Goal: Task Accomplishment & Management: Manage account settings

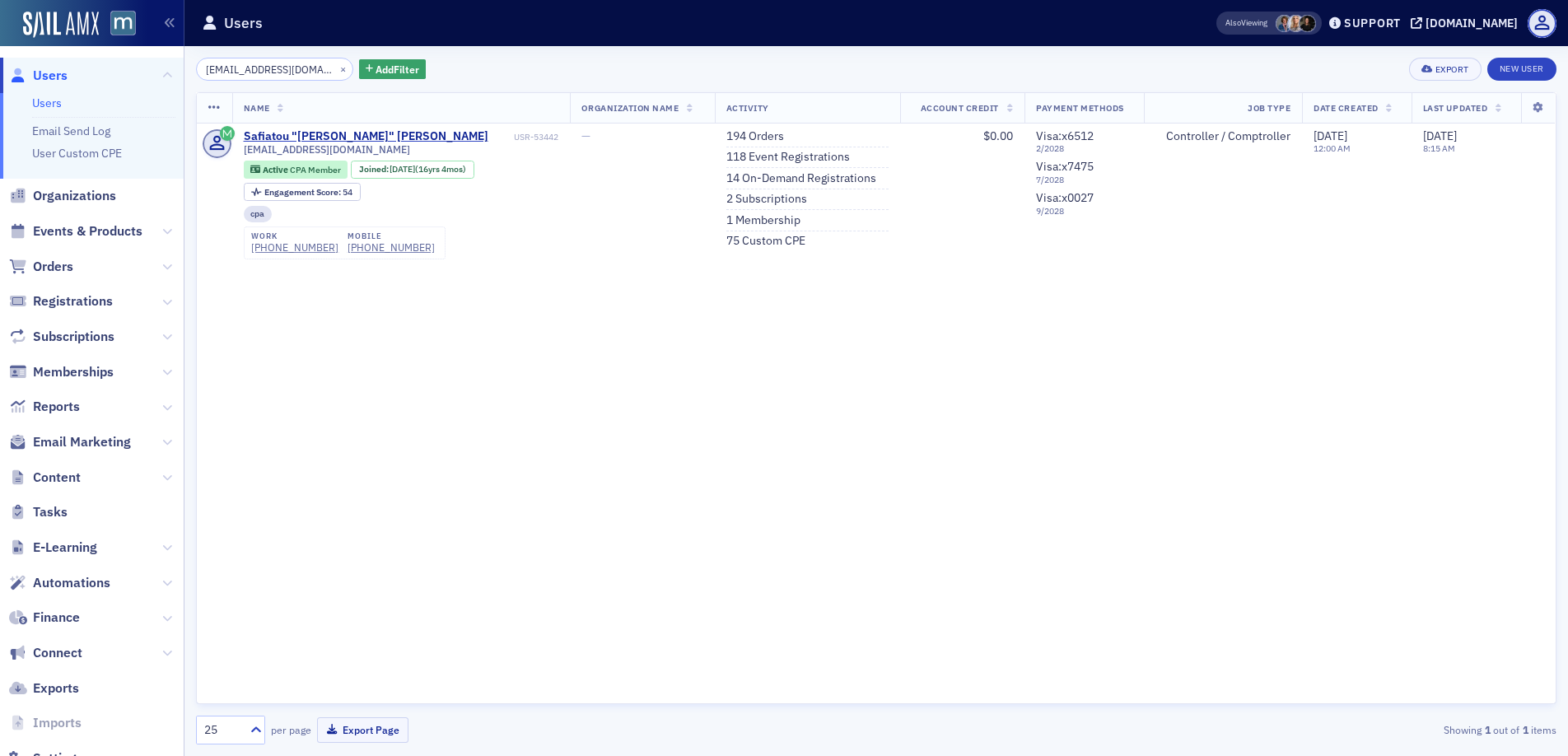
type input "[EMAIL_ADDRESS][DOMAIN_NAME]"
click at [72, 193] on span "Organizations" at bounding box center [75, 196] width 84 height 18
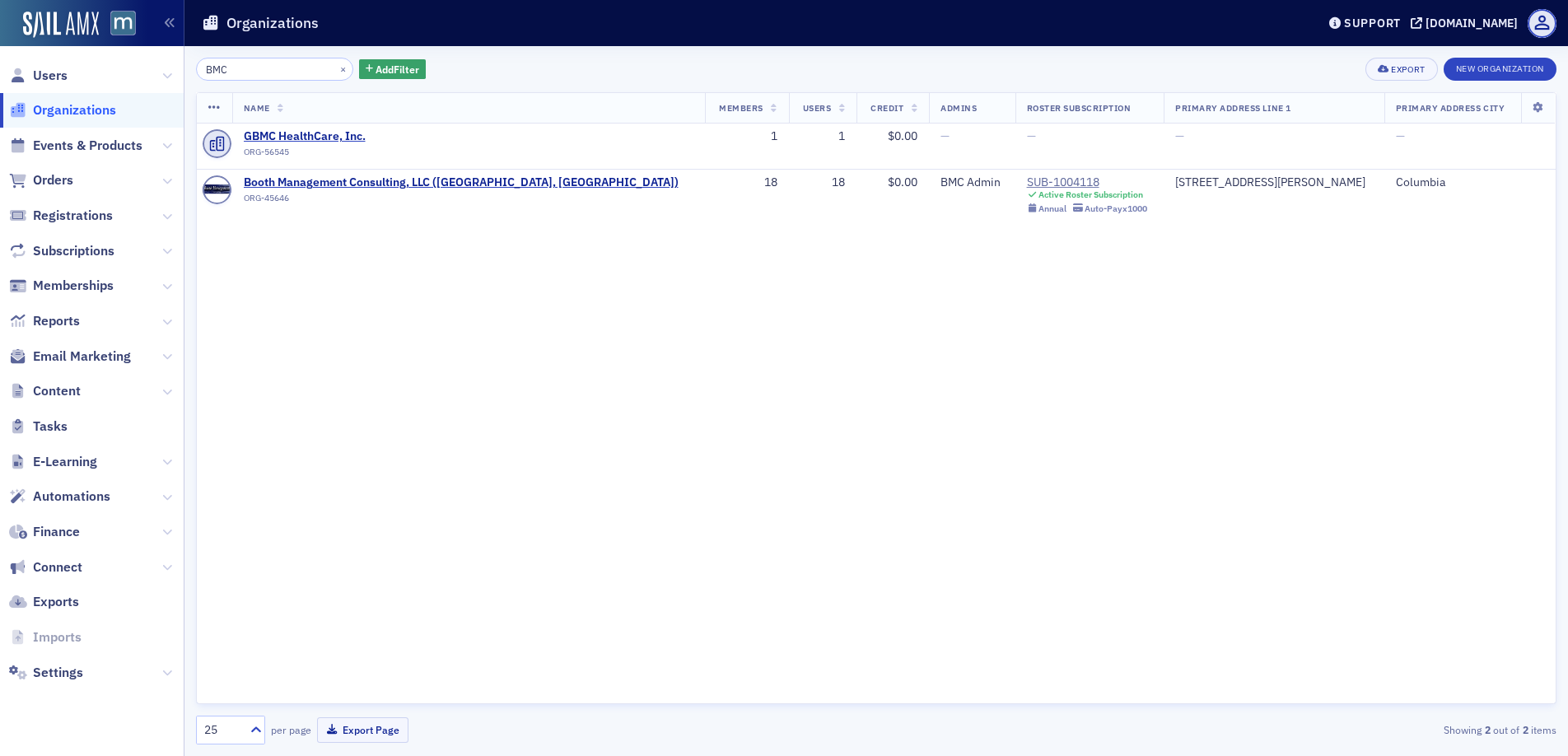
type input "BMC"
click at [48, 80] on span "Users" at bounding box center [50, 76] width 34 height 18
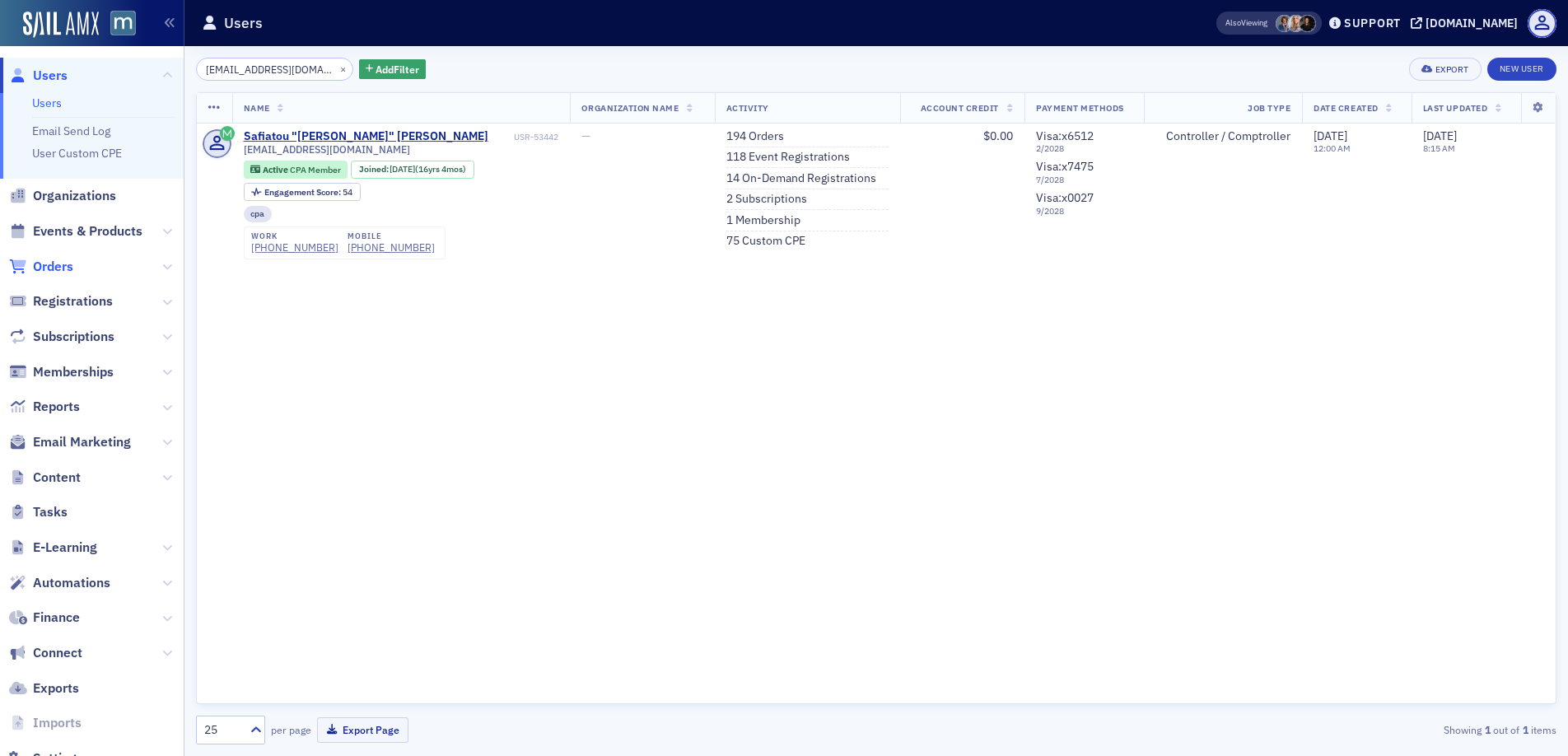
click at [59, 259] on span "Orders" at bounding box center [53, 267] width 40 height 18
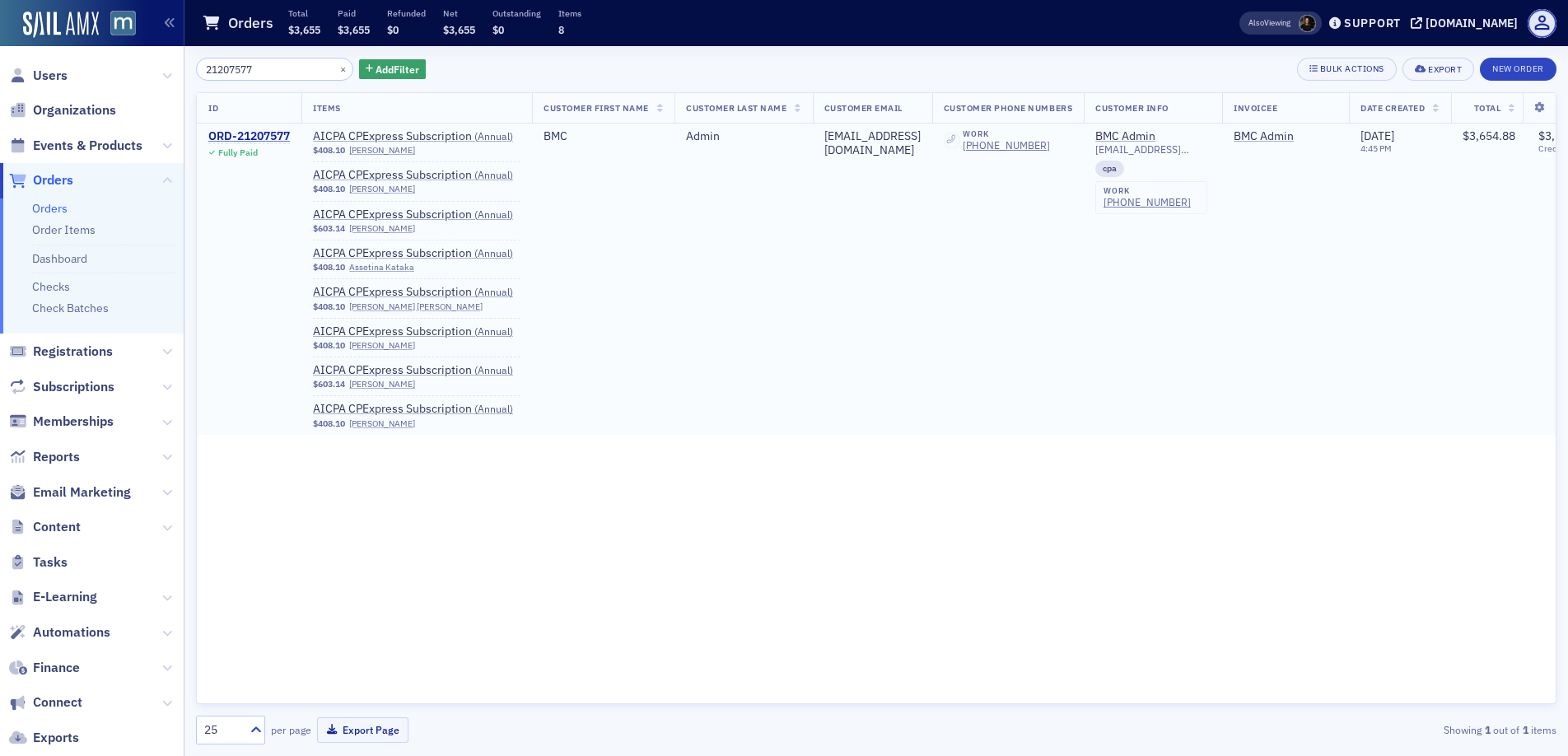
type input "21207577"
click at [266, 134] on div "ORD-21207577" at bounding box center [249, 137] width 82 height 14
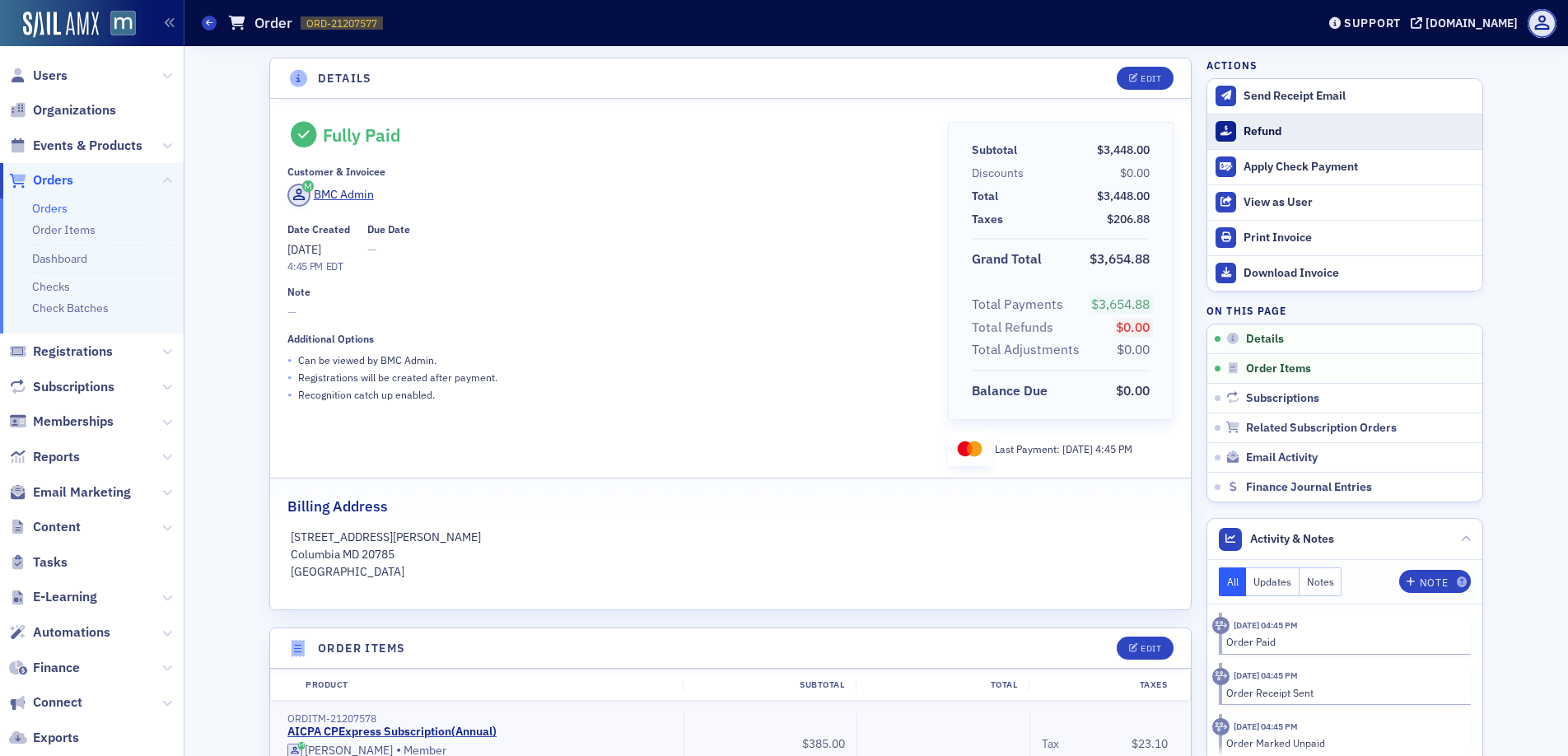
click at [1264, 122] on button "Refund" at bounding box center [1344, 130] width 275 height 35
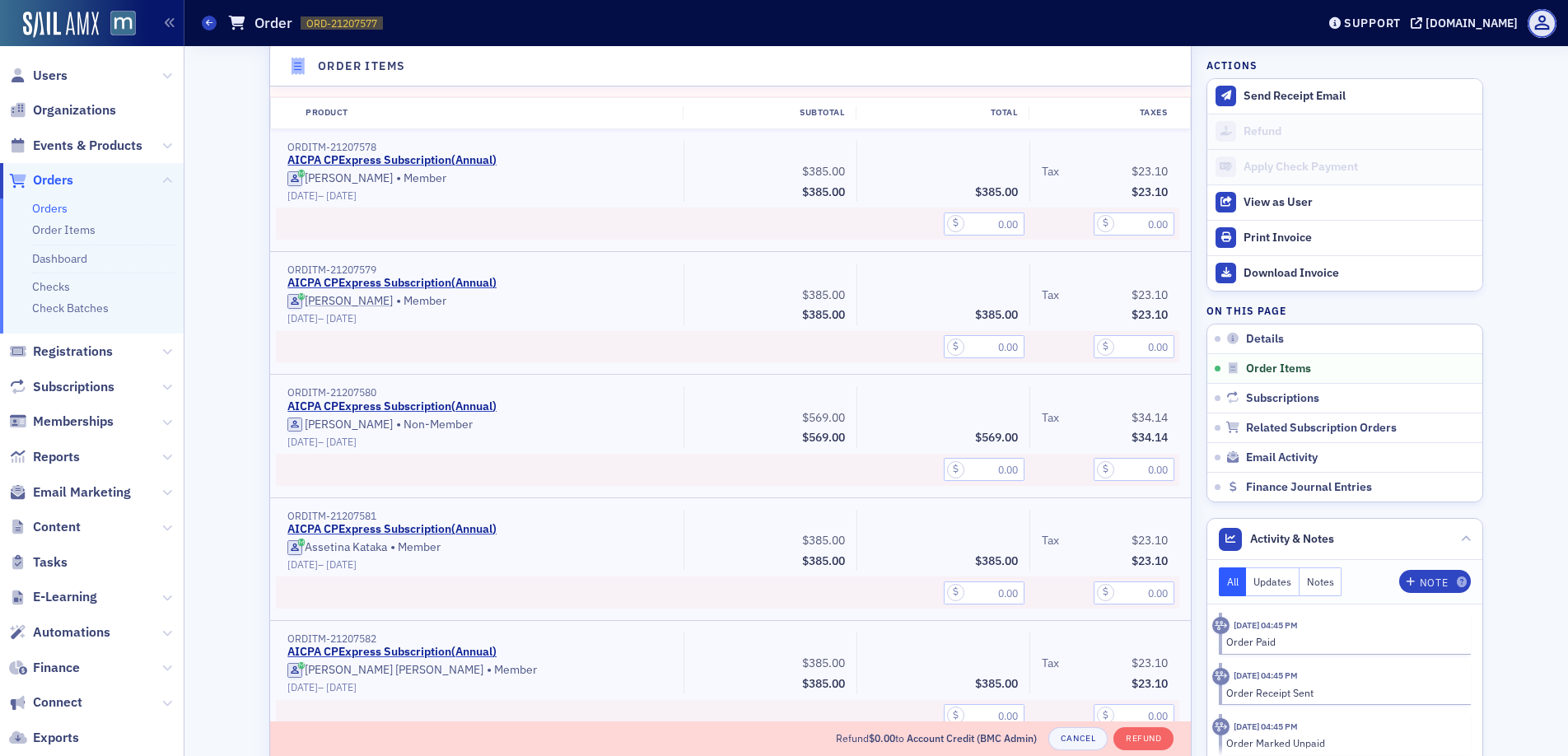
scroll to position [761, 0]
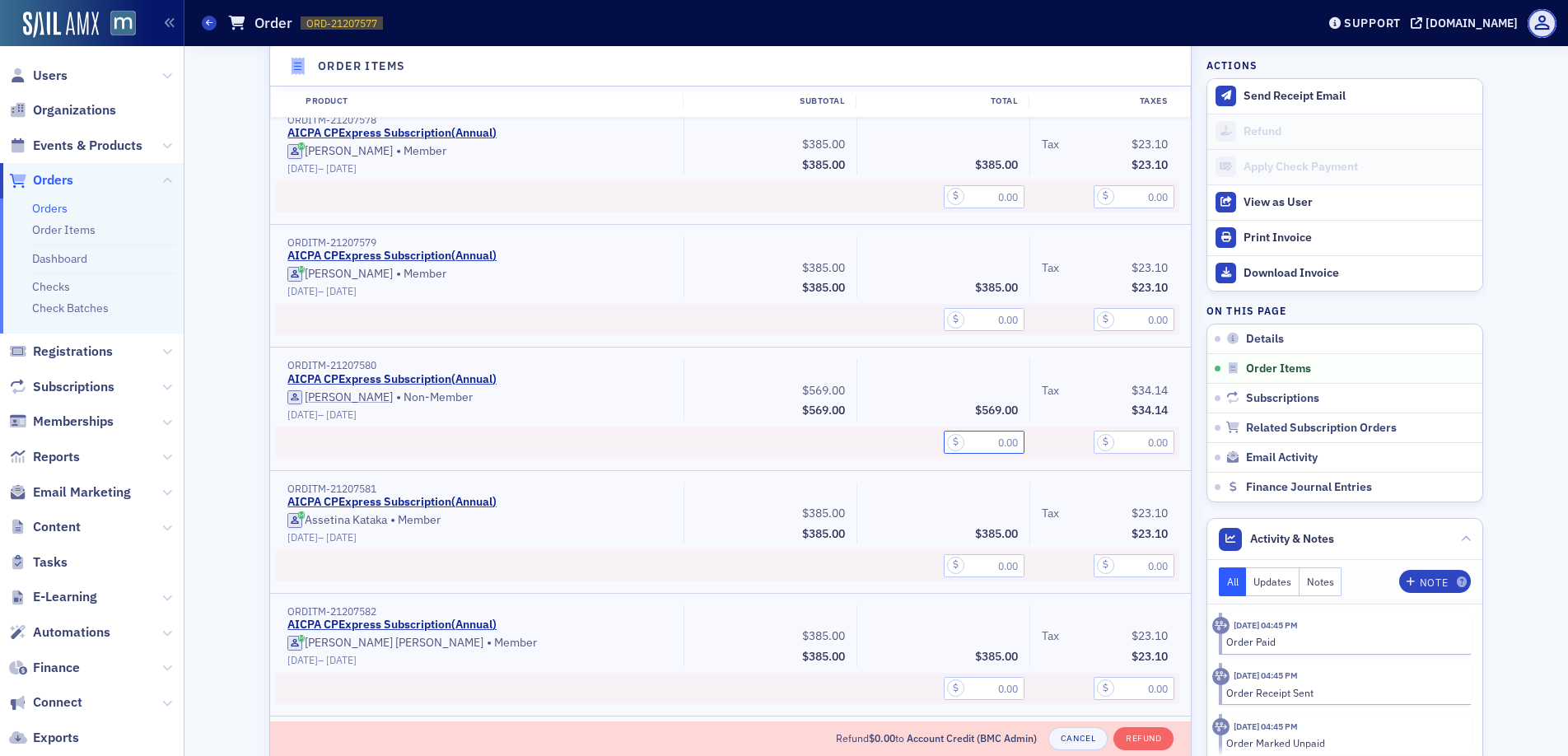
click at [981, 434] on input "text" at bounding box center [984, 442] width 81 height 23
type input "569.00"
click at [1122, 448] on input "text" at bounding box center [1134, 442] width 81 height 23
type input "34.14"
click at [728, 530] on div "Subtotal $385.00" at bounding box center [770, 534] width 149 height 21
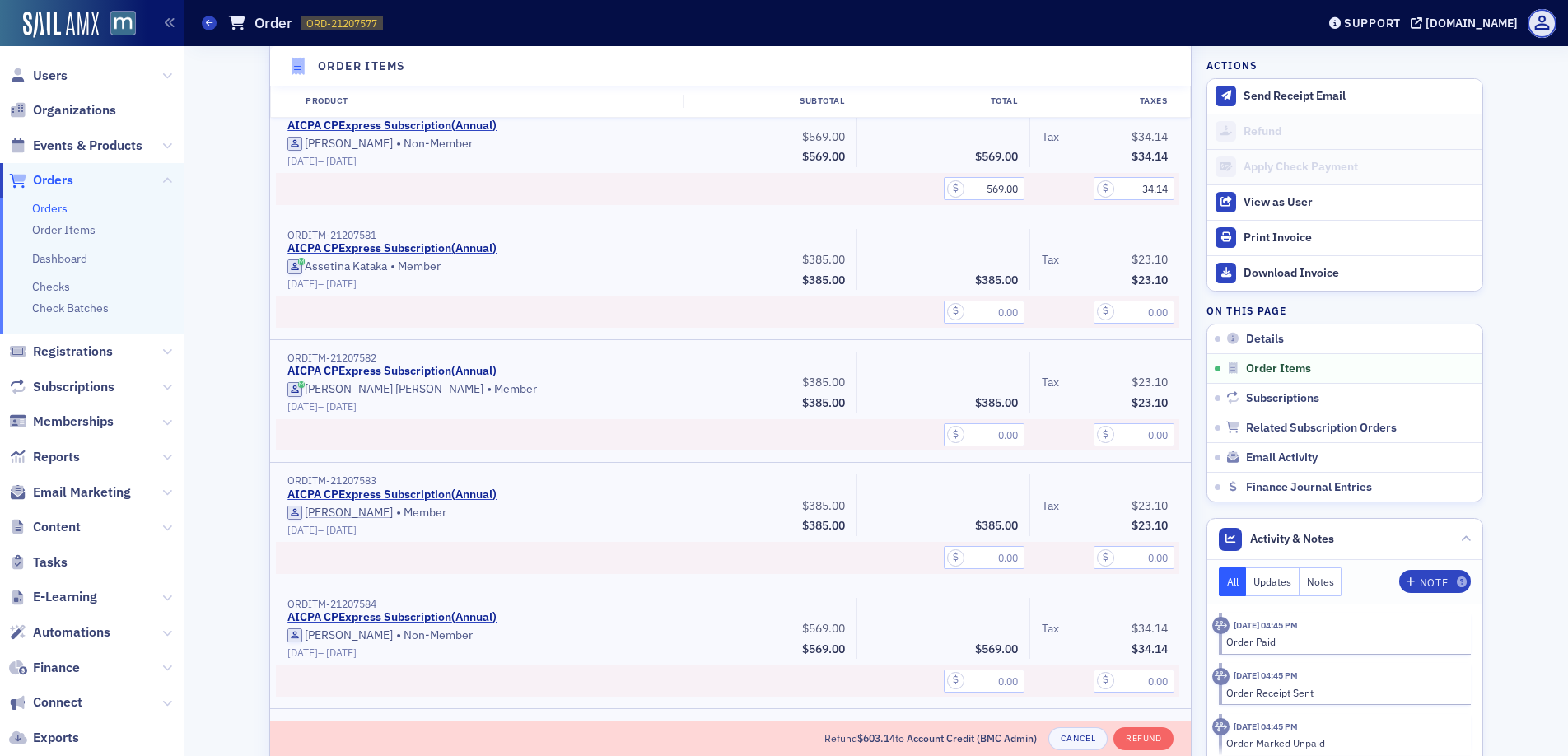
scroll to position [1017, 0]
click at [987, 556] on input "text" at bounding box center [984, 556] width 81 height 23
type input "385.00"
type input "23.10"
click at [660, 605] on div "ORDITM-21207584" at bounding box center [480, 602] width 385 height 13
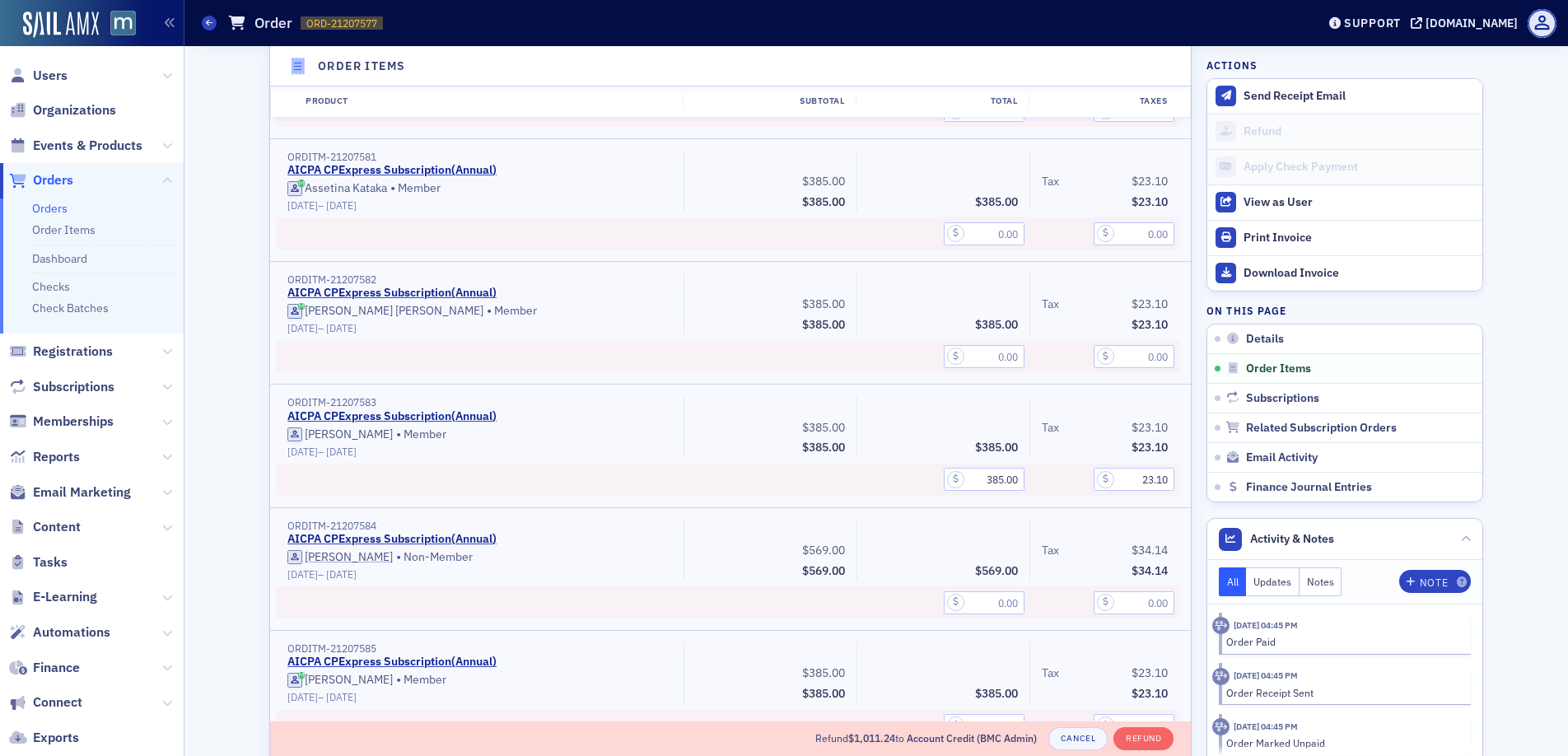
scroll to position [1134, 0]
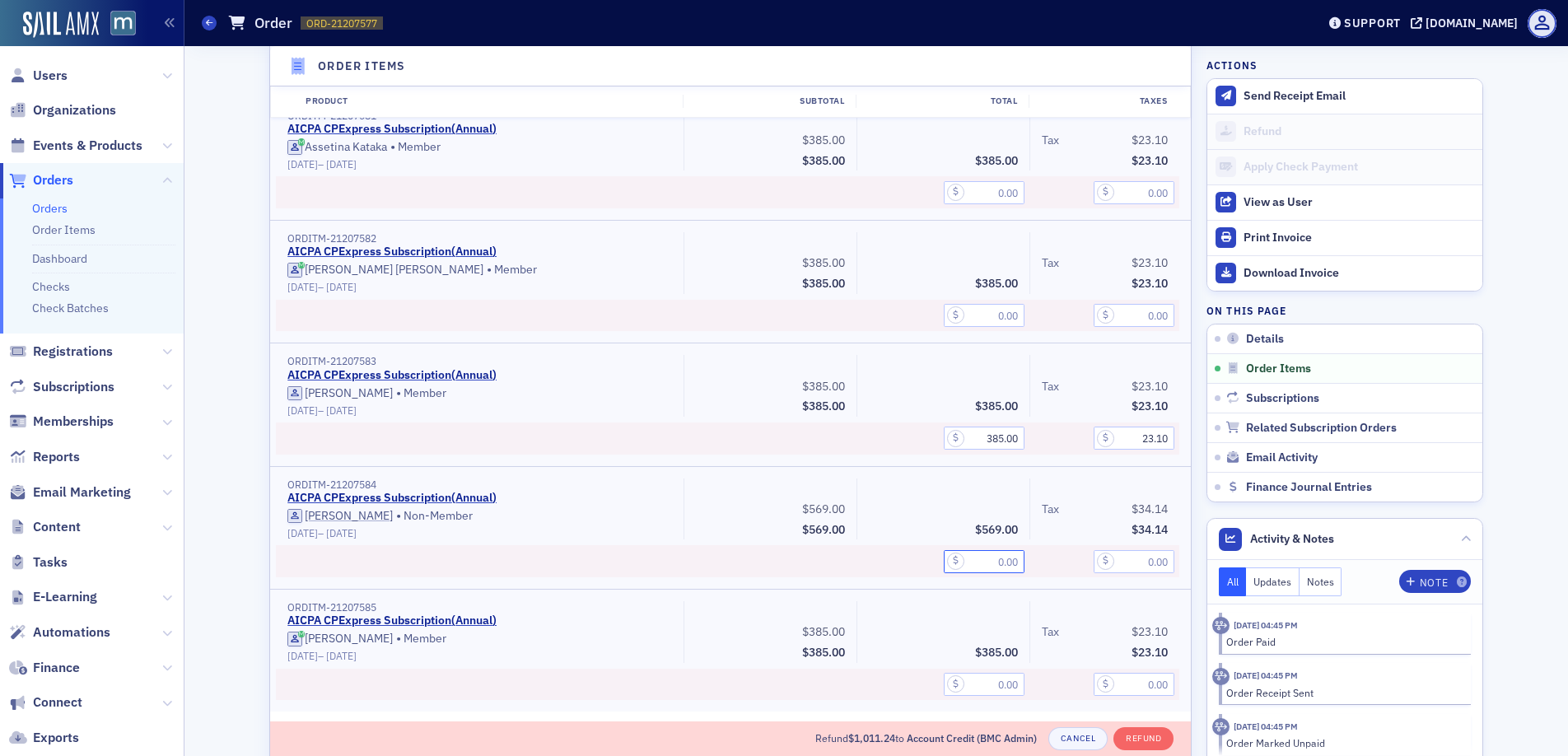
click at [963, 563] on input "text" at bounding box center [984, 562] width 81 height 23
type input "569.00"
type input "34.14"
click at [583, 556] on div at bounding box center [480, 562] width 408 height 32
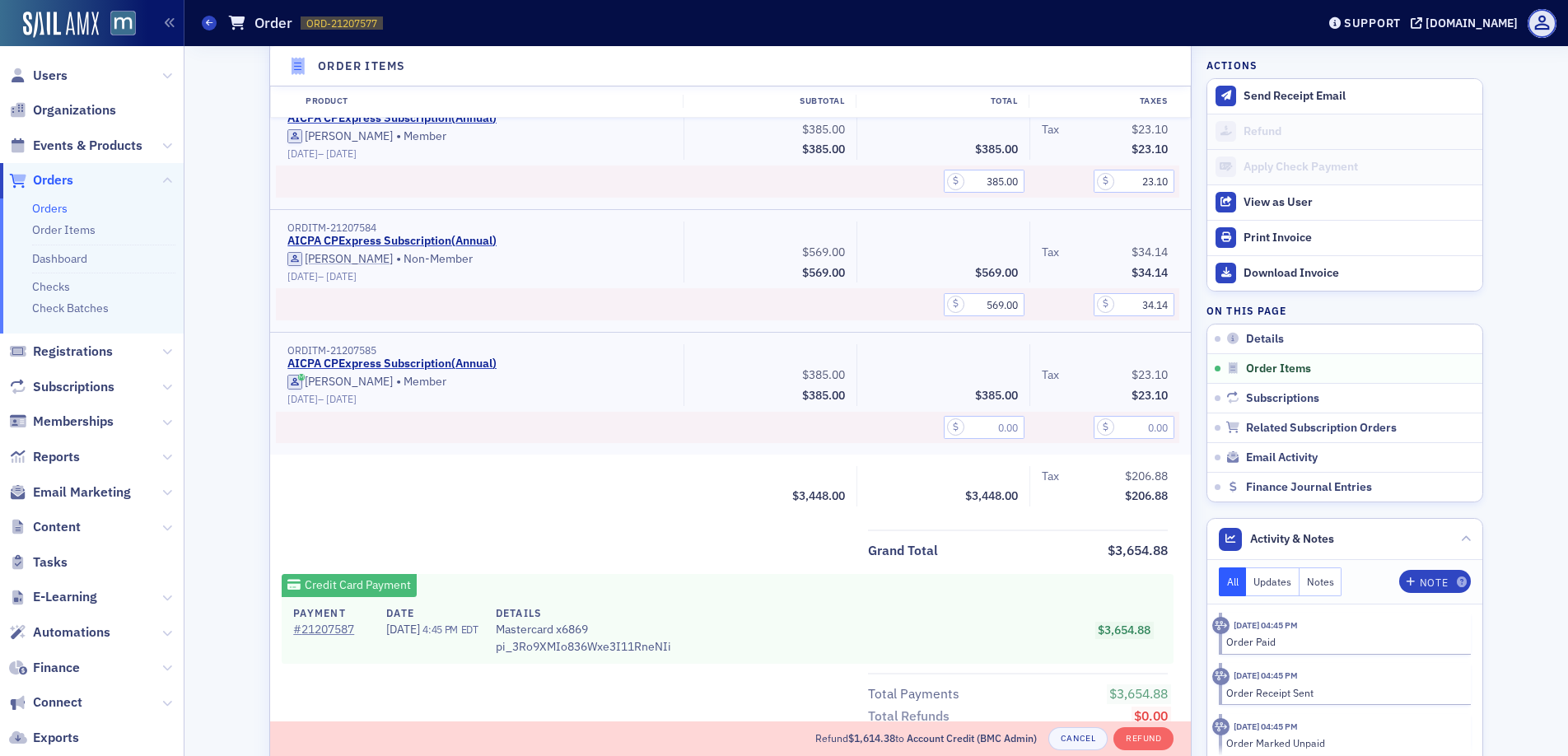
scroll to position [589, 0]
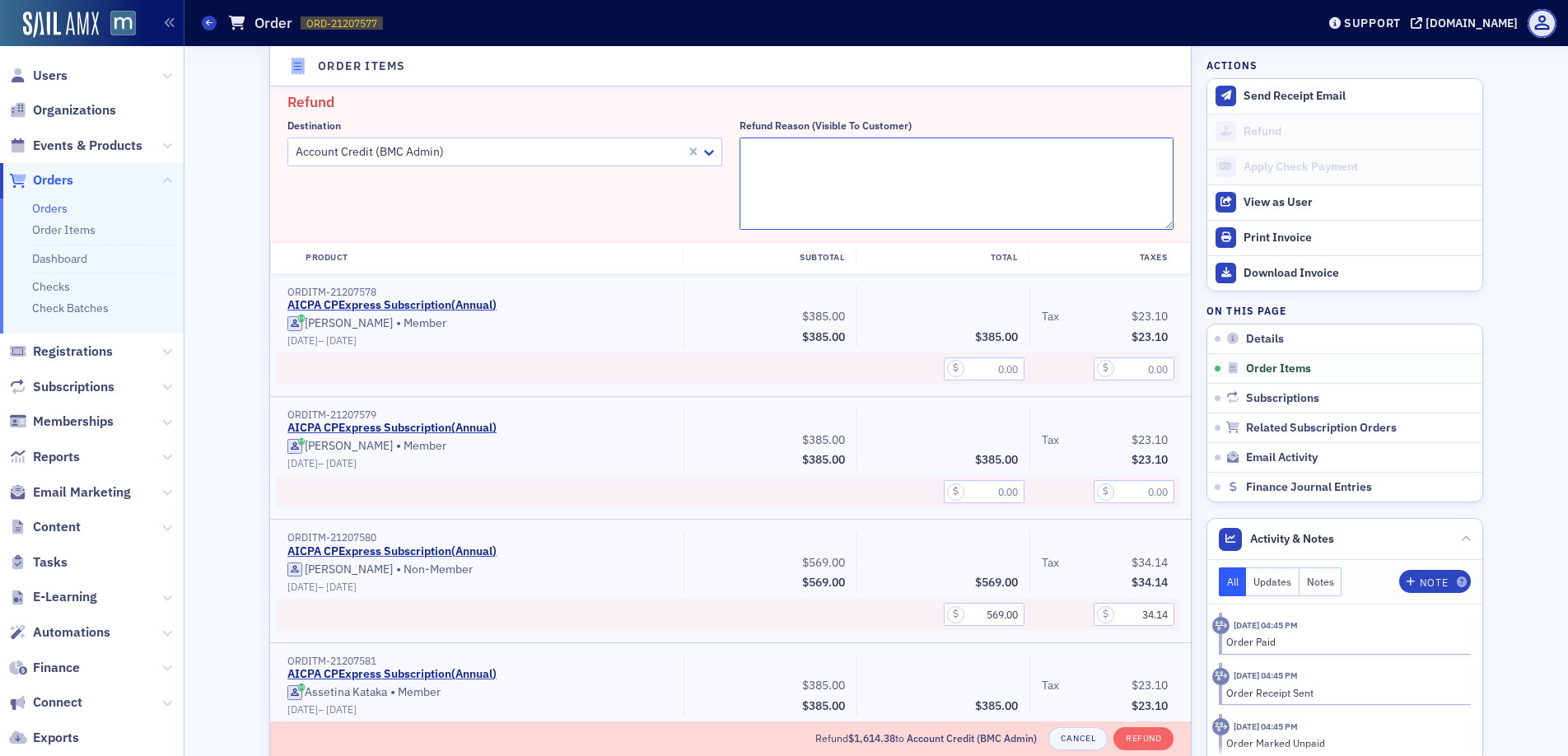
click at [917, 214] on textarea "Refund Reason (Visible to Customer)" at bounding box center [957, 183] width 435 height 93
click at [707, 145] on icon at bounding box center [709, 152] width 16 height 16
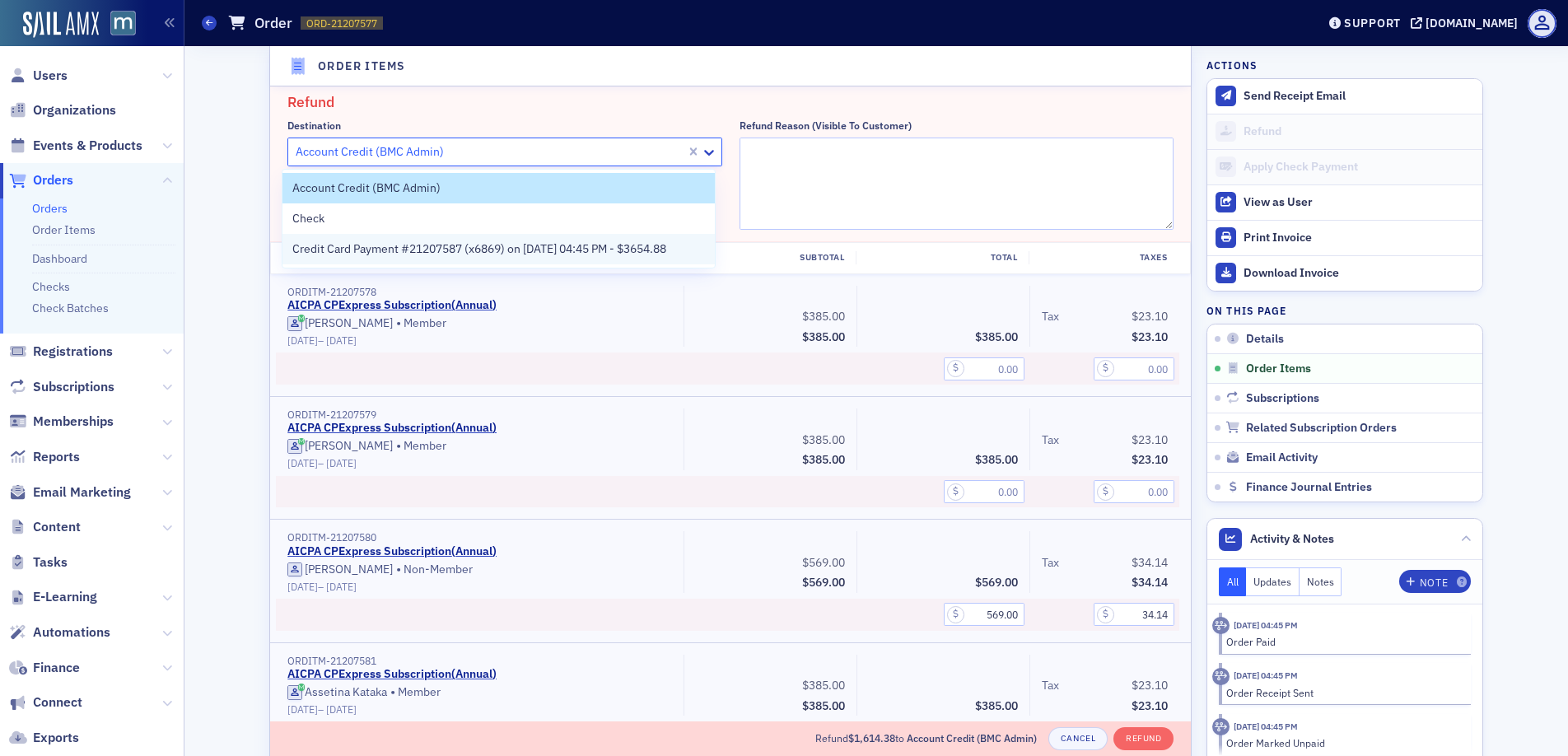
click at [567, 249] on span "Credit Card Payment #21207587 (x6869) on 7/23/2025 04:45 PM - $3654.88" at bounding box center [479, 249] width 374 height 17
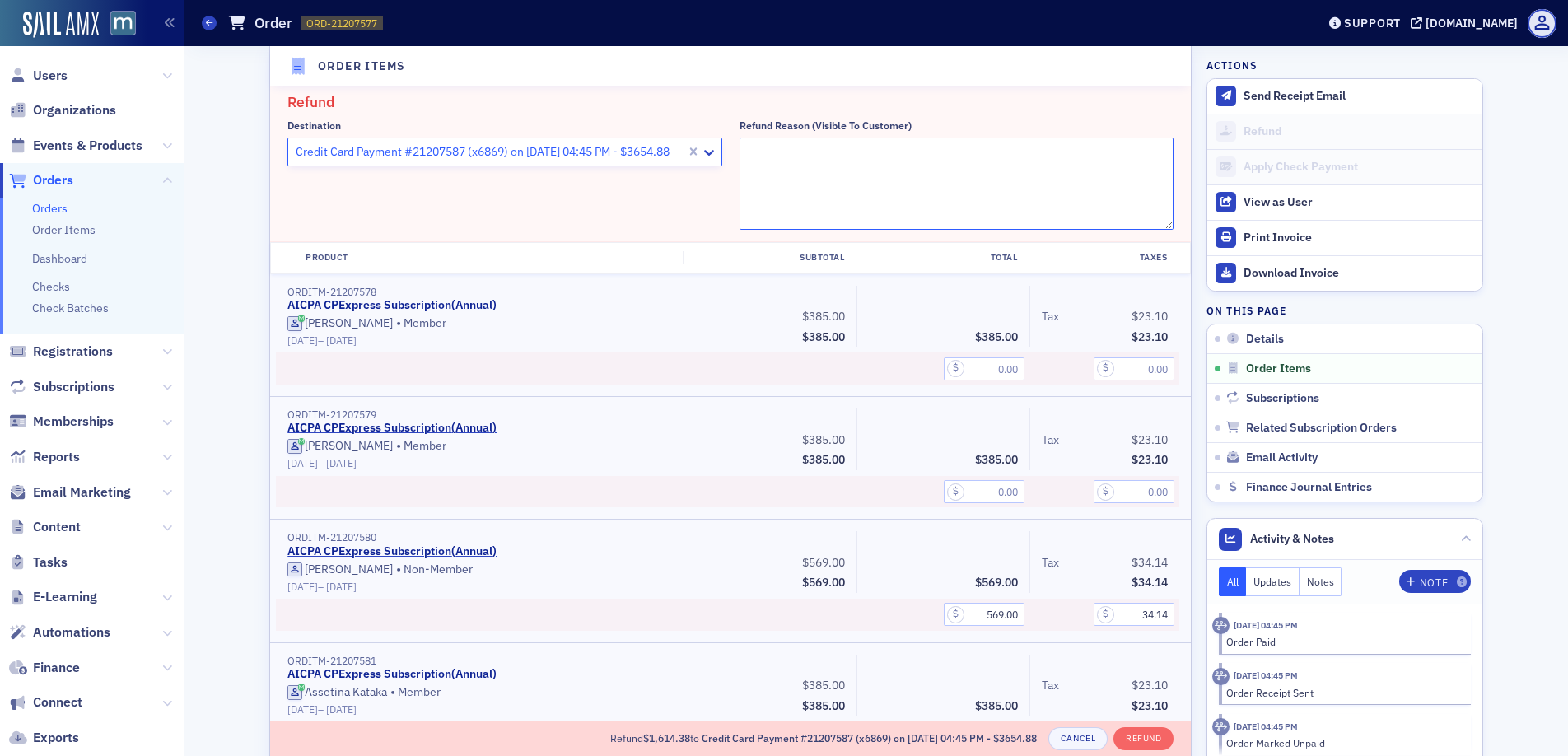
click at [792, 183] on textarea "Refund Reason (Visible to Customer)" at bounding box center [957, 183] width 435 height 93
paste textarea "We have some members who are no longer with the company and need to be removed"
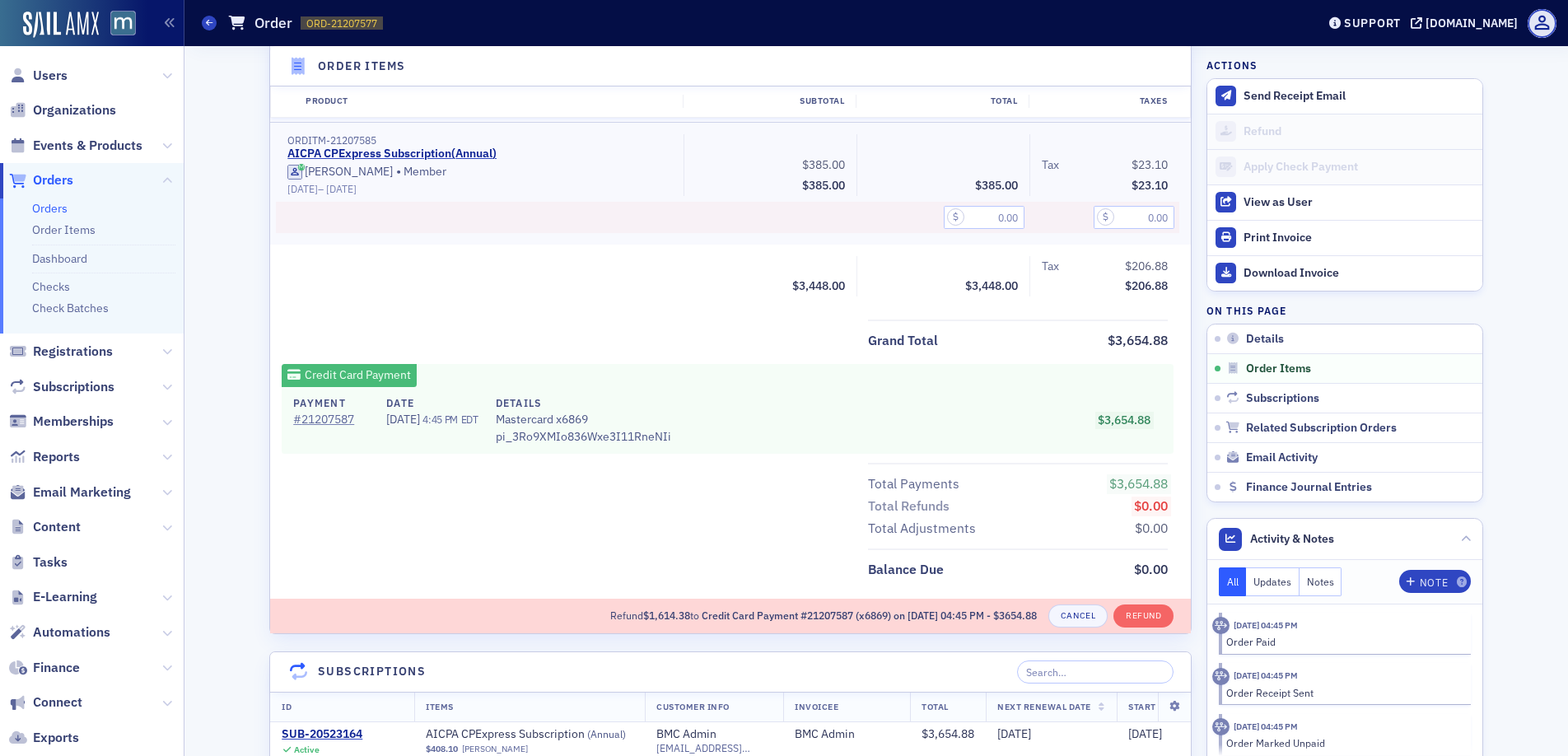
scroll to position [1627, 0]
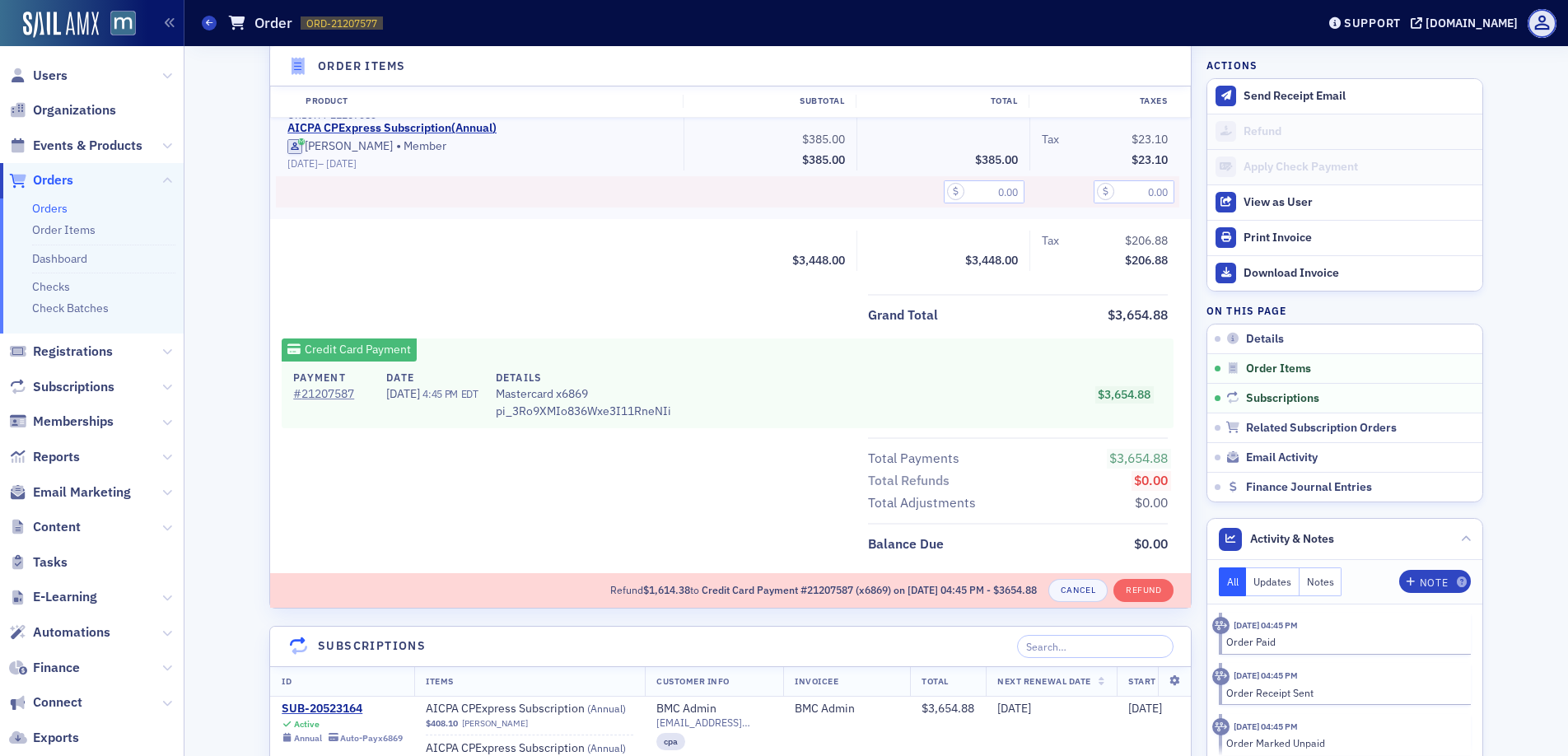
type textarea ""We have some members who are no longer with the company and need to be removed""
click at [1131, 589] on button "Refund" at bounding box center [1143, 591] width 60 height 23
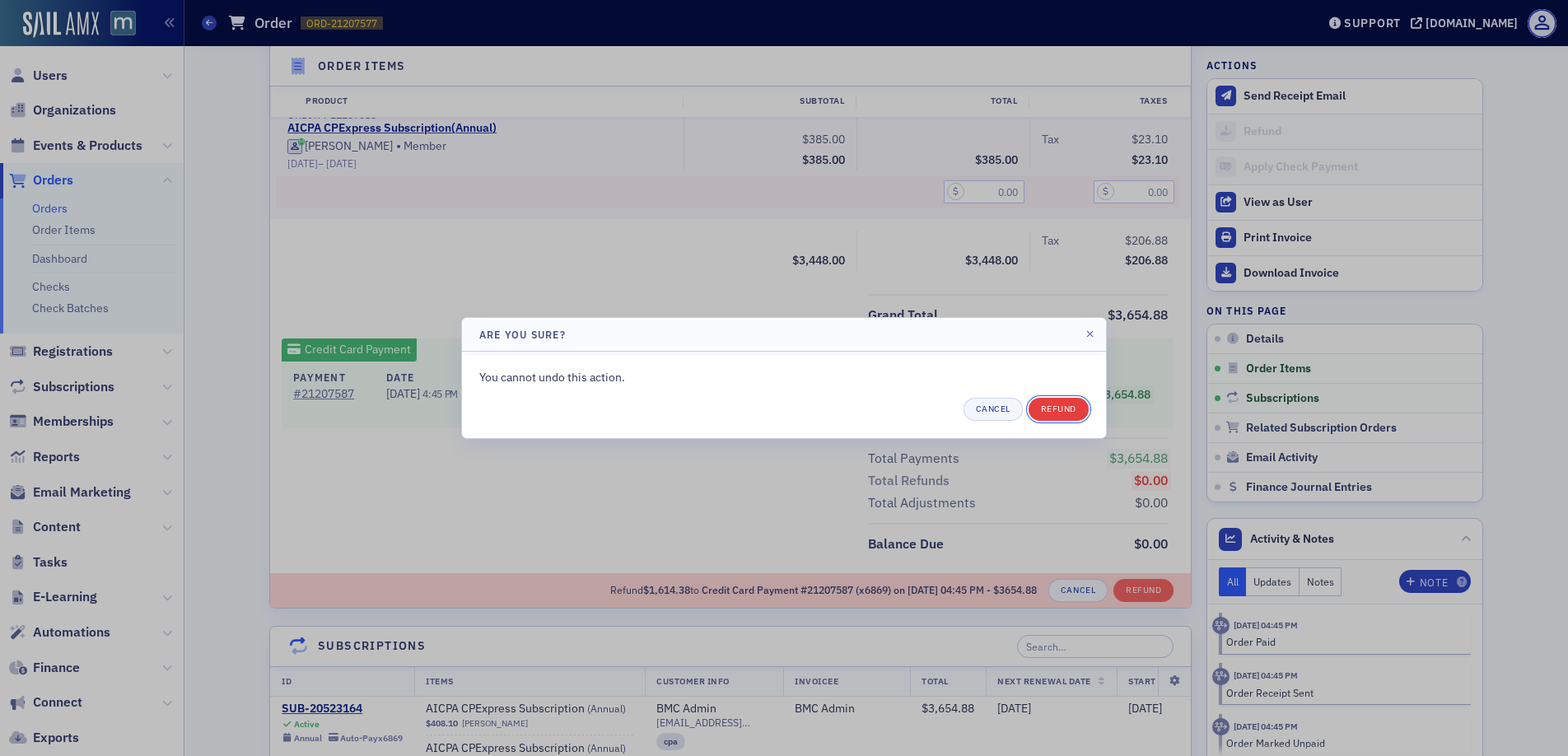
click at [1073, 418] on button "Refund" at bounding box center [1058, 410] width 60 height 23
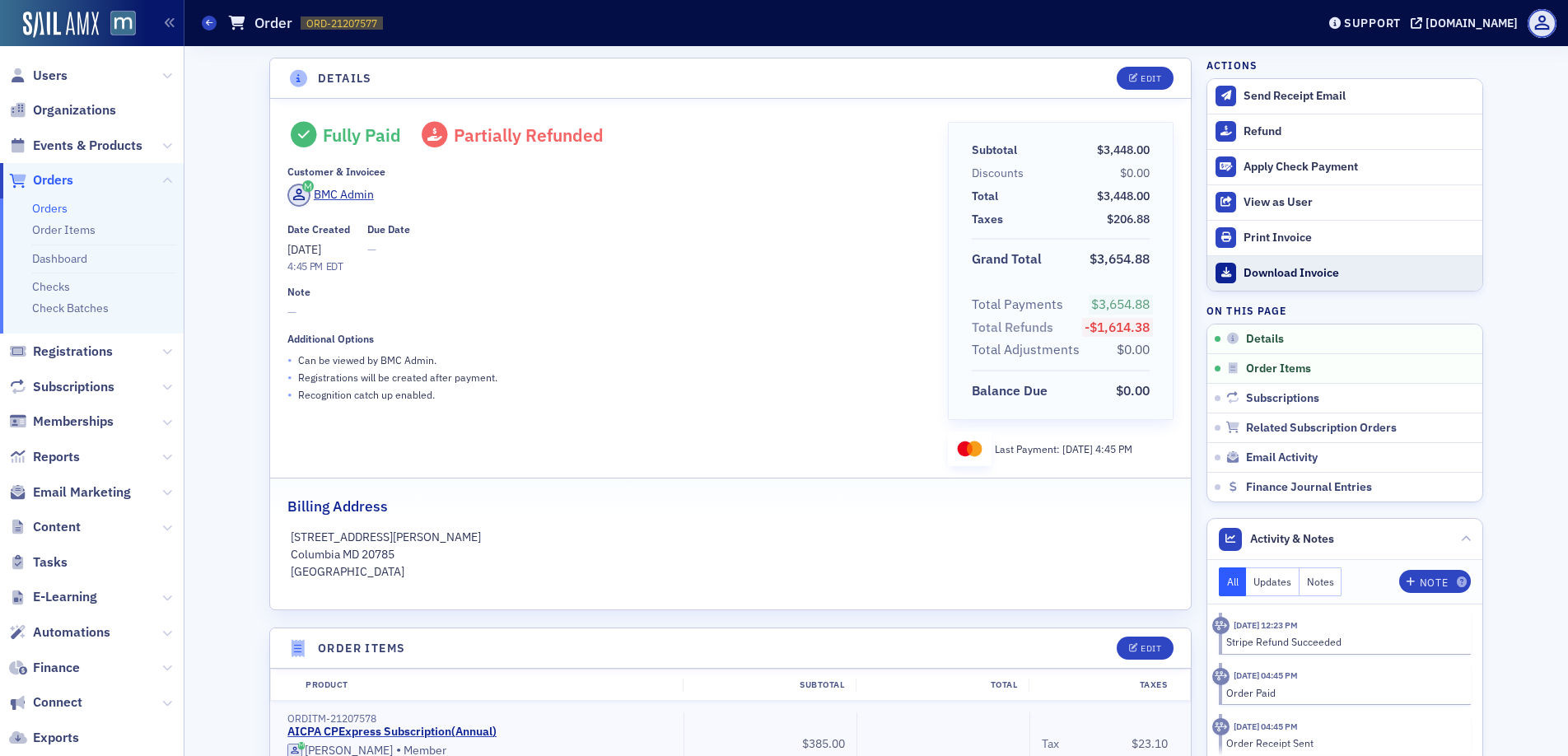
click at [1280, 271] on div "Download Invoice" at bounding box center [1359, 273] width 231 height 14
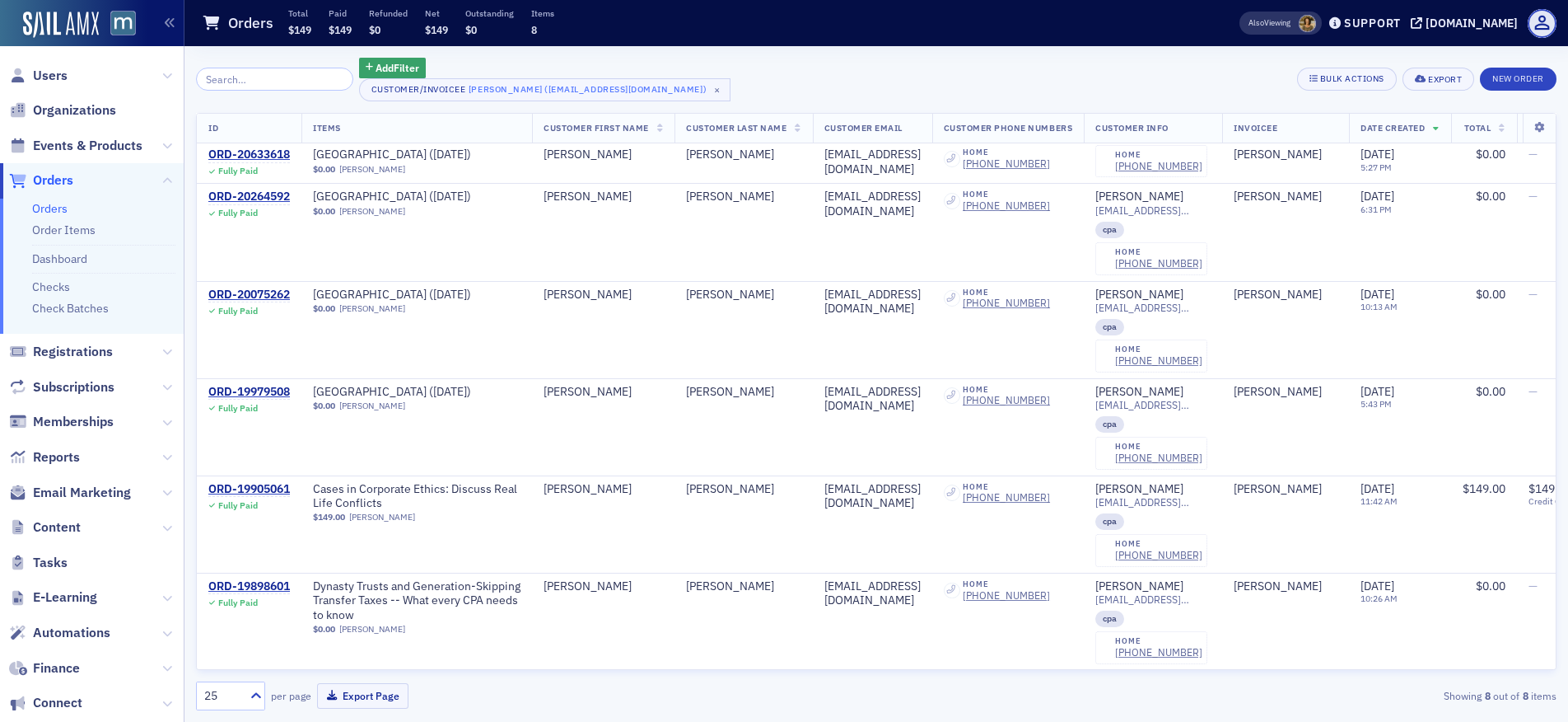
scroll to position [252, 0]
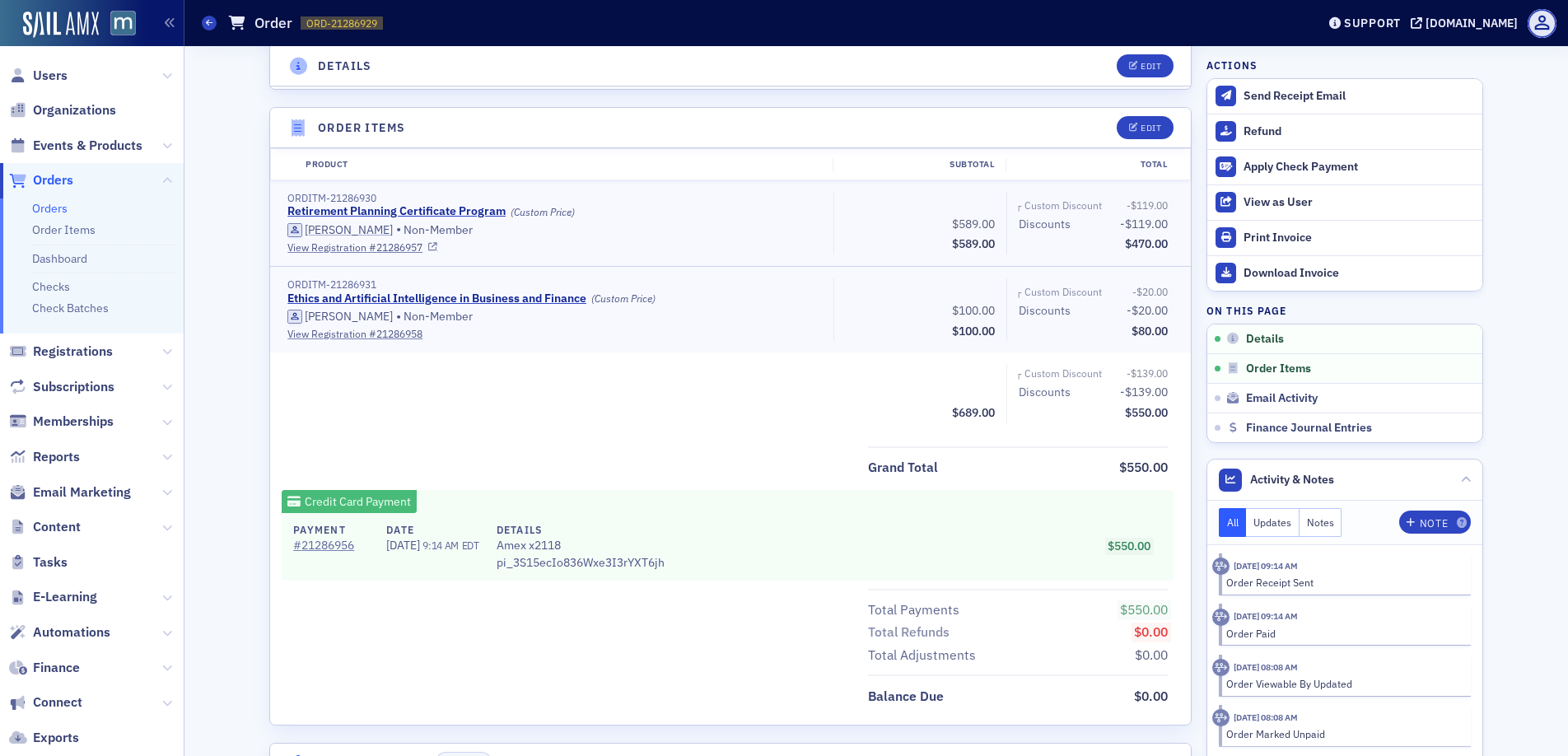
scroll to position [536, 0]
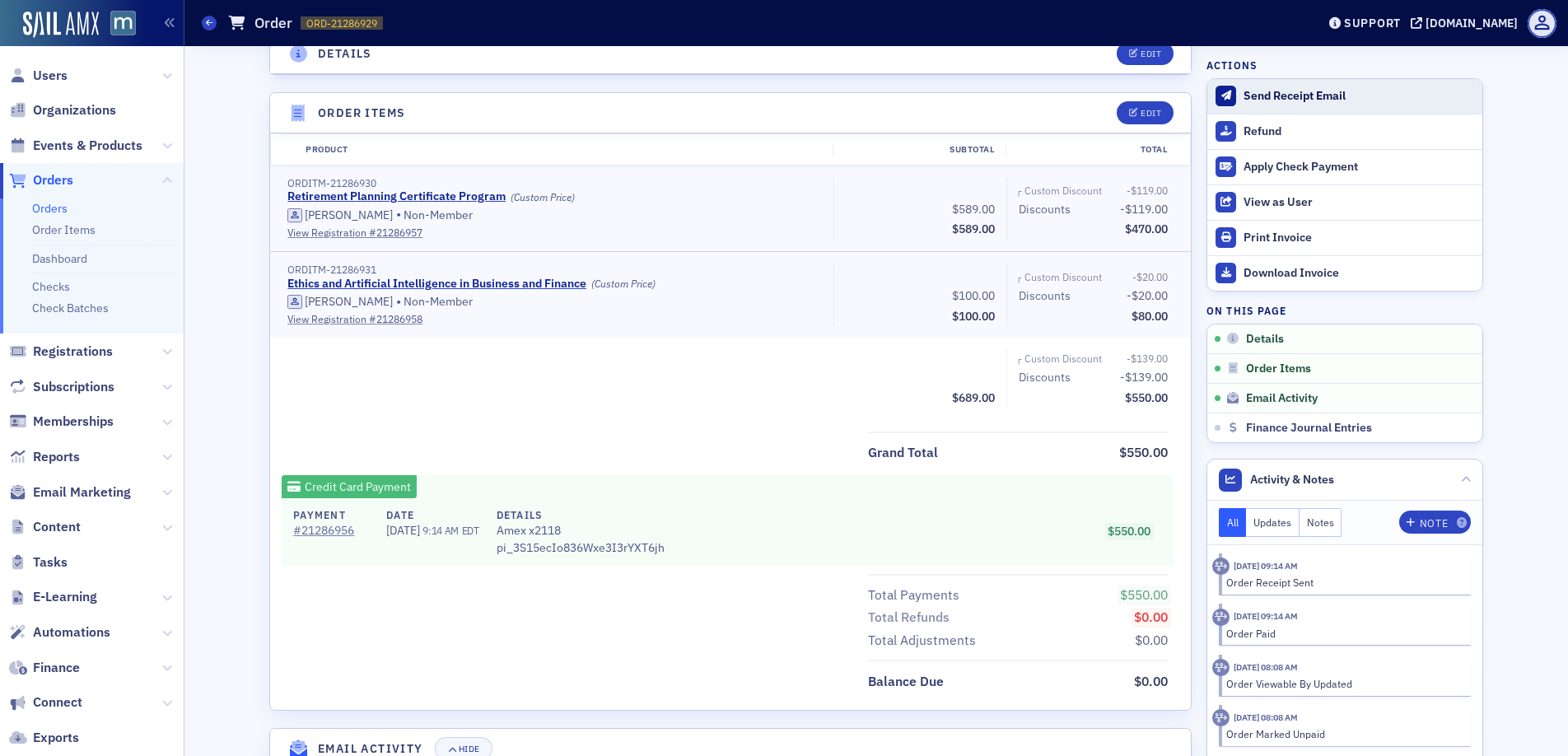
click at [1258, 89] on div "Send Receipt Email" at bounding box center [1359, 96] width 231 height 14
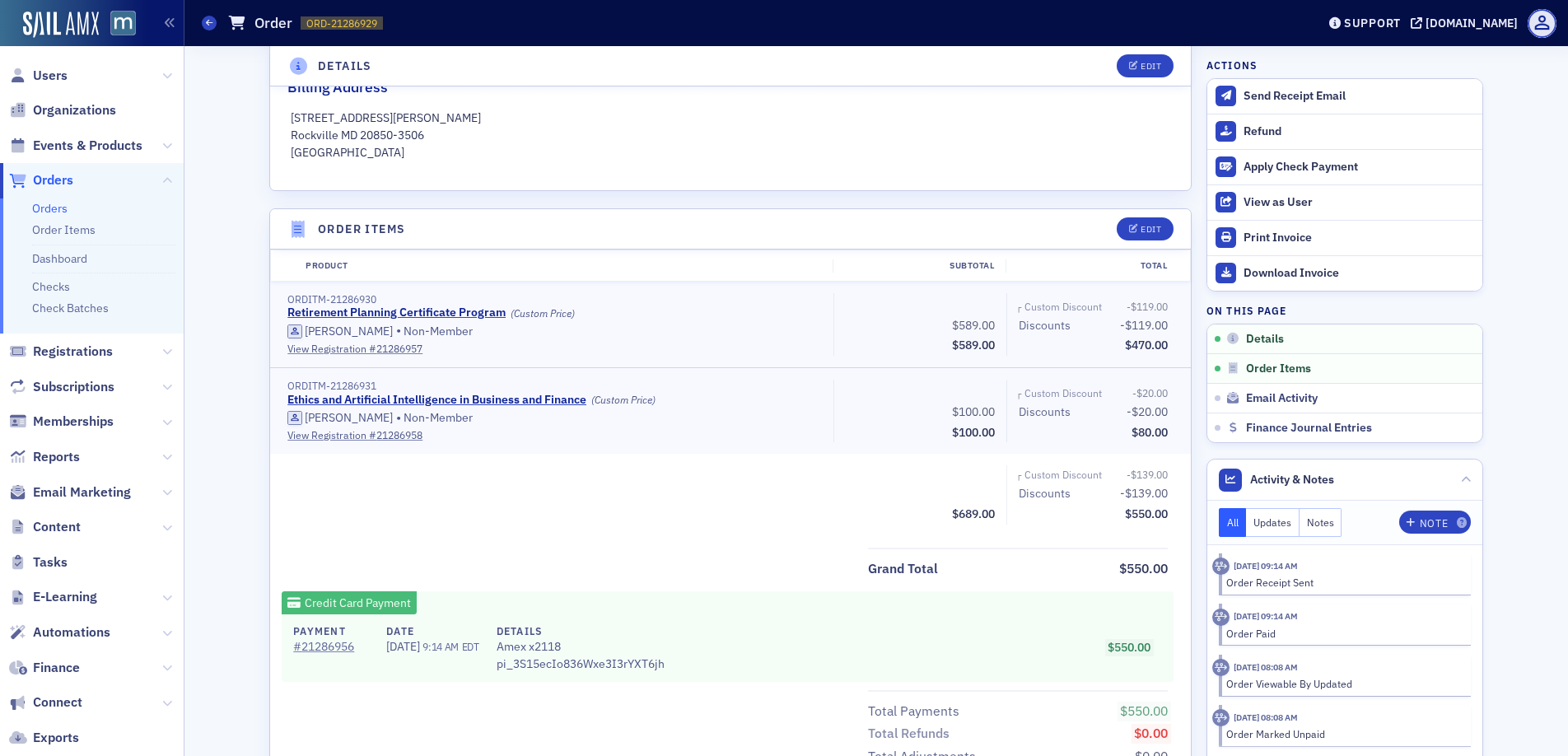
scroll to position [510, 0]
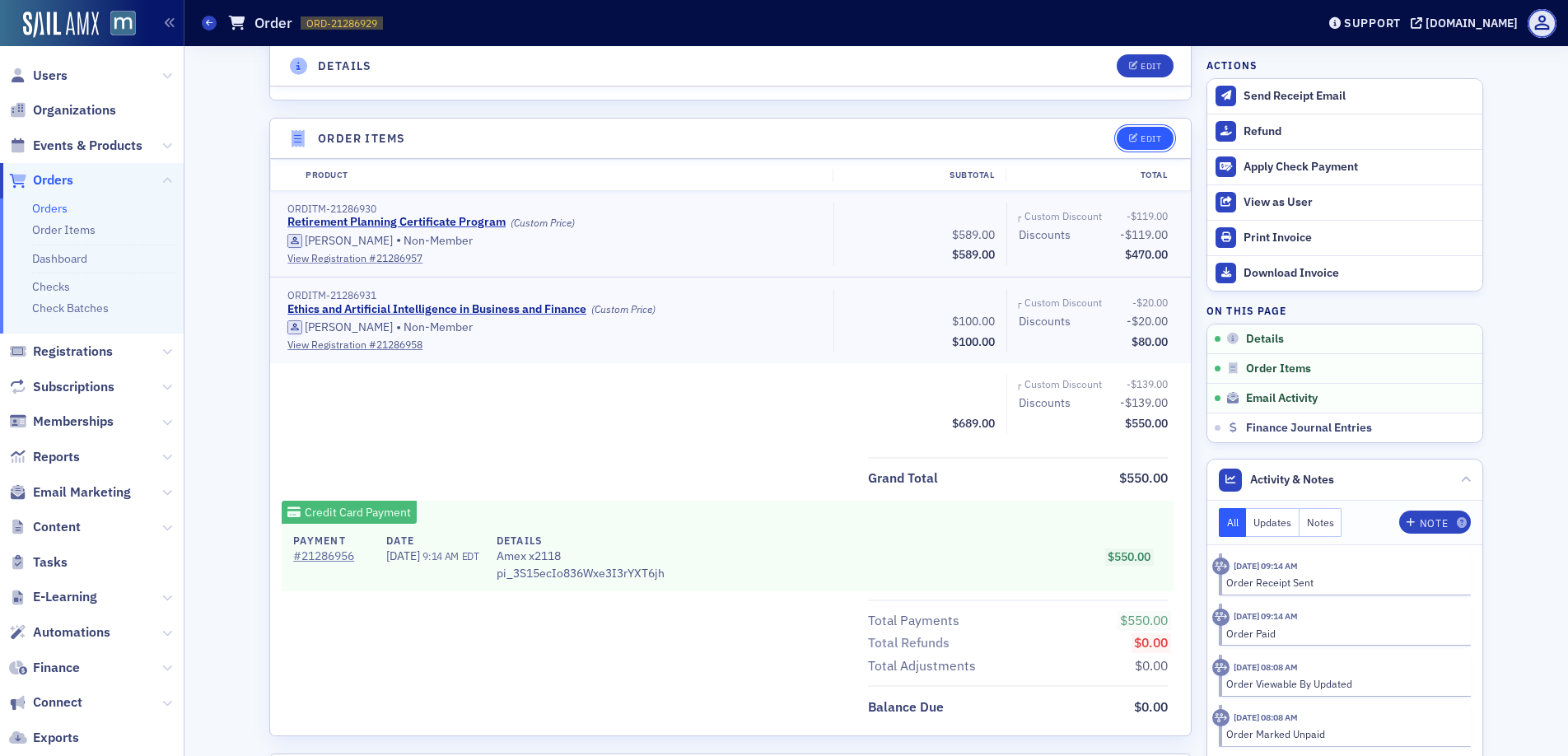
click at [1142, 137] on div "Edit" at bounding box center [1150, 138] width 21 height 9
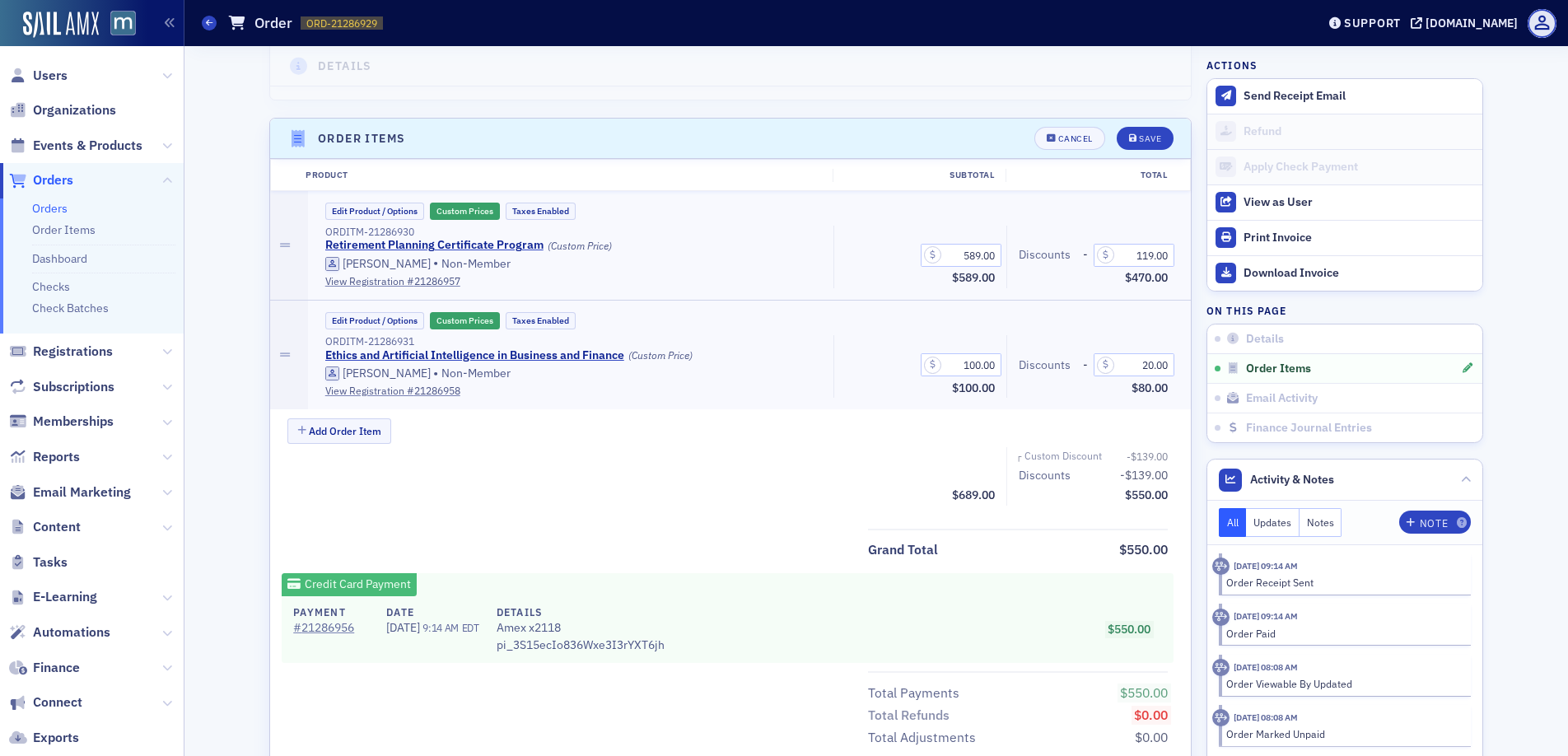
scroll to position [574, 0]
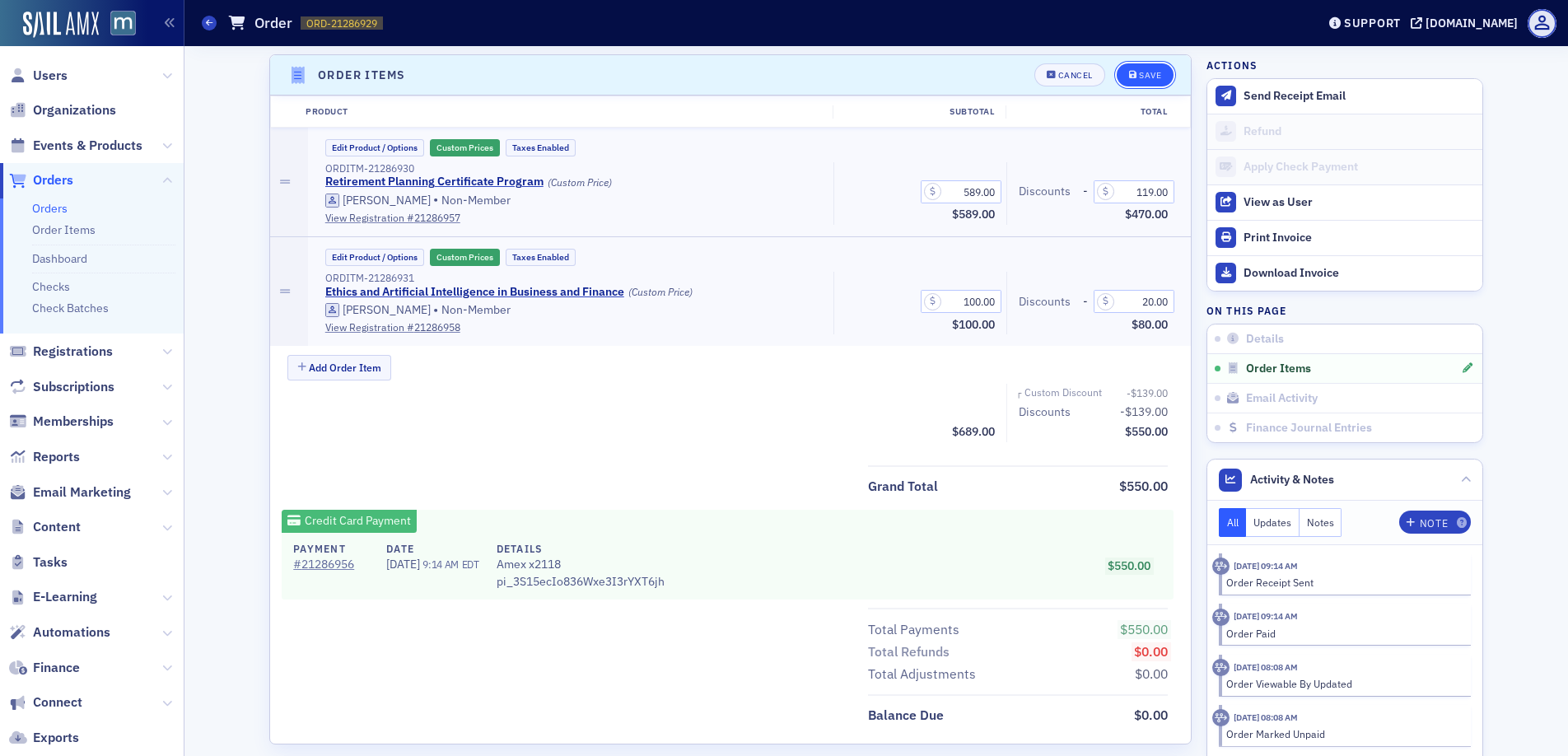
click at [1138, 71] on div "Save" at bounding box center [1149, 76] width 22 height 9
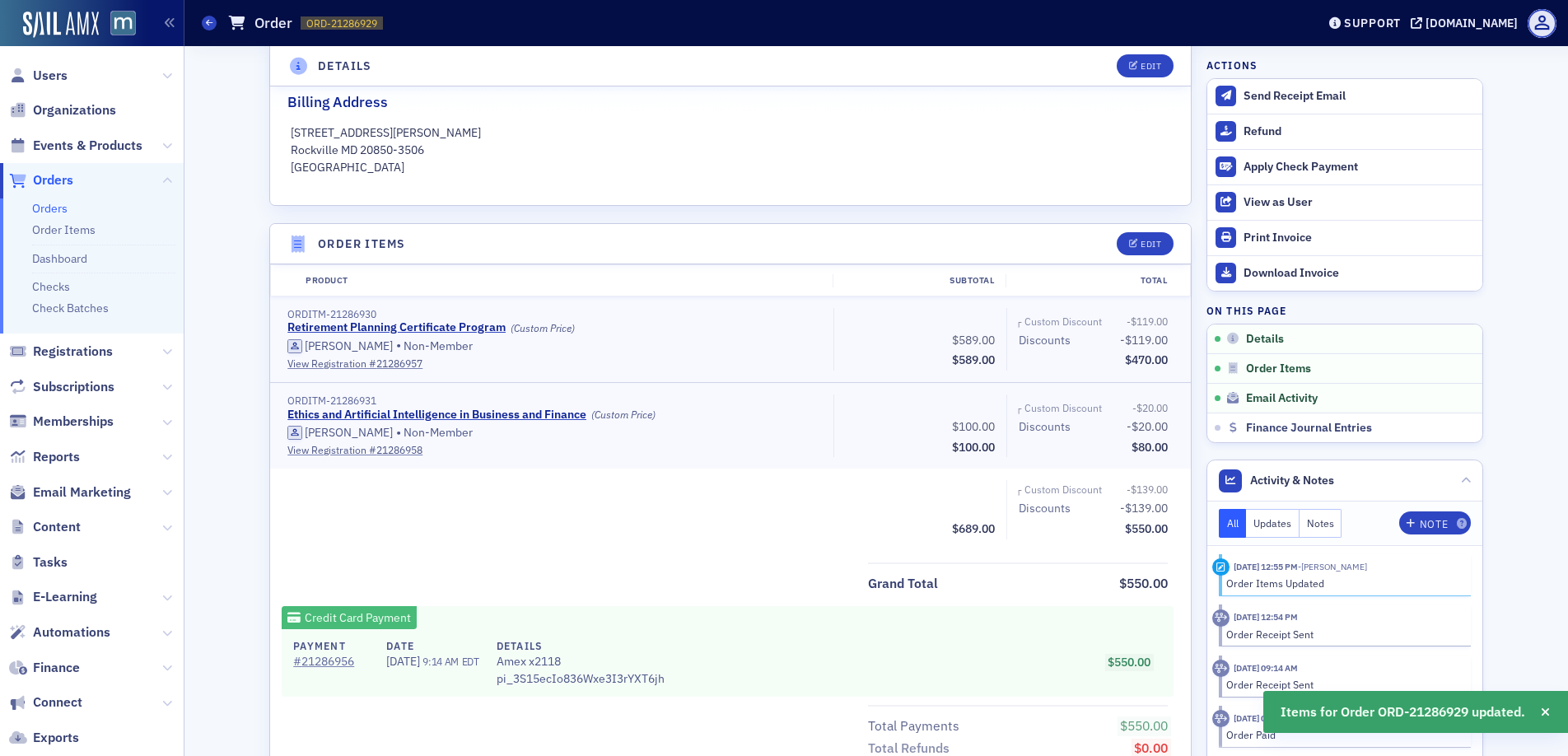
scroll to position [0, 0]
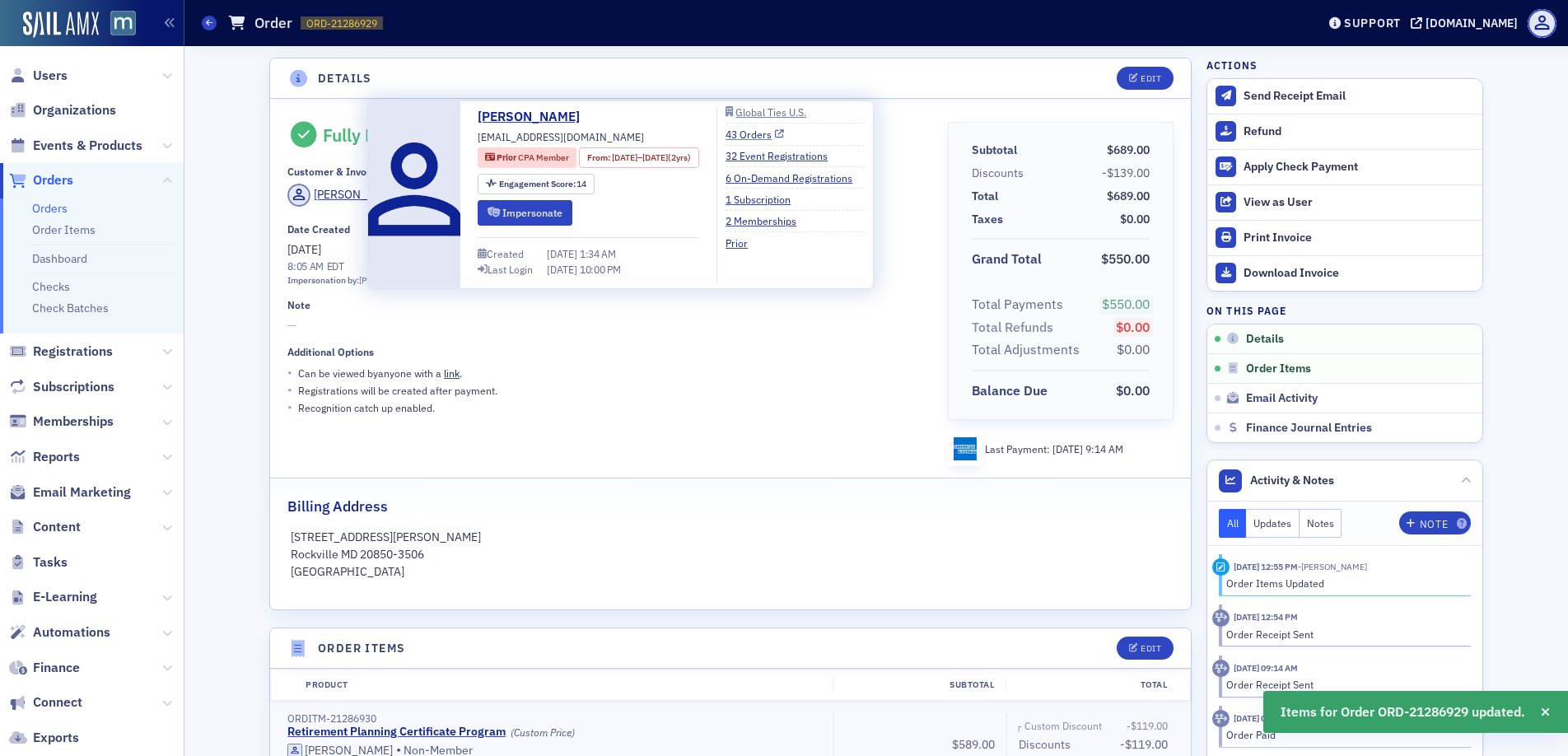
click at [784, 135] on link "43 Orders" at bounding box center [754, 134] width 58 height 14
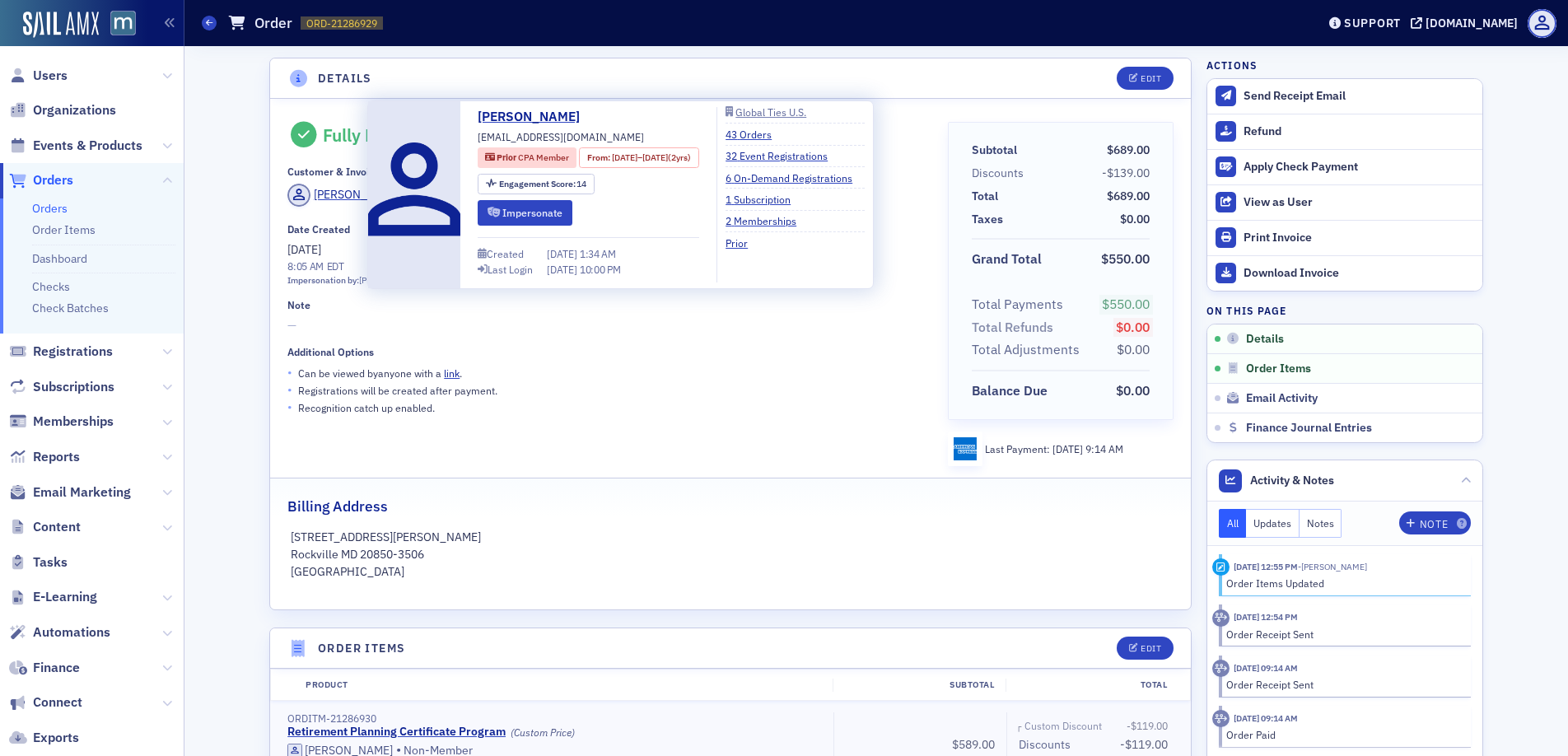
click at [527, 132] on span "grandcanyon2000@outlook.com" at bounding box center [560, 137] width 166 height 14
copy div "grandcanyon2000@outlook.com"
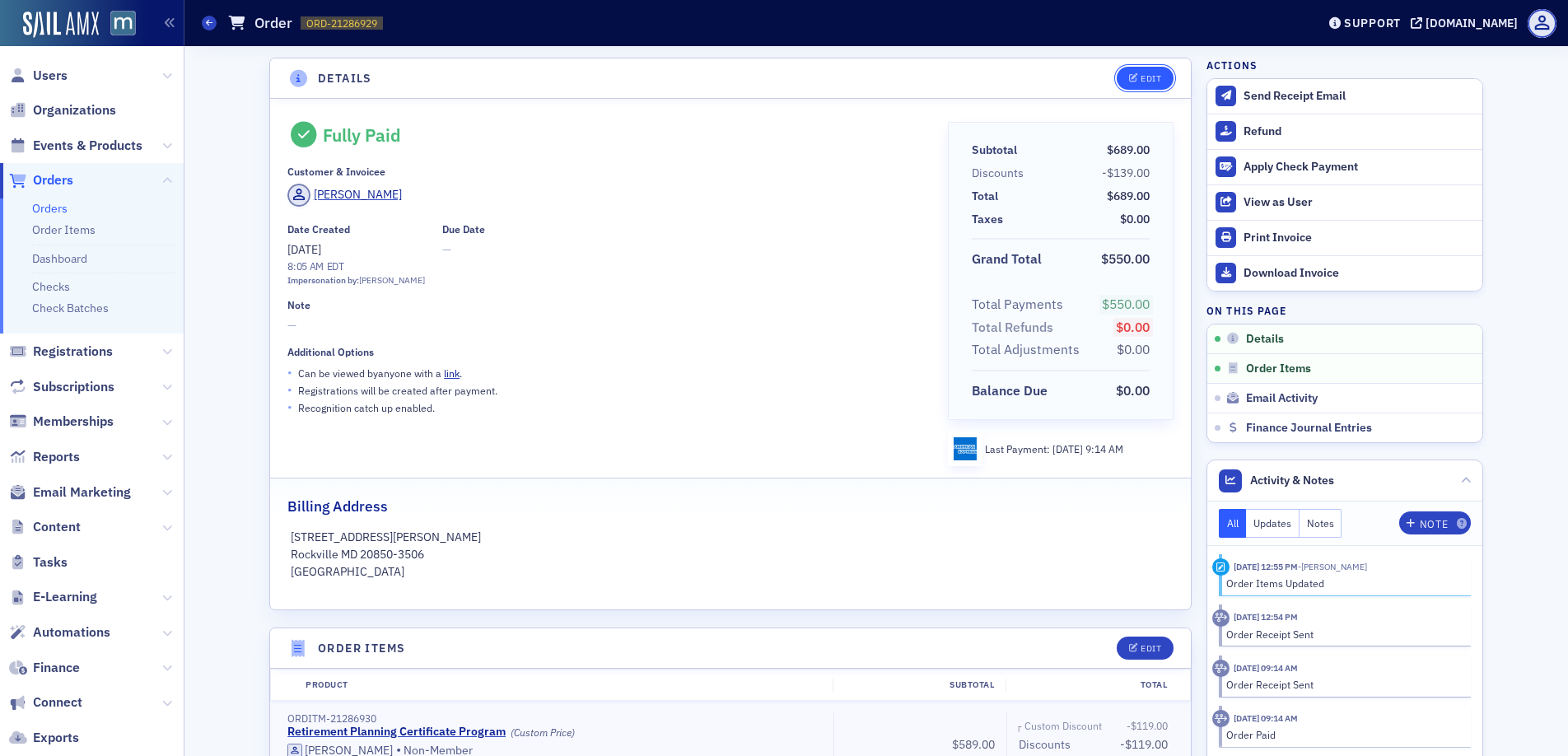
click at [1123, 70] on button "Edit" at bounding box center [1145, 78] width 57 height 23
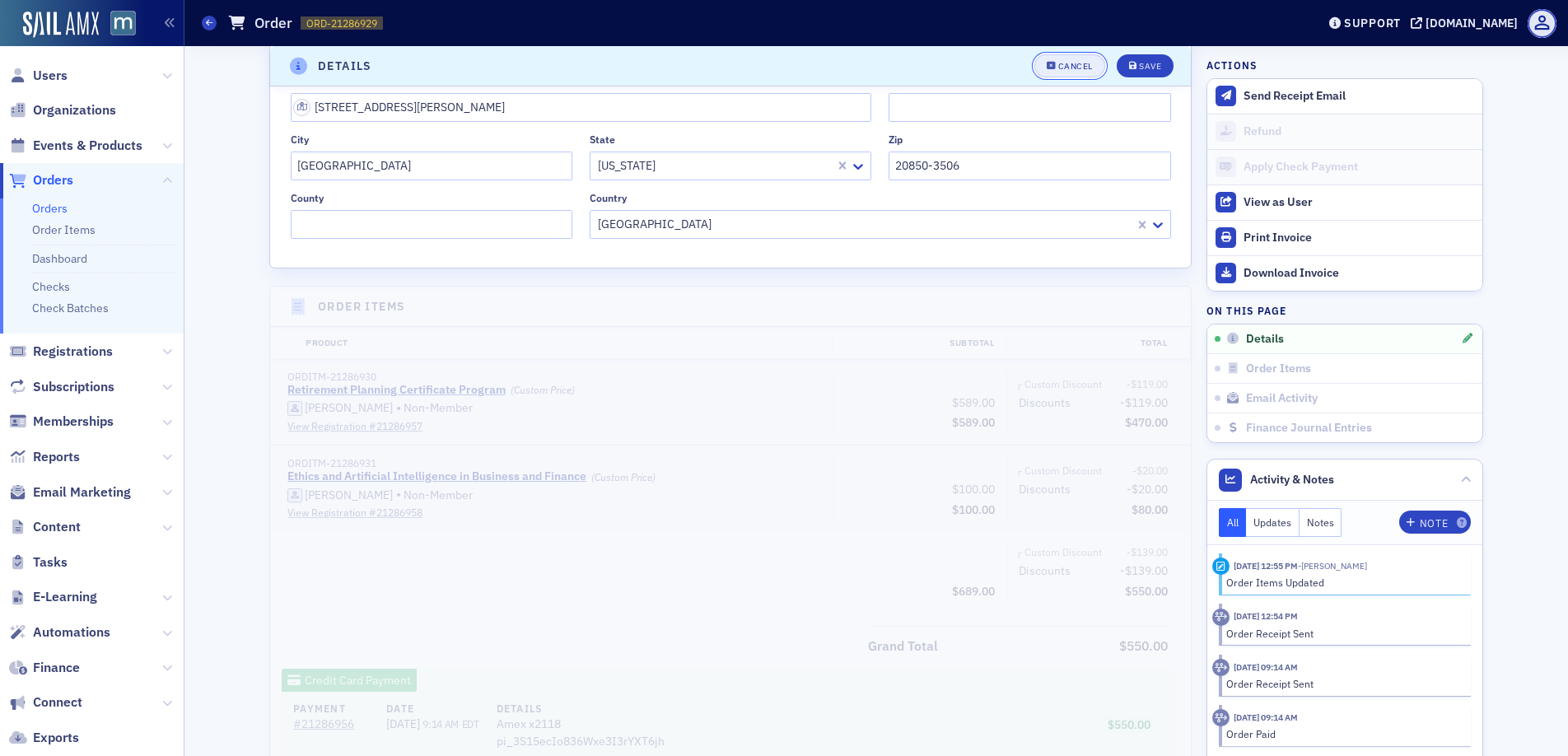
click at [1085, 62] on div "Cancel" at bounding box center [1075, 67] width 34 height 9
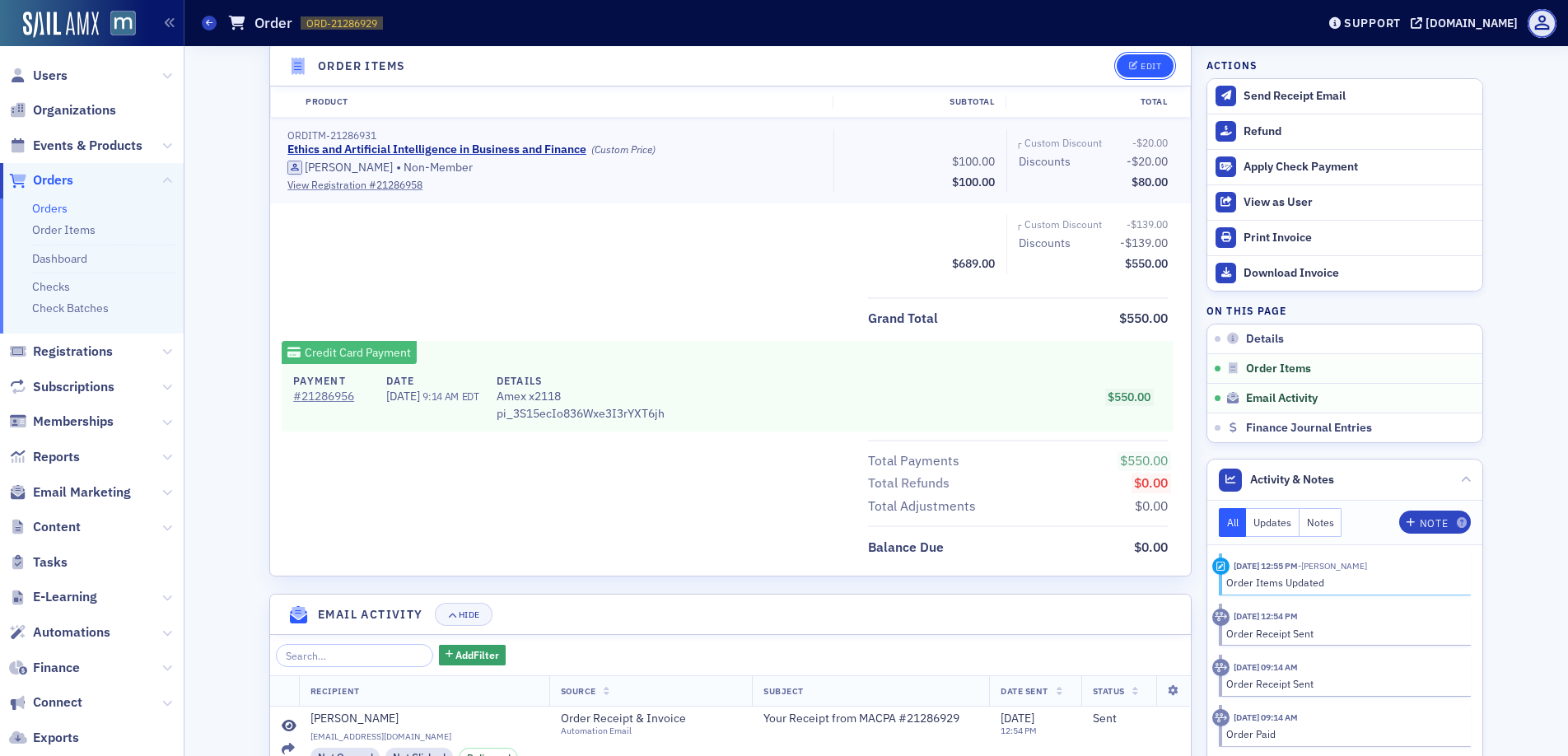
click at [1140, 64] on div "Edit" at bounding box center [1150, 67] width 21 height 9
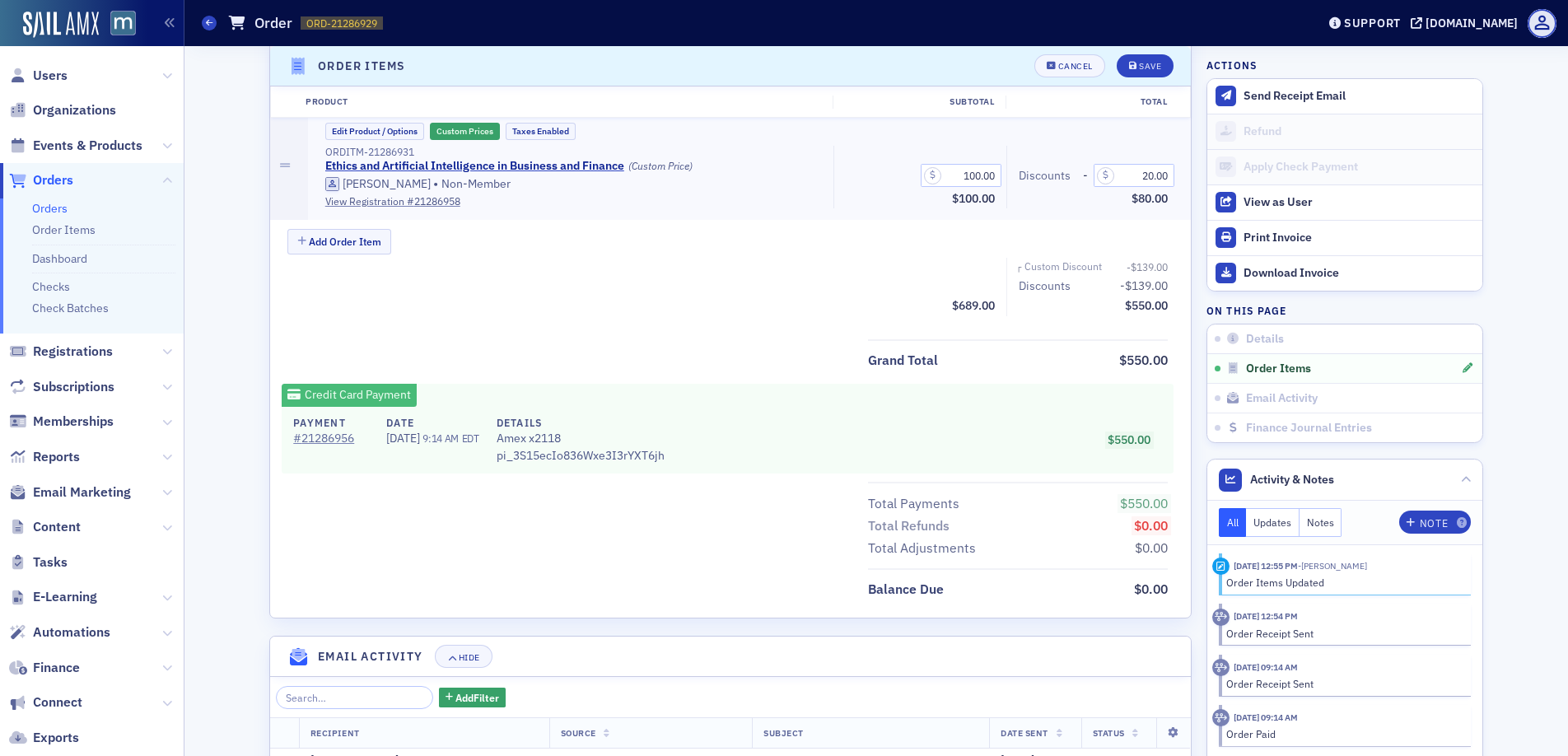
scroll to position [709, 0]
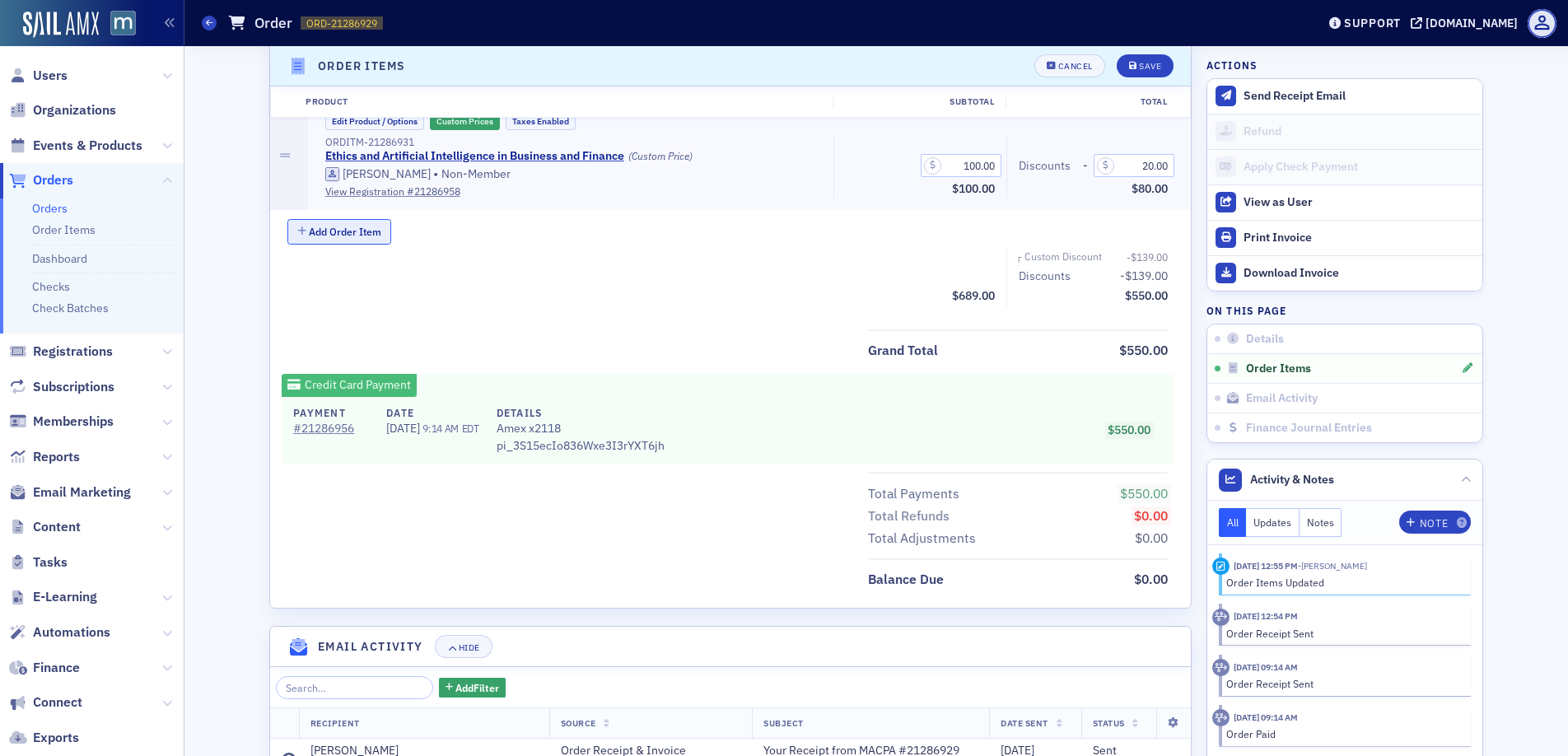
click at [332, 224] on button "Add Order Item" at bounding box center [339, 232] width 103 height 25
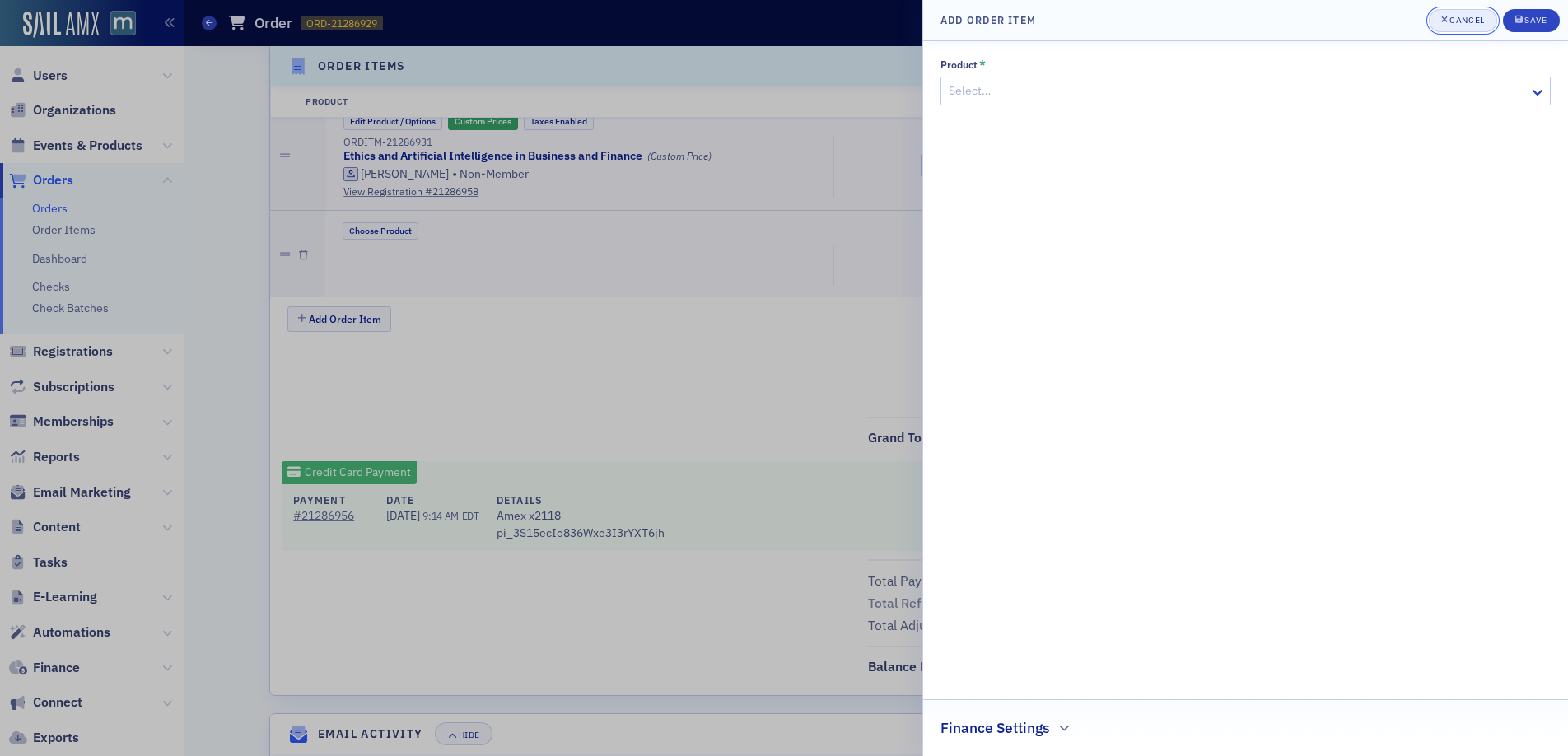
click at [1466, 15] on div "Cancel" at bounding box center [1466, 20] width 34 height 9
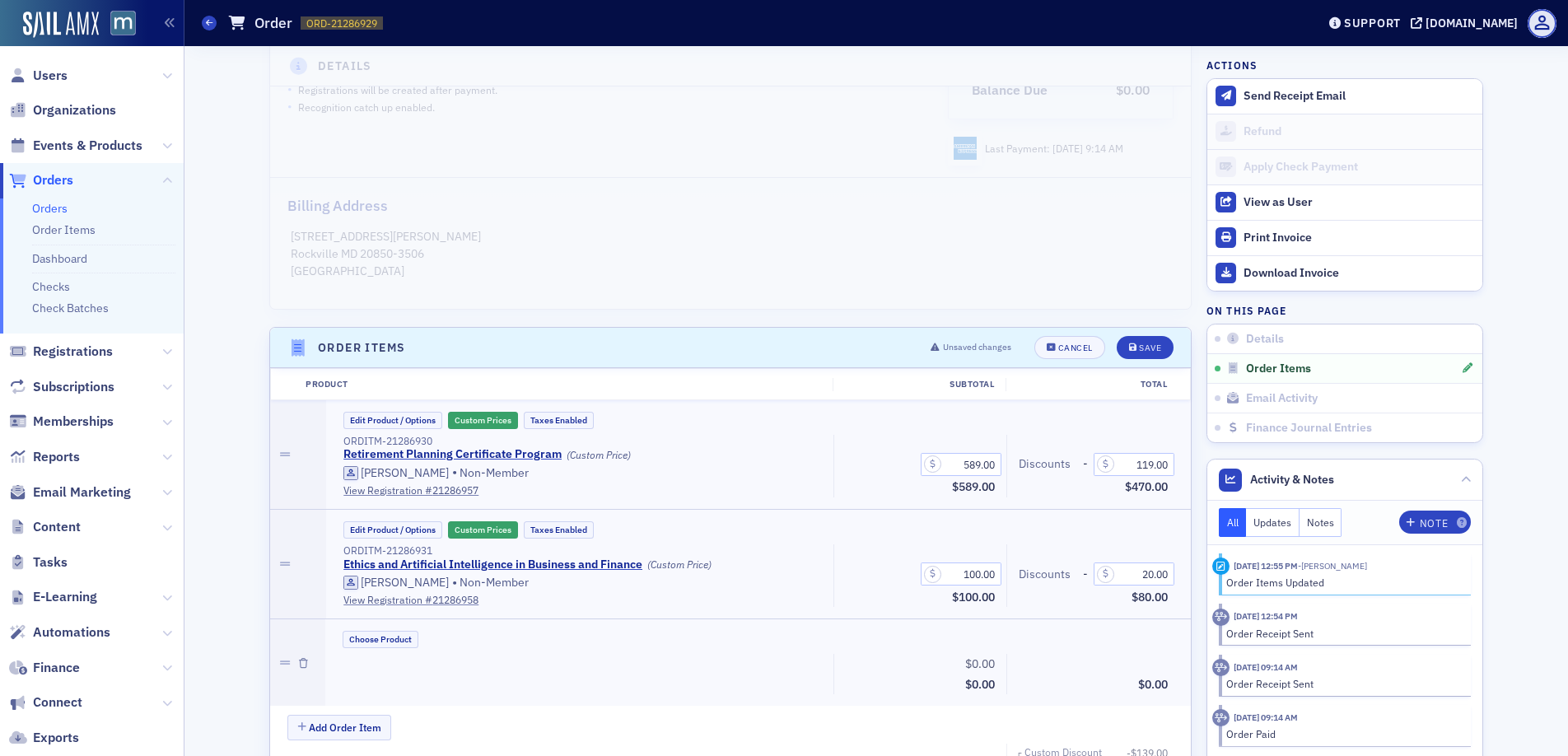
scroll to position [85, 0]
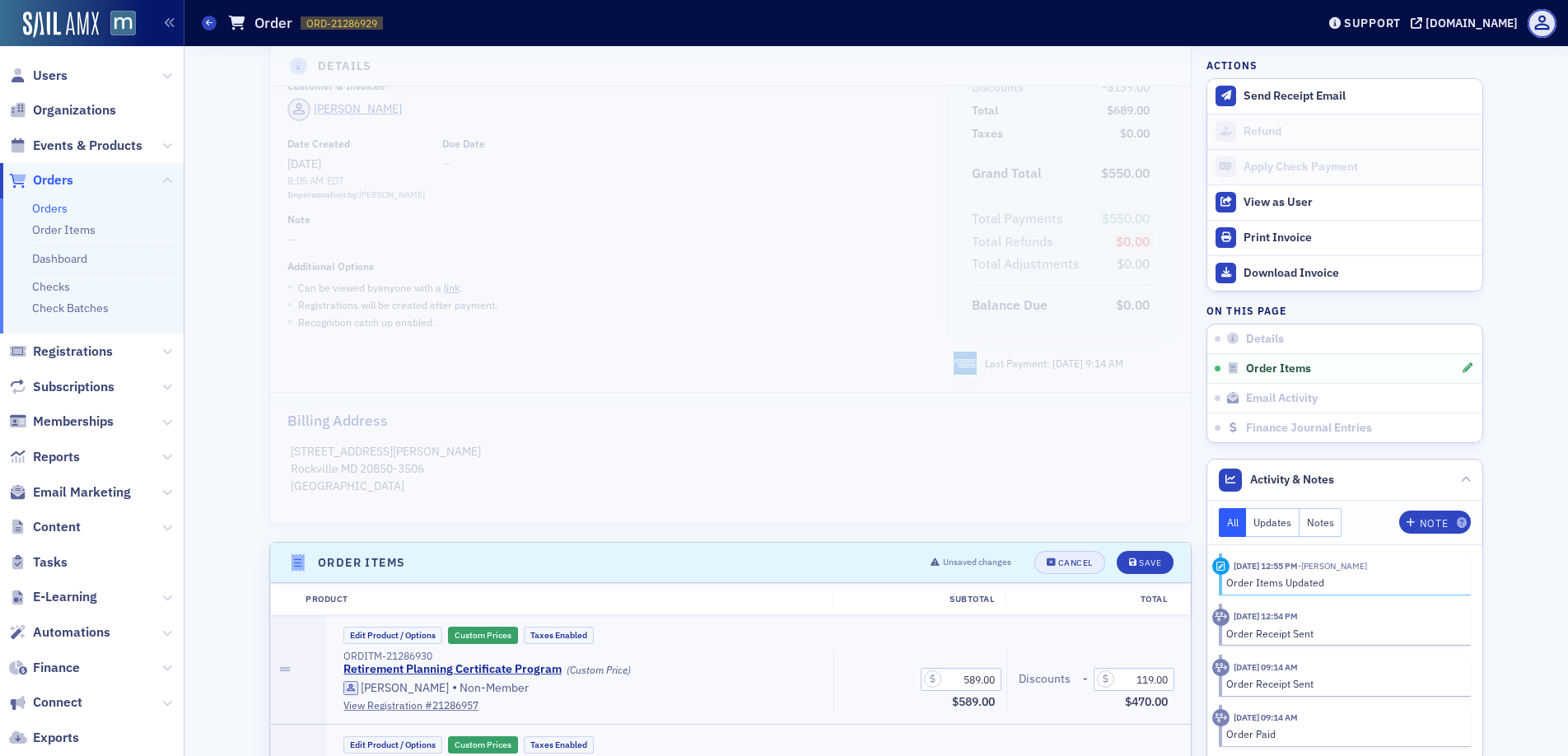
click at [1084, 574] on header "Order Items Unsaved changes Cancel Save" at bounding box center [731, 563] width 920 height 40
click at [1080, 569] on button "Cancel" at bounding box center [1069, 563] width 71 height 23
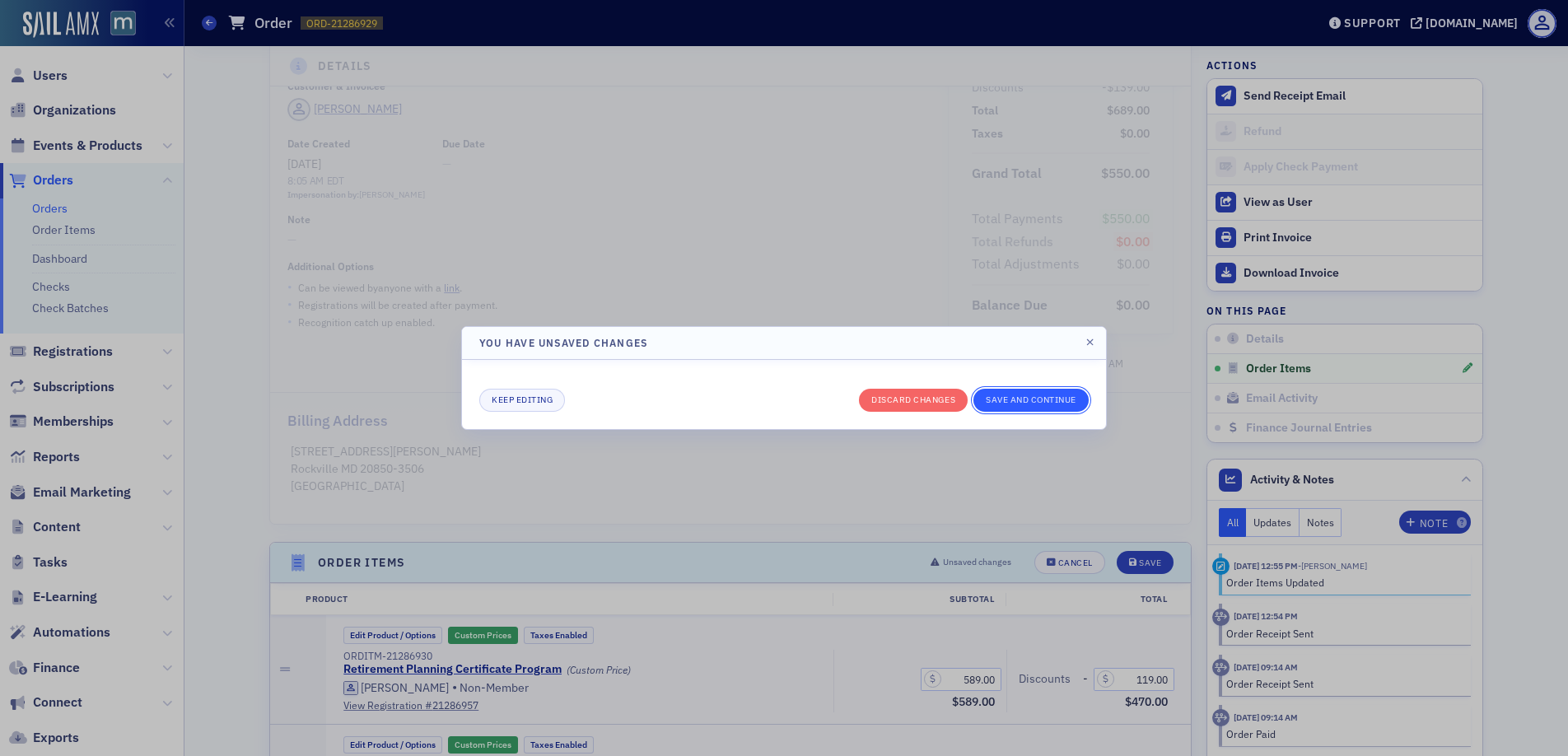
click at [999, 396] on button "Save and continue" at bounding box center [1031, 401] width 115 height 23
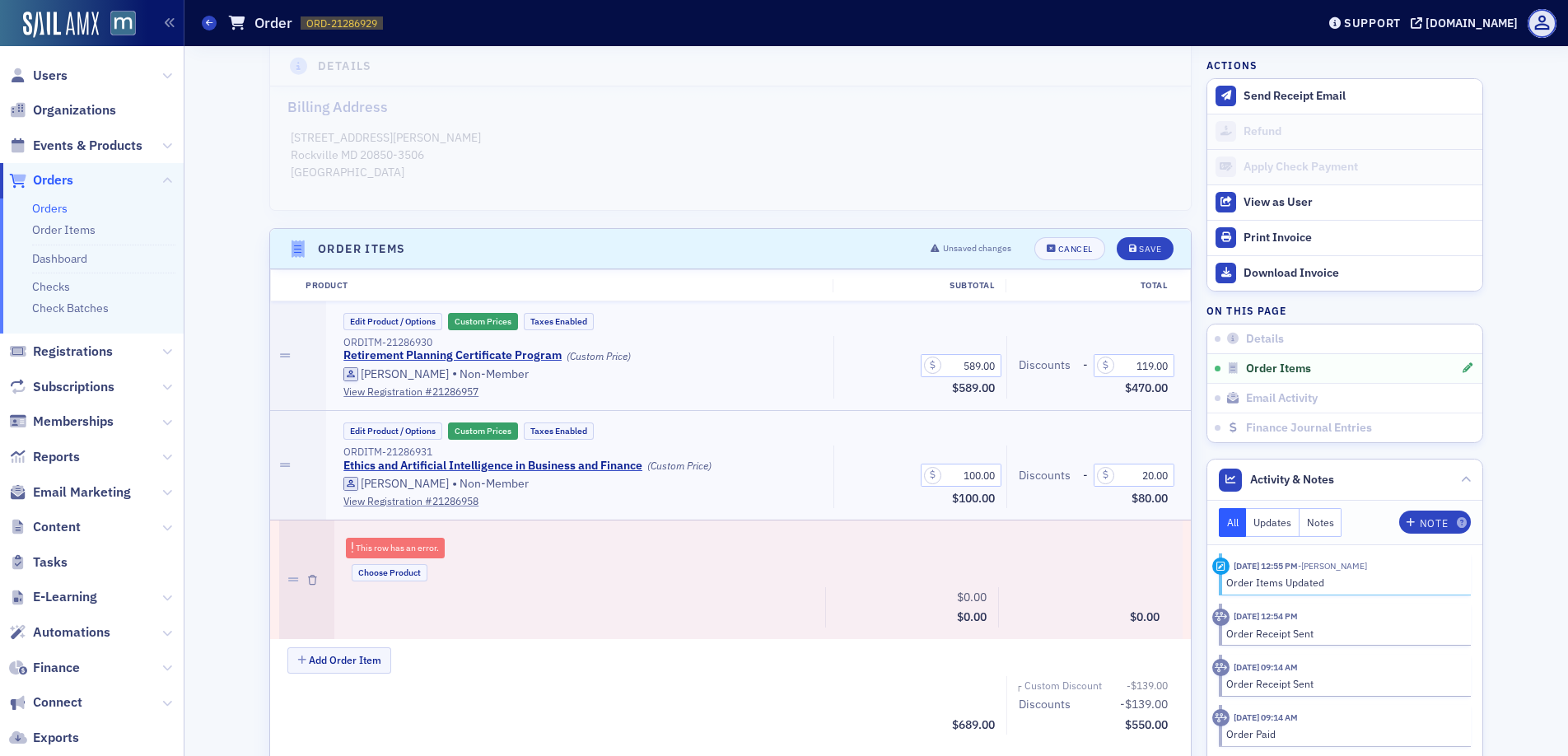
scroll to position [458, 0]
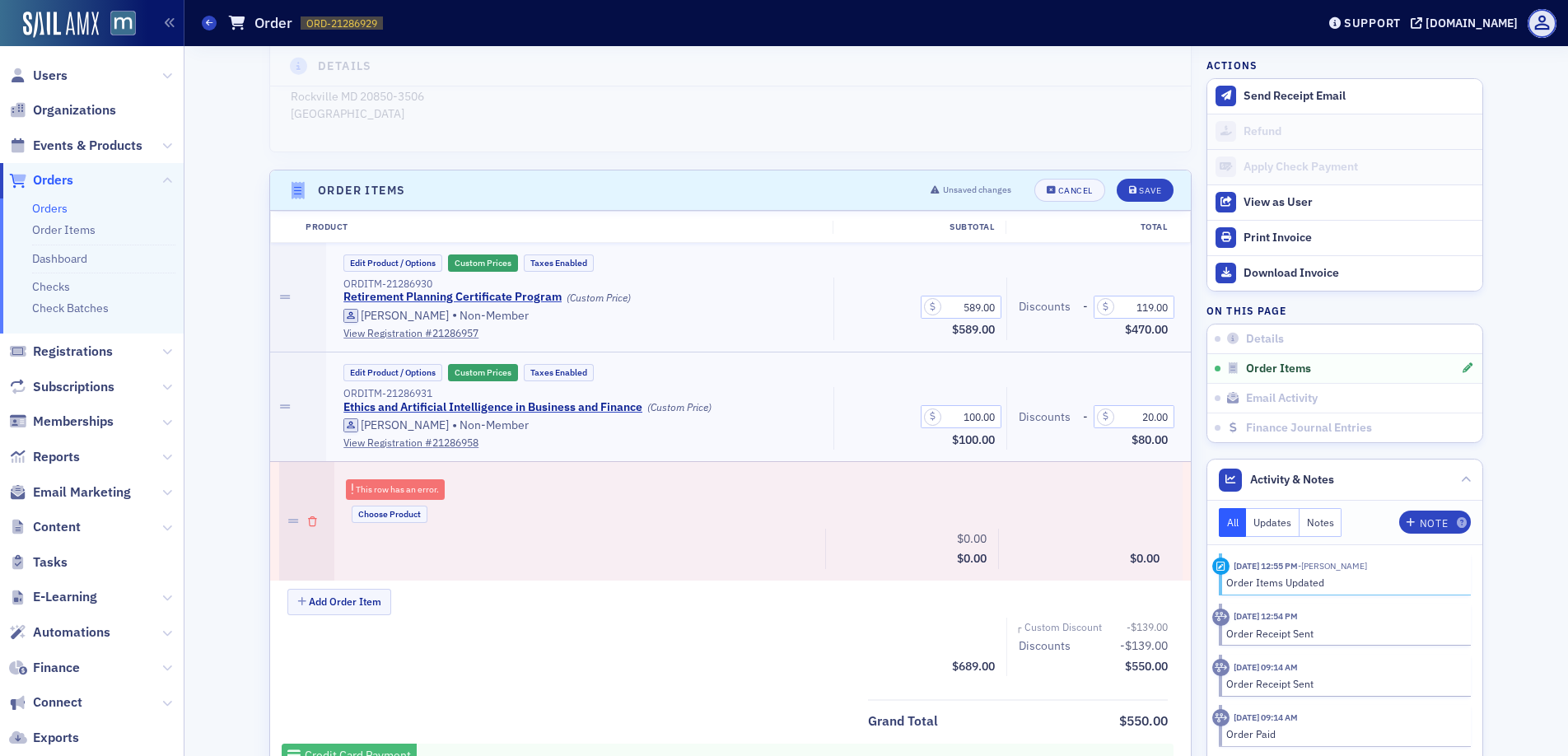
click at [309, 524] on icon "button" at bounding box center [313, 521] width 9 height 10
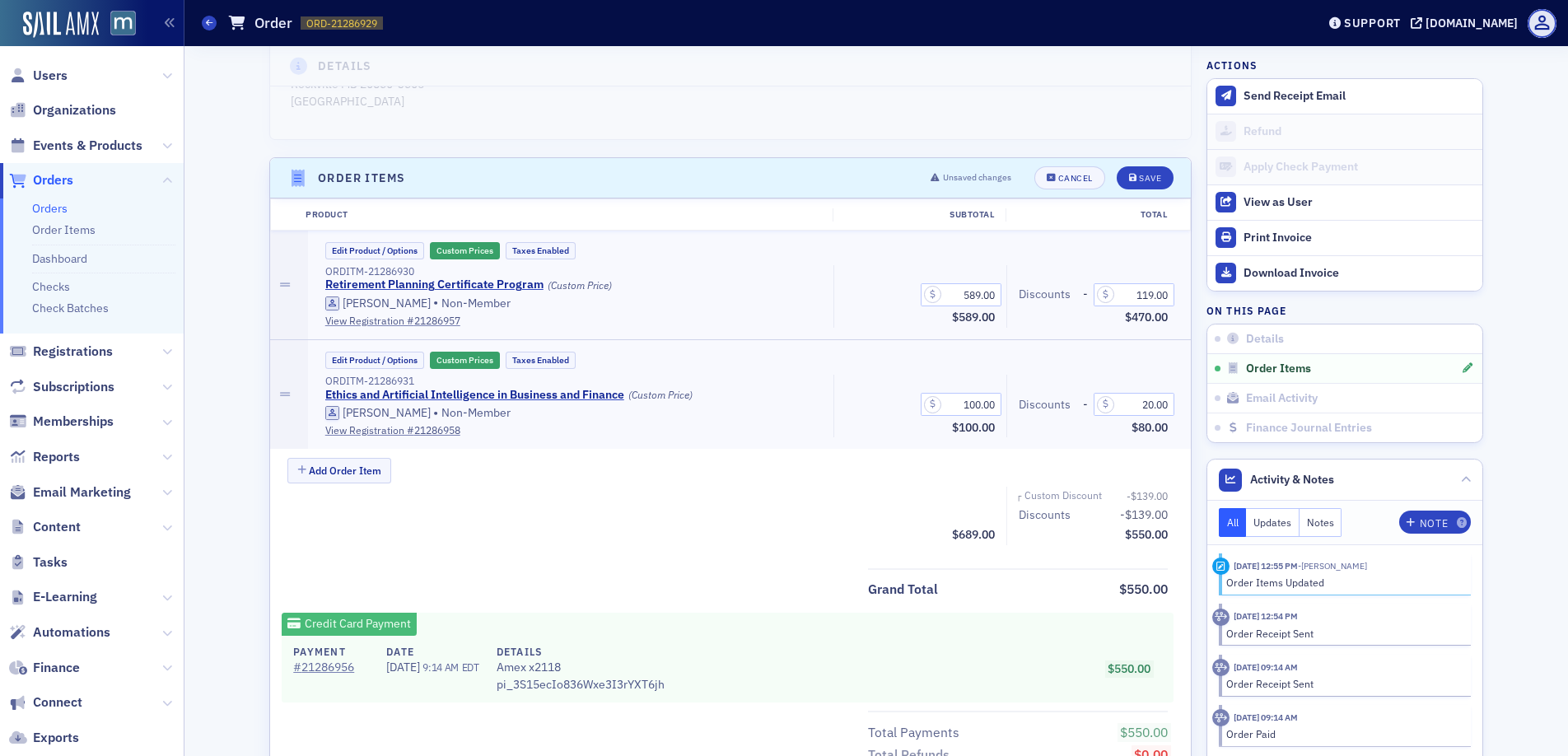
scroll to position [529, 0]
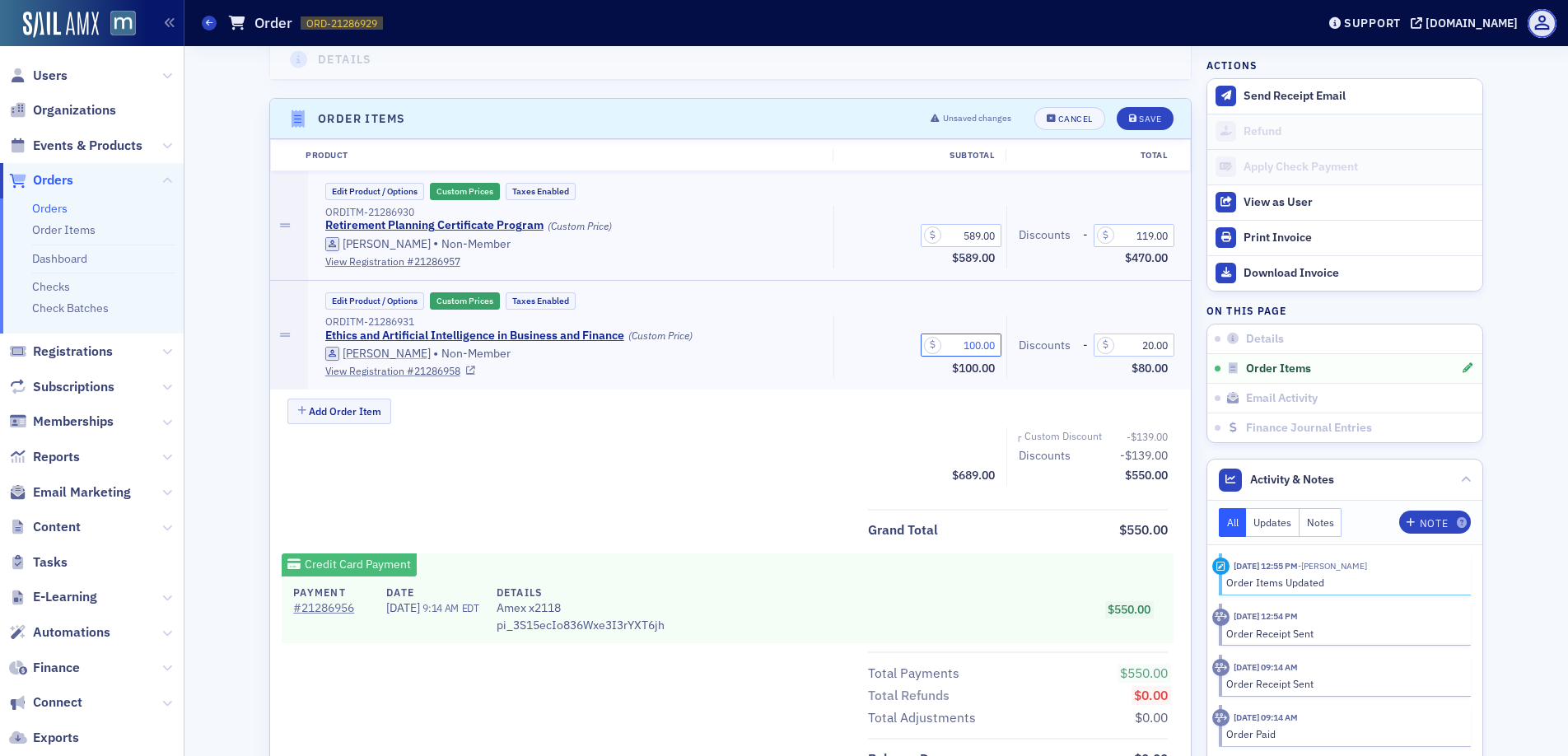
click at [970, 348] on input "100.00" at bounding box center [961, 345] width 81 height 23
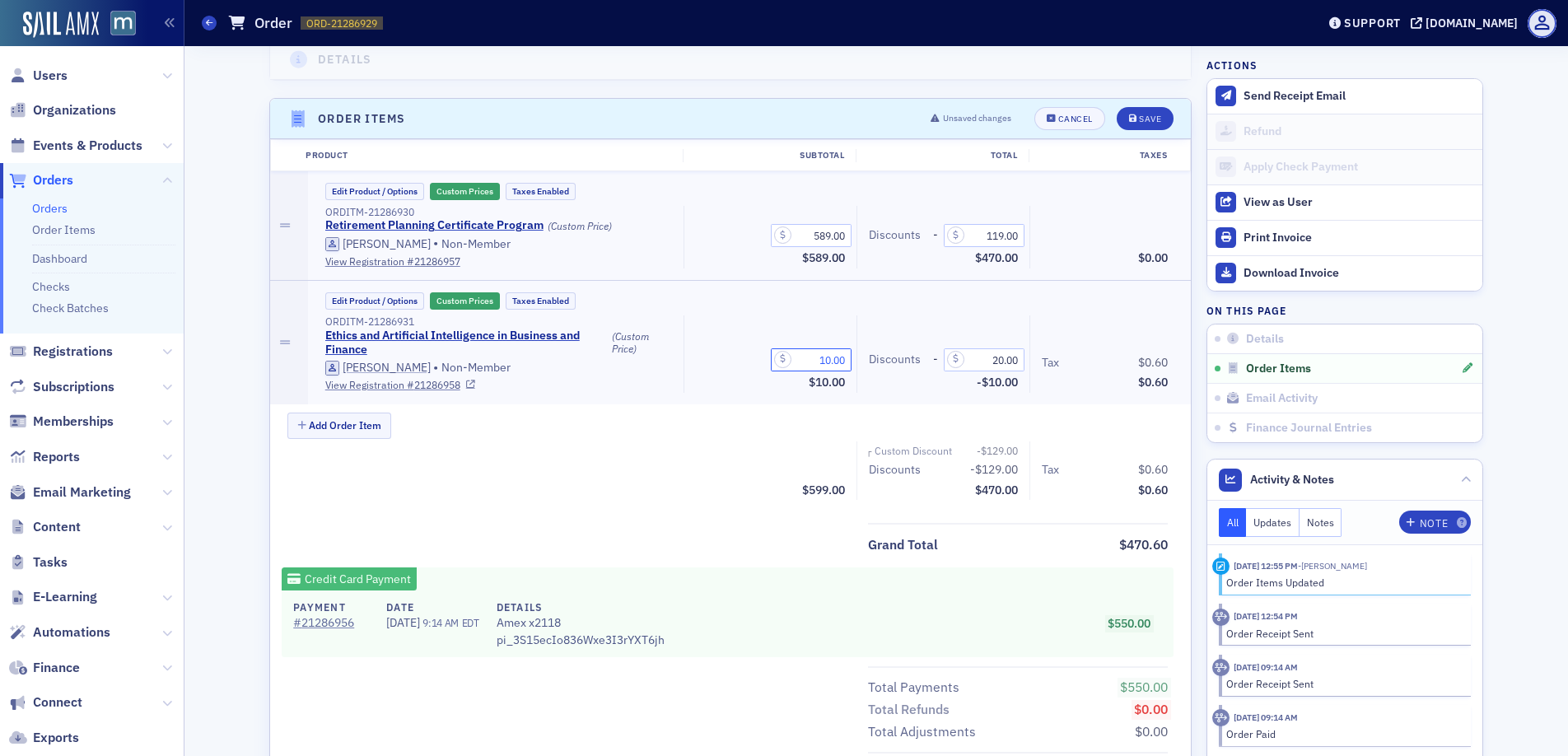
click at [816, 360] on input "10.00" at bounding box center [811, 360] width 81 height 23
type input "330.00"
click at [1138, 120] on div "Save" at bounding box center [1149, 119] width 22 height 9
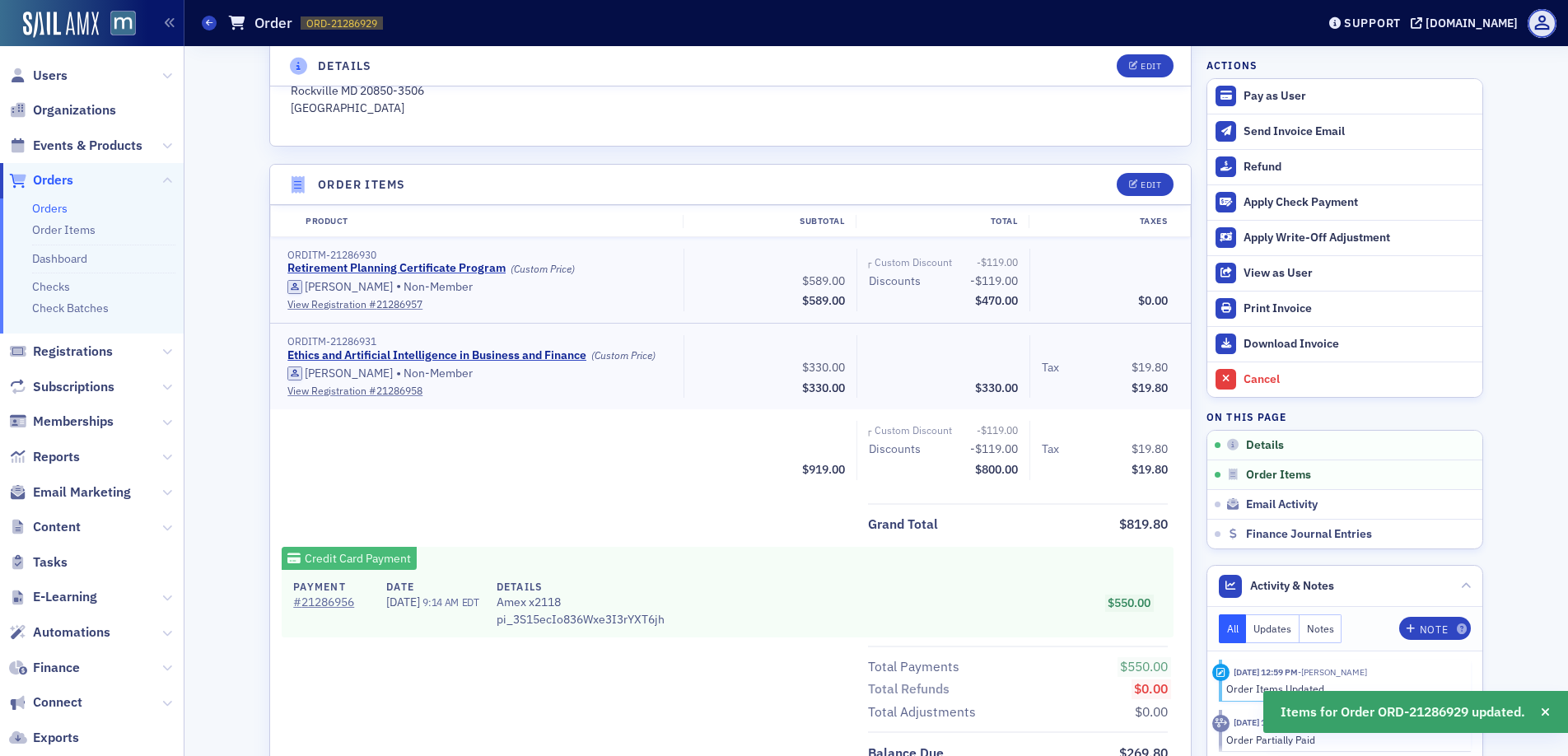
scroll to position [24, 0]
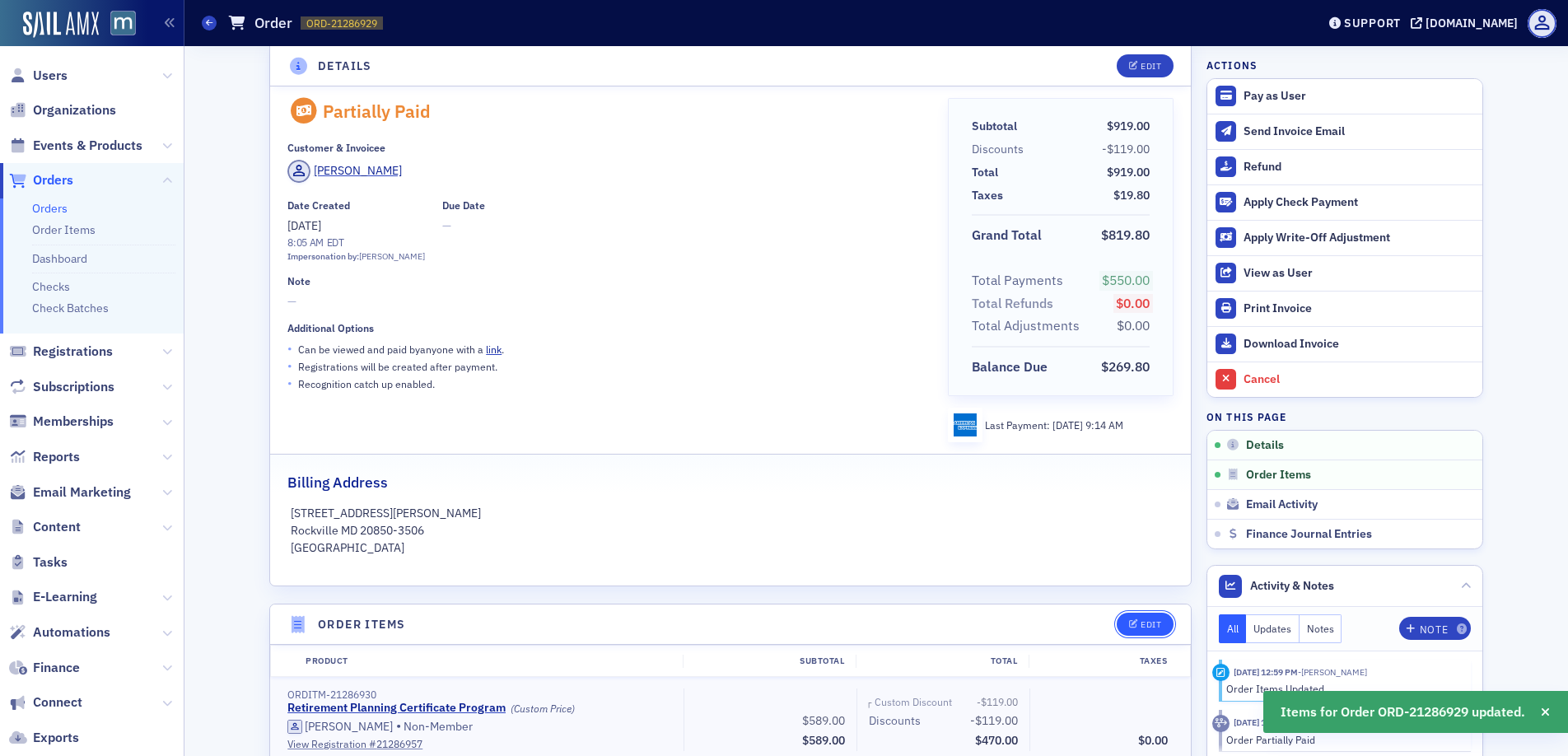
click at [1129, 627] on icon "button" at bounding box center [1133, 625] width 10 height 9
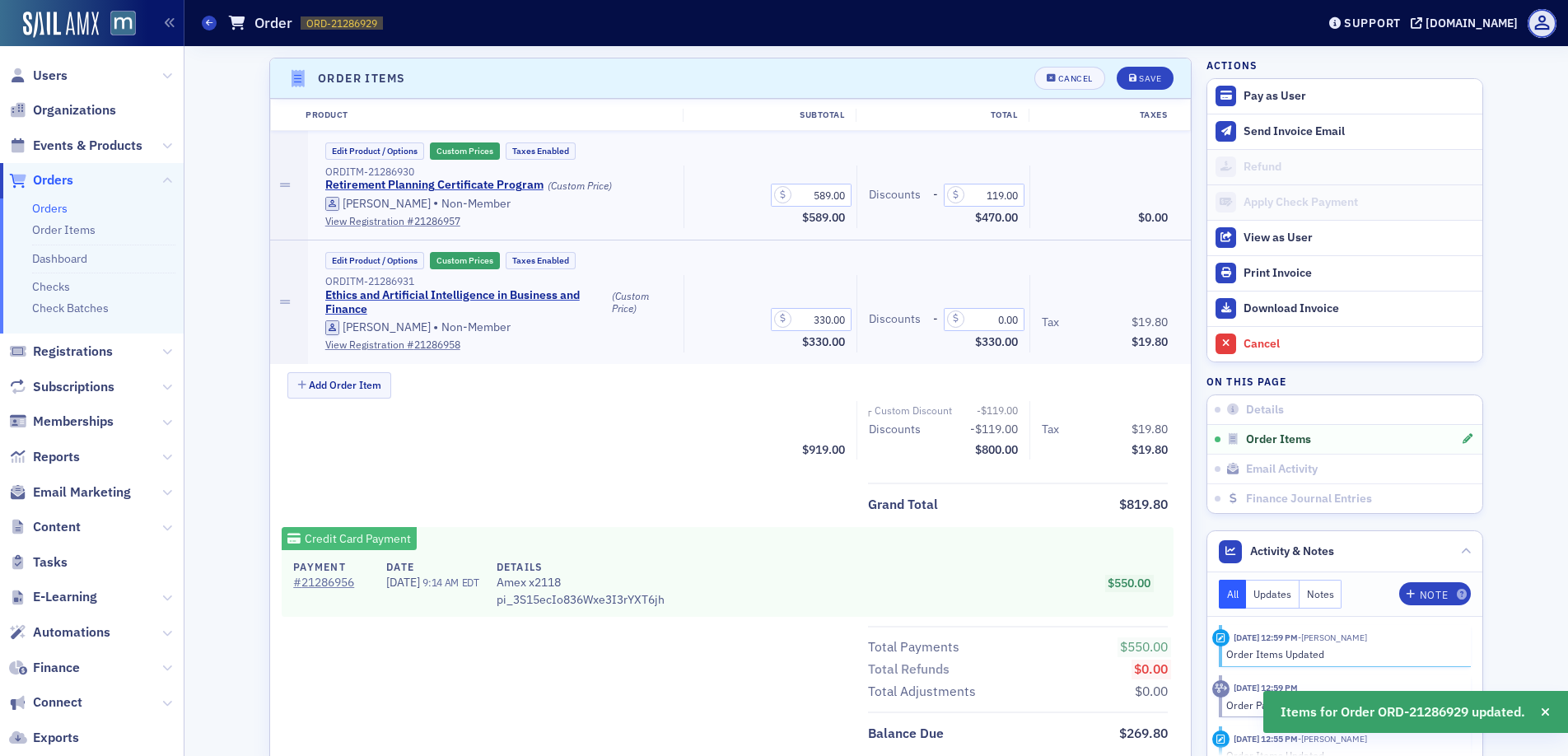
scroll to position [574, 0]
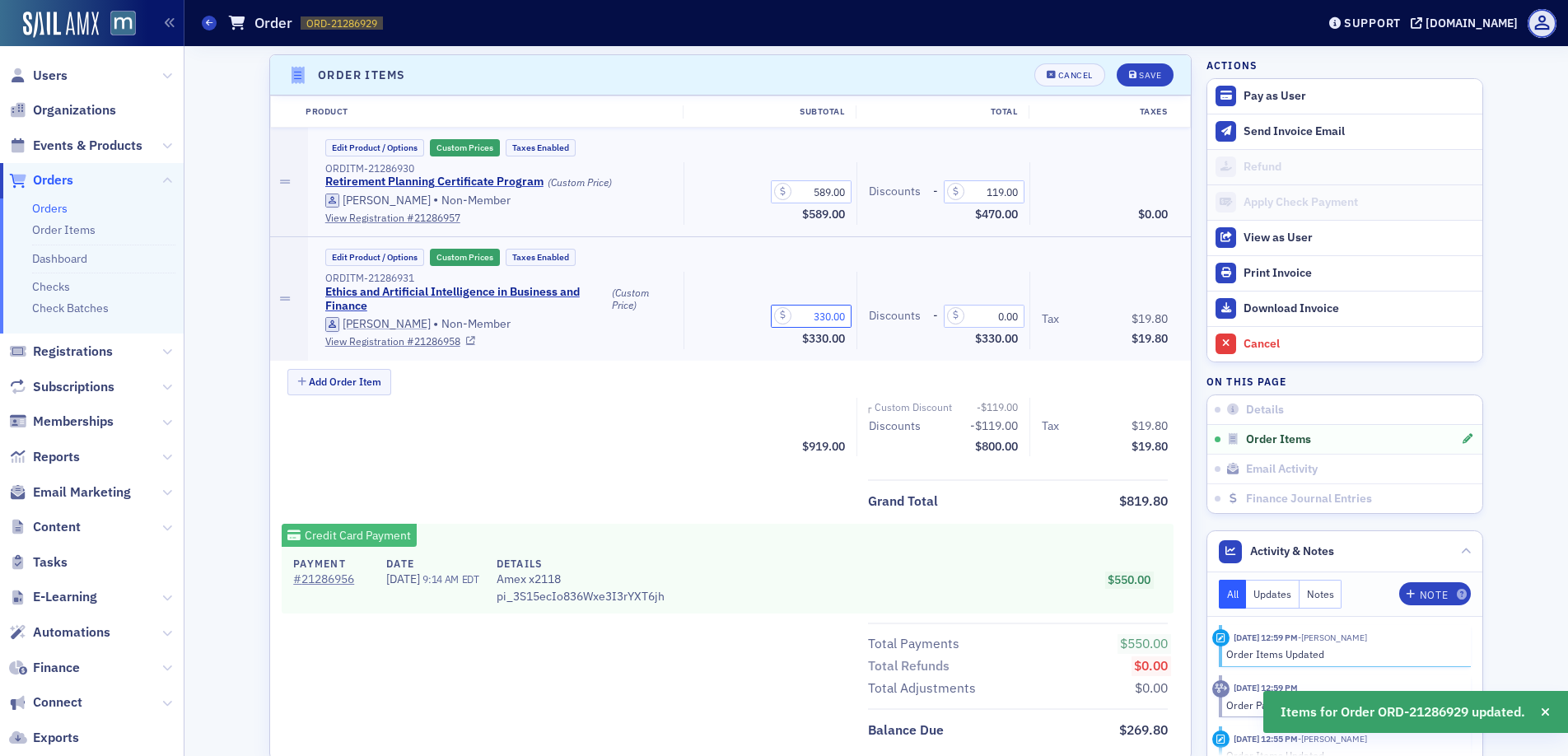
click at [821, 316] on input "330.00" at bounding box center [811, 316] width 81 height 23
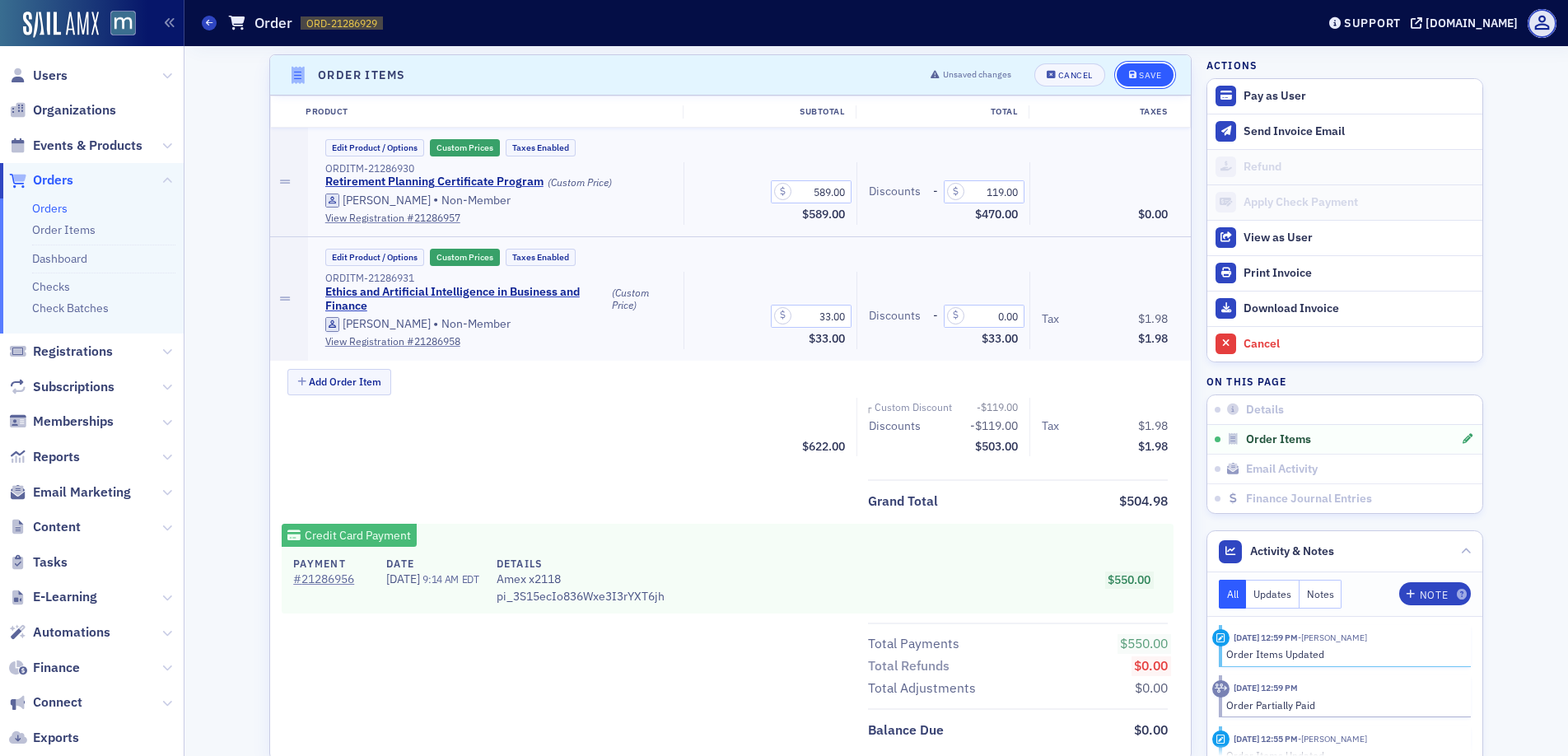
click at [1129, 74] on icon "submit" at bounding box center [1132, 76] width 8 height 9
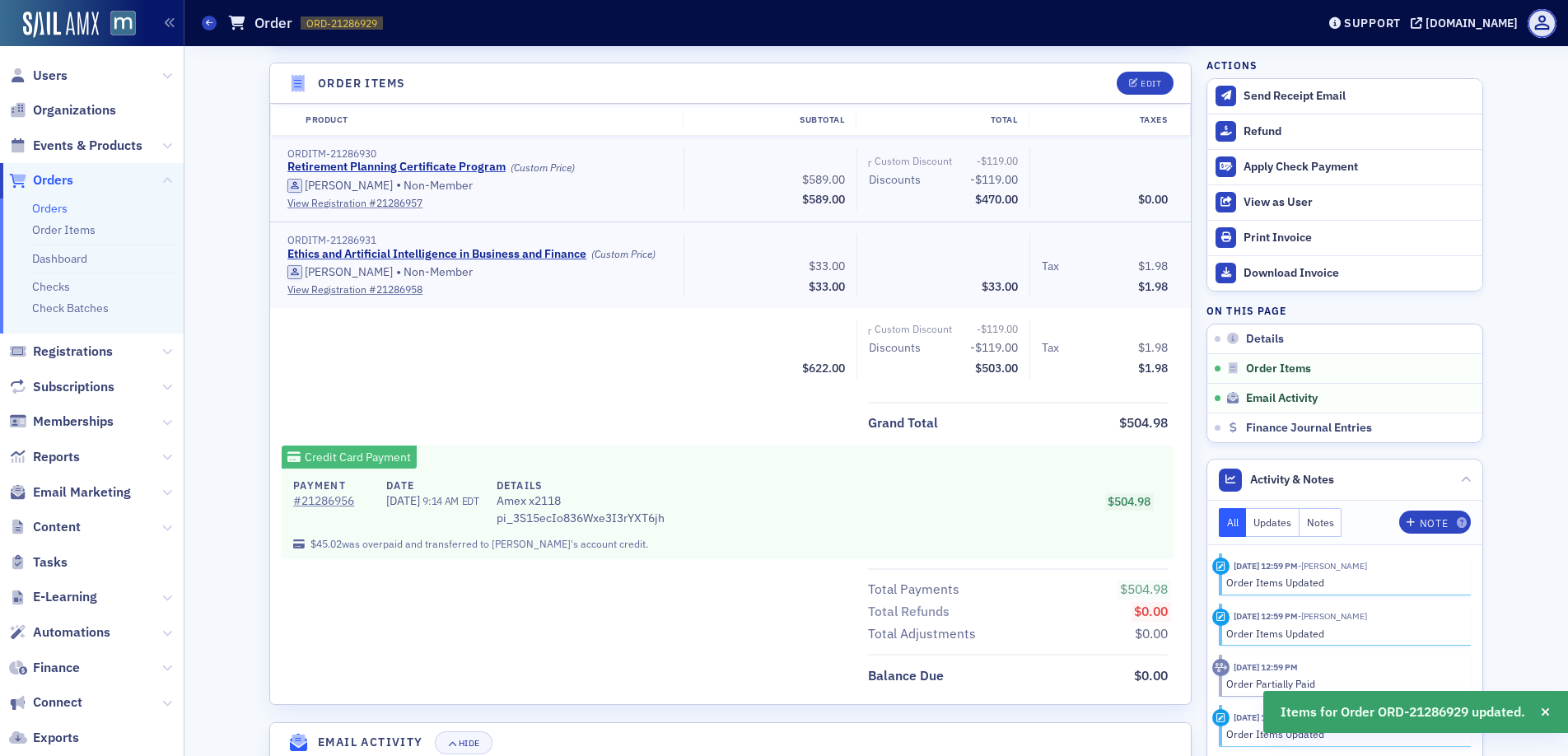
scroll to position [434, 0]
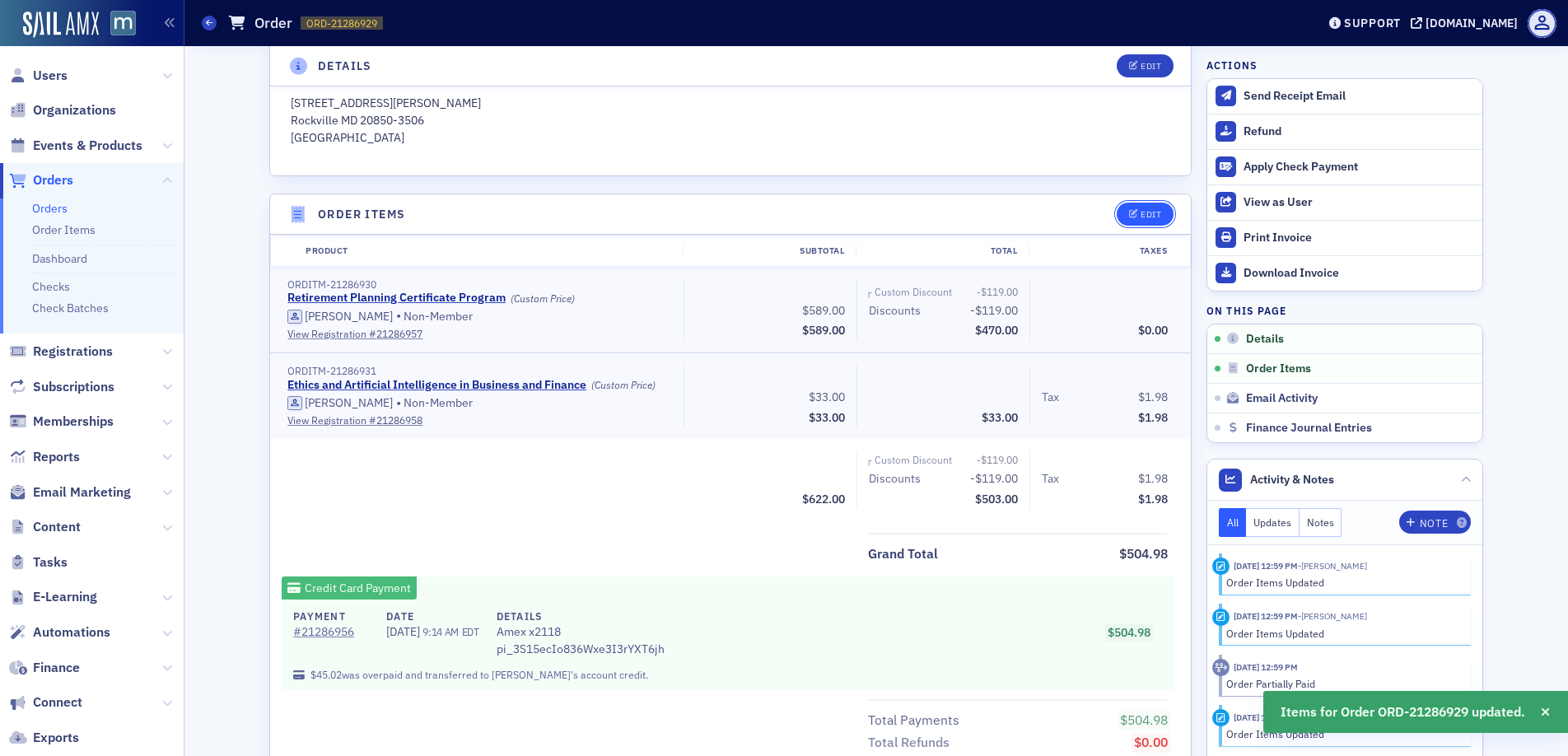
click at [1147, 206] on button "Edit" at bounding box center [1145, 214] width 57 height 23
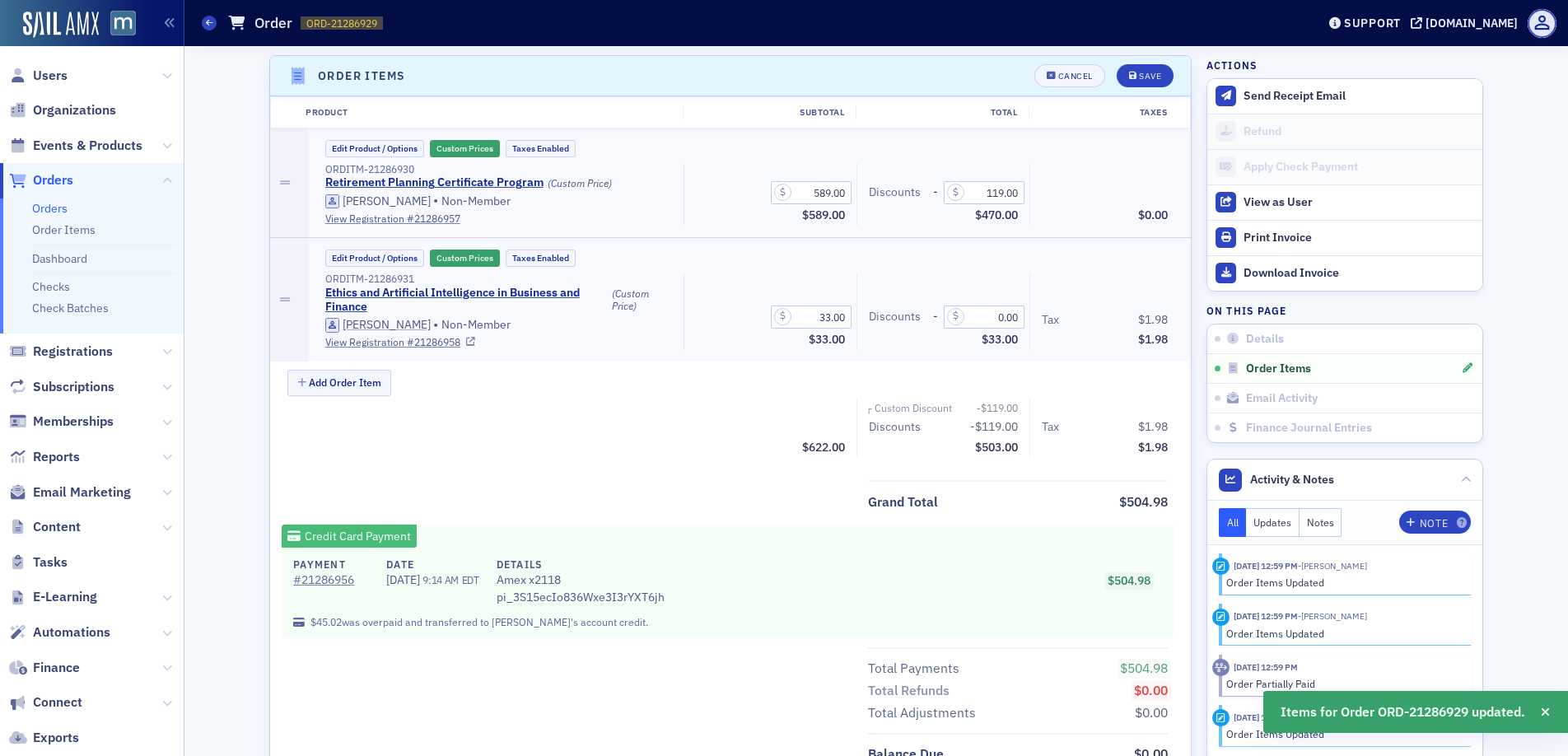
scroll to position [574, 0]
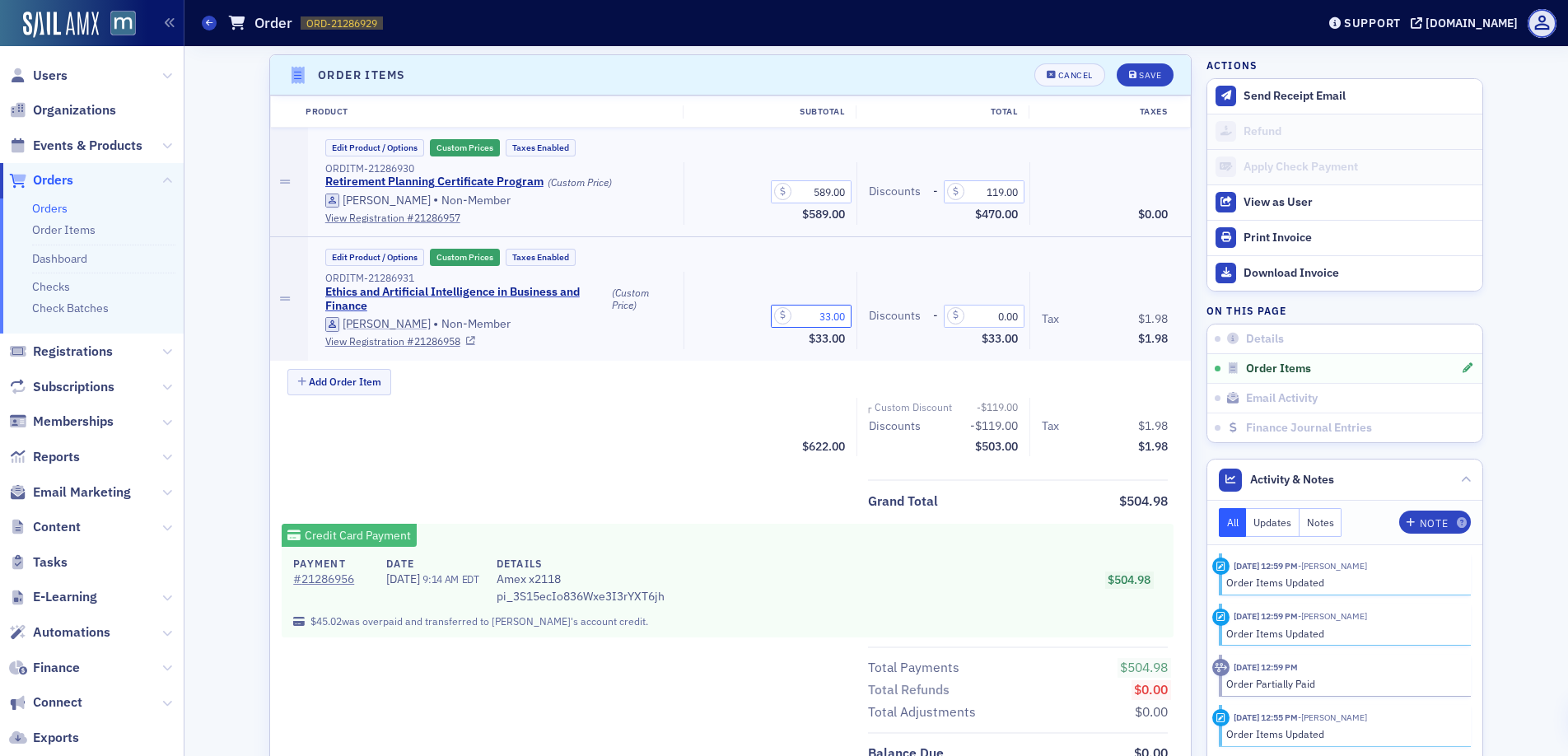
drag, startPoint x: 821, startPoint y: 316, endPoint x: 833, endPoint y: 312, distance: 12.6
click at [822, 316] on input "33.00" at bounding box center [811, 316] width 81 height 23
drag, startPoint x: 821, startPoint y: 316, endPoint x: 860, endPoint y: 313, distance: 39.1
click at [821, 316] on input "3.00" at bounding box center [811, 316] width 81 height 23
type input "100.00"
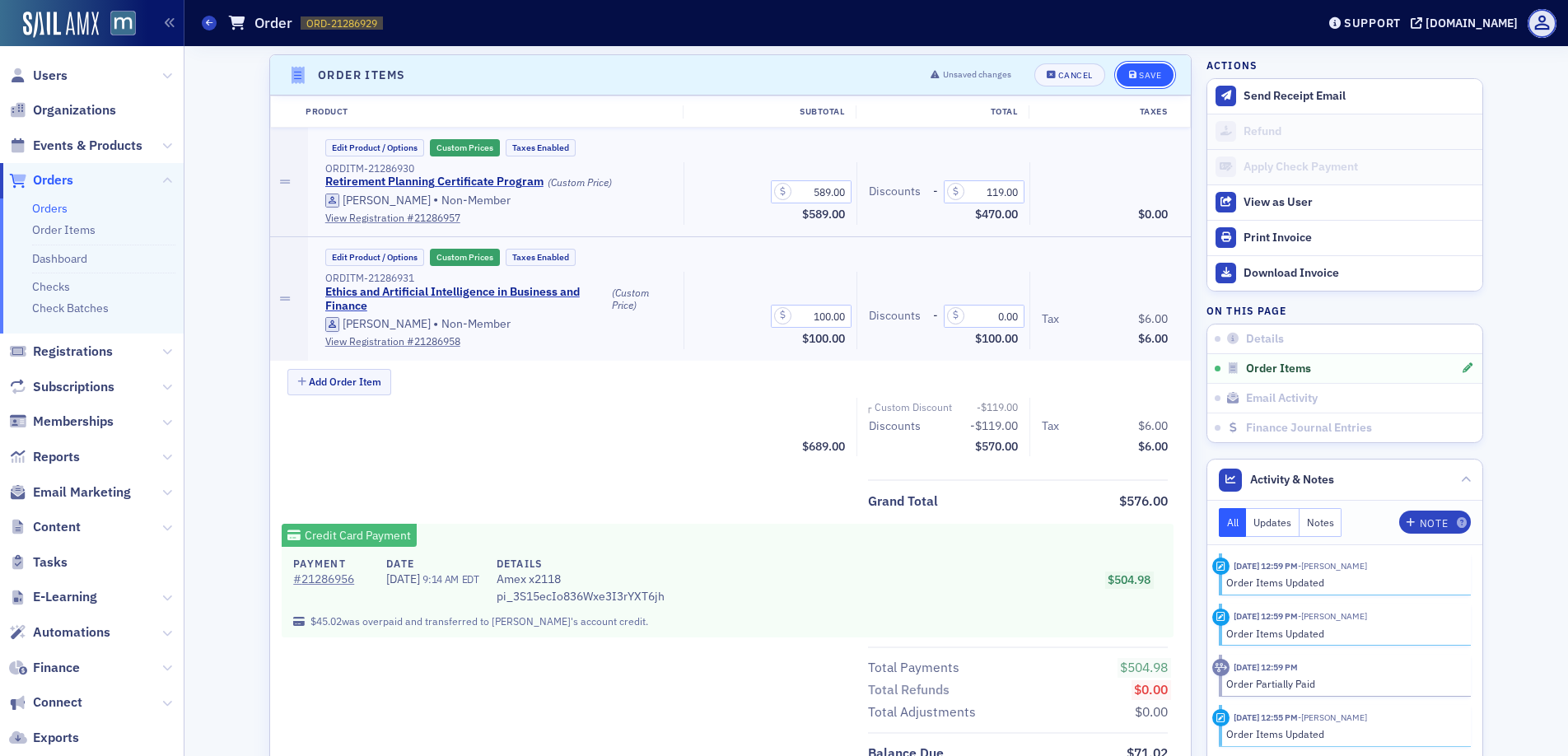
click at [1138, 79] on div "Save" at bounding box center [1149, 76] width 22 height 9
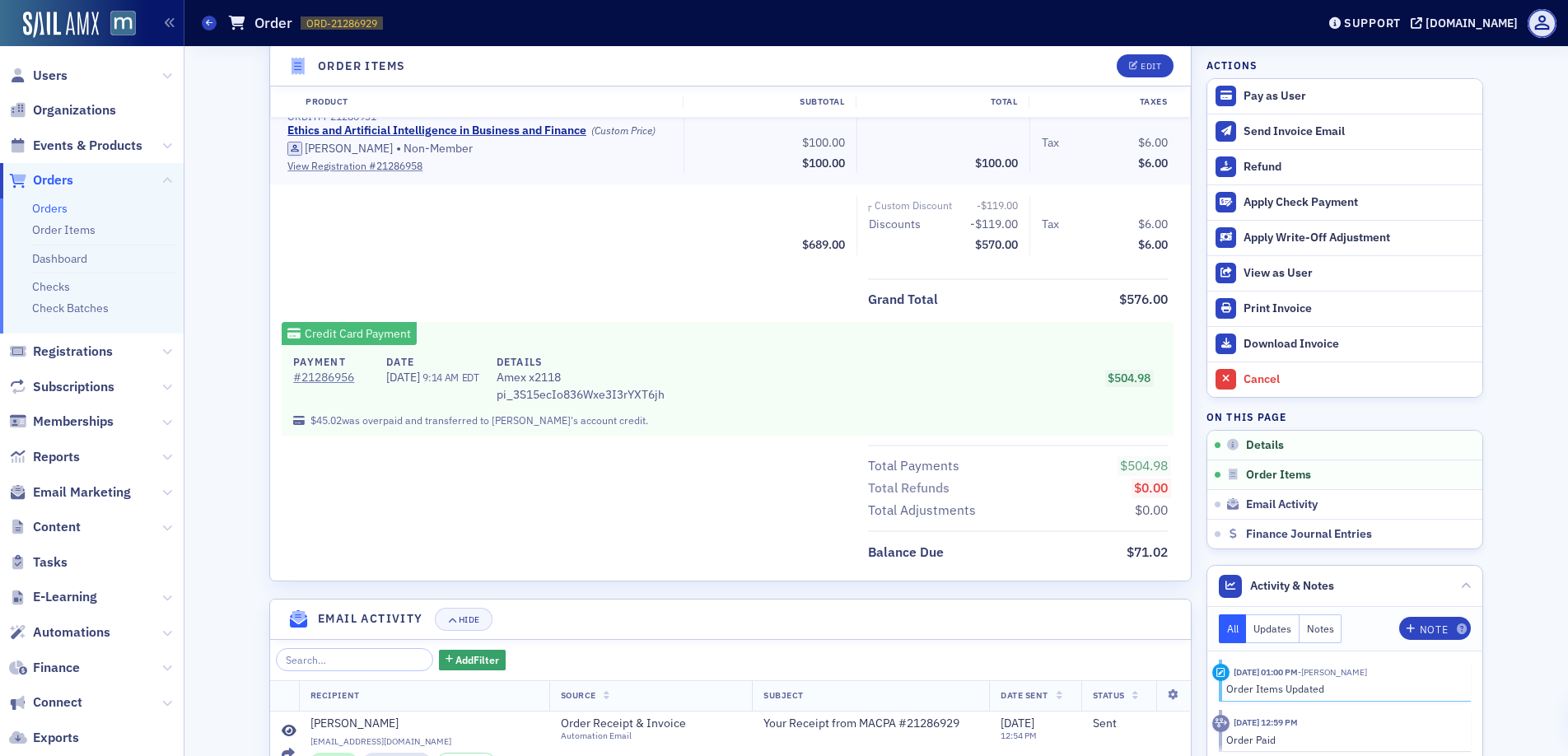
scroll to position [0, 0]
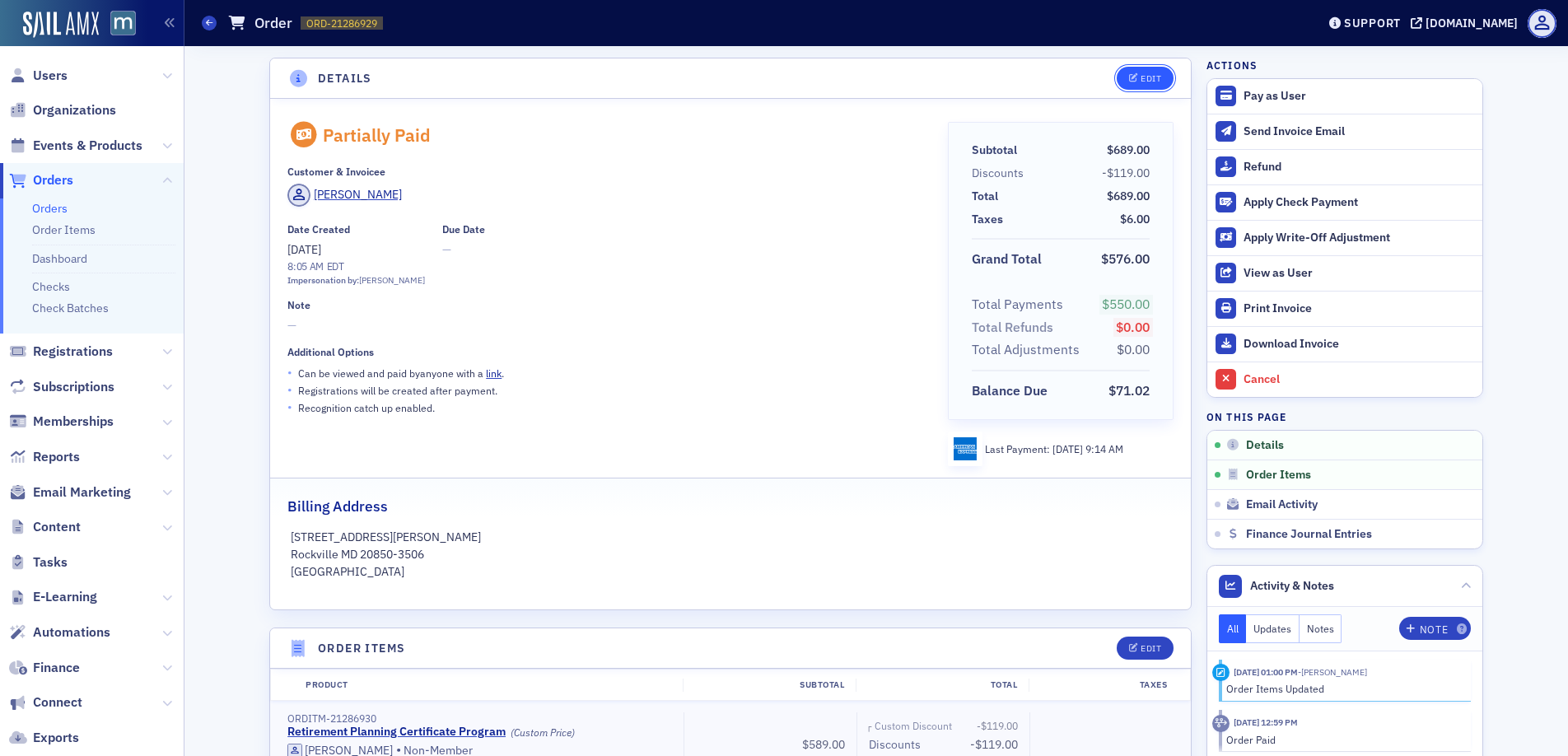
click at [1155, 79] on div "Edit" at bounding box center [1150, 78] width 21 height 9
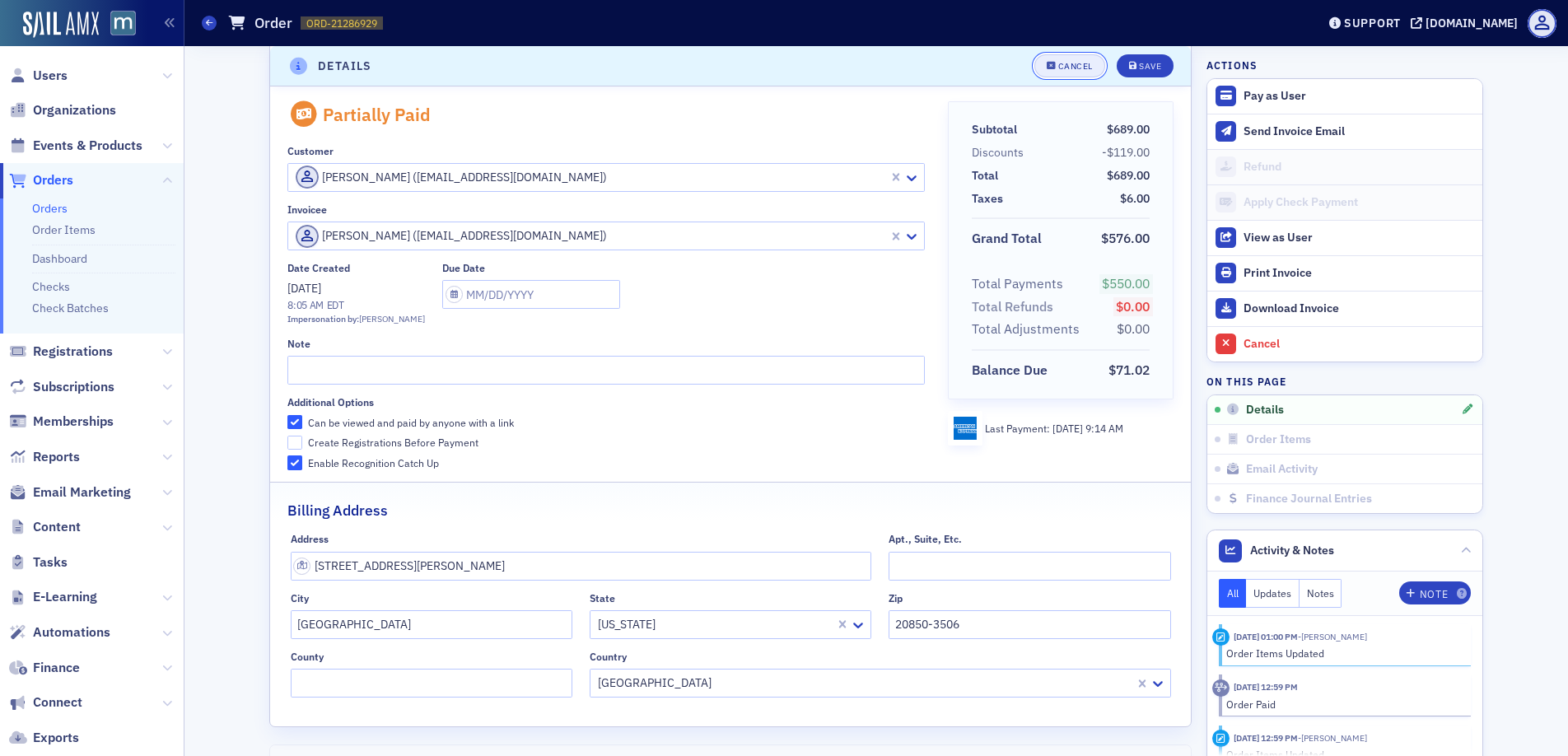
click at [1073, 74] on button "Cancel" at bounding box center [1069, 66] width 71 height 23
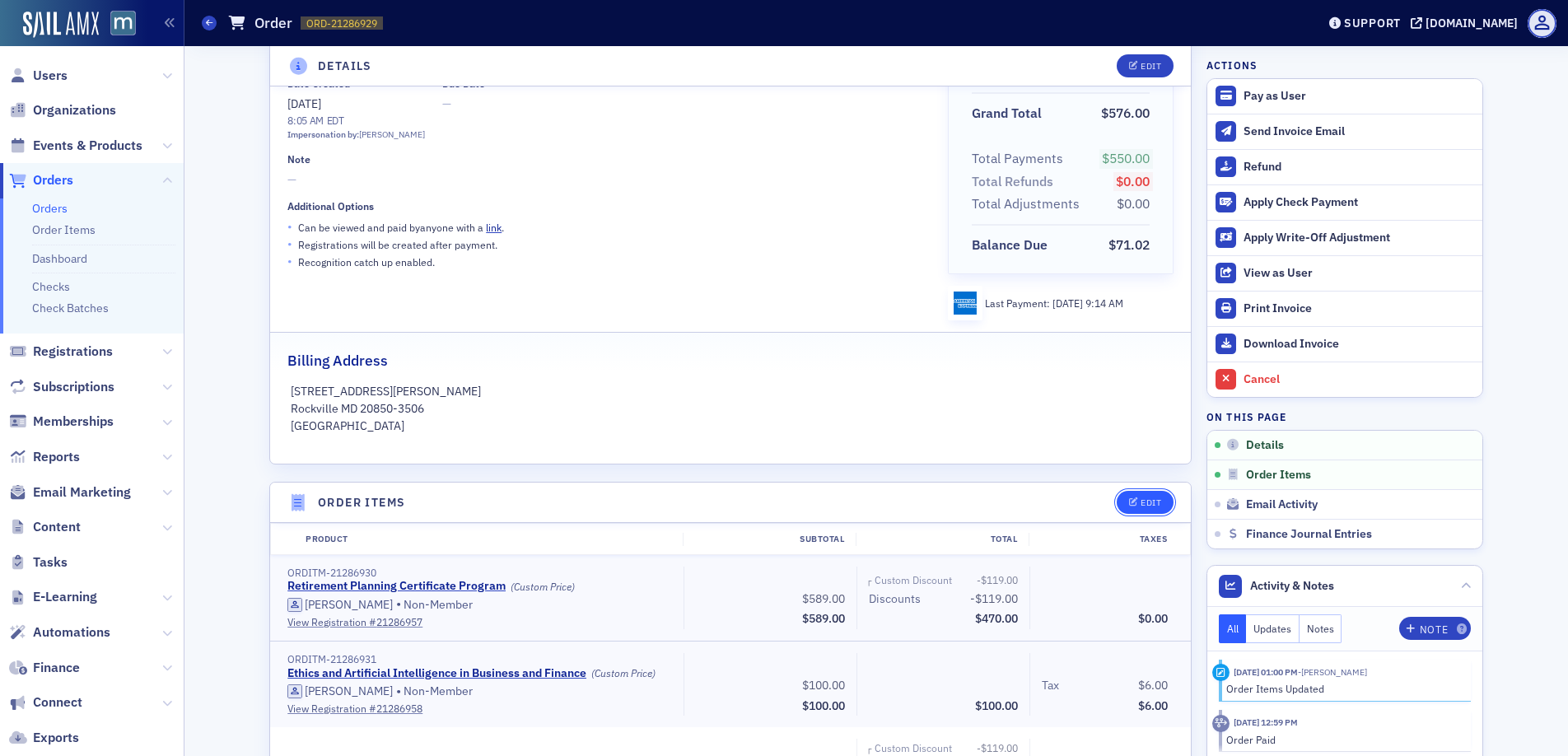
click at [1145, 502] on div "Edit" at bounding box center [1150, 503] width 21 height 9
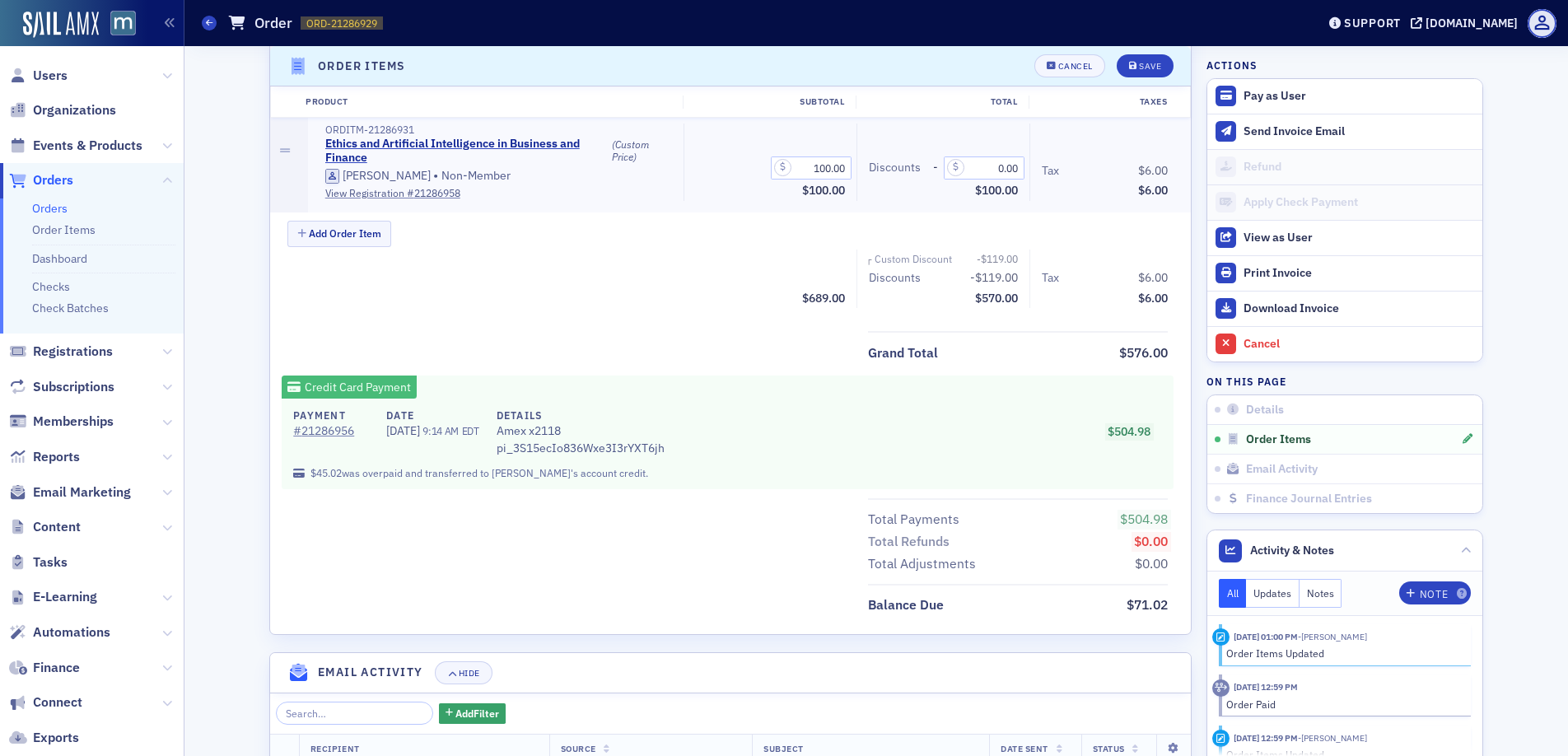
scroll to position [739, 0]
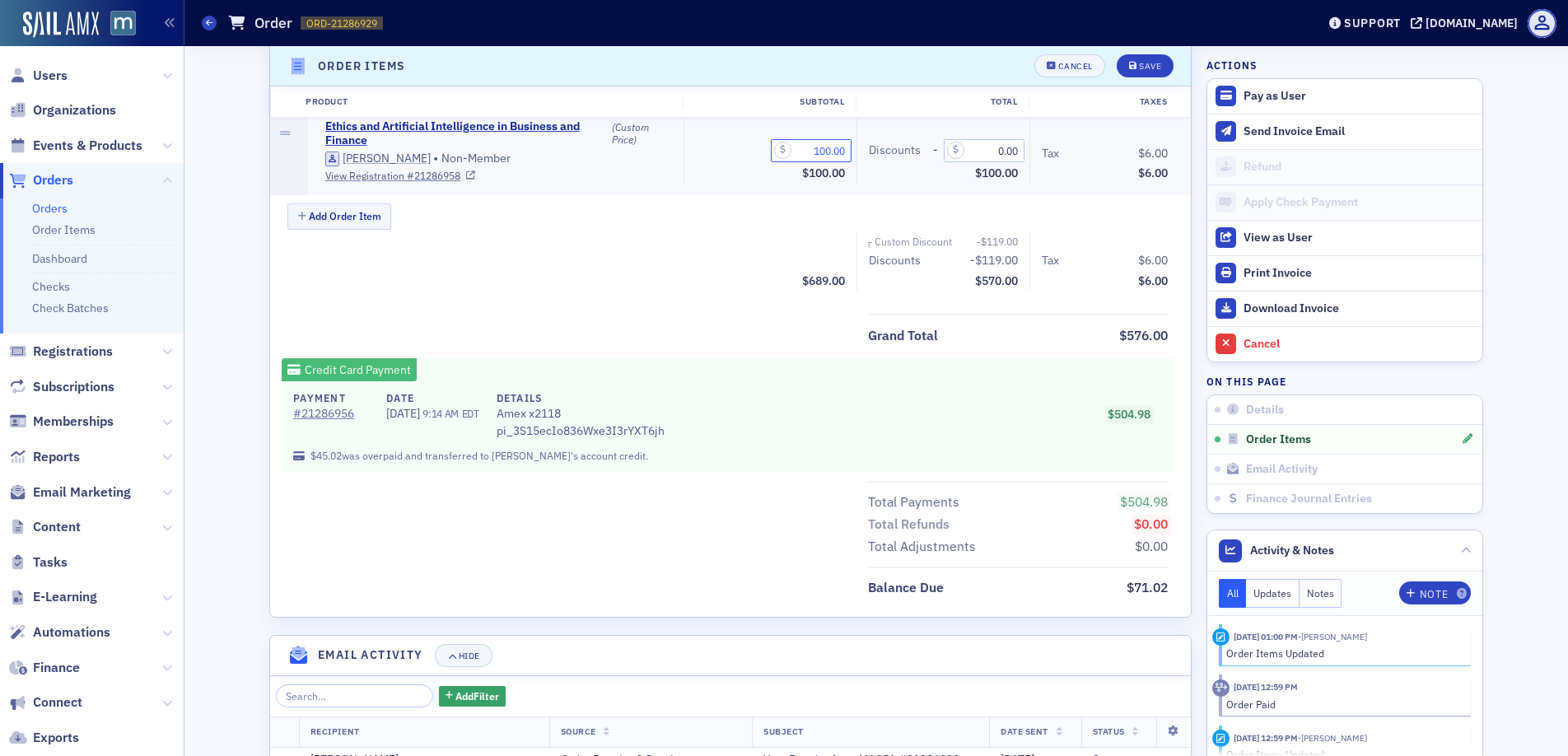
click at [823, 155] on input "100.00" at bounding box center [811, 151] width 81 height 23
click at [986, 150] on input "0.00" at bounding box center [984, 151] width 81 height 23
click at [997, 151] on input "30.00" at bounding box center [984, 151] width 81 height 23
drag, startPoint x: 1003, startPoint y: 152, endPoint x: 1011, endPoint y: 150, distance: 8.2
click at [1007, 151] on input "38.00" at bounding box center [984, 151] width 81 height 23
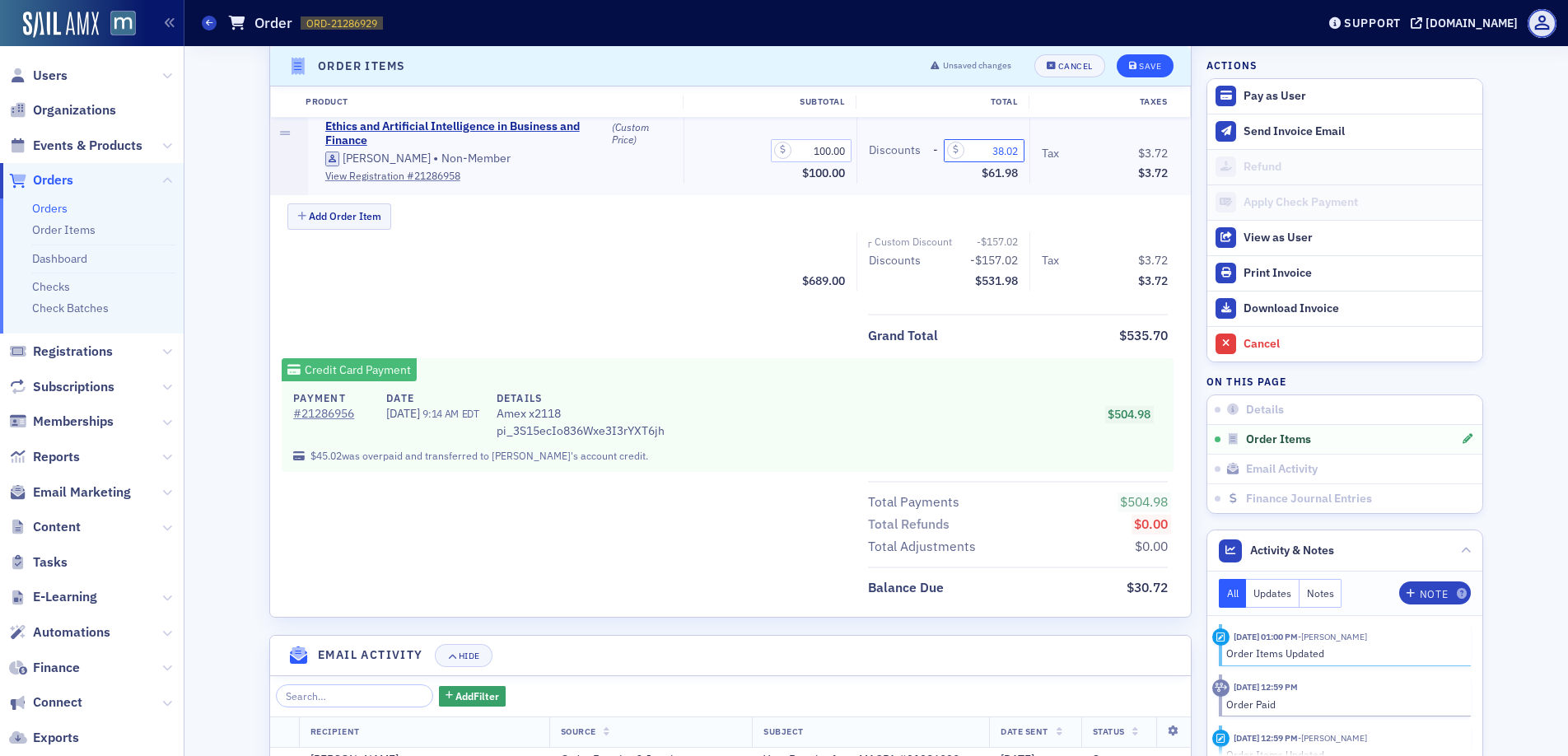
type input "38.02"
click at [1138, 67] on div "Save" at bounding box center [1149, 67] width 22 height 9
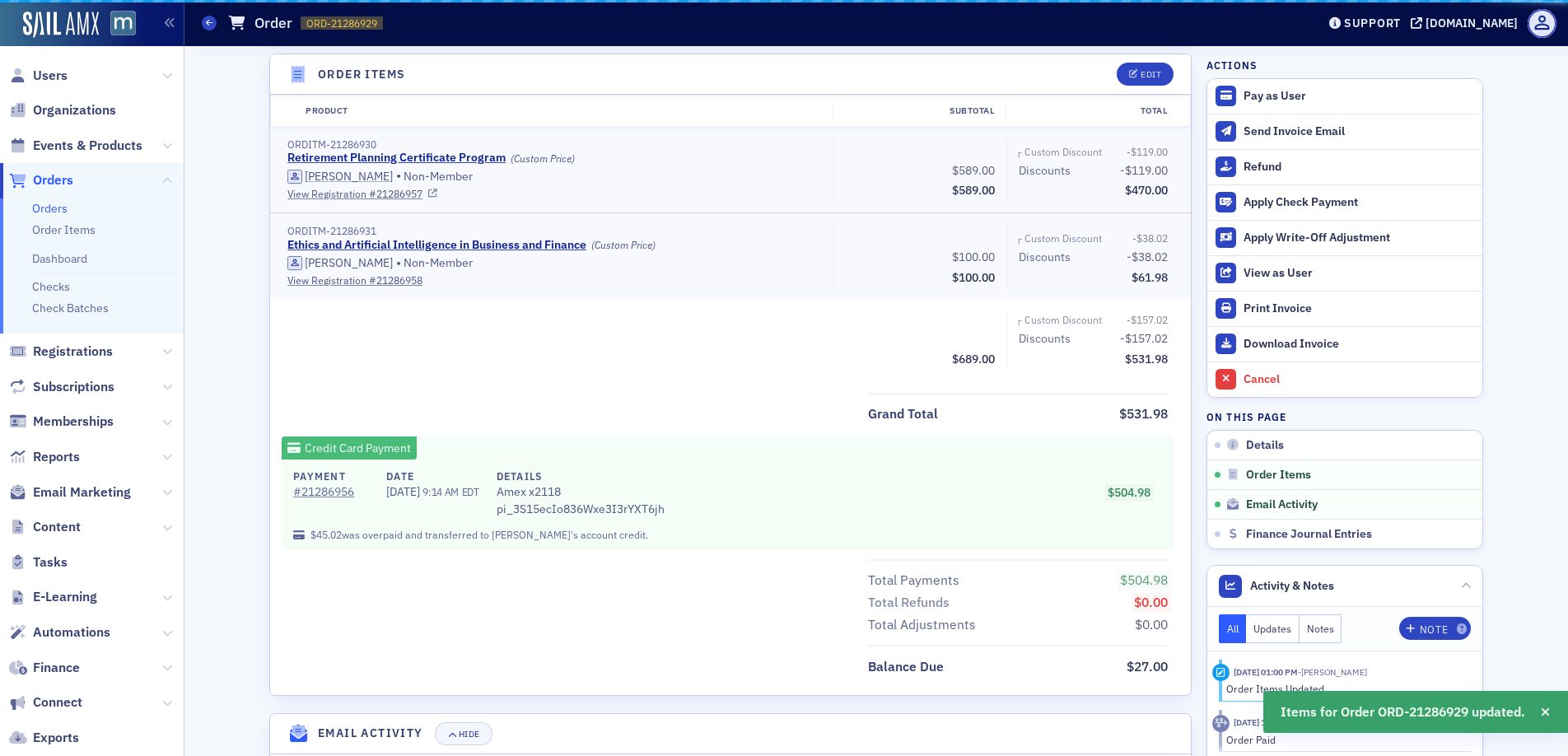
scroll to position [574, 0]
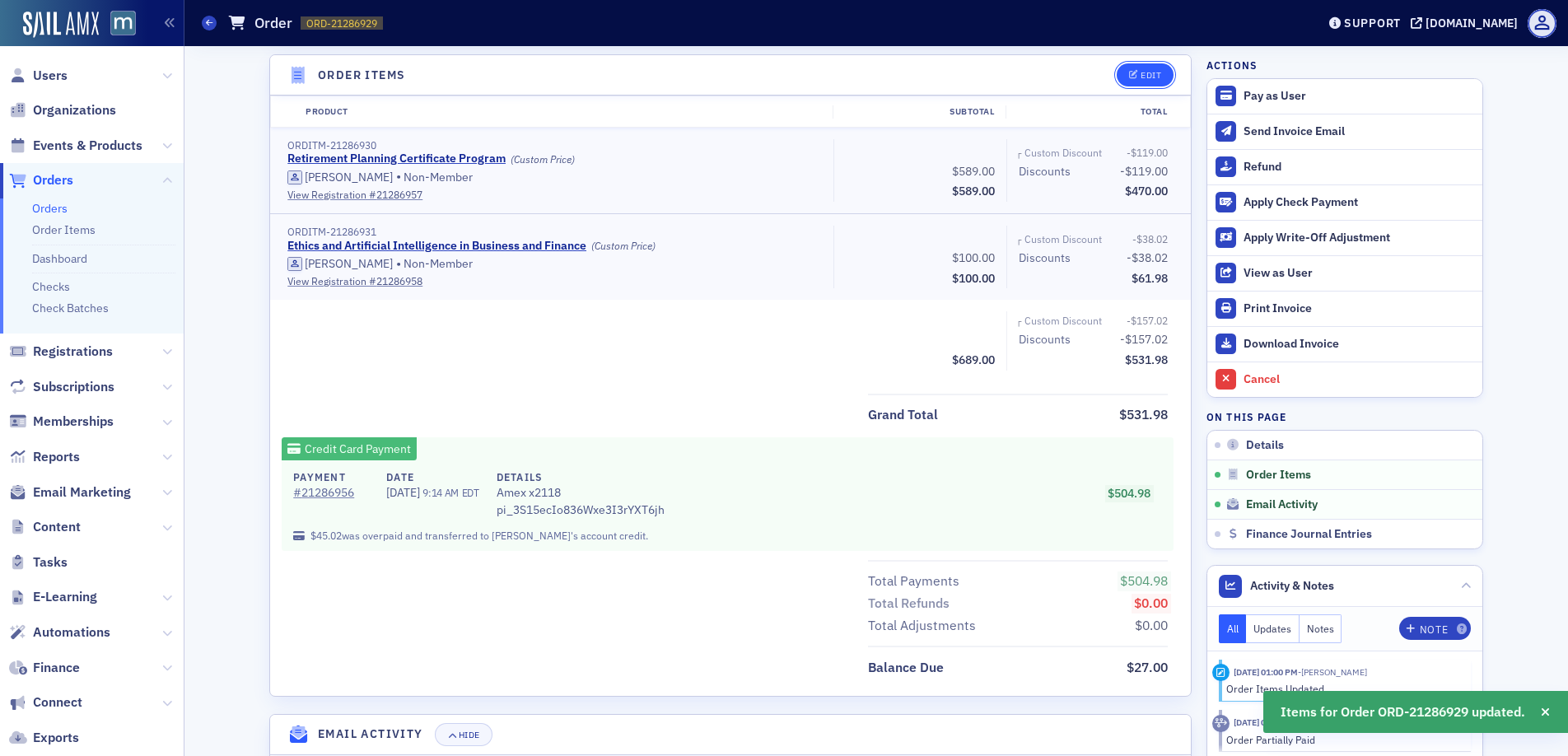
click at [1155, 72] on button "Edit" at bounding box center [1145, 76] width 57 height 23
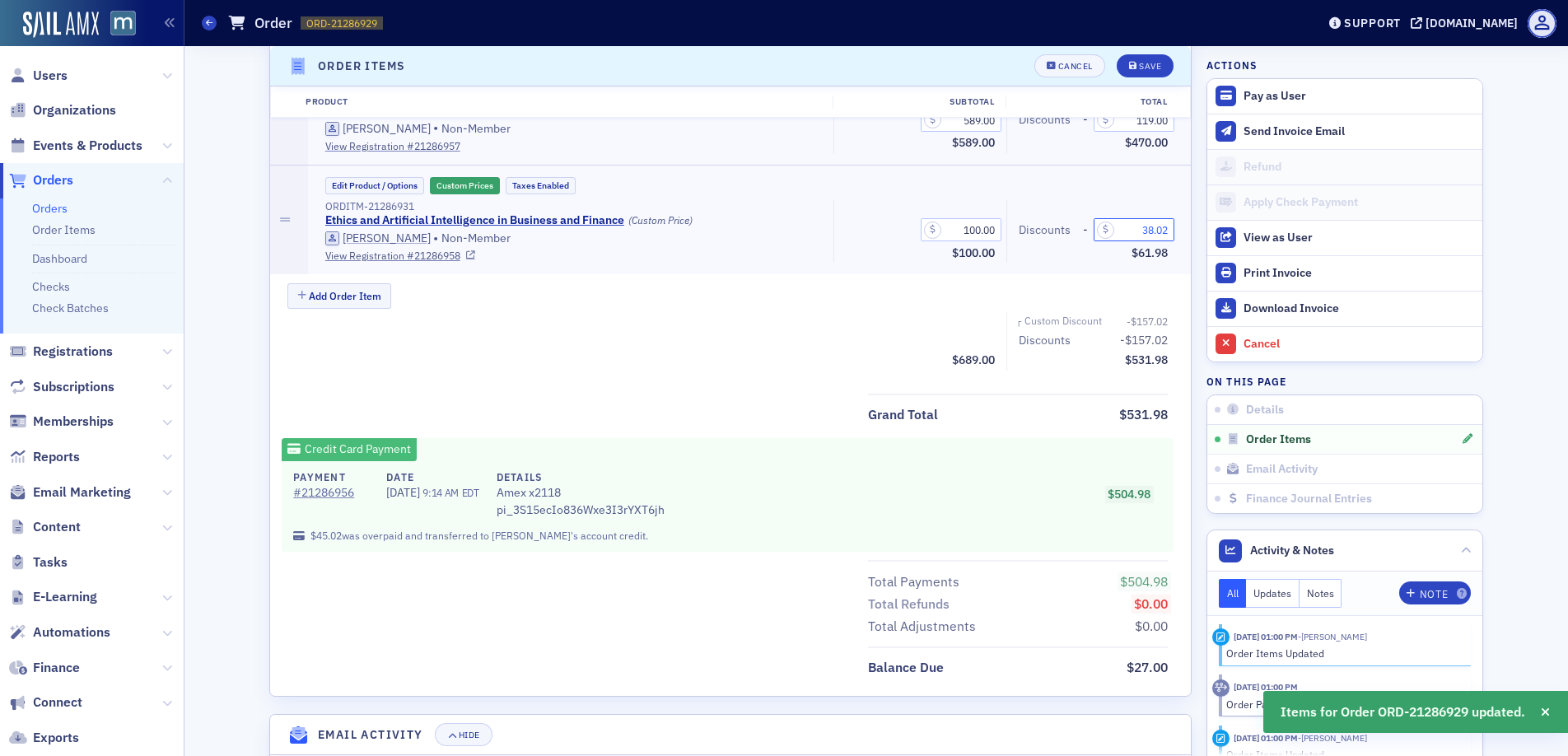
click at [1147, 224] on input "38.02" at bounding box center [1134, 230] width 81 height 23
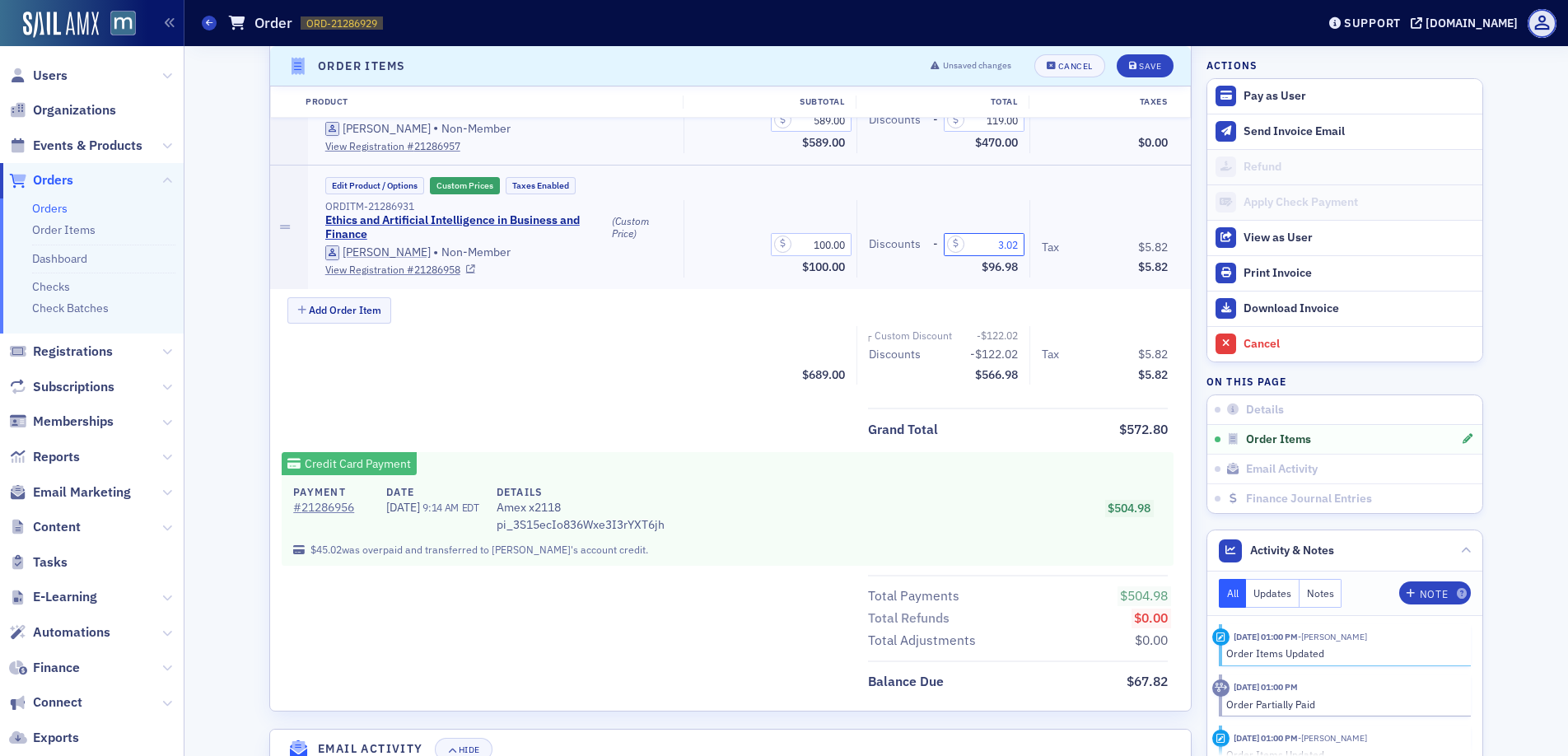
drag, startPoint x: 998, startPoint y: 246, endPoint x: 1024, endPoint y: 242, distance: 26.3
click at [998, 246] on input "3.02" at bounding box center [984, 245] width 81 height 23
type input "32.02"
click at [1142, 62] on div "Save" at bounding box center [1149, 67] width 22 height 9
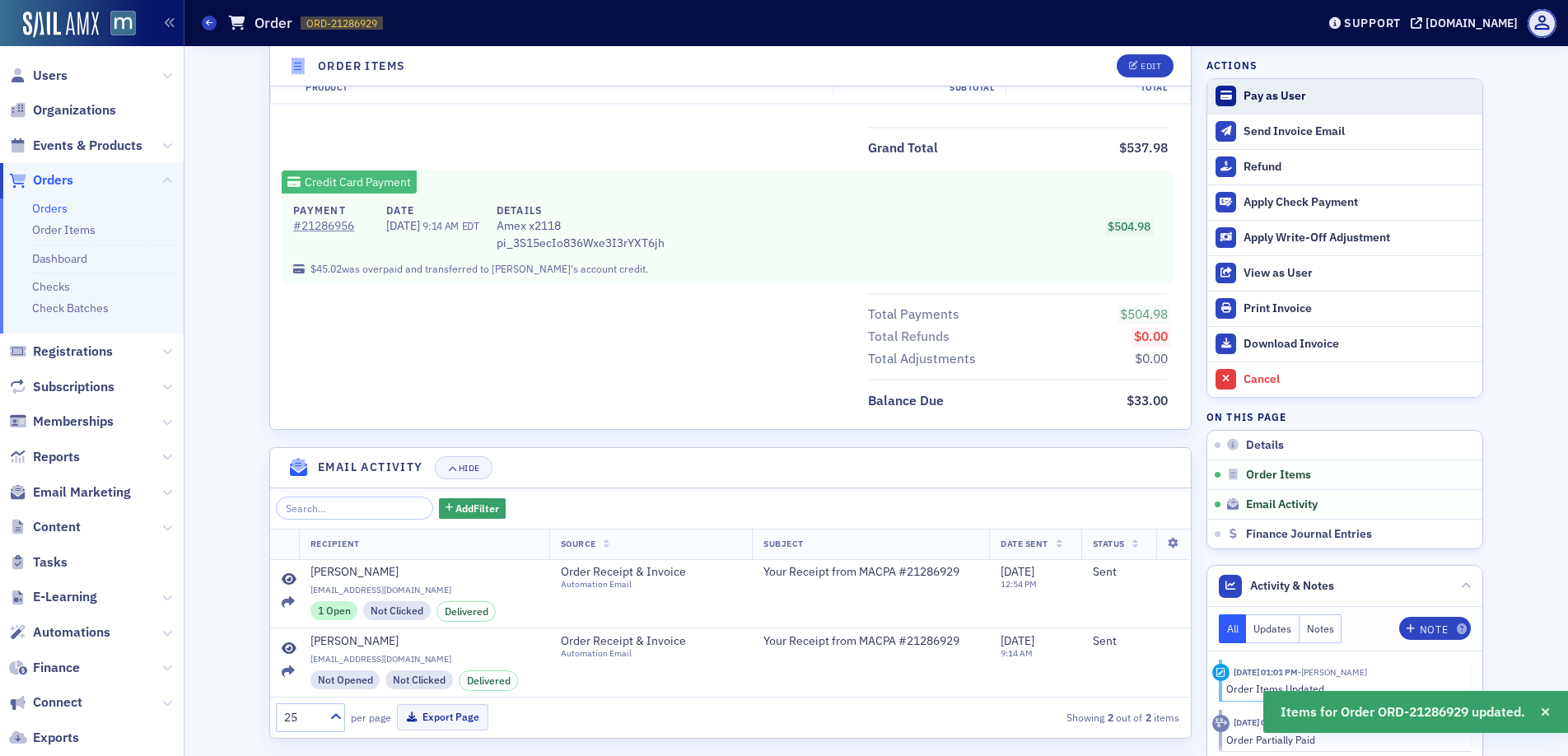
scroll to position [840, 0]
click at [1267, 102] on div "Pay as User" at bounding box center [1359, 96] width 231 height 14
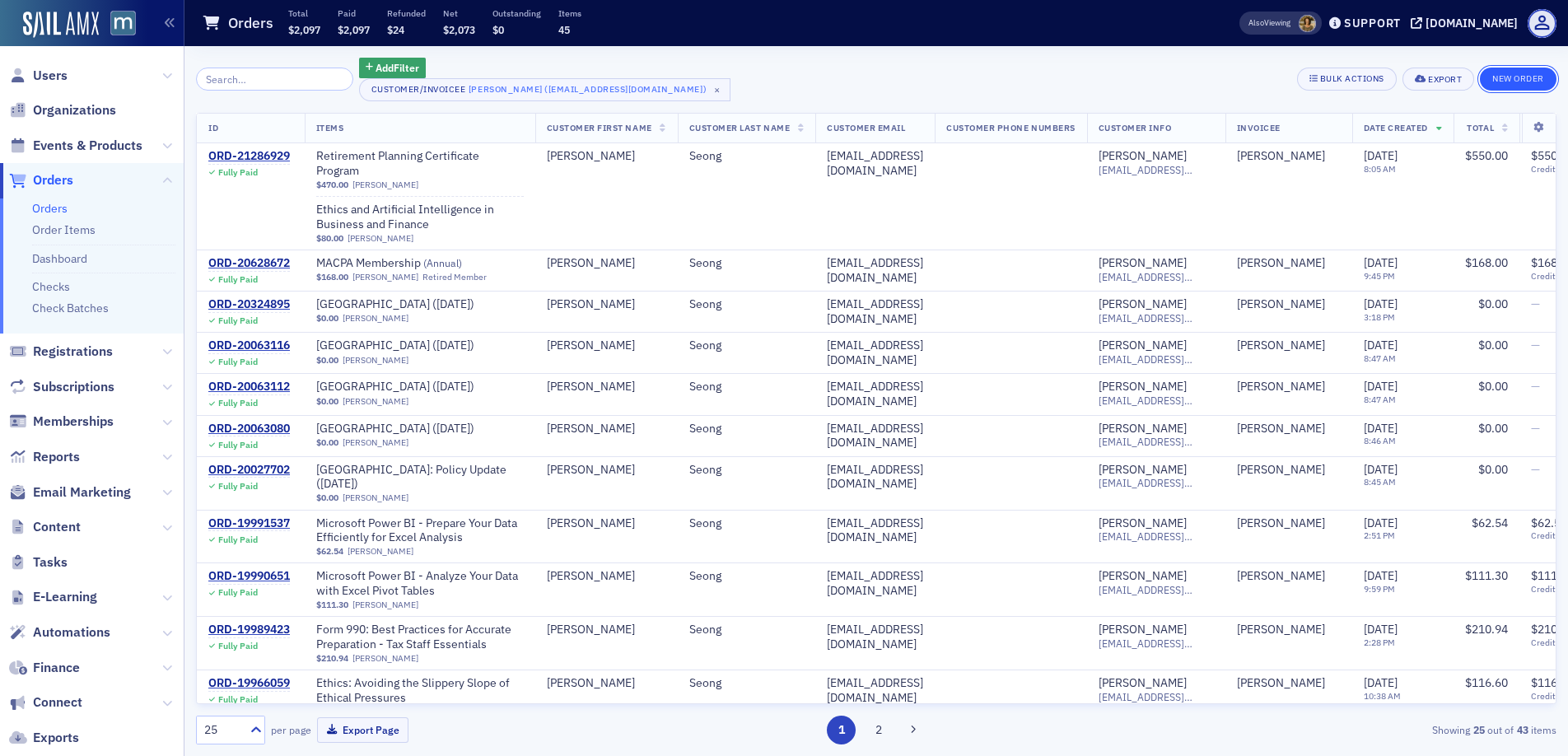
click at [1518, 78] on button "New Order" at bounding box center [1518, 79] width 76 height 23
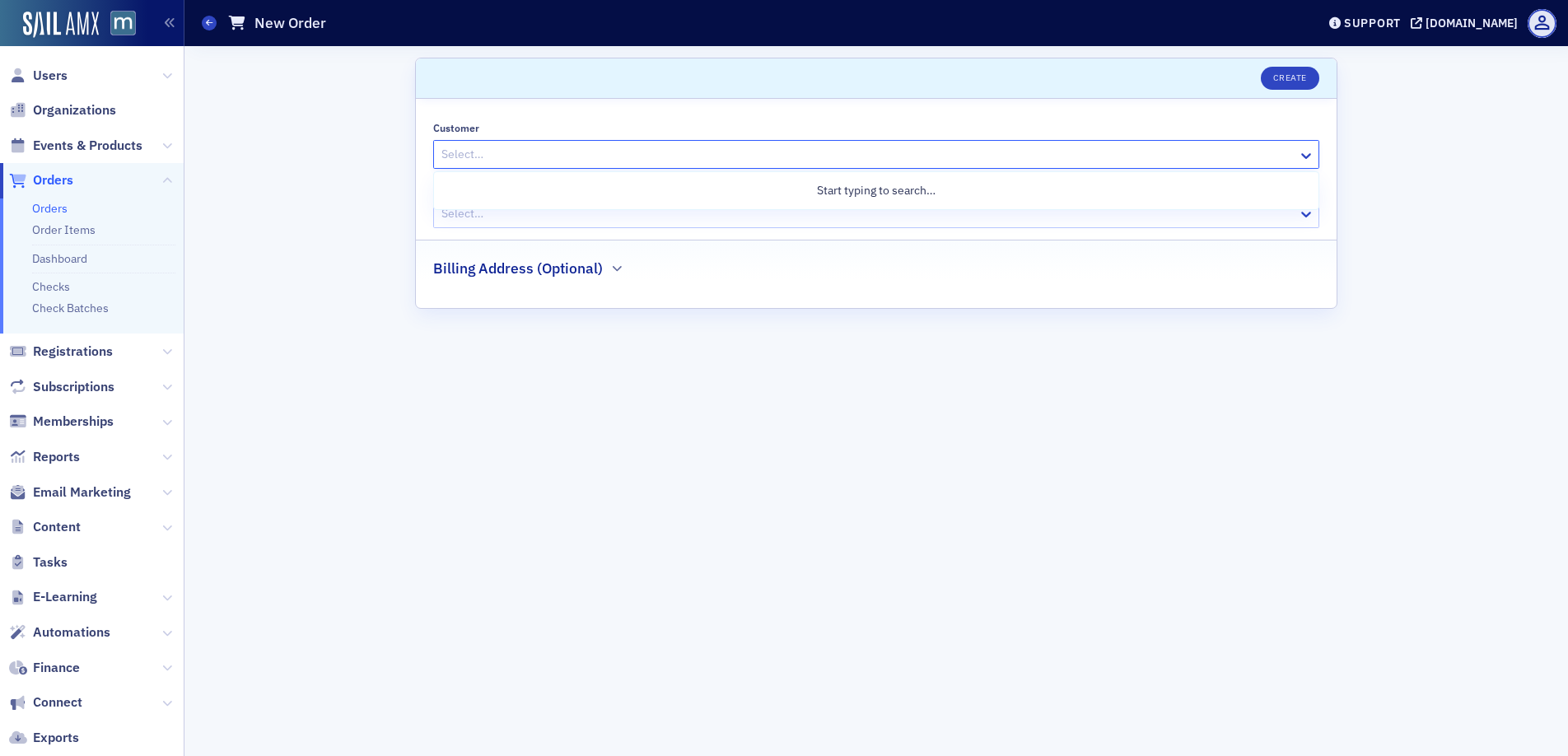
click at [538, 153] on div at bounding box center [867, 154] width 856 height 21
paste input "[EMAIL_ADDRESS][DOMAIN_NAME]"
type input "[EMAIL_ADDRESS][DOMAIN_NAME]"
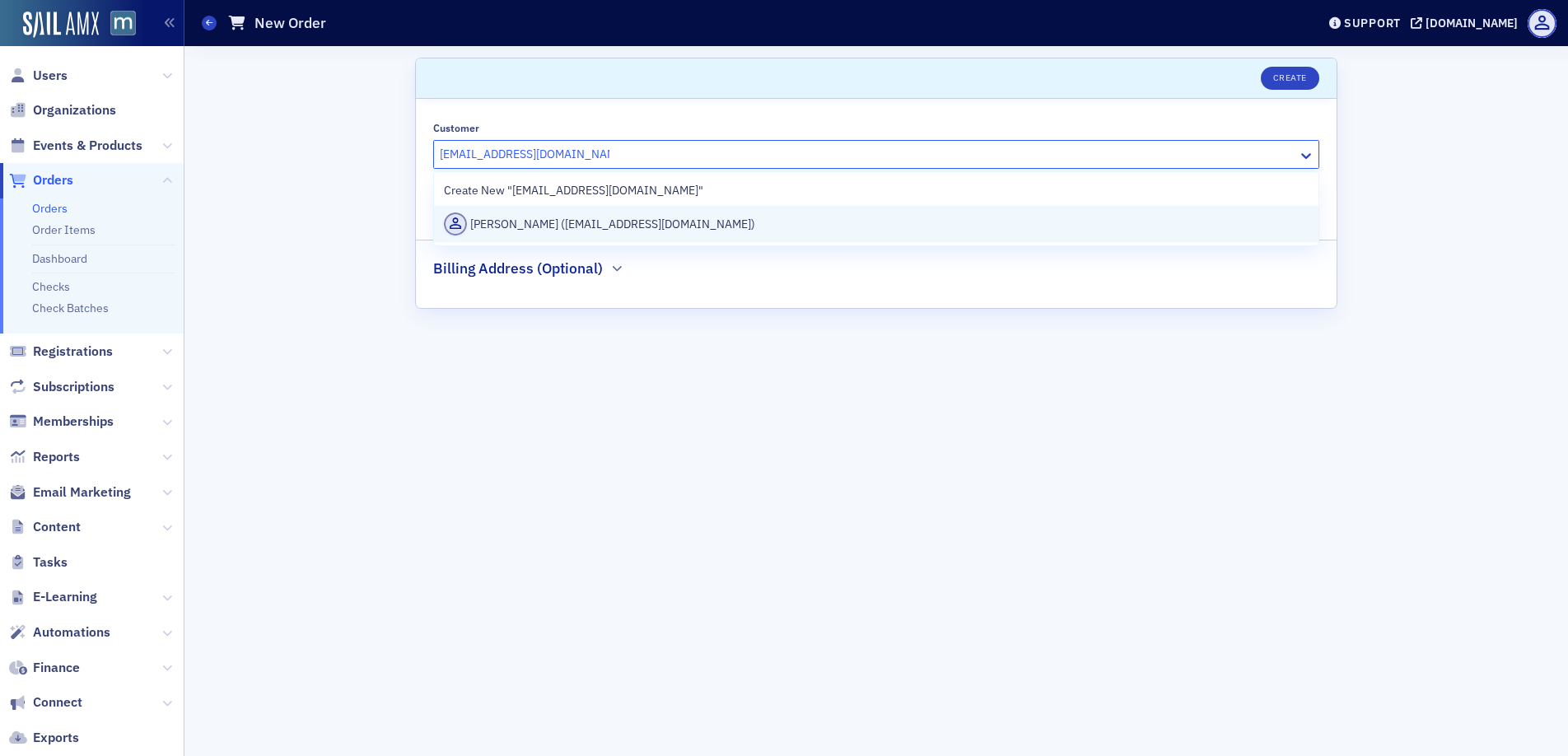
click at [536, 232] on div "John Seong (grandcanyon2000@outlook.com)" at bounding box center [876, 224] width 864 height 23
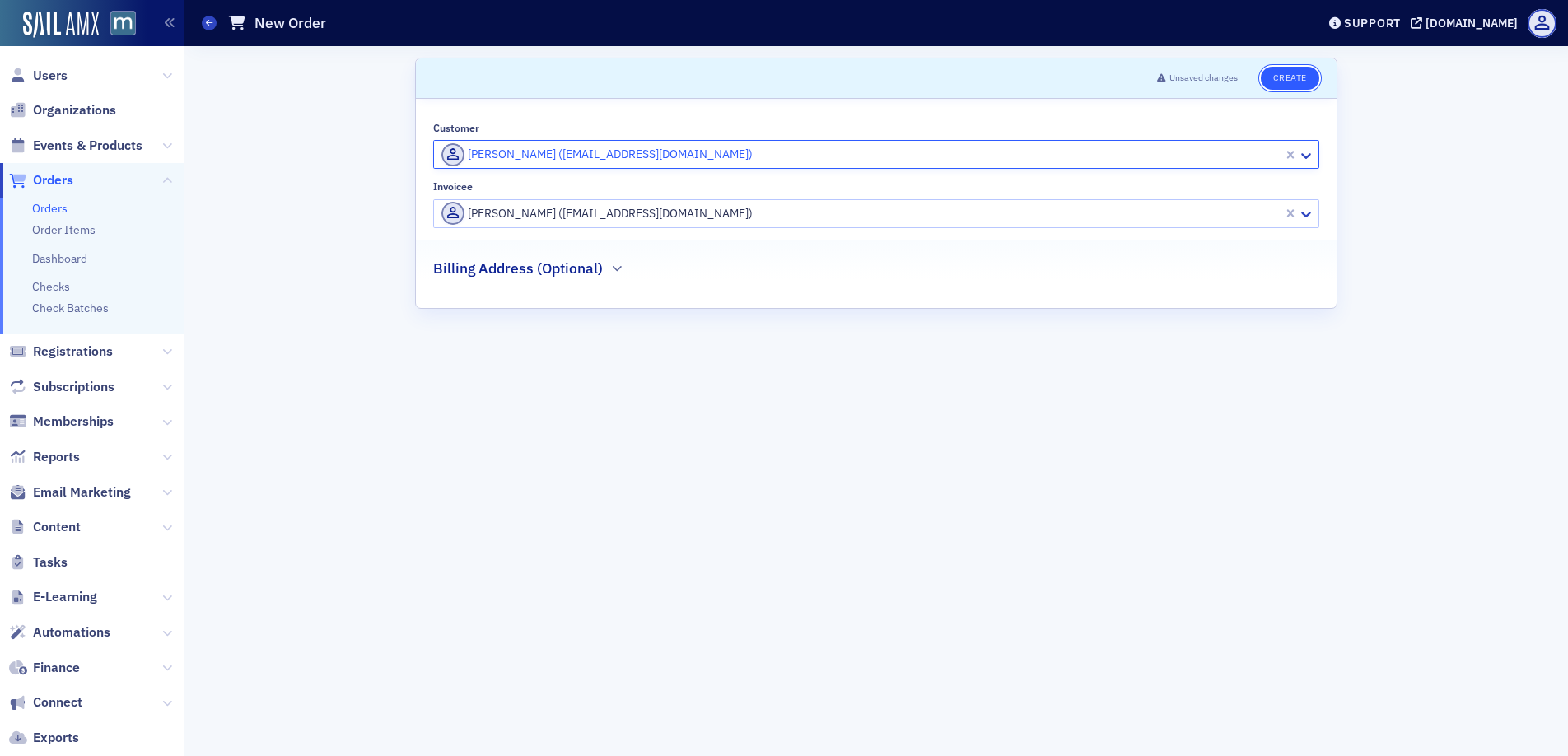
click at [1274, 82] on button "Create" at bounding box center [1289, 78] width 58 height 23
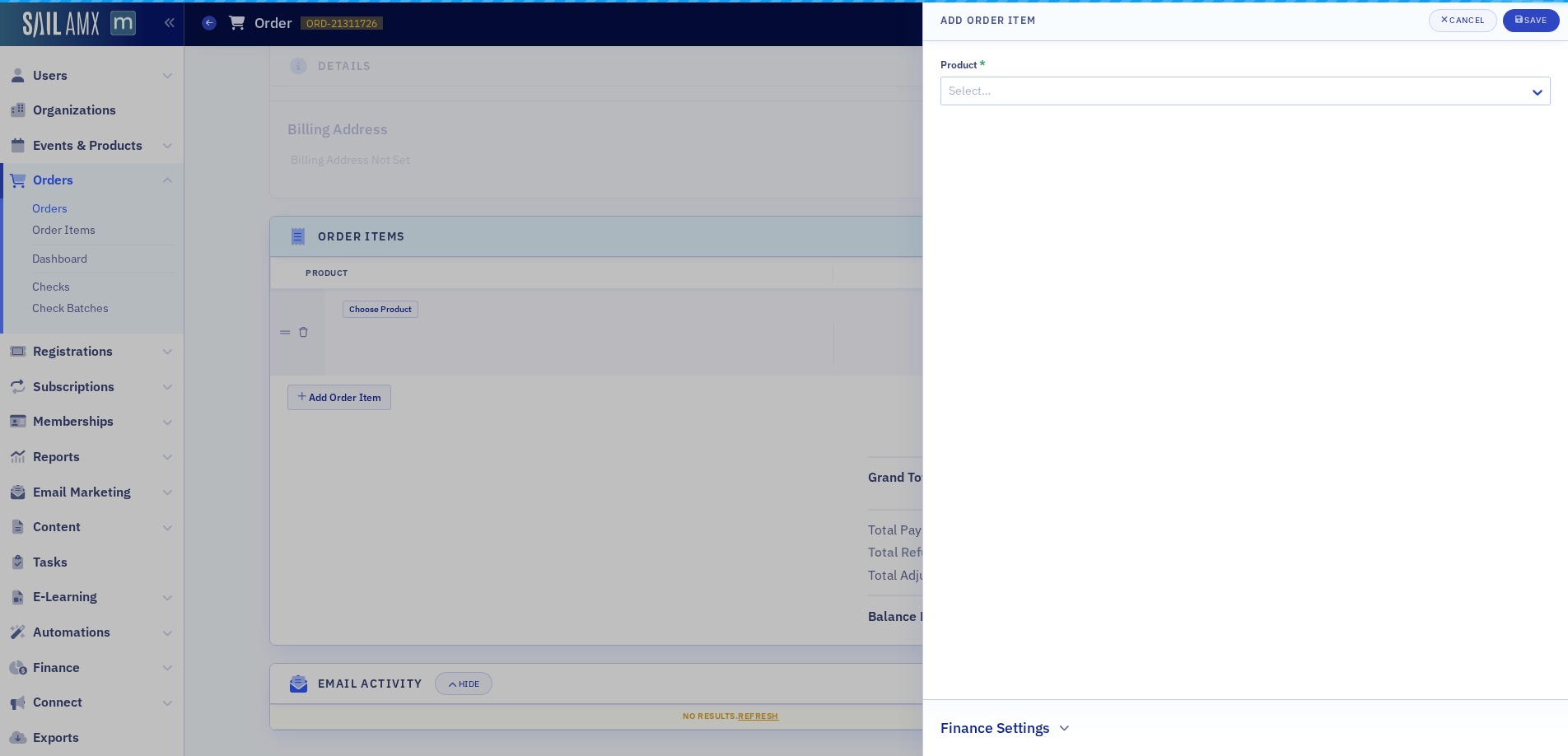
scroll to position [346, 0]
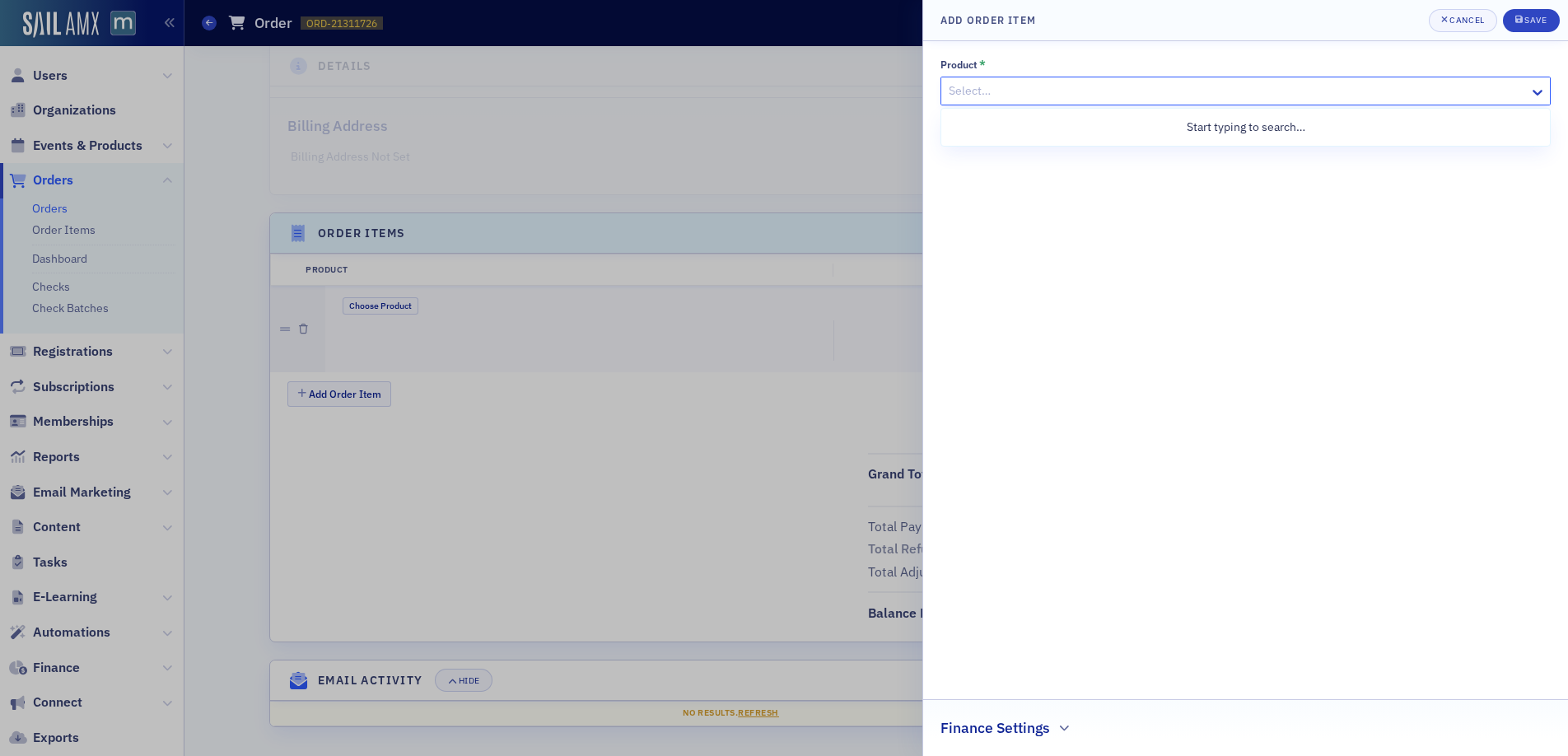
click at [1086, 93] on div at bounding box center [1237, 91] width 580 height 21
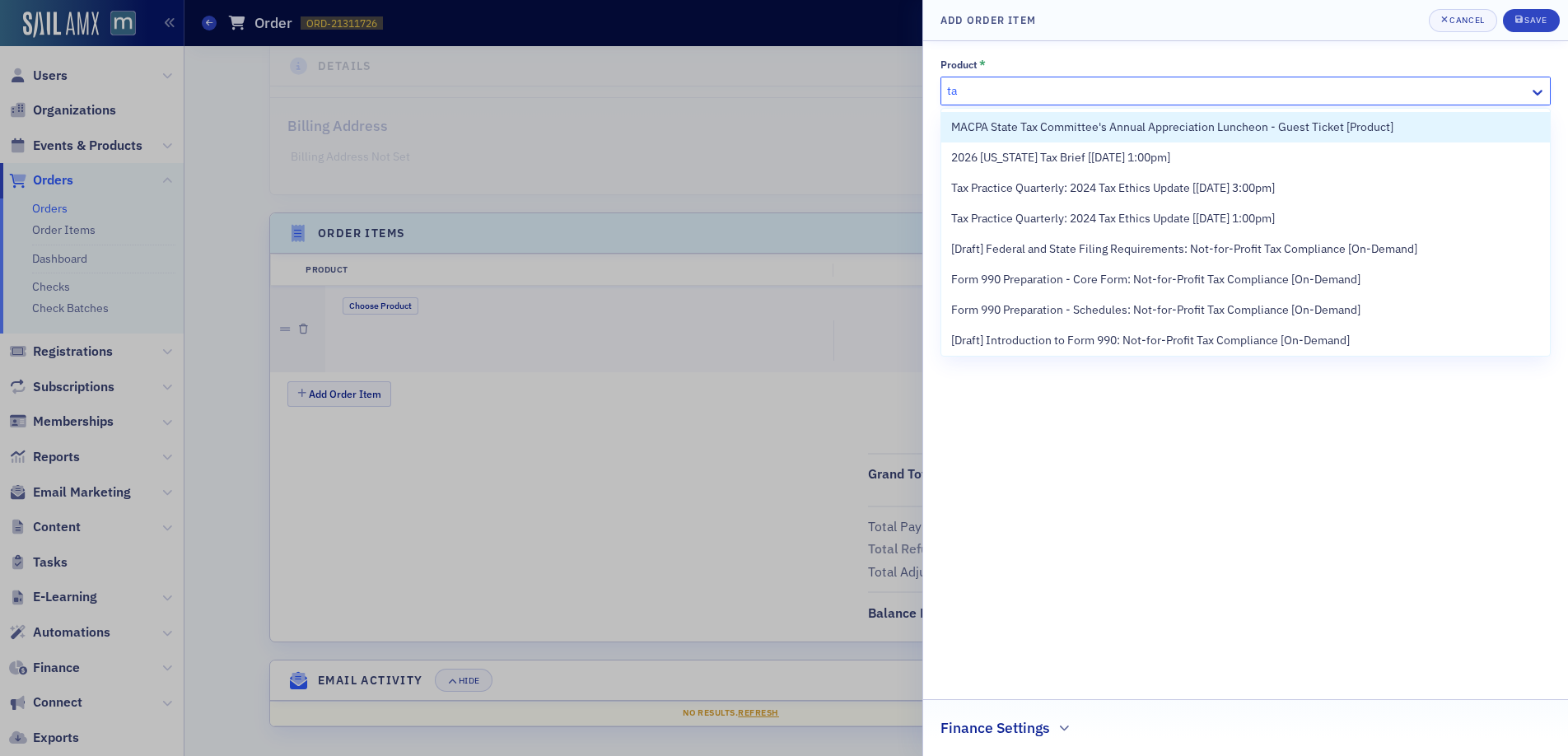
type input "t"
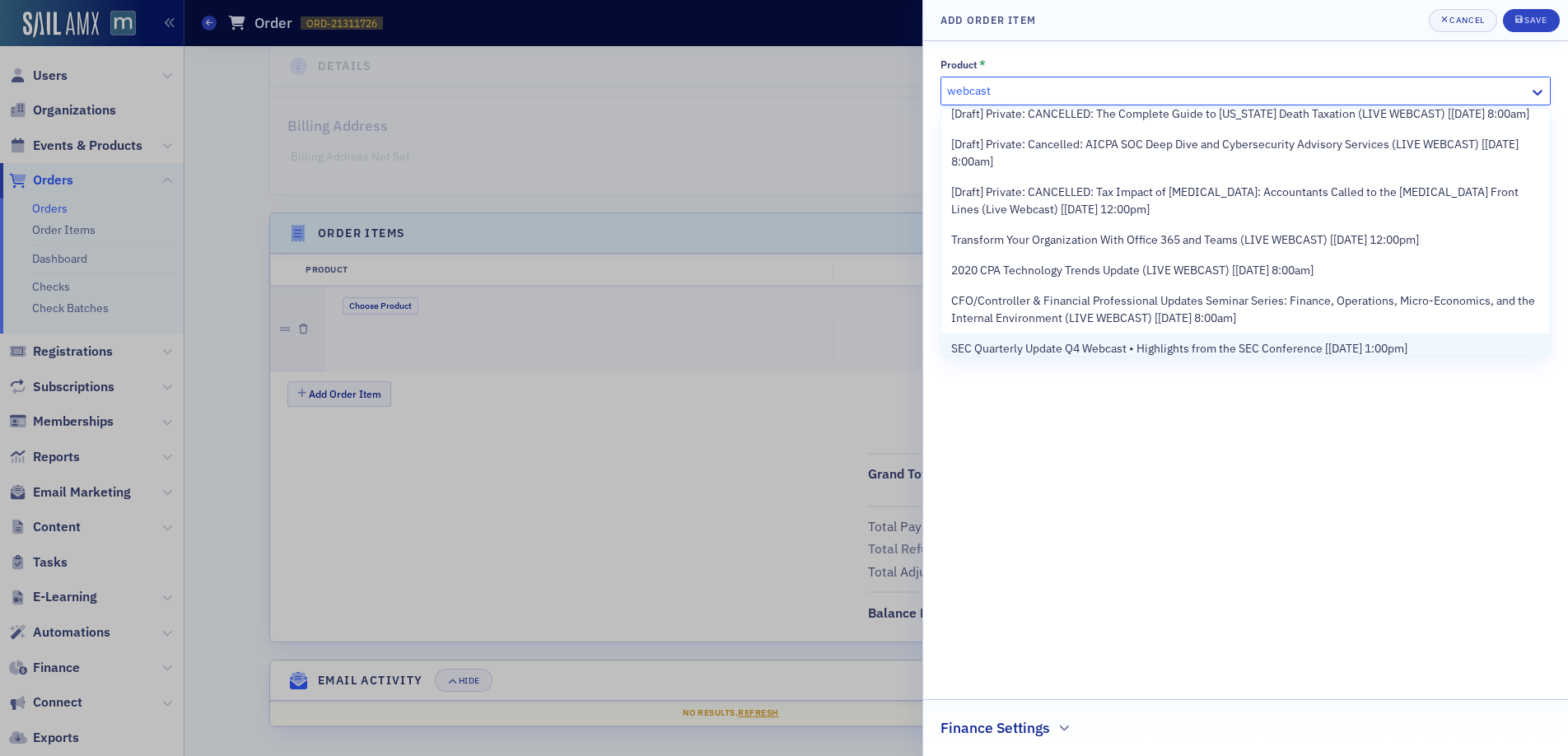
scroll to position [1265, 0]
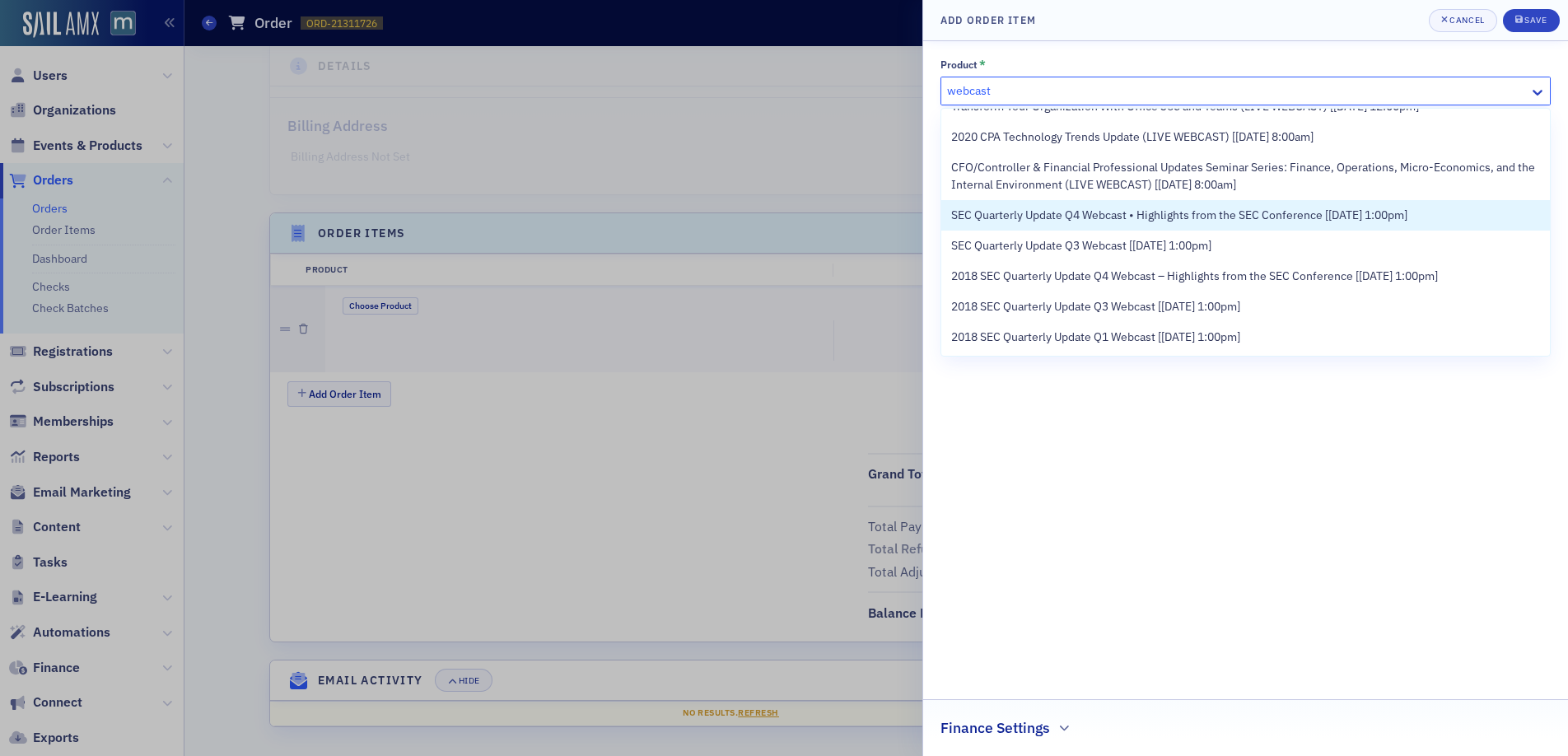
type input "webcast"
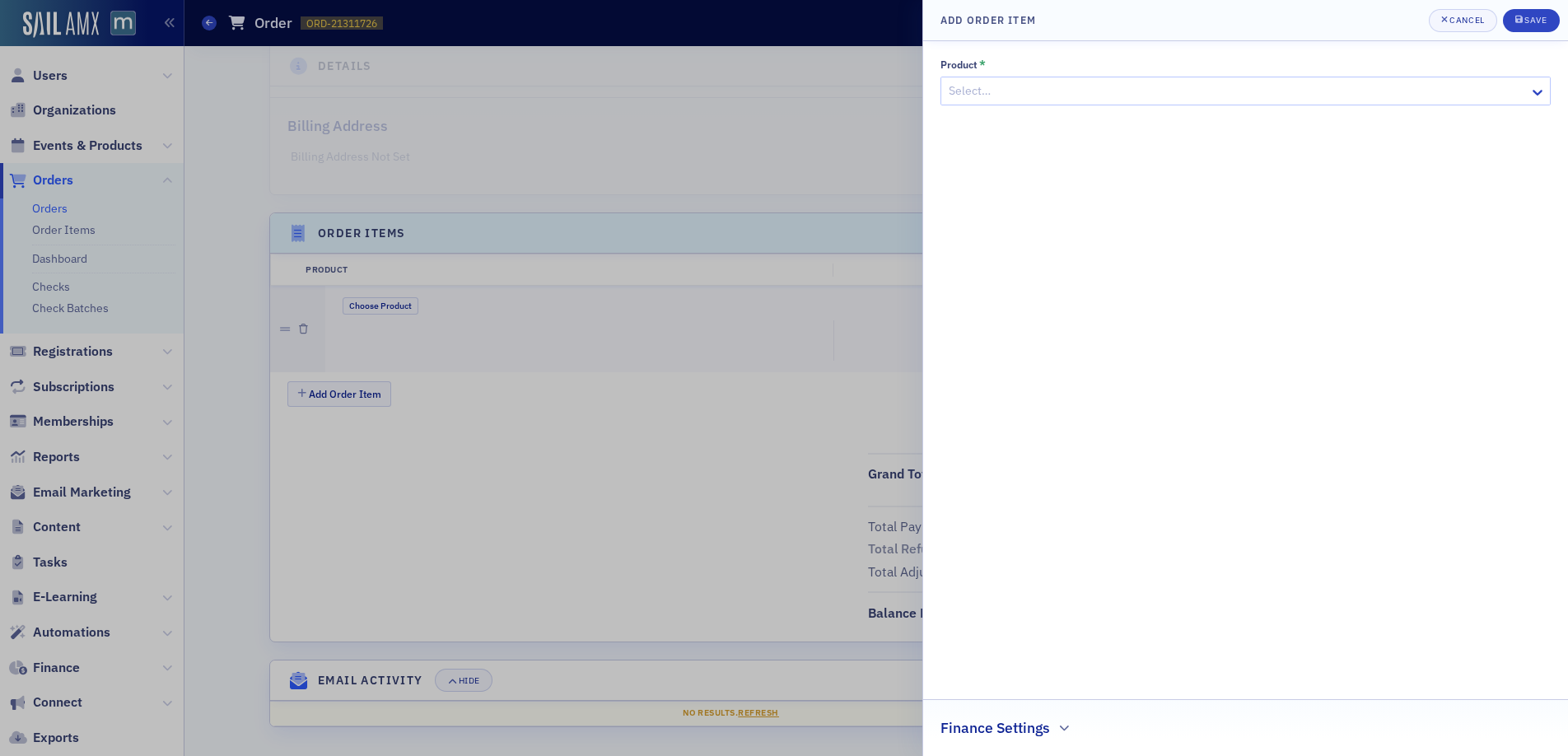
click at [809, 221] on div at bounding box center [784, 378] width 1568 height 756
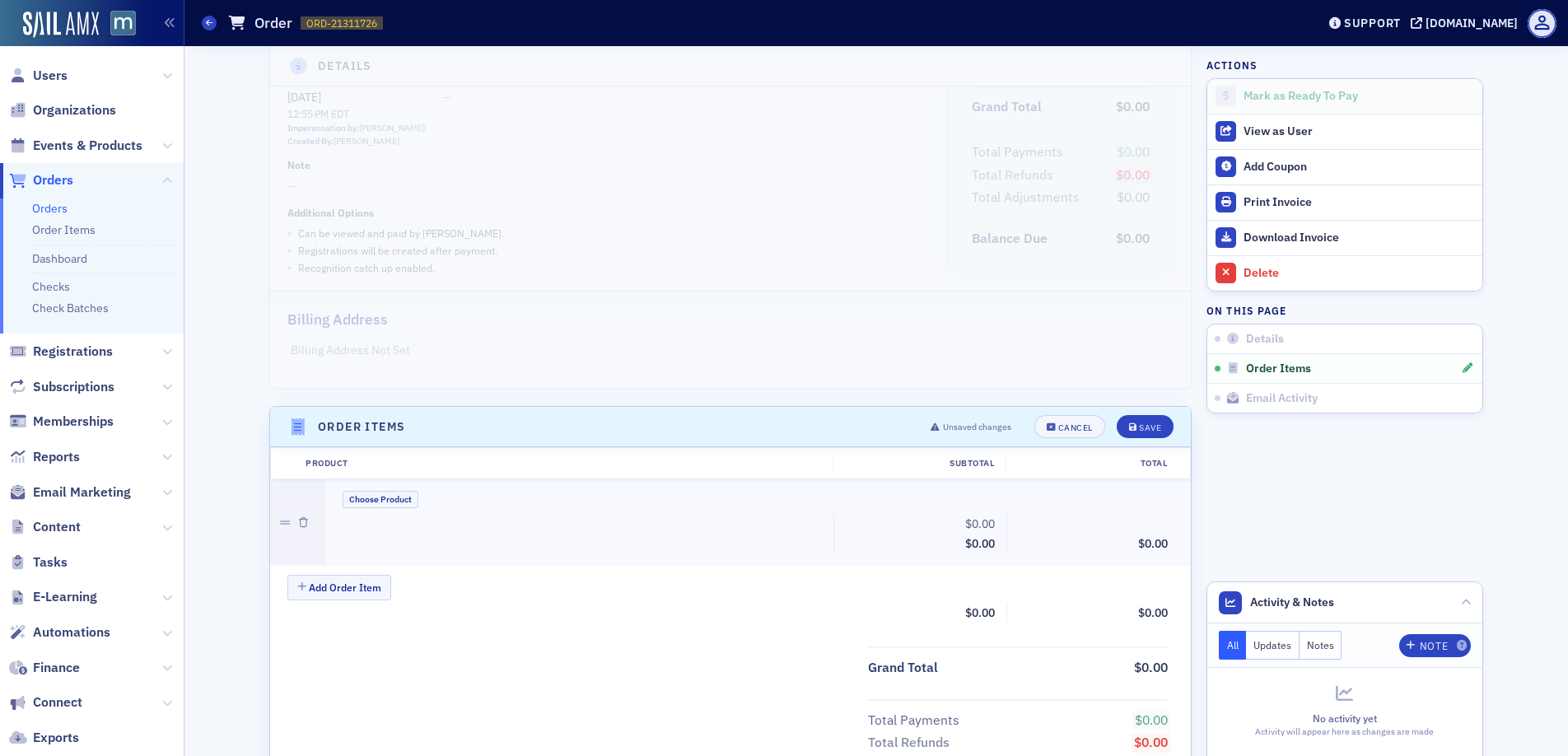
scroll to position [346, 0]
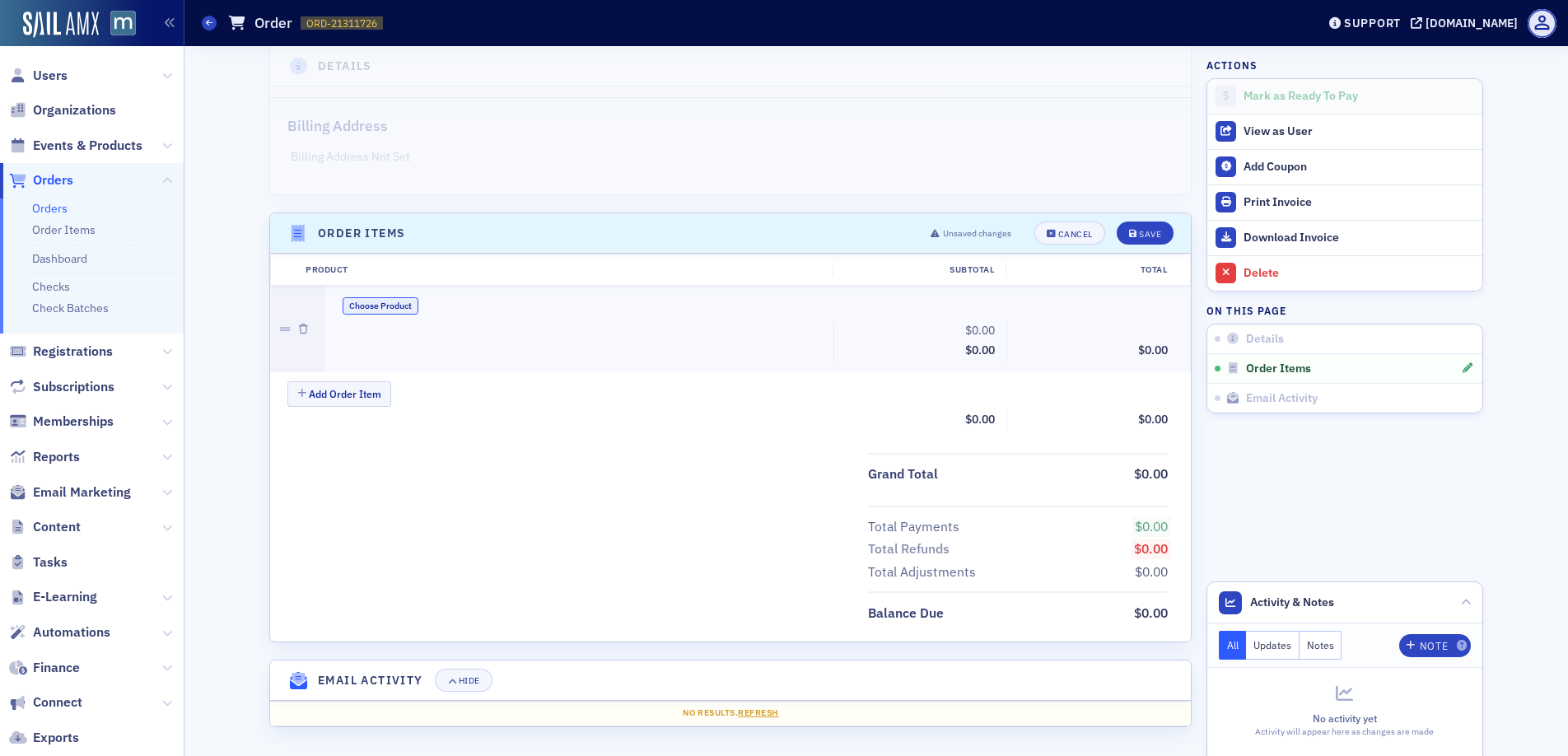
click at [358, 299] on button "Choose Product" at bounding box center [380, 306] width 75 height 17
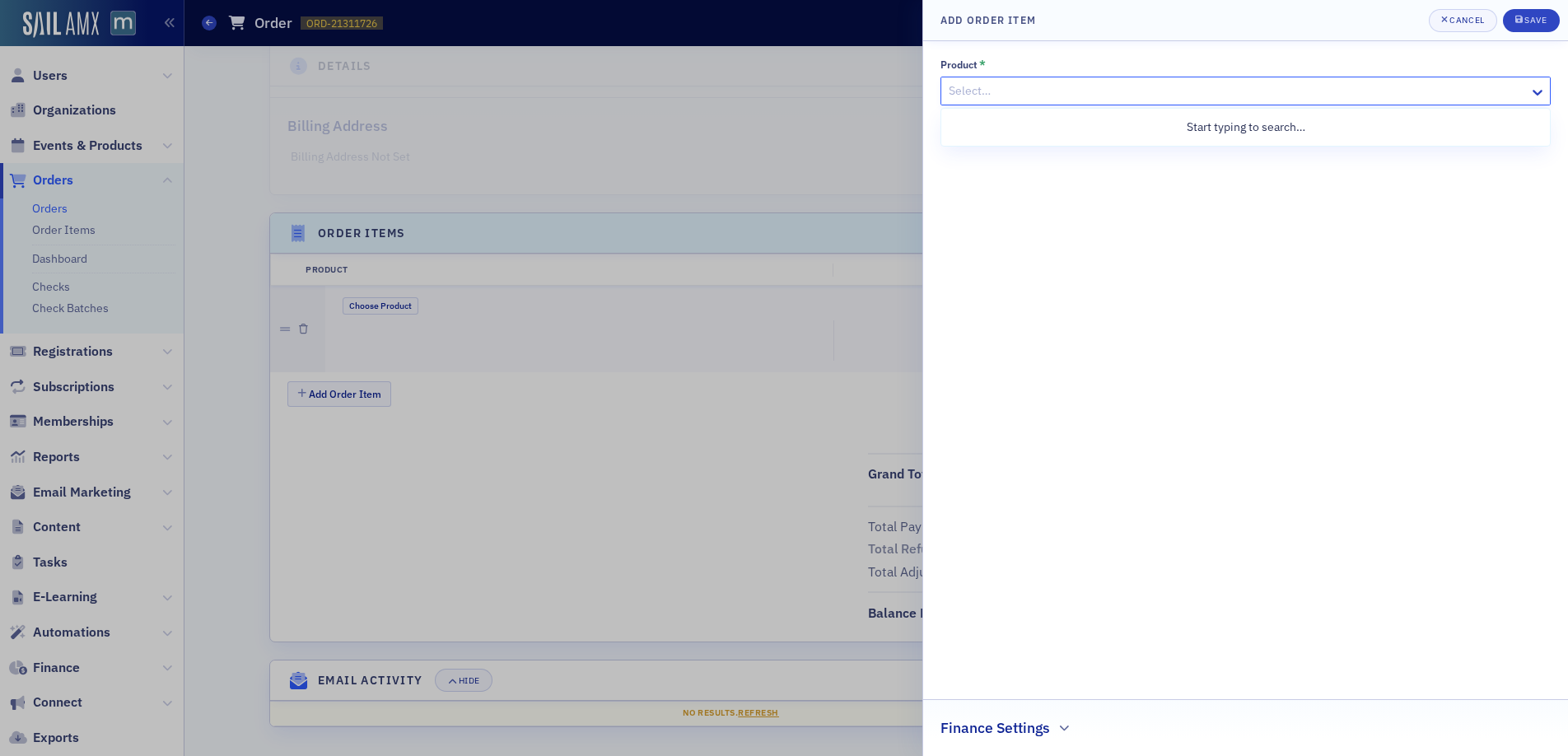
click at [1005, 88] on div at bounding box center [1237, 91] width 580 height 21
type input "retirement planning"
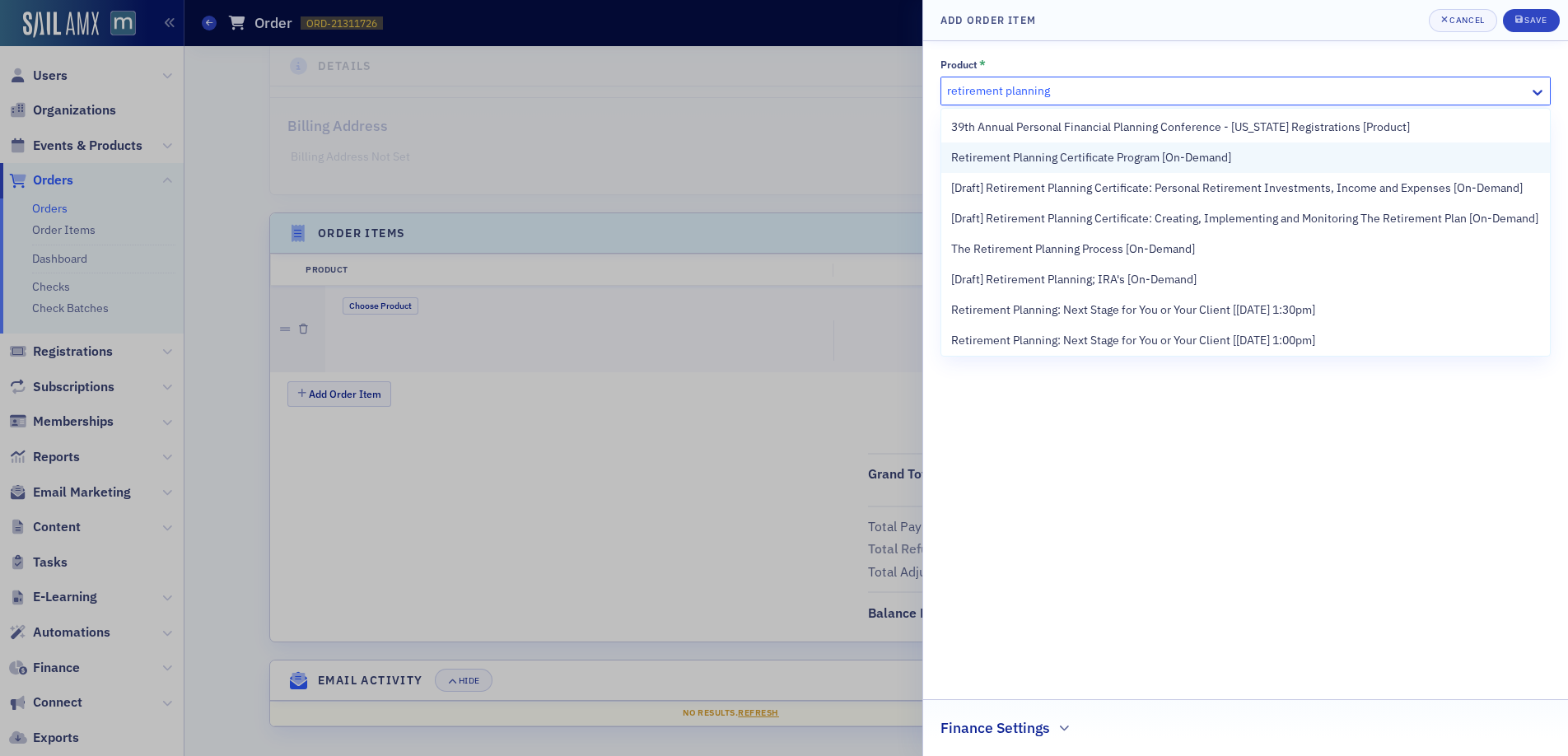
click at [1043, 154] on span "Retirement Planning Certificate Program [On-Demand]" at bounding box center [1091, 157] width 280 height 17
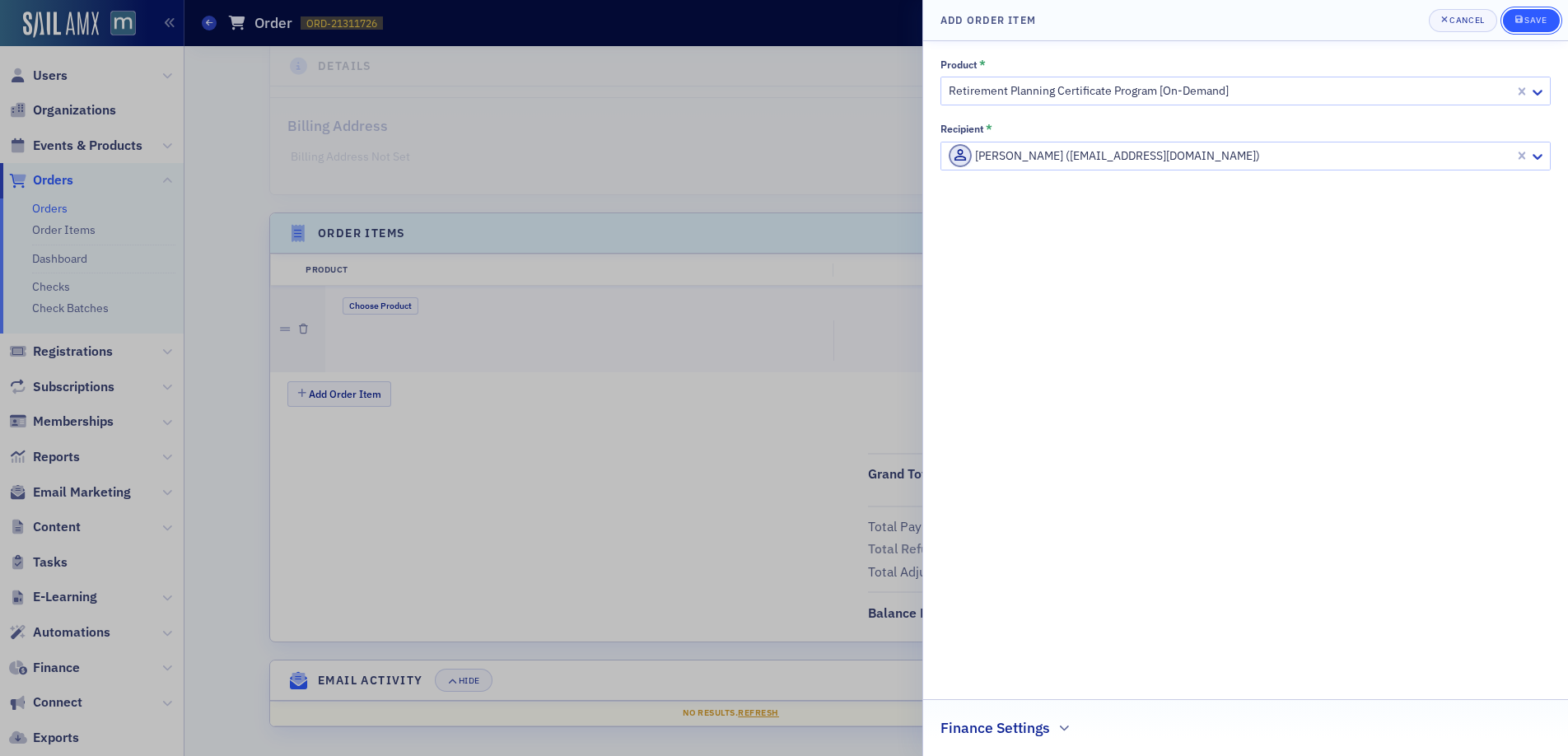
click at [1549, 21] on button "Save" at bounding box center [1530, 21] width 57 height 23
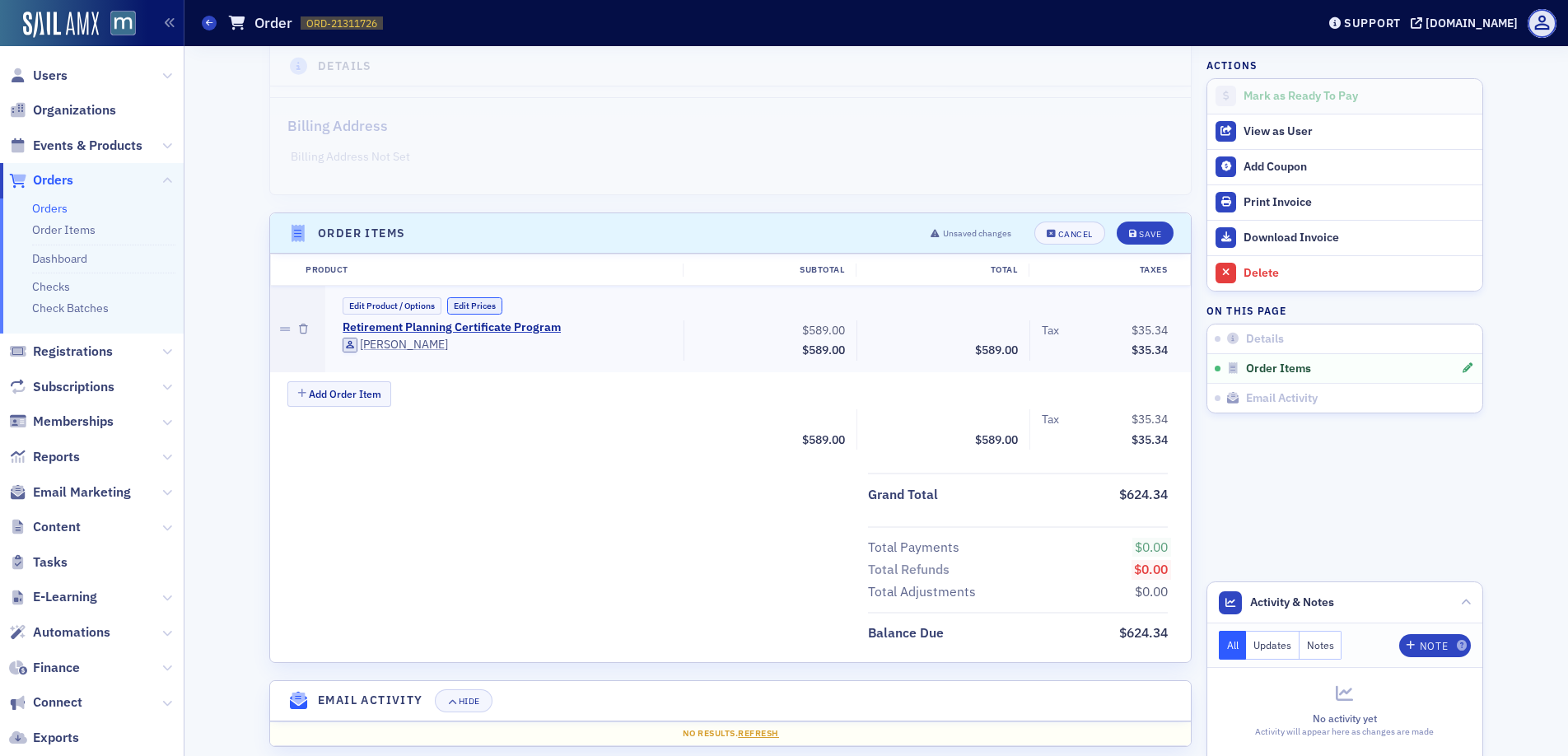
click at [487, 307] on button "Edit Prices" at bounding box center [474, 306] width 55 height 17
click at [837, 330] on input "589.00" at bounding box center [811, 331] width 81 height 23
click at [819, 334] on input "589.00" at bounding box center [811, 331] width 81 height 23
type input "0.00"
click at [1077, 337] on div "Tax $0.00" at bounding box center [1104, 334] width 126 height 21
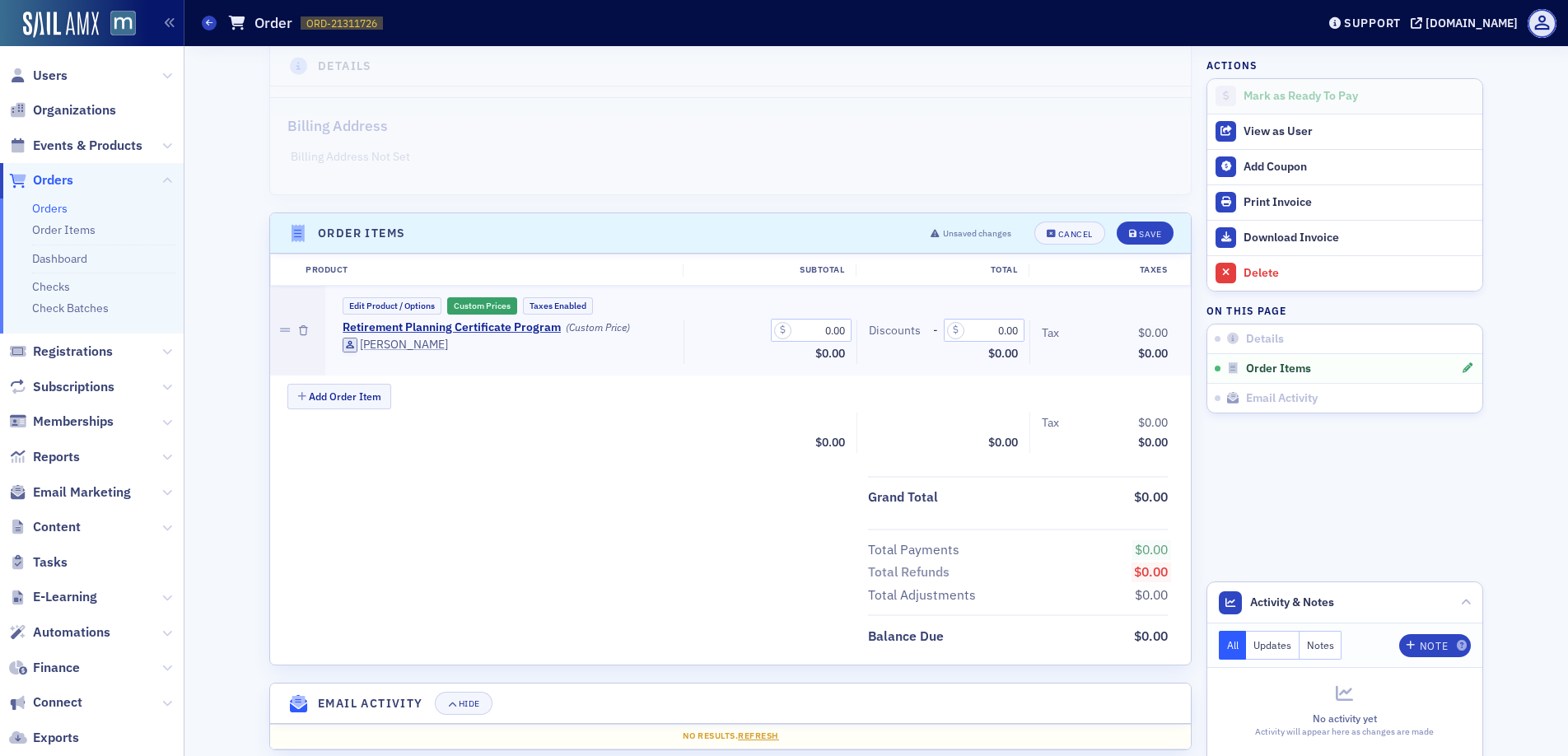
click at [1051, 334] on div "Tax" at bounding box center [1050, 333] width 17 height 17
click at [1129, 233] on icon "submit" at bounding box center [1132, 235] width 8 height 9
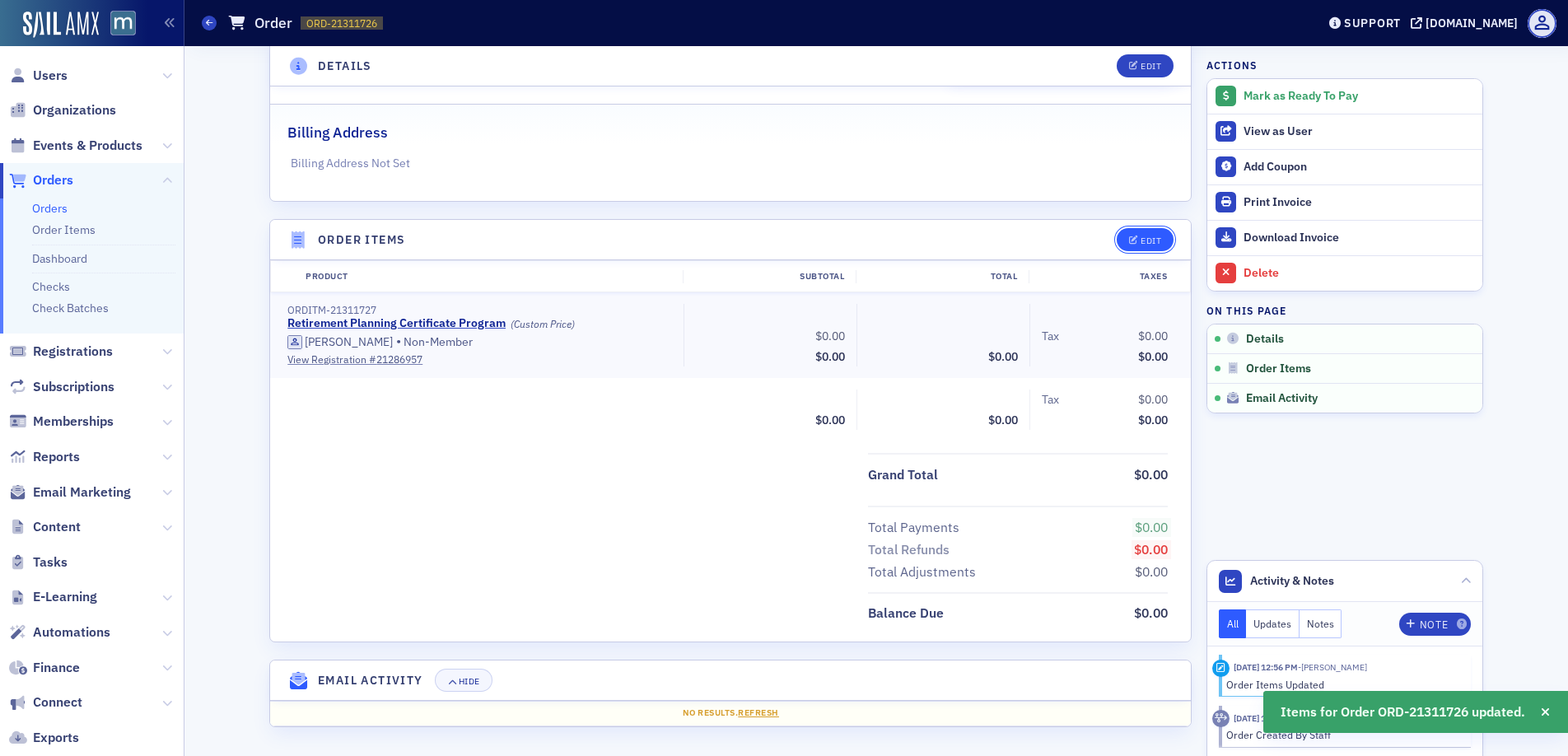
click at [1154, 240] on div "Edit" at bounding box center [1150, 241] width 21 height 9
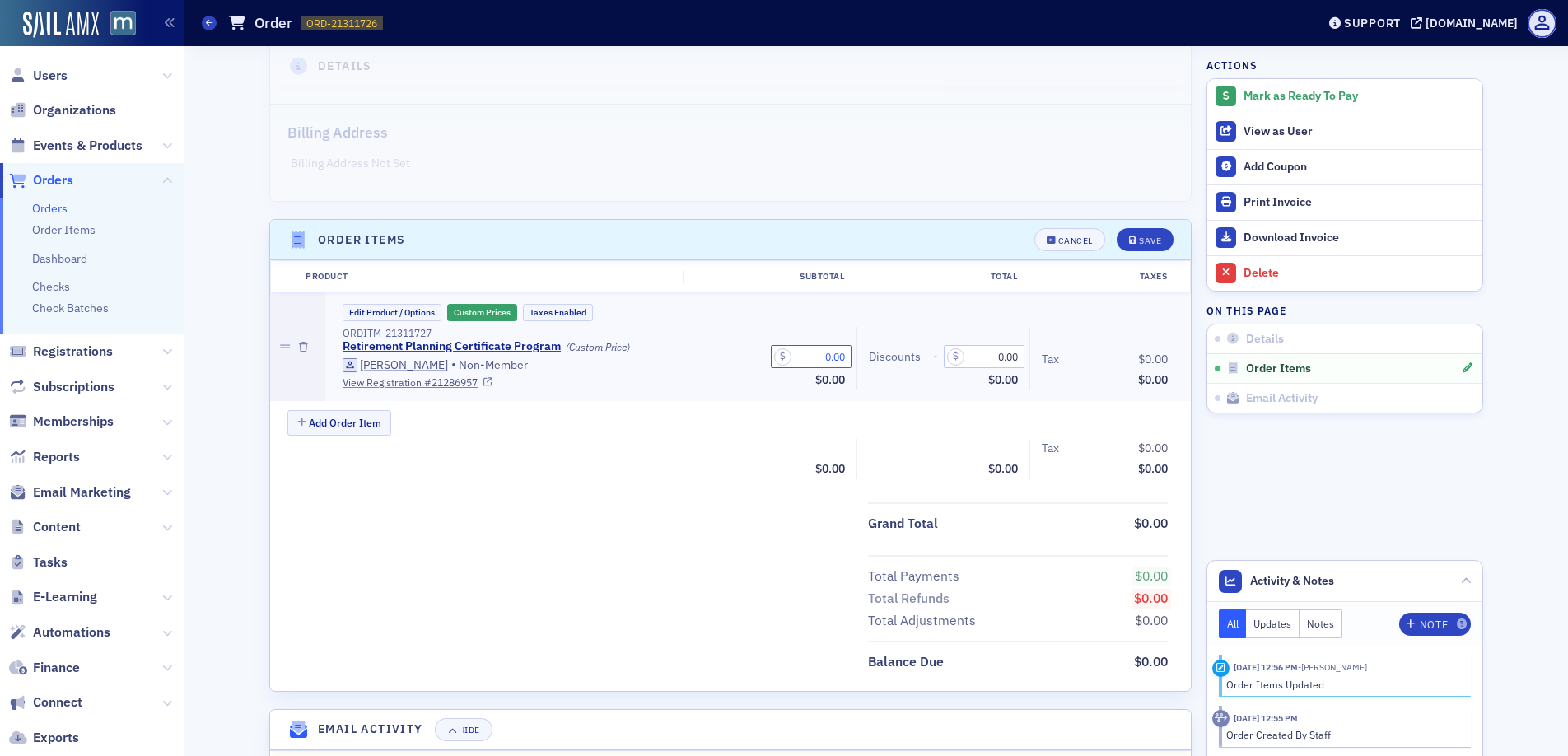
click at [825, 360] on input "0.00" at bounding box center [811, 357] width 81 height 23
click at [1059, 255] on header "Order Items Cancel Save" at bounding box center [731, 240] width 920 height 40
click at [1062, 236] on div "Cancel" at bounding box center [1075, 241] width 34 height 9
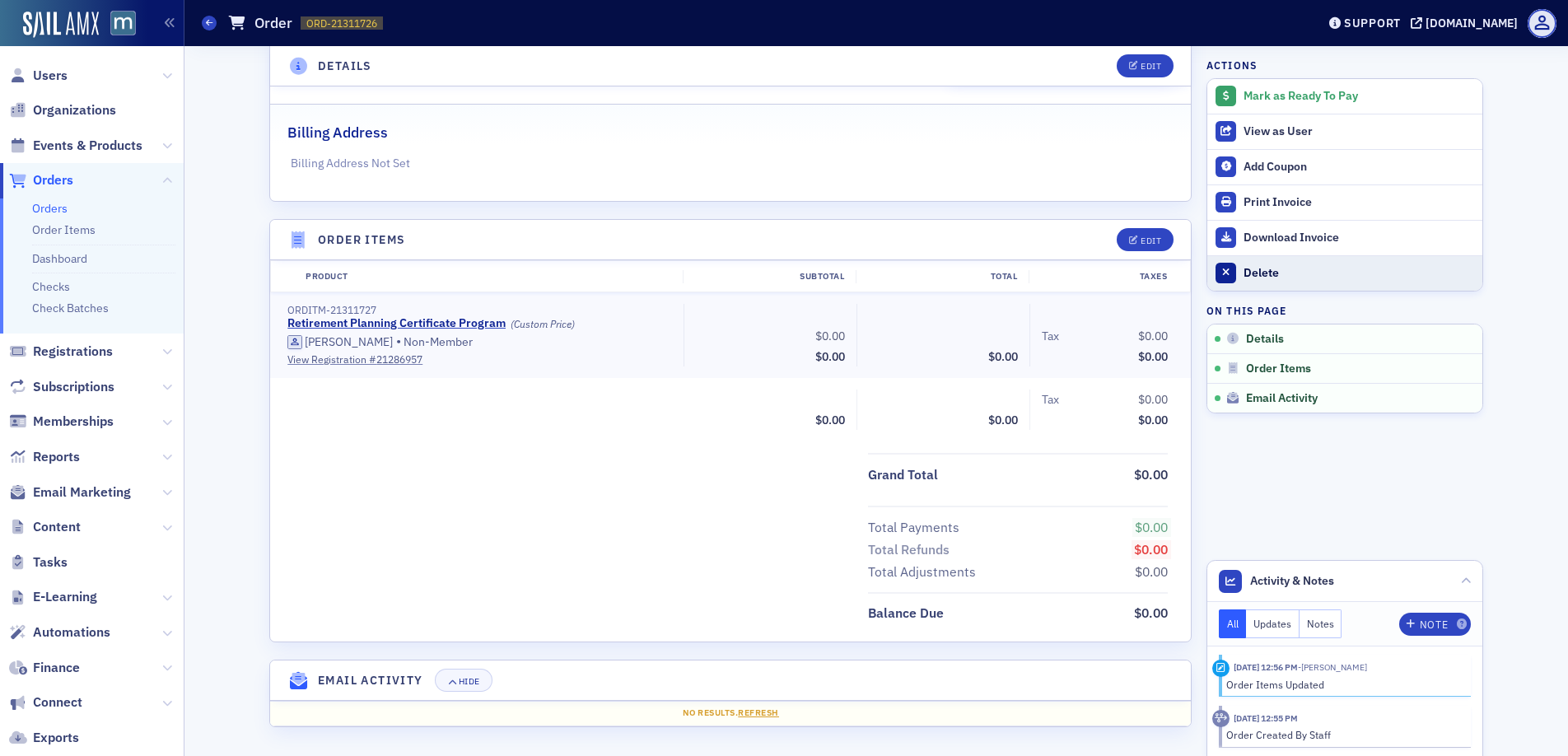
click at [1254, 266] on div "Delete" at bounding box center [1359, 273] width 231 height 14
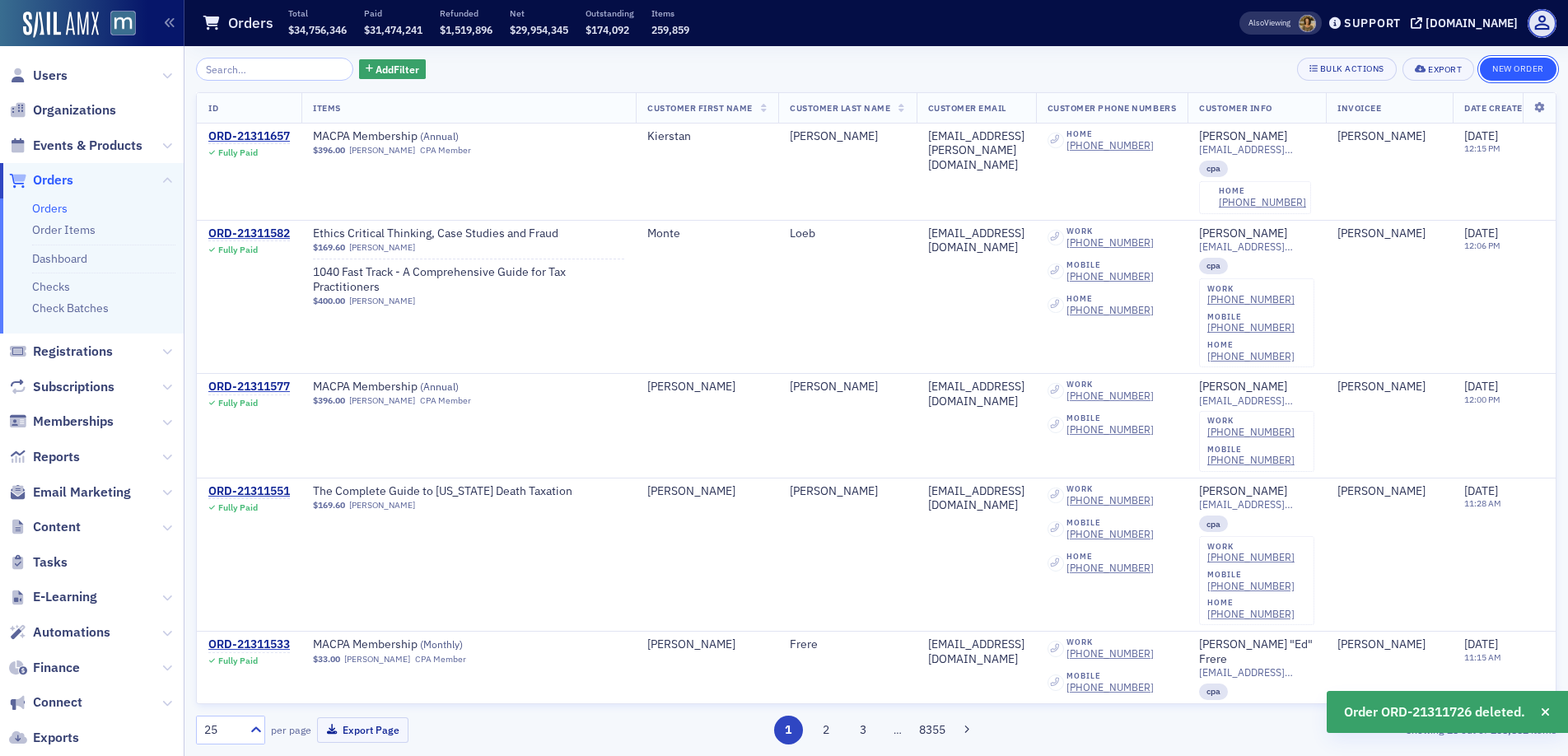
click at [1511, 64] on button "New Order" at bounding box center [1518, 69] width 76 height 23
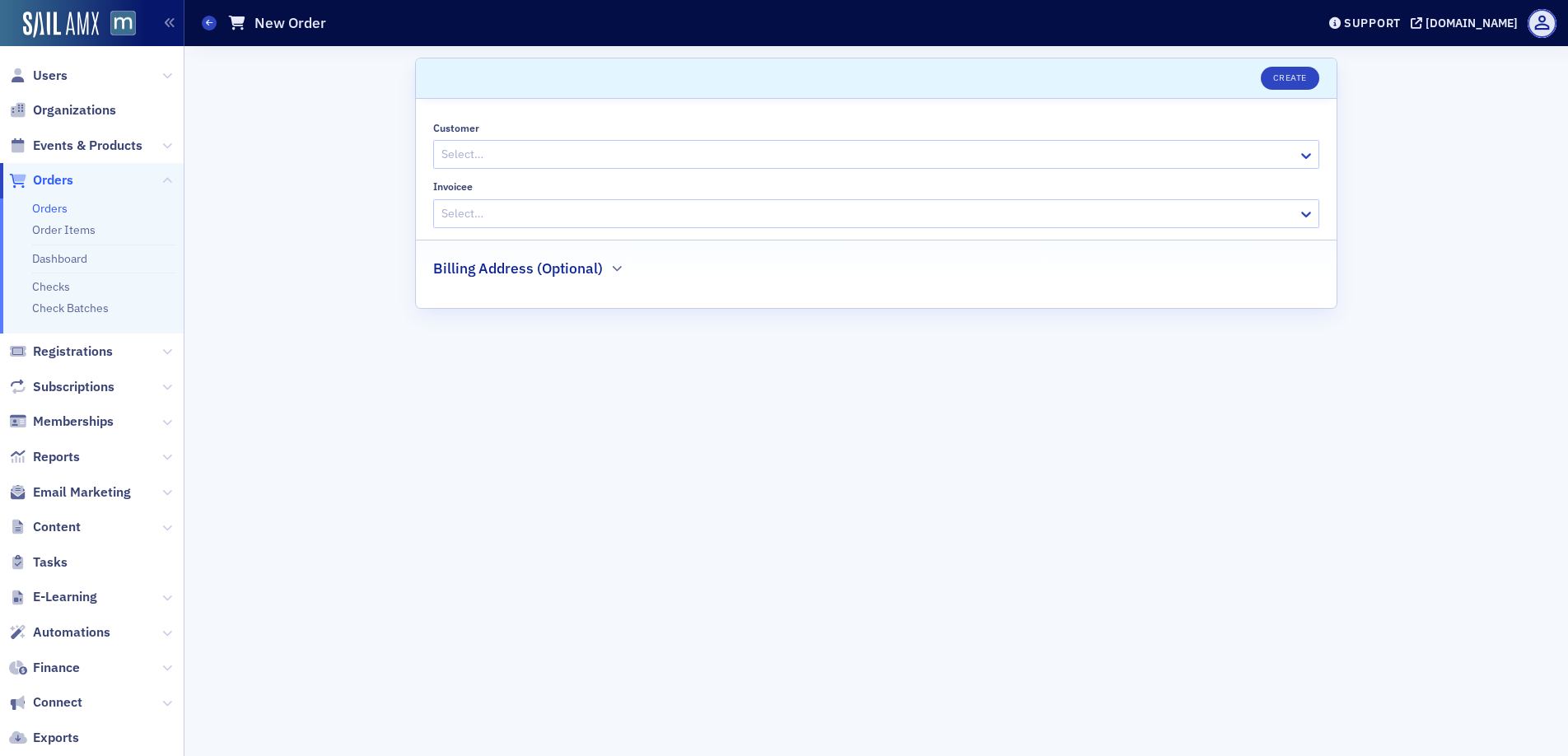
click at [521, 143] on div "Select…" at bounding box center [865, 155] width 864 height 24
paste input "grandcanyon2000@outlook.com"
type input "grandcanyon2000@outlook.com"
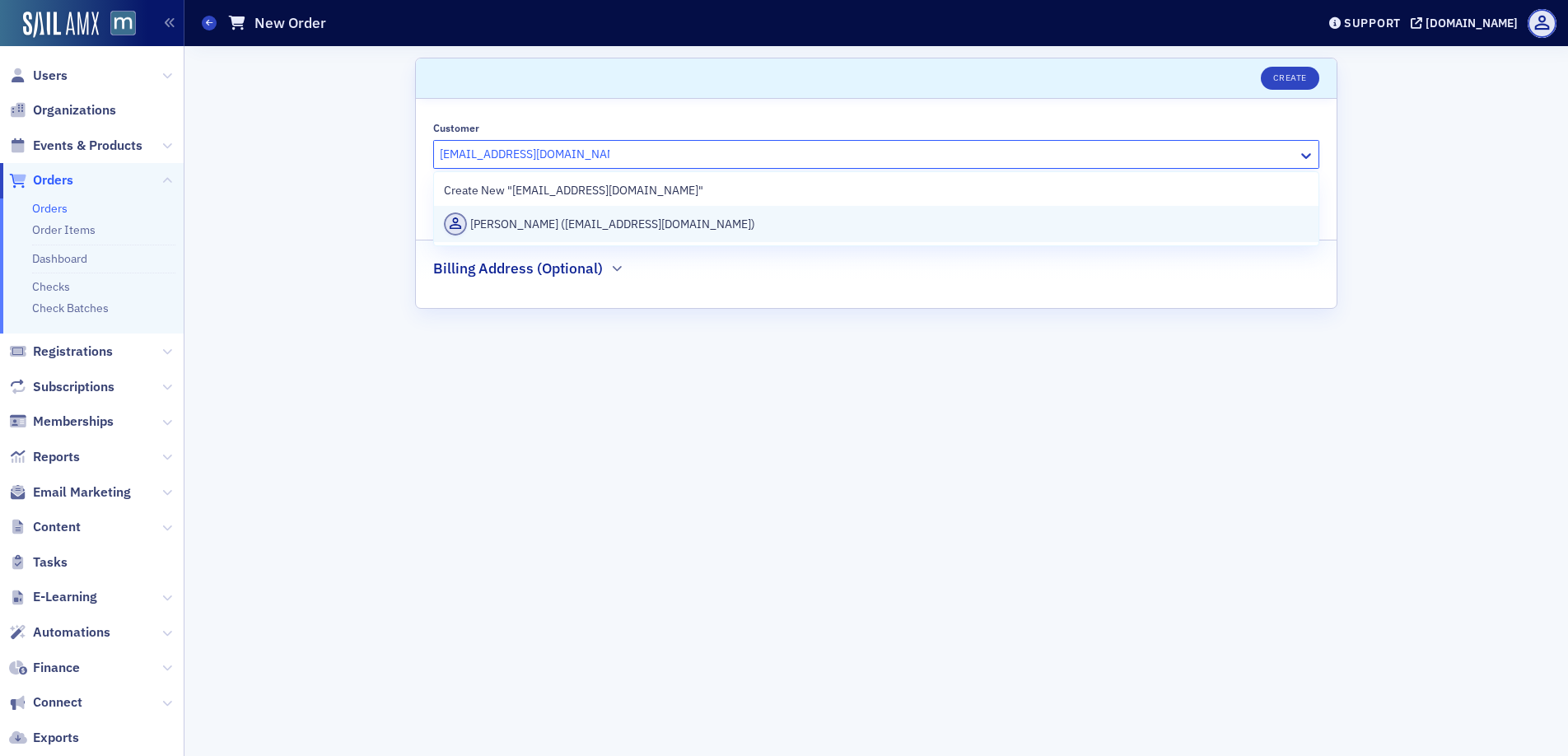
click at [527, 224] on div "John Seong (grandcanyon2000@outlook.com)" at bounding box center [876, 224] width 864 height 23
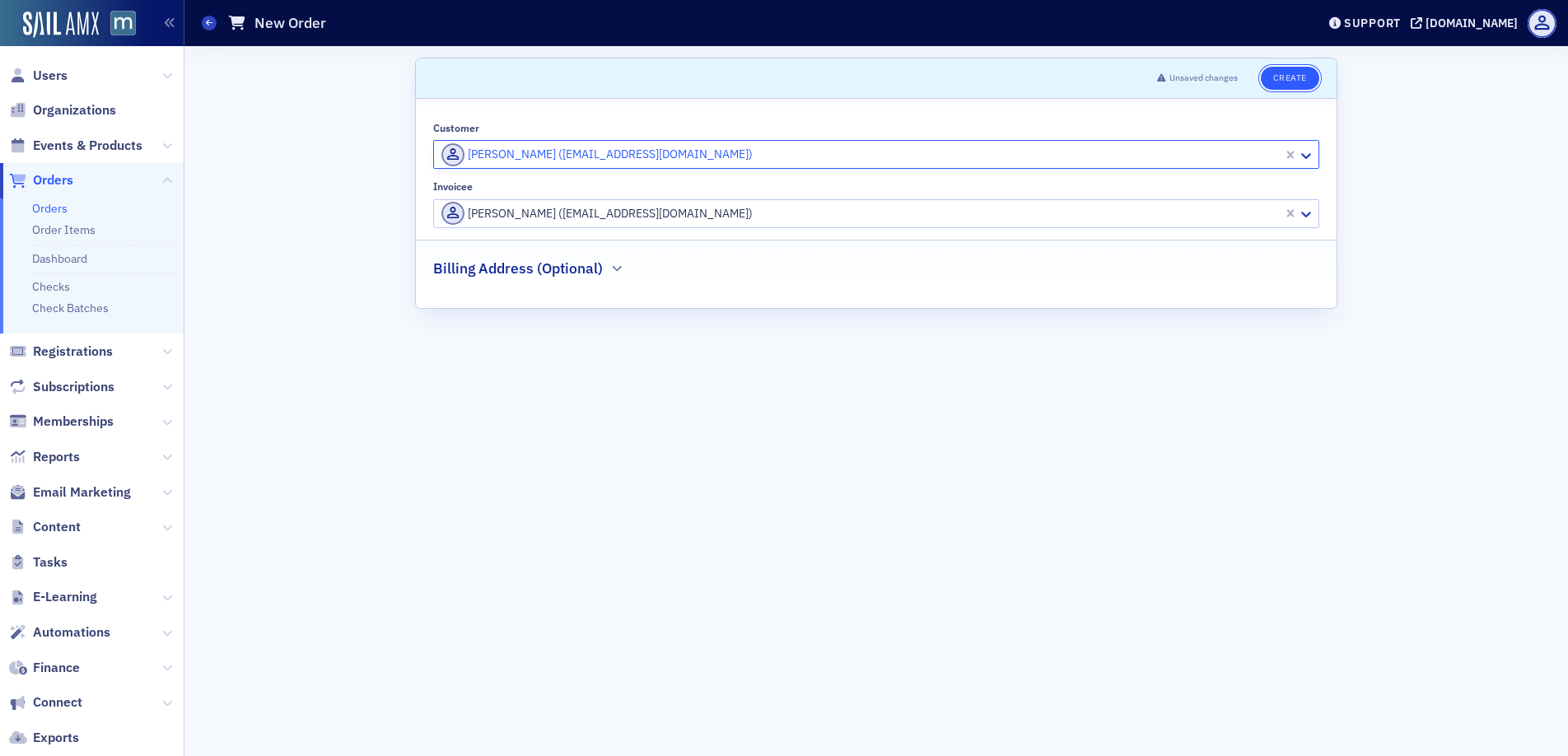
click at [1282, 72] on button "Create" at bounding box center [1289, 78] width 58 height 23
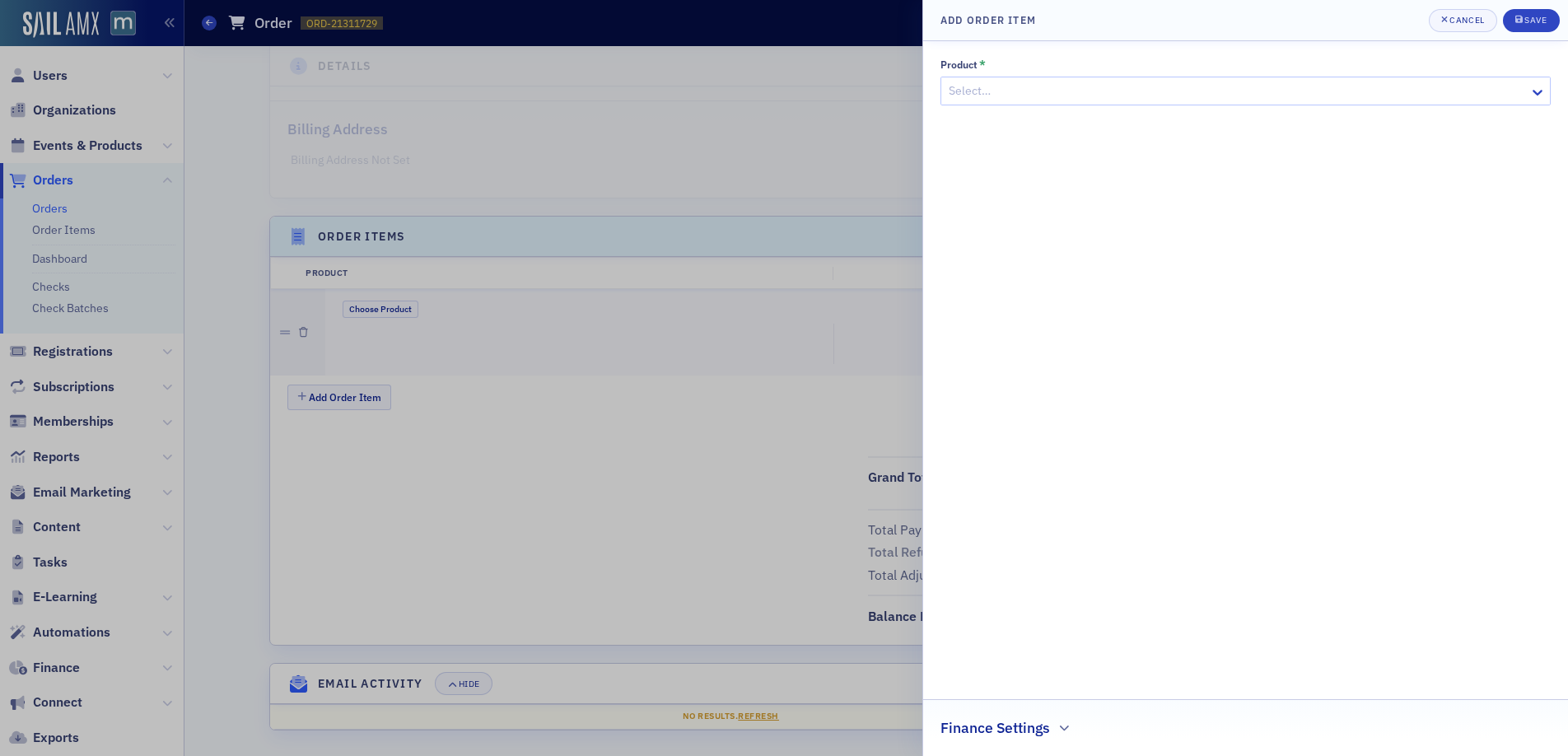
scroll to position [346, 0]
click at [987, 94] on div at bounding box center [1237, 91] width 580 height 21
type input "taxes"
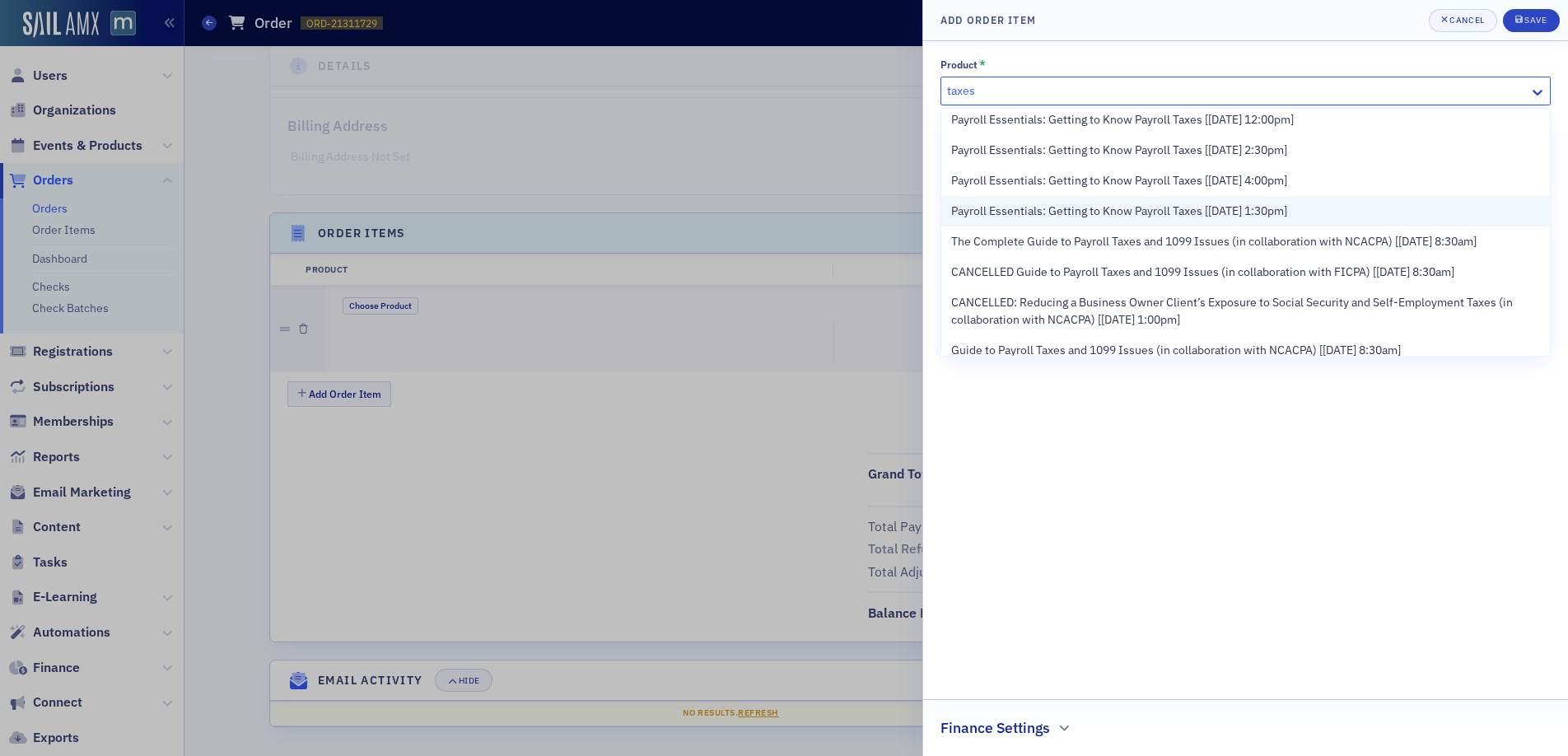
scroll to position [0, 0]
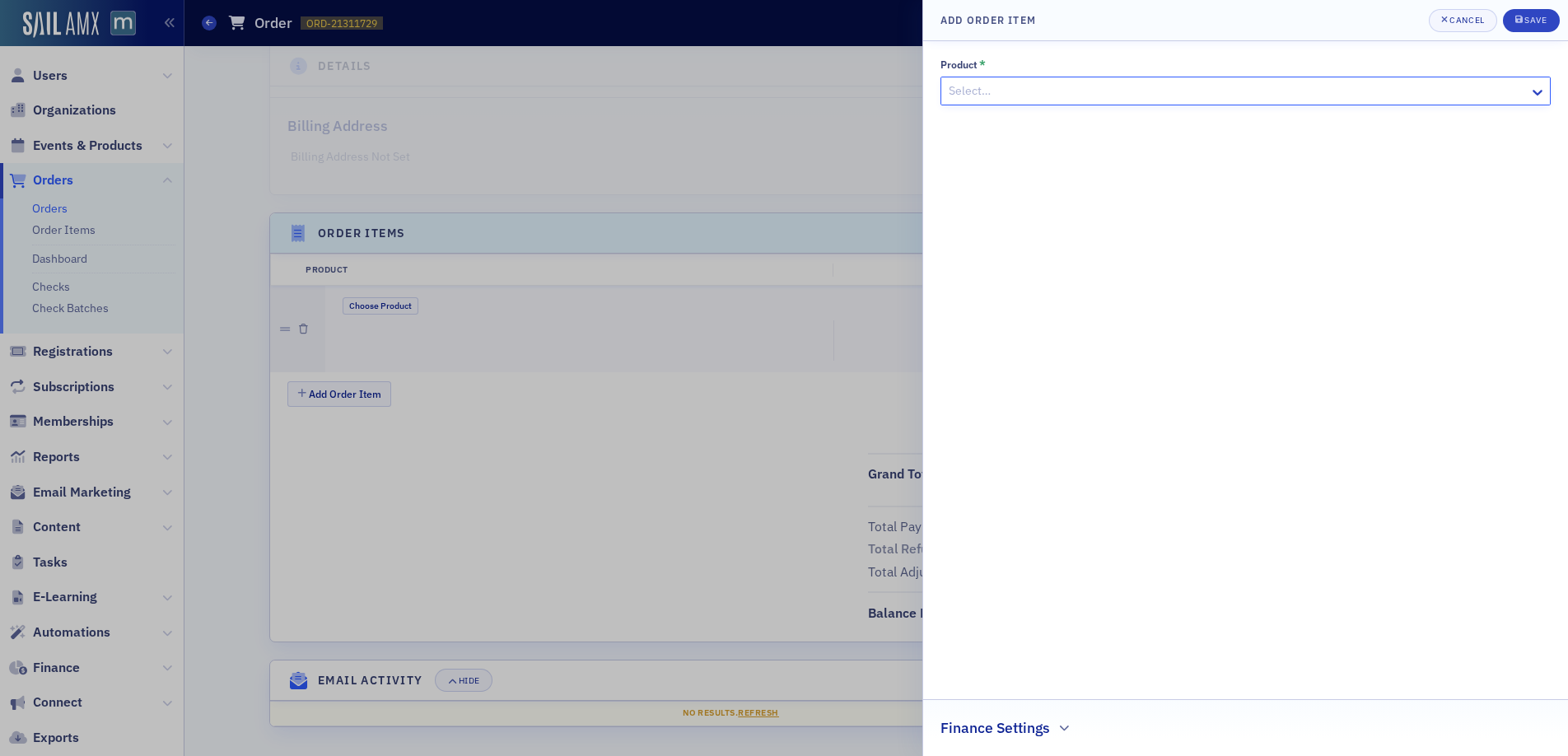
drag, startPoint x: 1033, startPoint y: 84, endPoint x: 951, endPoint y: 91, distance: 82.3
click at [951, 91] on div at bounding box center [1237, 91] width 580 height 21
type input "g"
click at [1486, 23] on button "Cancel" at bounding box center [1463, 21] width 68 height 23
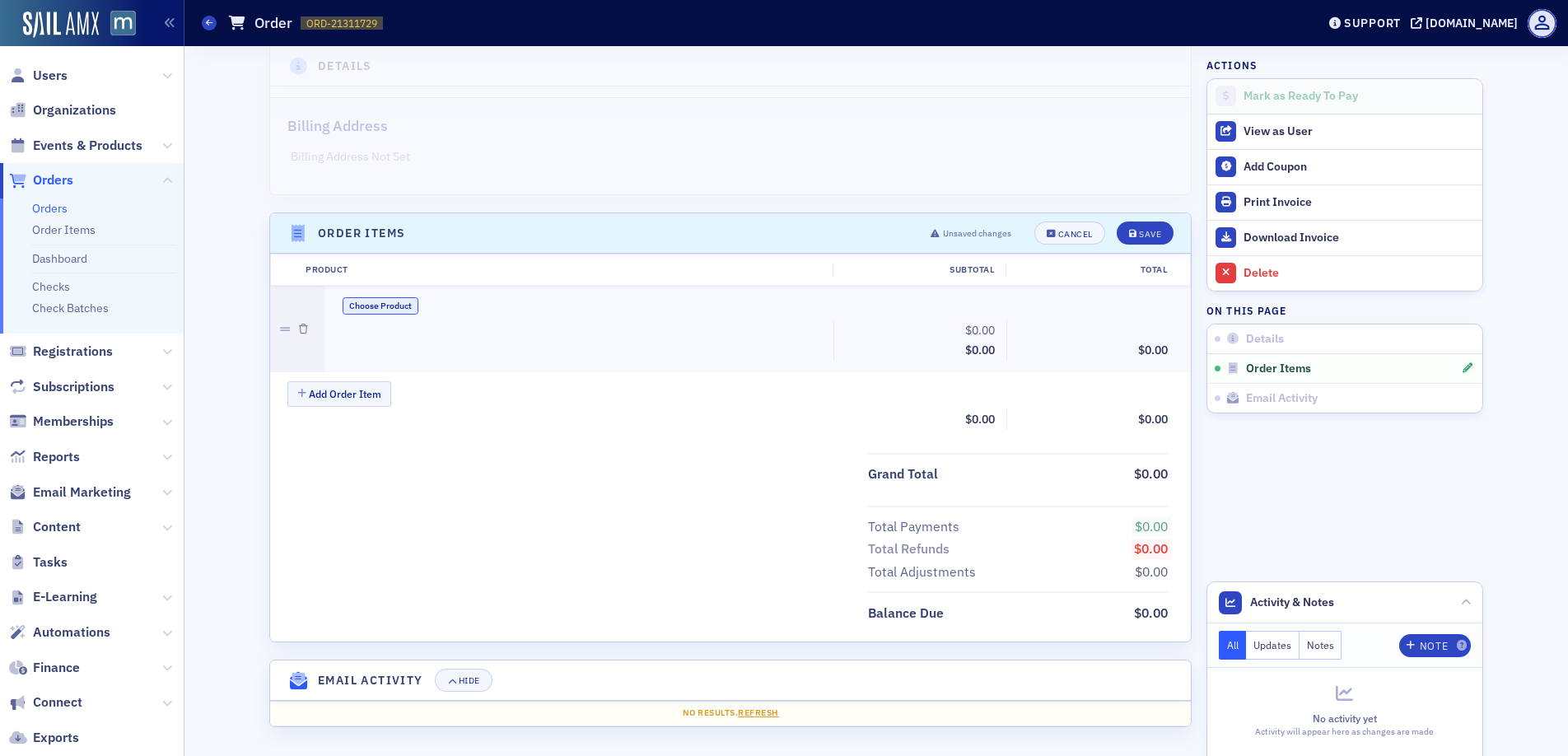
click at [369, 309] on button "Choose Product" at bounding box center [380, 306] width 75 height 17
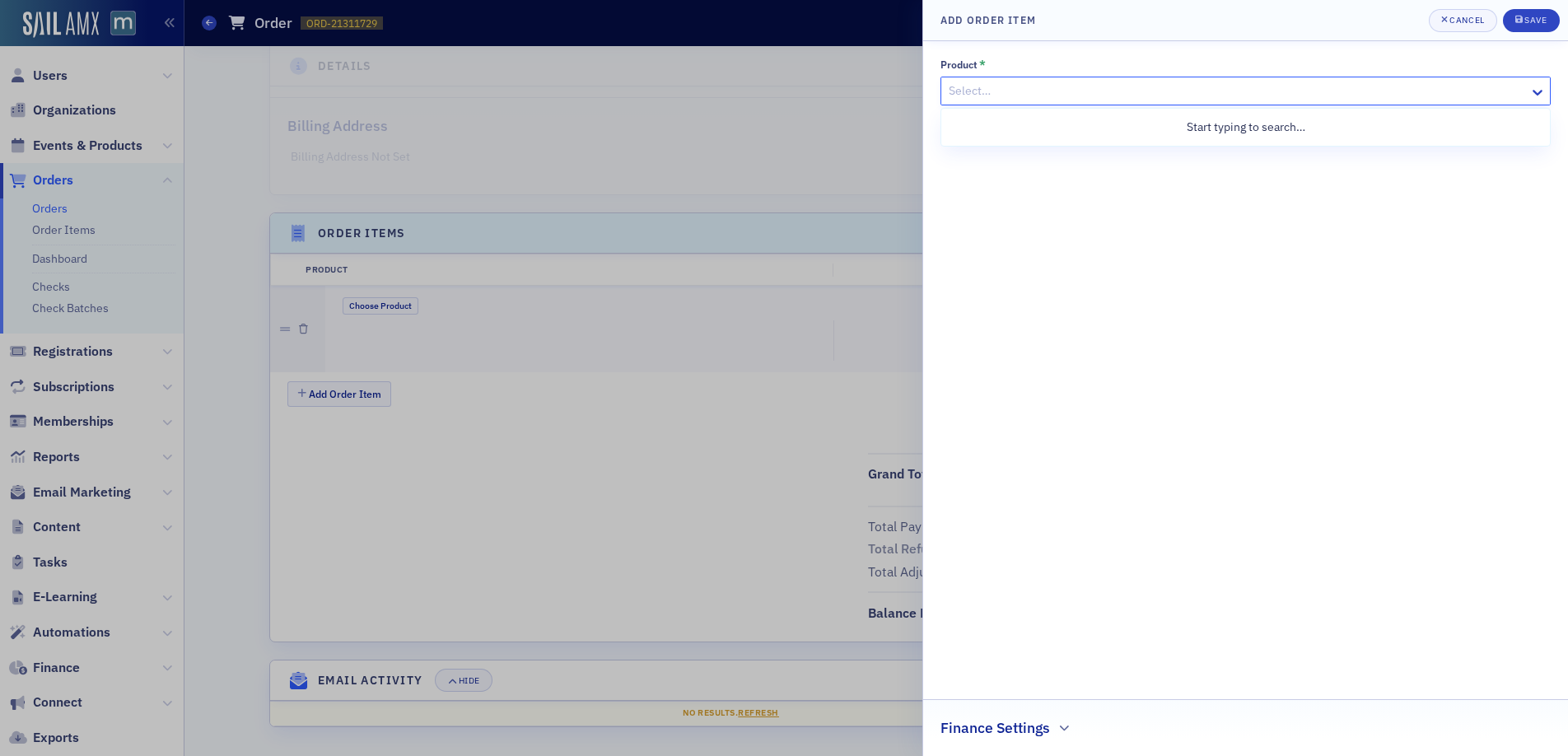
click at [1027, 91] on div at bounding box center [1237, 91] width 580 height 21
type input "ethics and artifical inte"
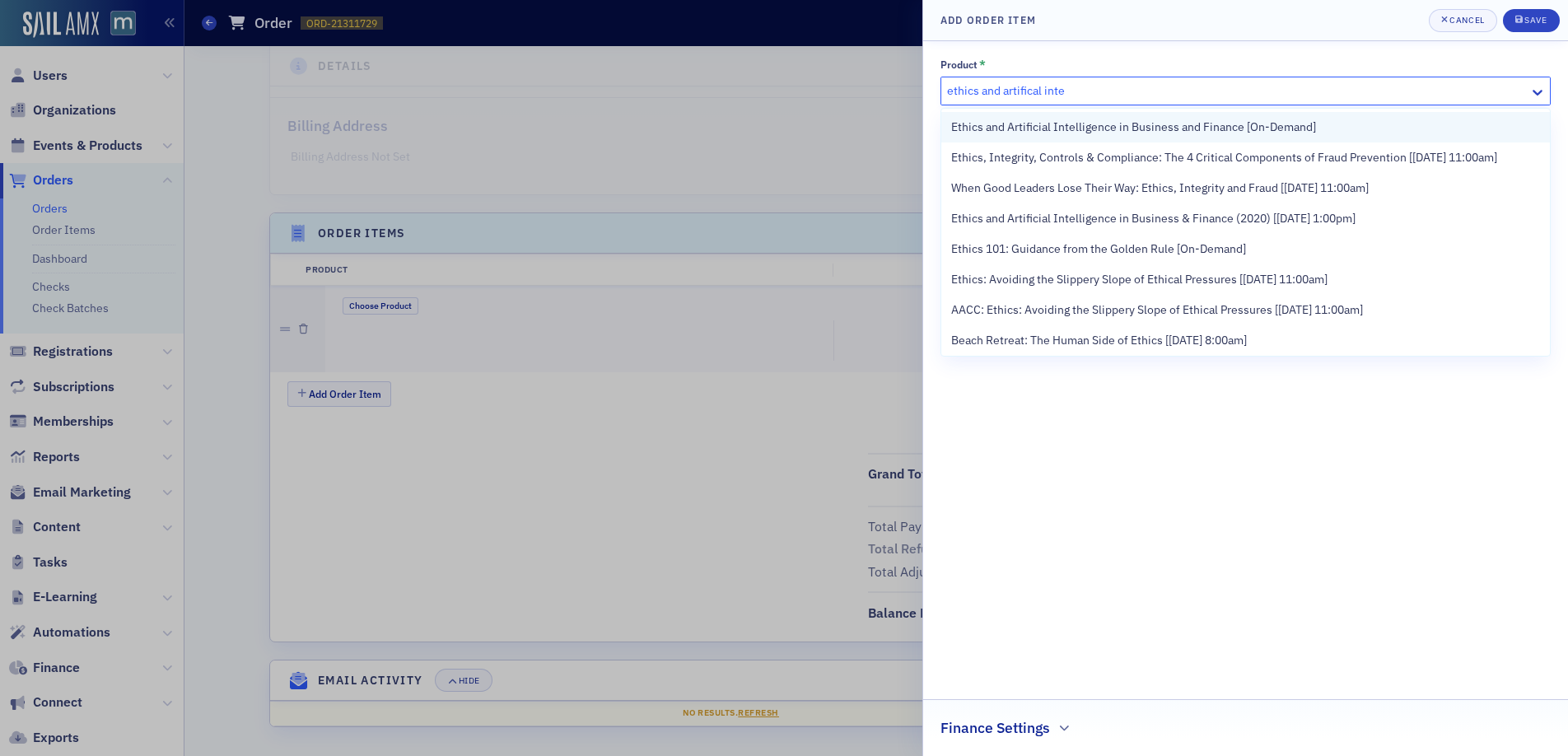
click at [1040, 129] on span "Ethics and Artificial Intelligence in Business and Finance [On-Demand]" at bounding box center [1133, 127] width 365 height 17
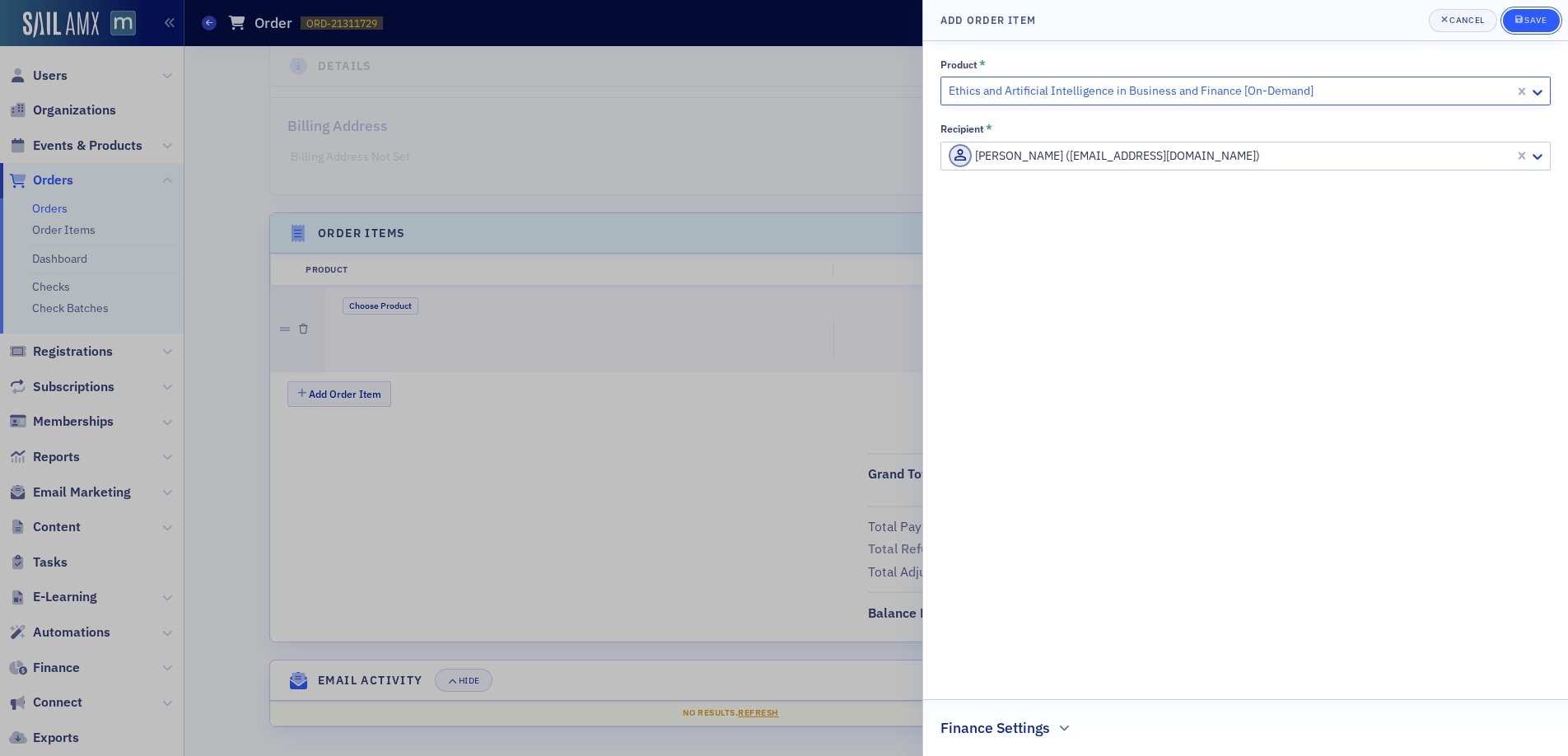
click at [1531, 18] on div "Save" at bounding box center [1535, 20] width 22 height 9
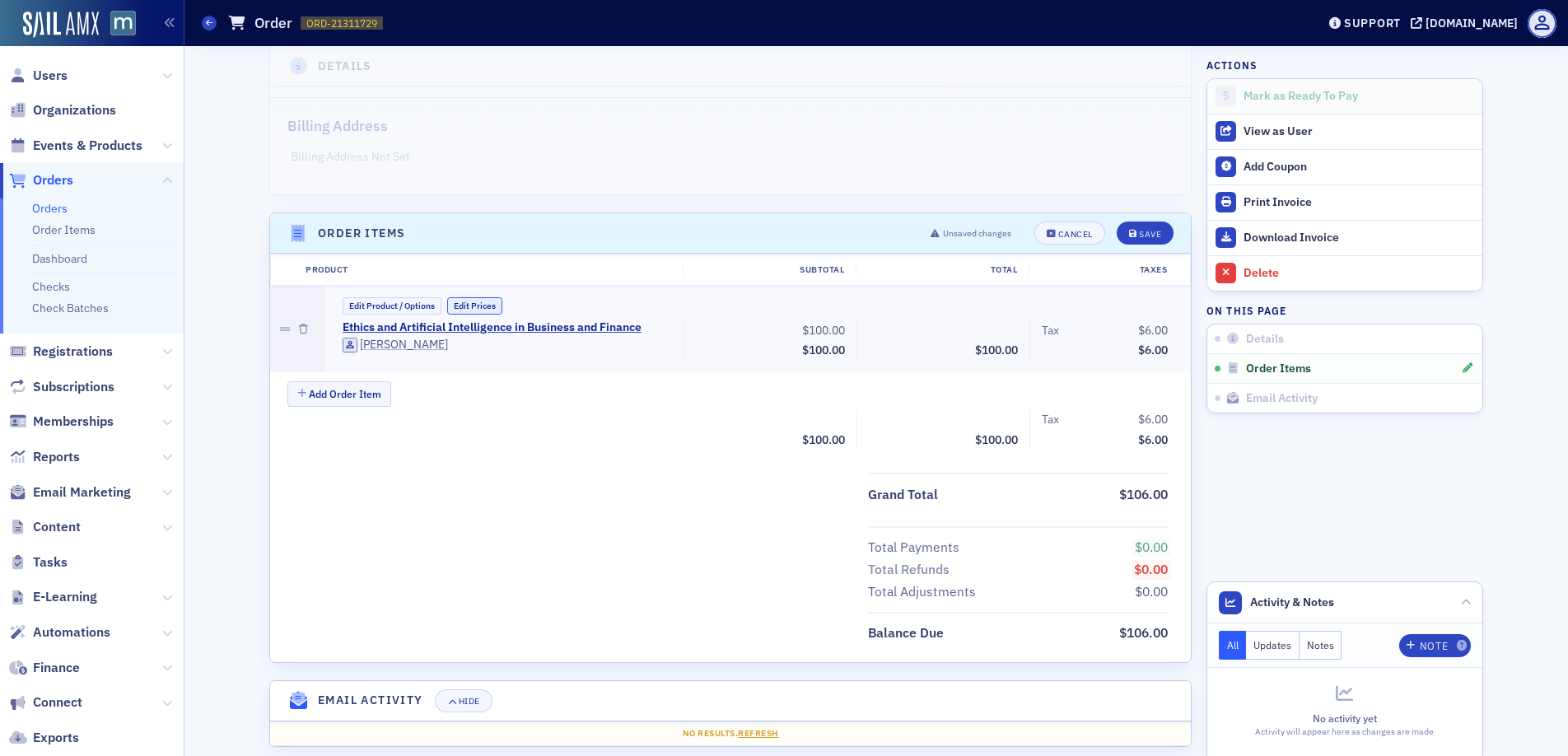
click at [484, 300] on button "Edit Prices" at bounding box center [474, 306] width 55 height 17
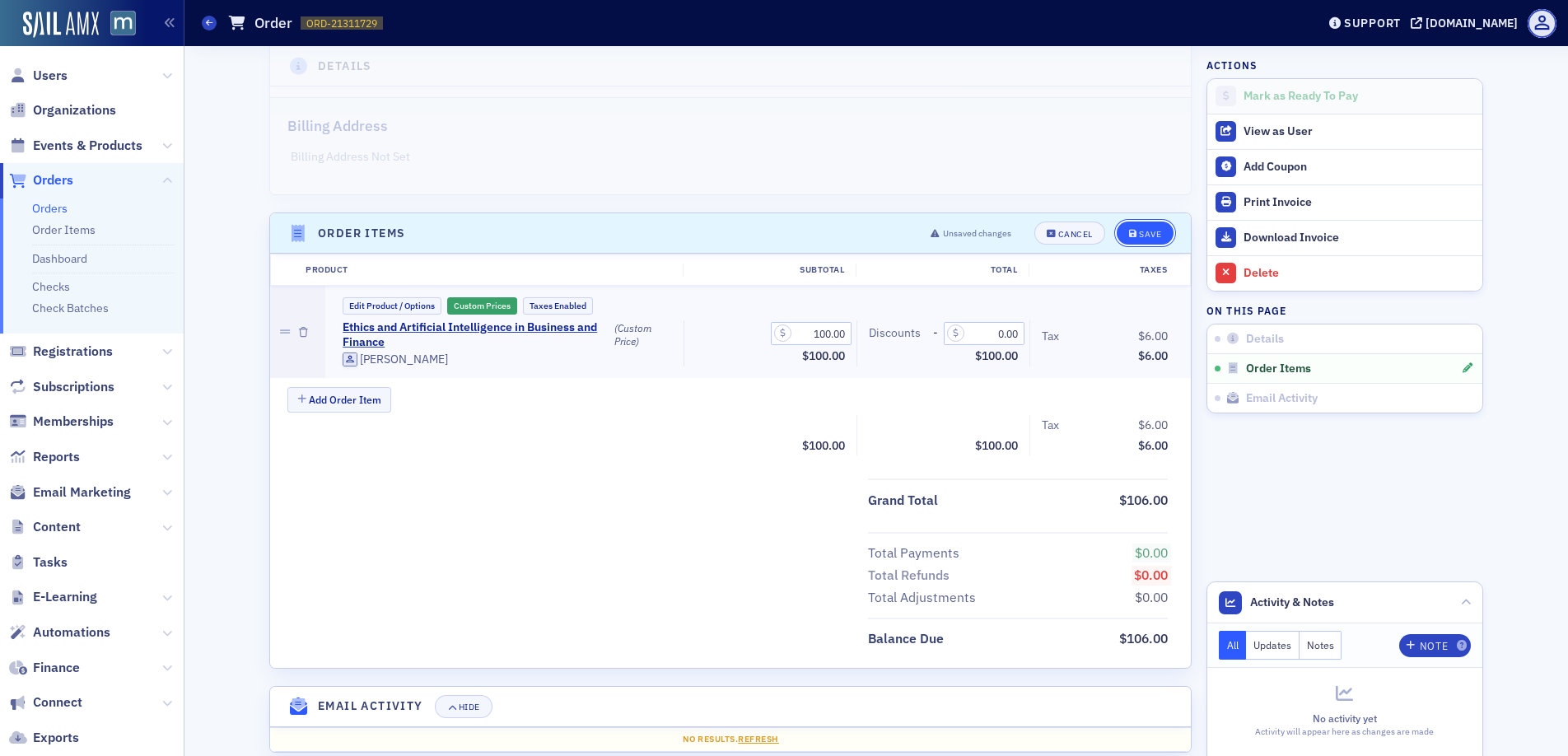
click at [1129, 231] on icon "submit" at bounding box center [1132, 235] width 8 height 9
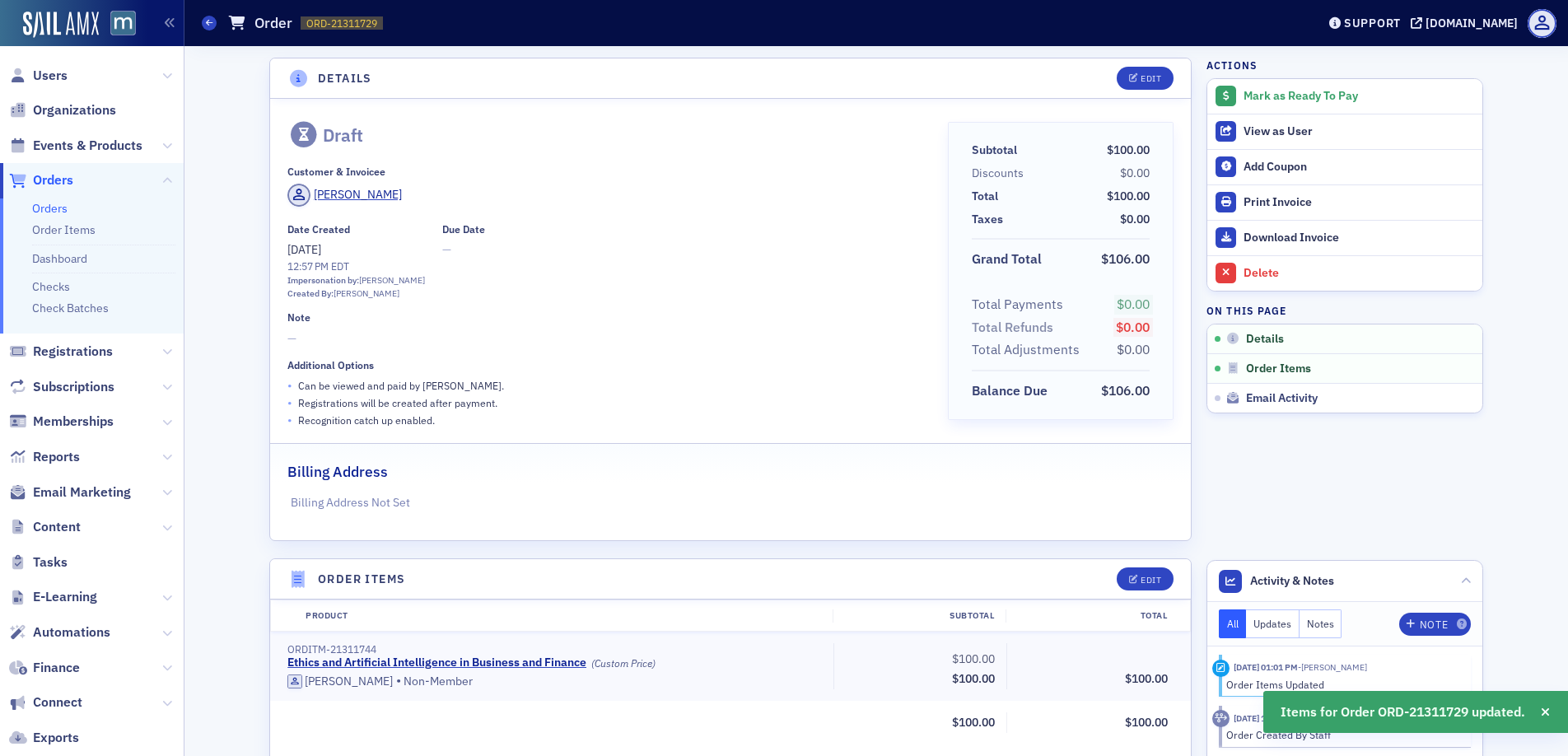
scroll to position [303, 0]
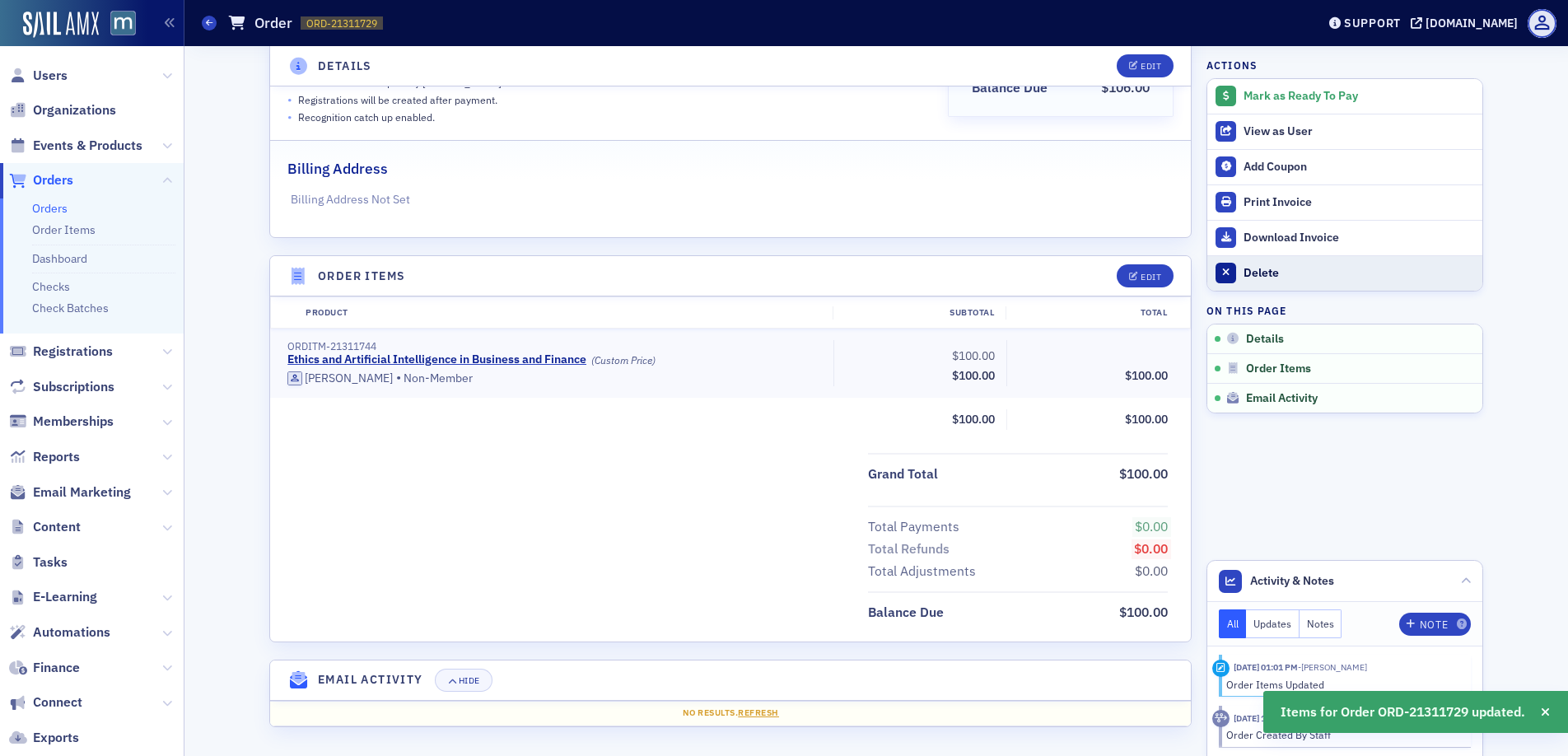
click at [1271, 274] on div "Delete" at bounding box center [1359, 273] width 231 height 14
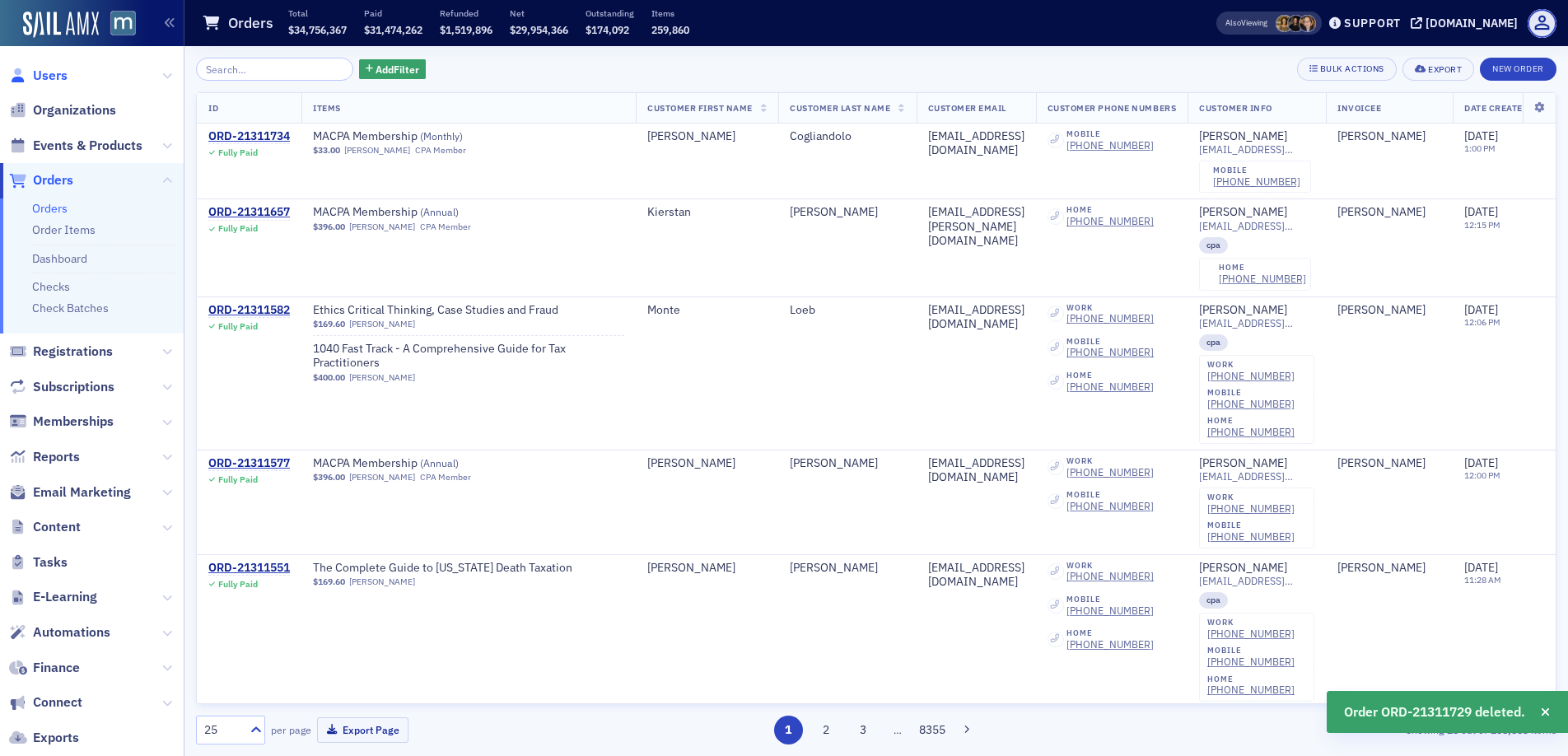
click at [41, 75] on span "Users" at bounding box center [50, 76] width 34 height 18
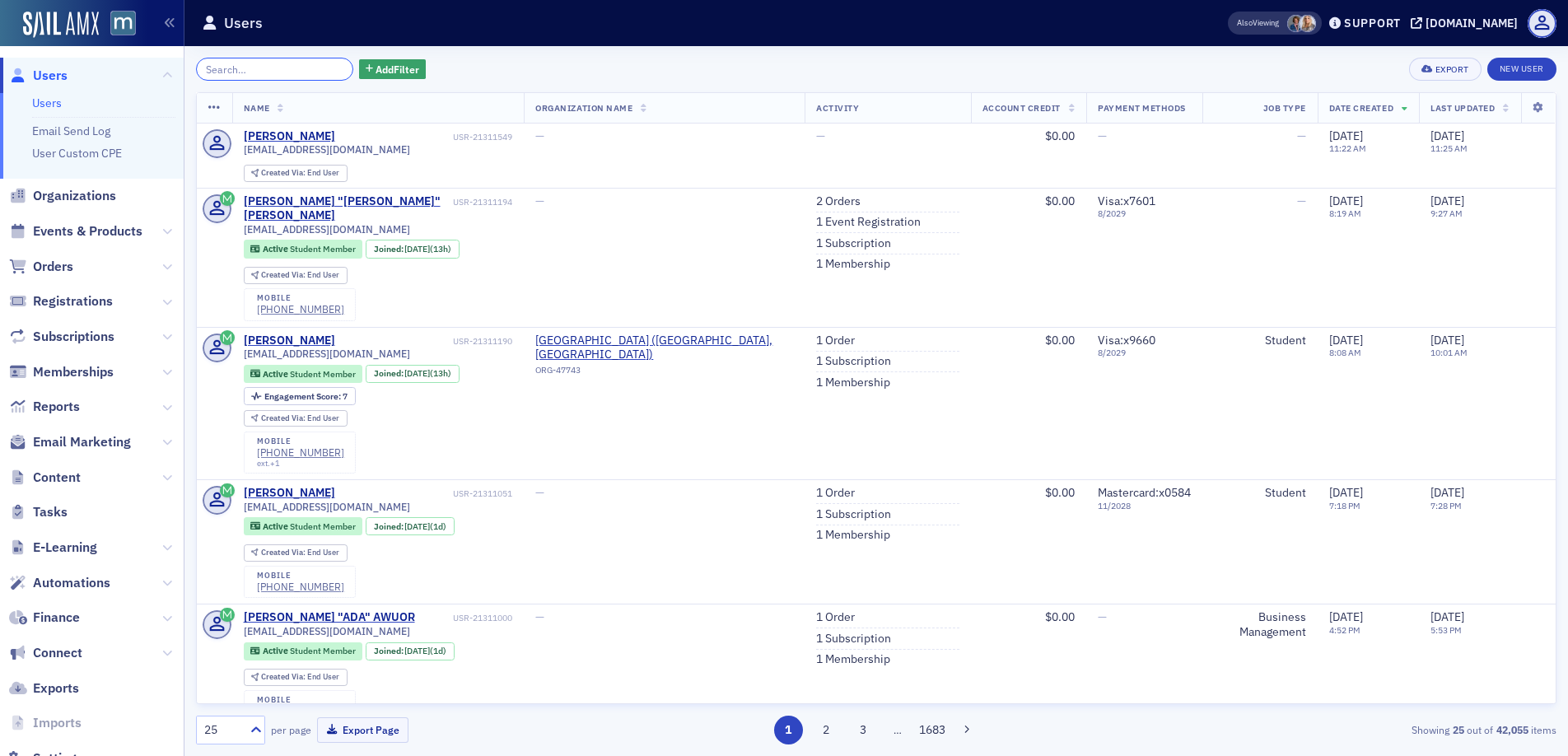
click at [264, 72] on input "search" at bounding box center [274, 69] width 157 height 23
paste input "John Seong"
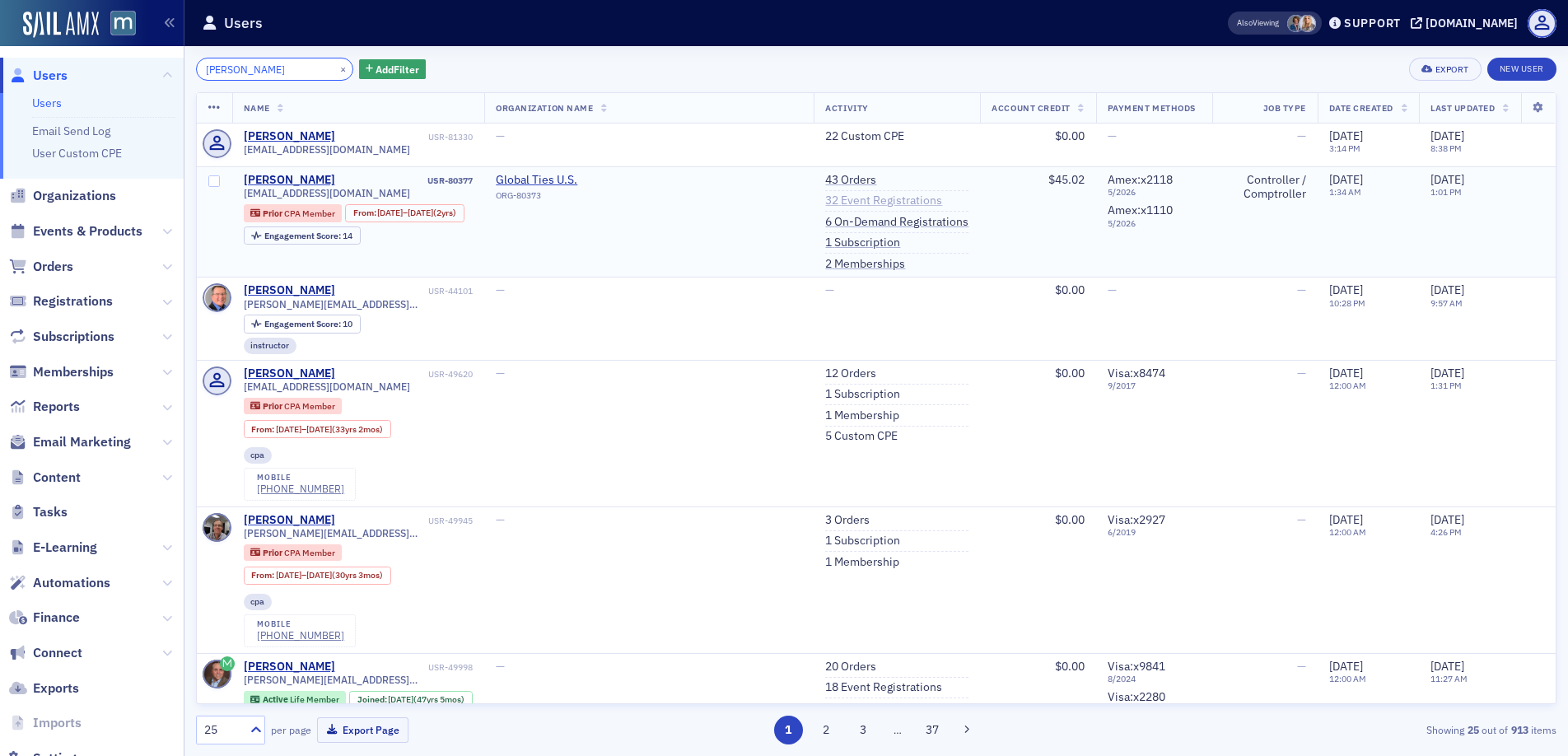
type input "John Seong"
click at [849, 206] on link "32 Event Registrations" at bounding box center [883, 200] width 117 height 14
click at [825, 182] on link "43 Orders" at bounding box center [850, 180] width 51 height 14
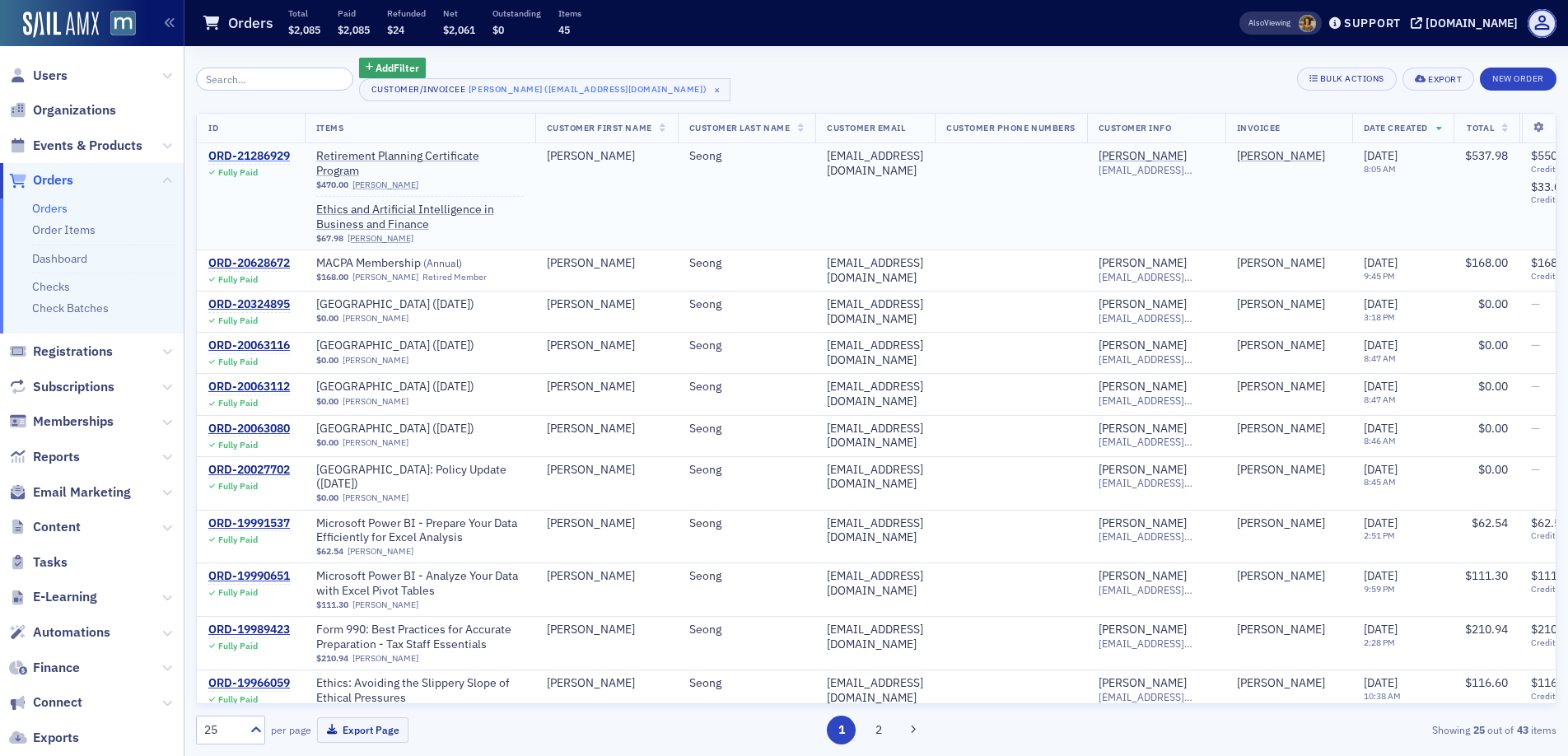
click at [239, 151] on div "ORD-21286929" at bounding box center [249, 156] width 82 height 14
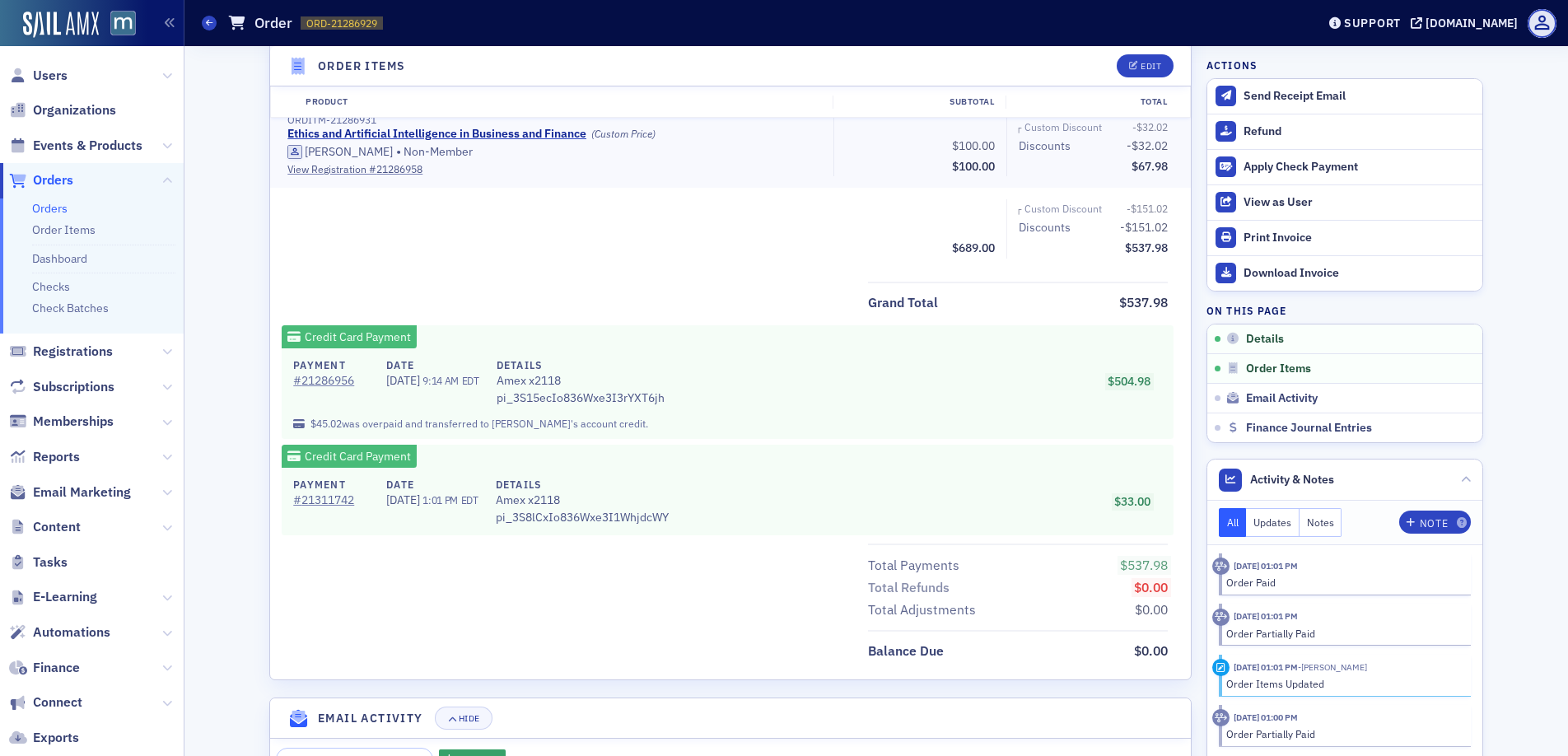
scroll to position [765, 0]
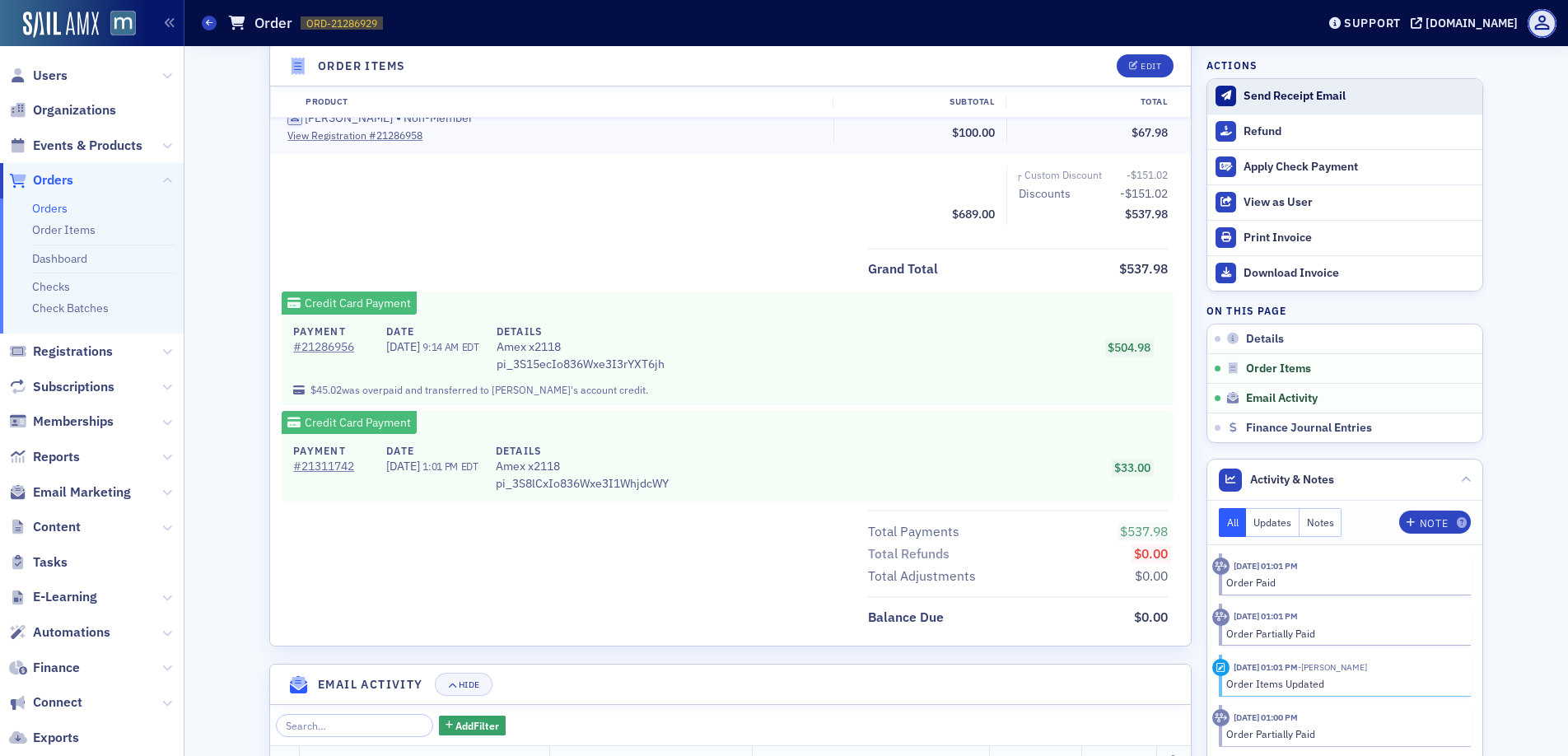
click at [1250, 94] on div "Send Receipt Email" at bounding box center [1359, 96] width 231 height 14
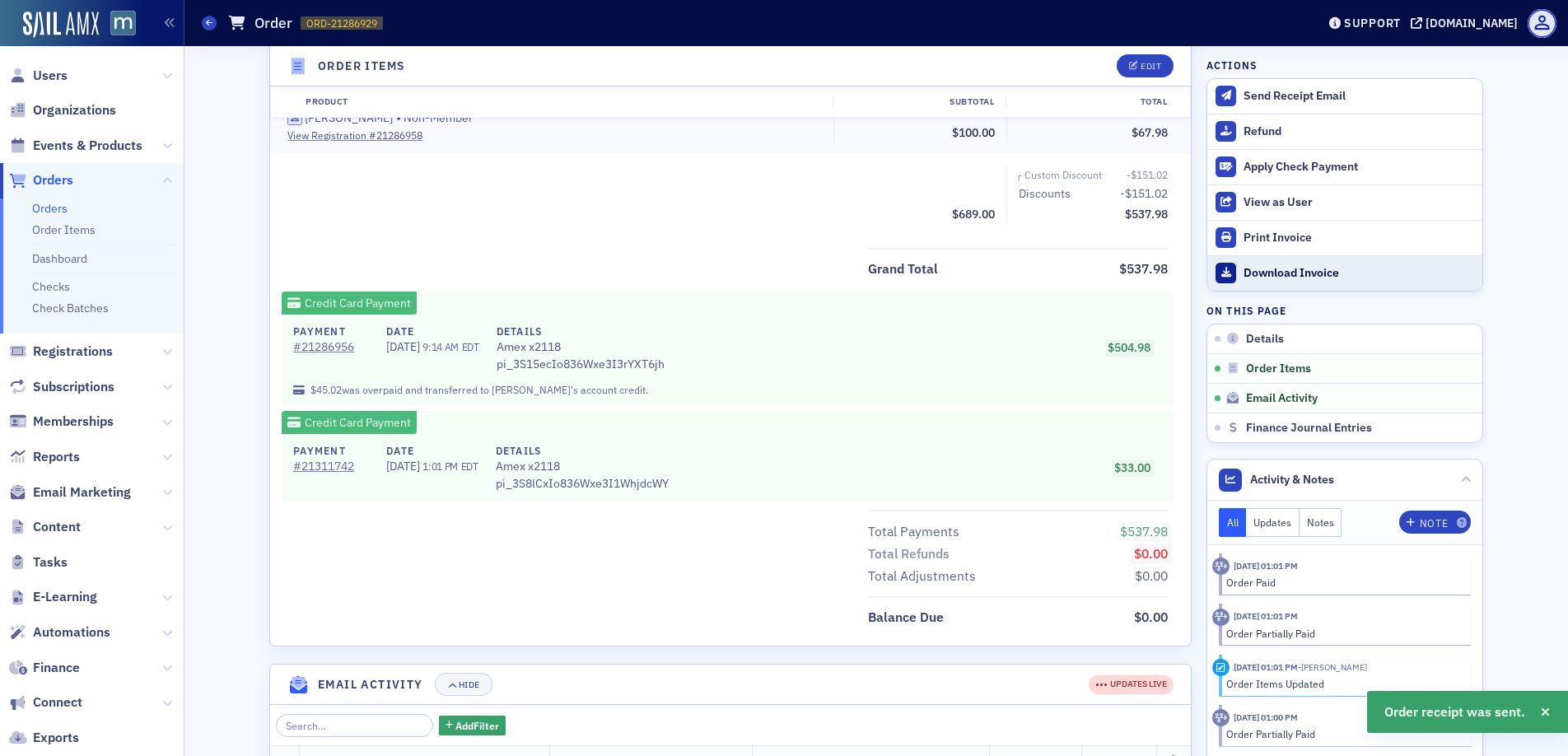
click at [1295, 276] on div "Download Invoice" at bounding box center [1359, 273] width 231 height 14
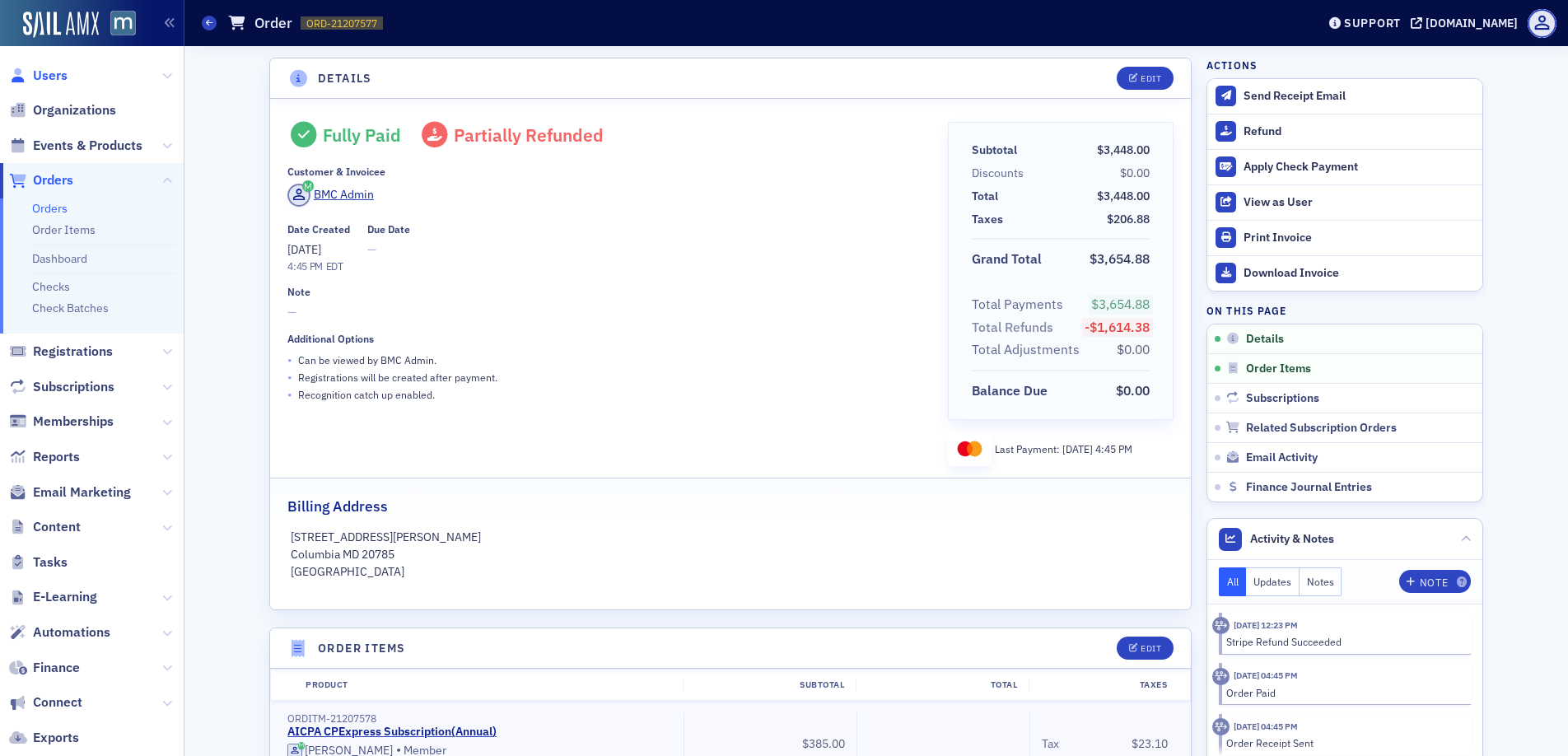
click at [43, 71] on span "Users" at bounding box center [50, 76] width 34 height 18
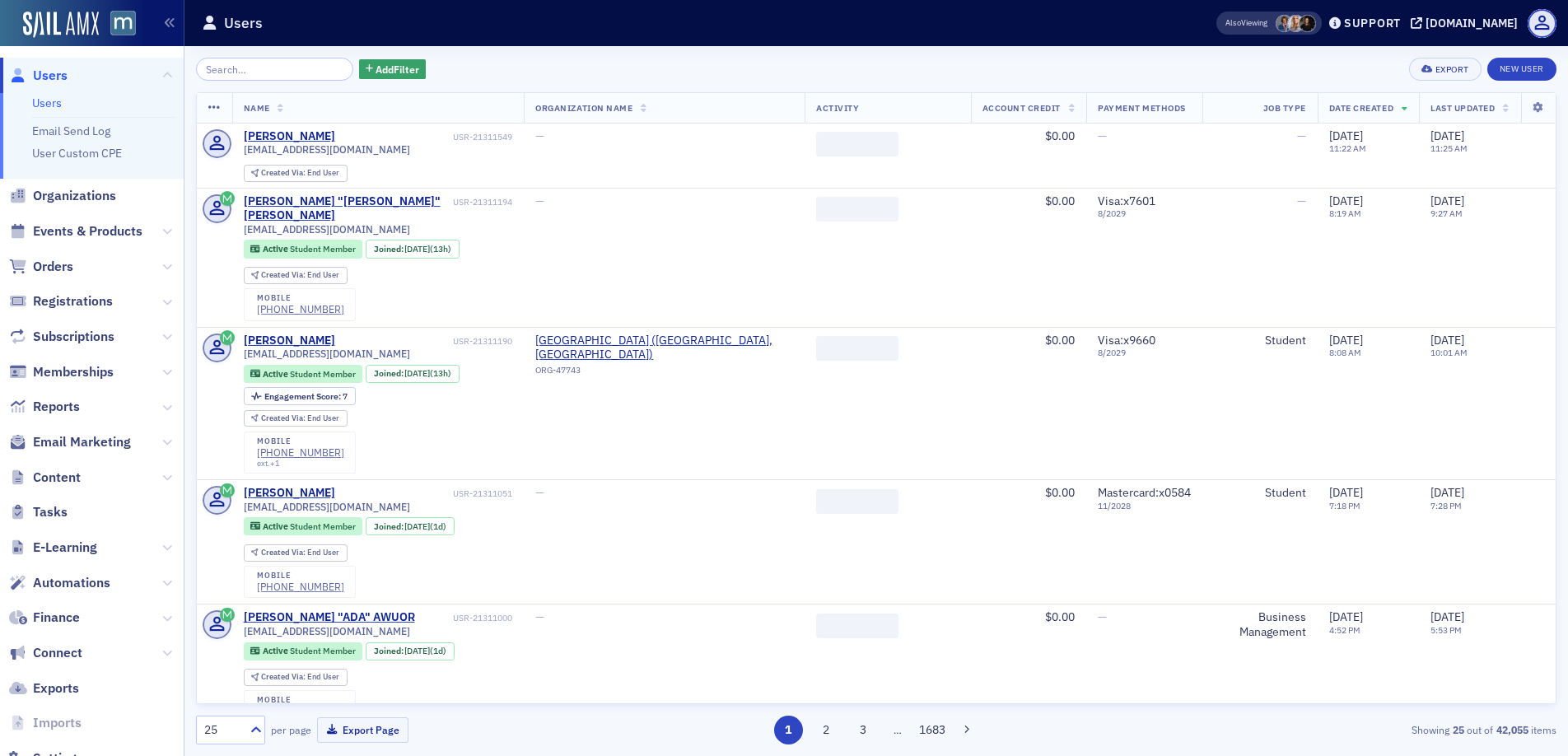
click at [284, 64] on input "search" at bounding box center [274, 69] width 157 height 23
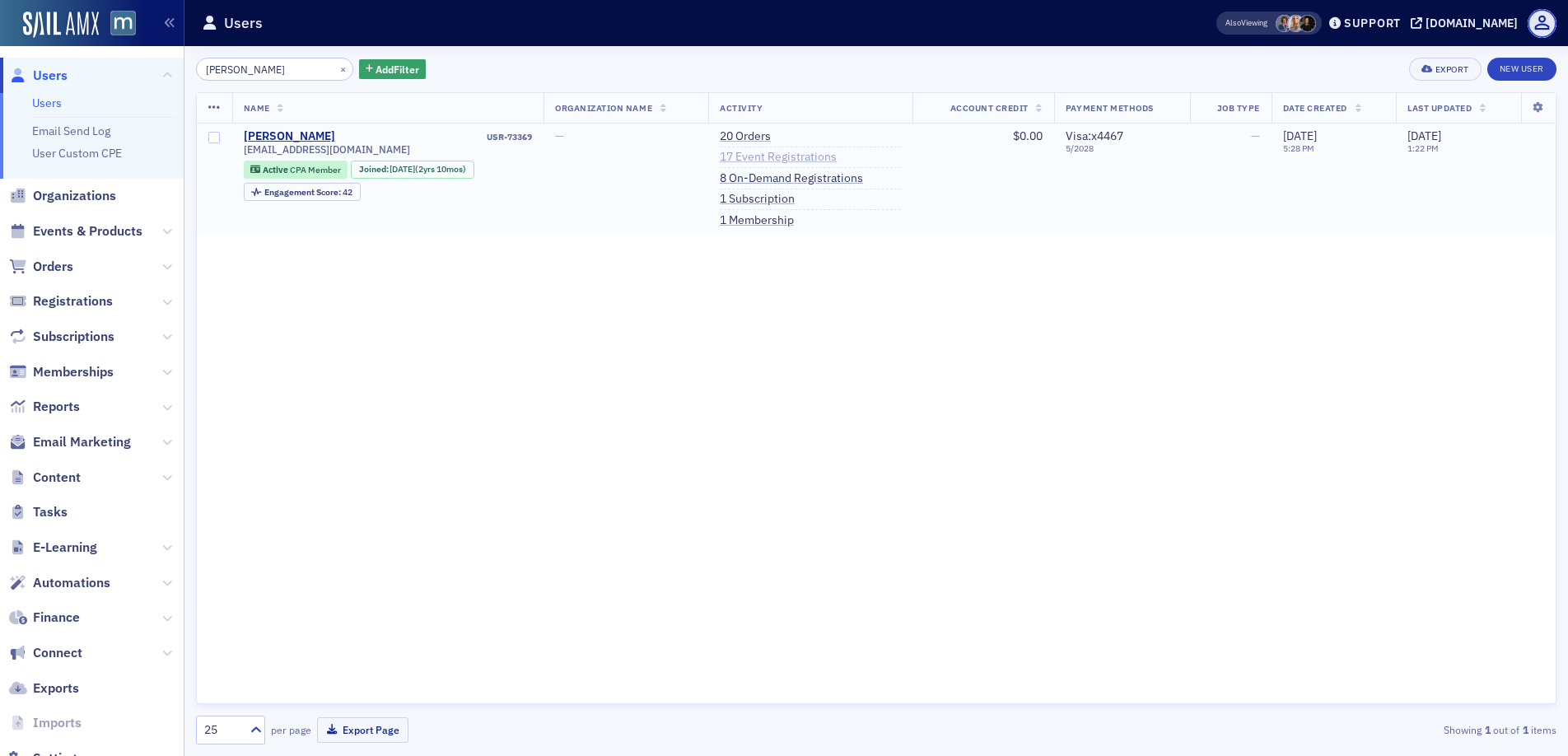
type input "[PERSON_NAME]"
click at [816, 159] on link "17 Event Registrations" at bounding box center [778, 157] width 117 height 14
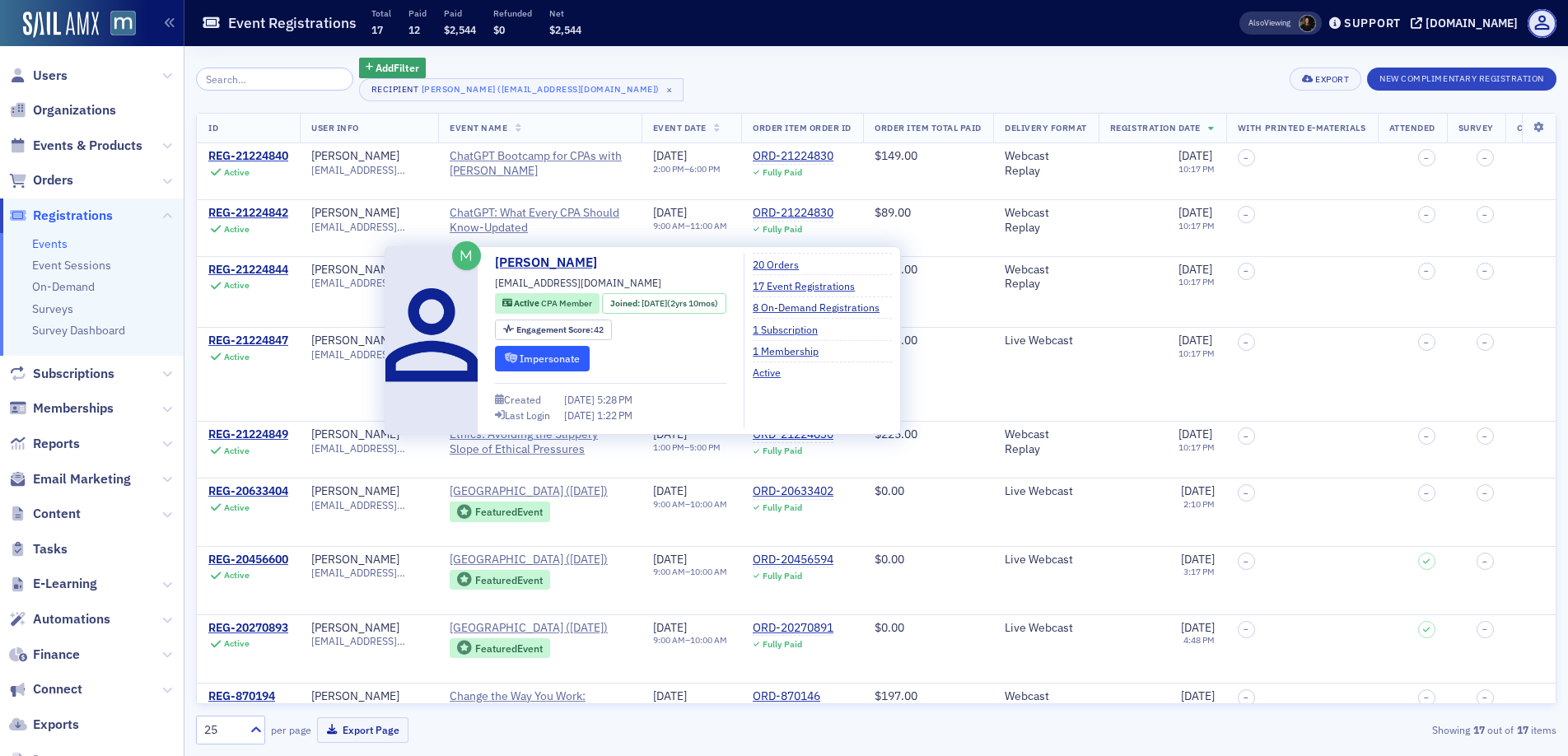
click at [556, 358] on button "Impersonate" at bounding box center [542, 359] width 94 height 25
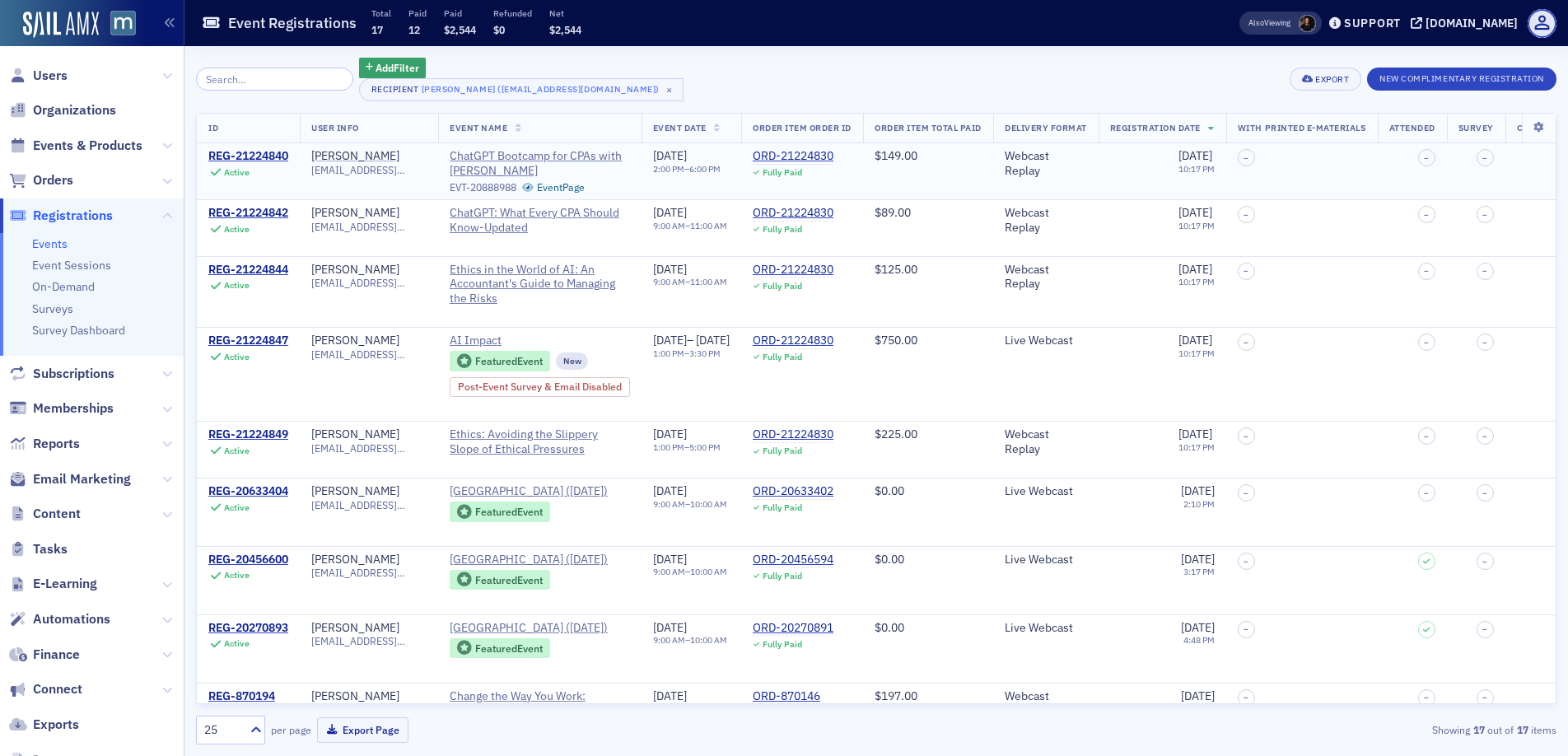
click at [368, 172] on span "[EMAIL_ADDRESS][DOMAIN_NAME]" at bounding box center [368, 170] width 115 height 13
copy span "[EMAIL_ADDRESS][DOMAIN_NAME]"
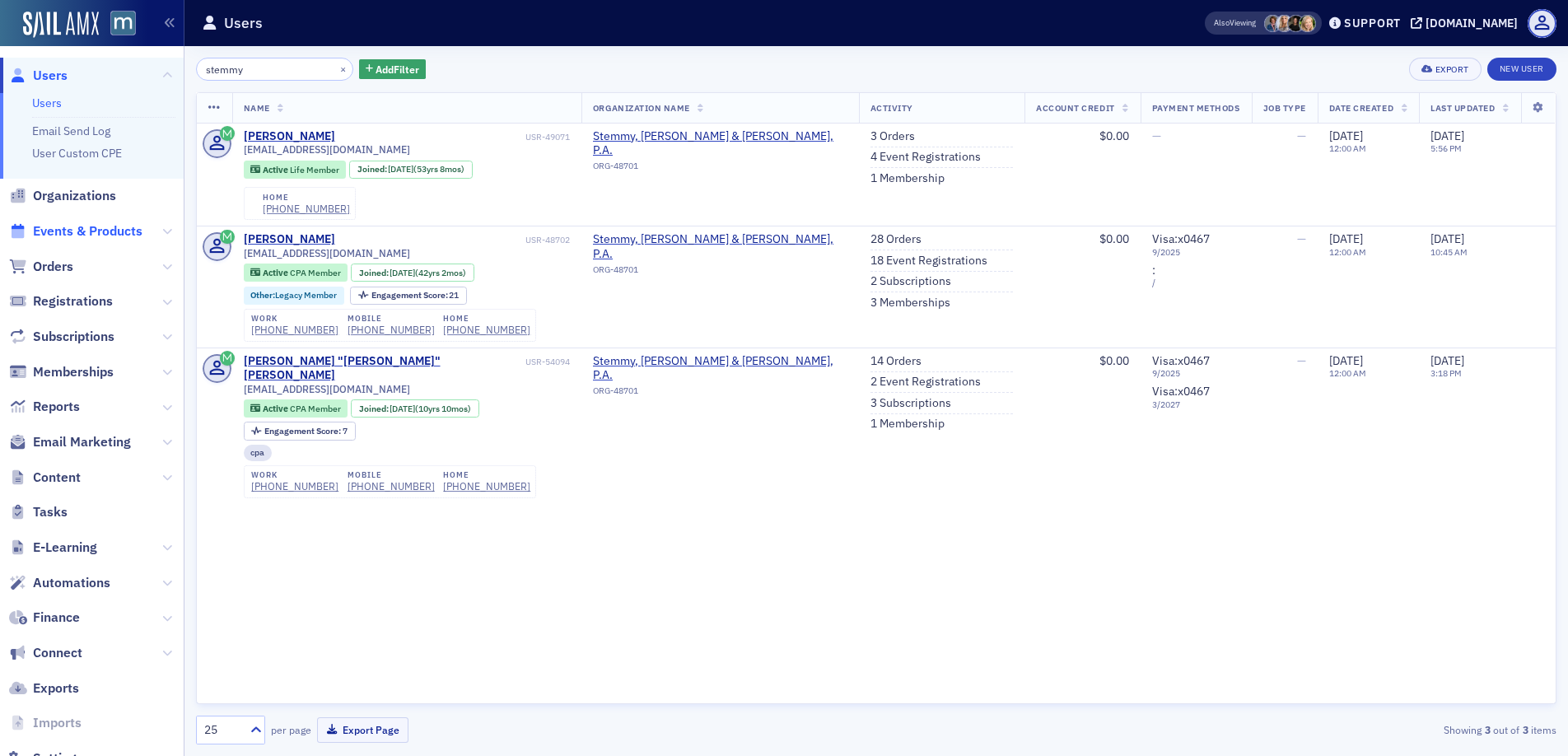
click at [56, 227] on span "Events & Products" at bounding box center [88, 231] width 110 height 18
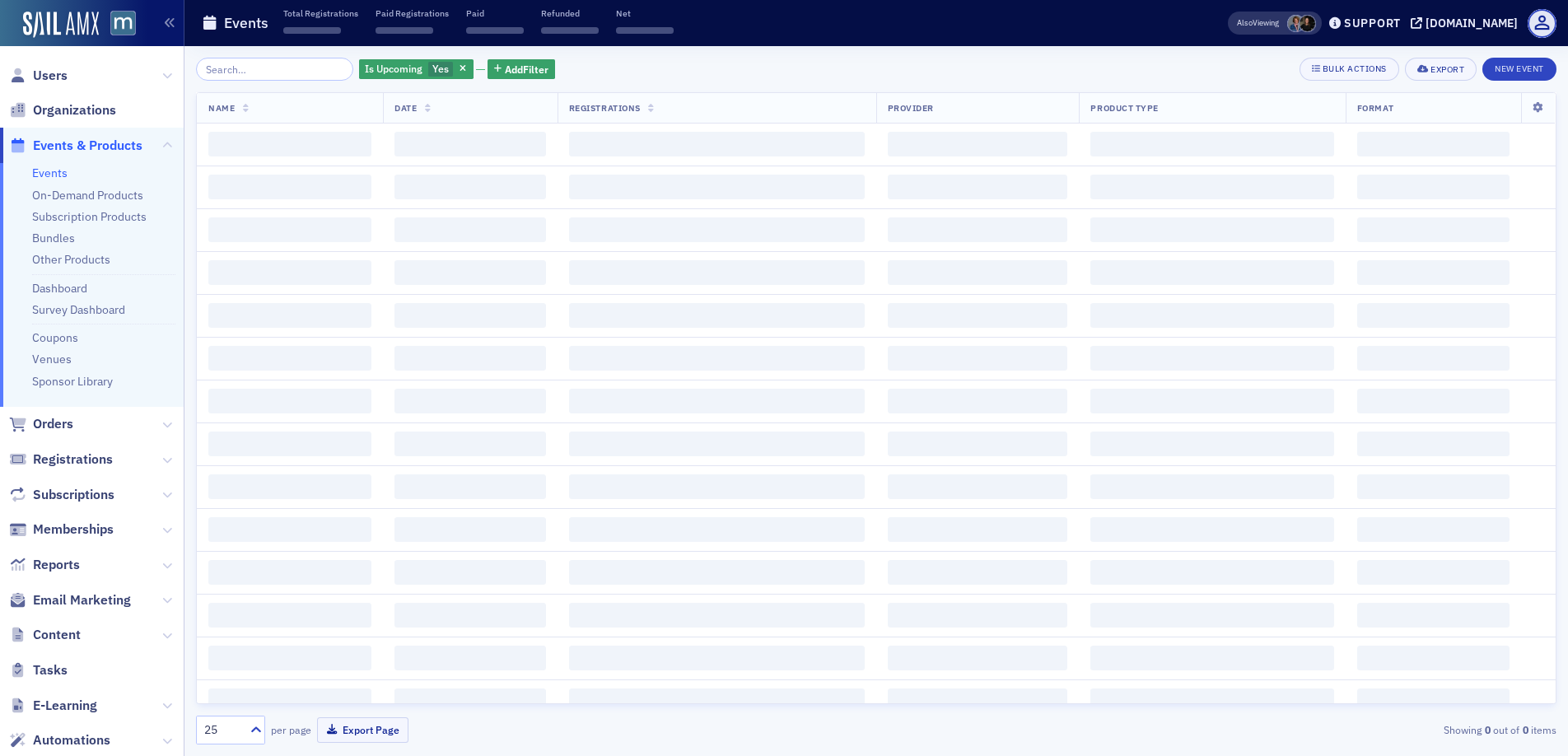
click at [236, 72] on input "search" at bounding box center [274, 69] width 157 height 23
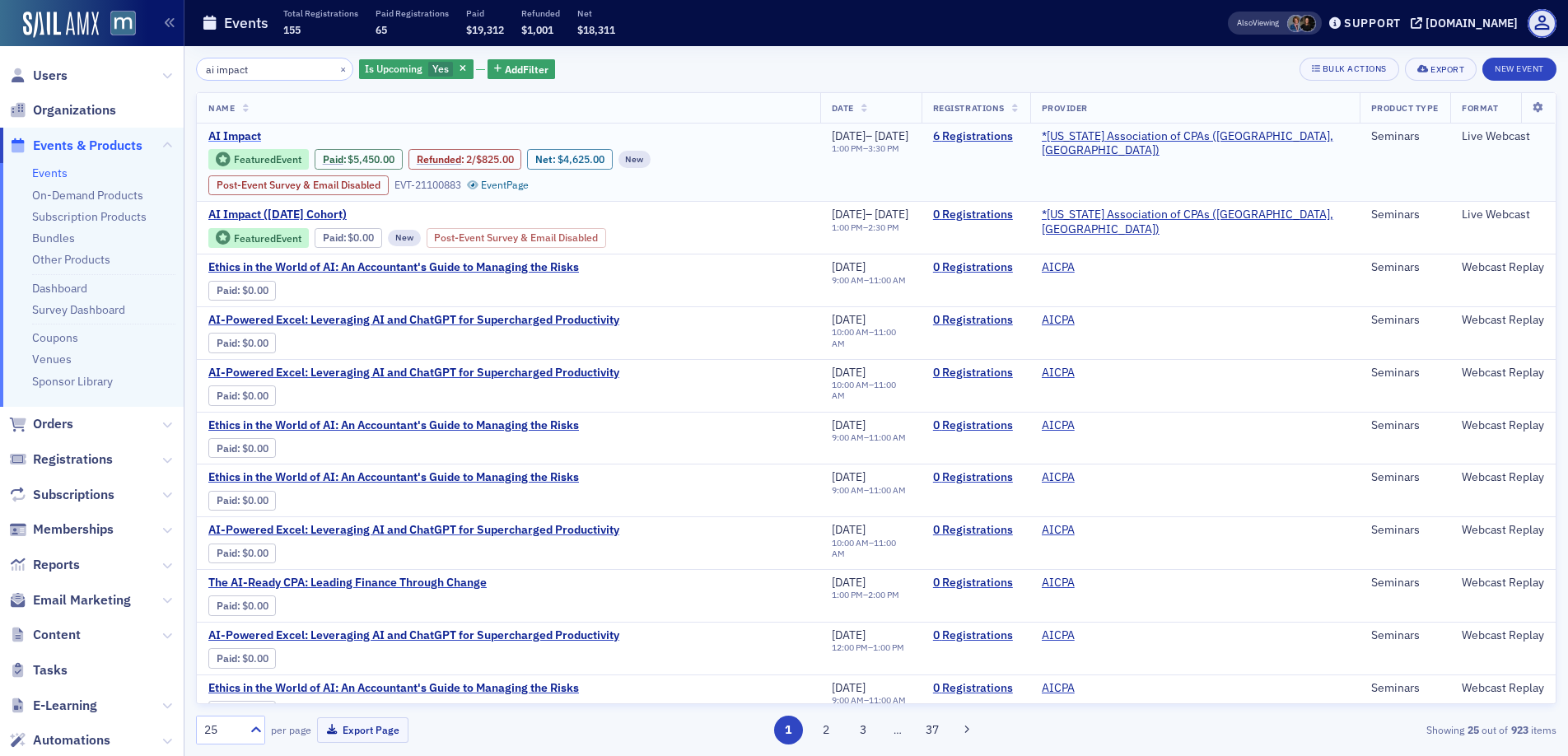
type input "ai impact"
click at [254, 138] on span "AI Impact" at bounding box center [347, 137] width 277 height 14
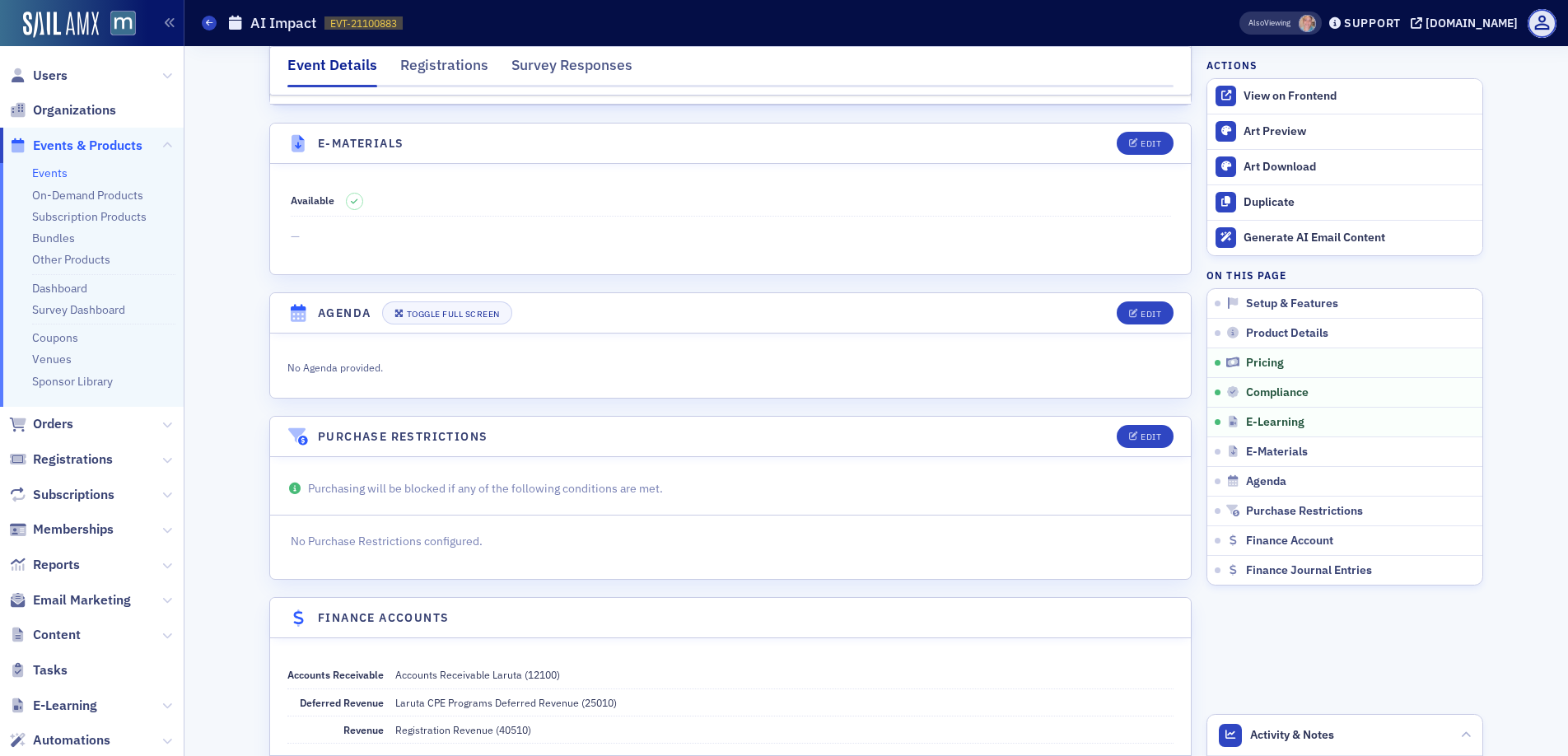
scroll to position [1641, 0]
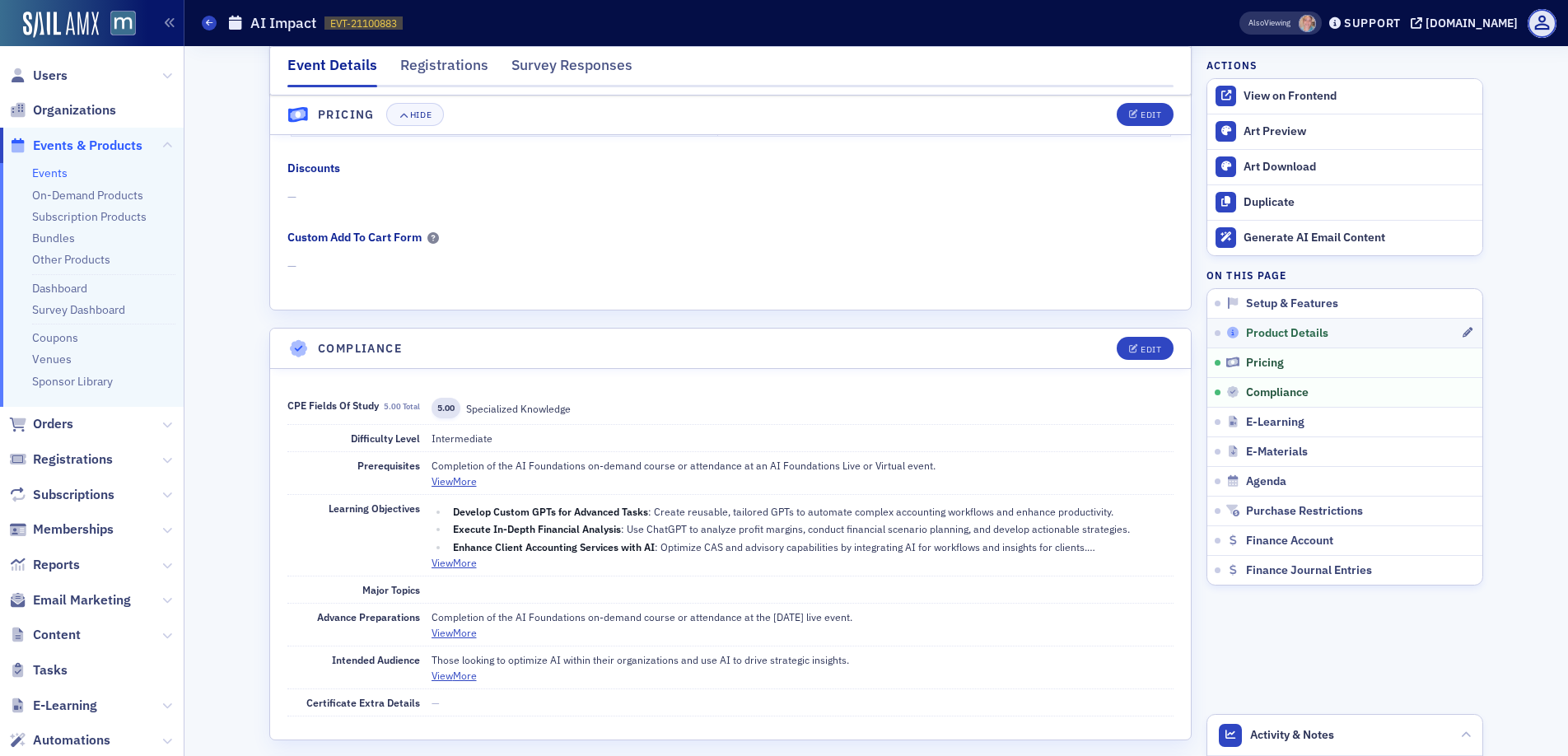
click at [1286, 328] on span "Product Details" at bounding box center [1287, 334] width 83 height 14
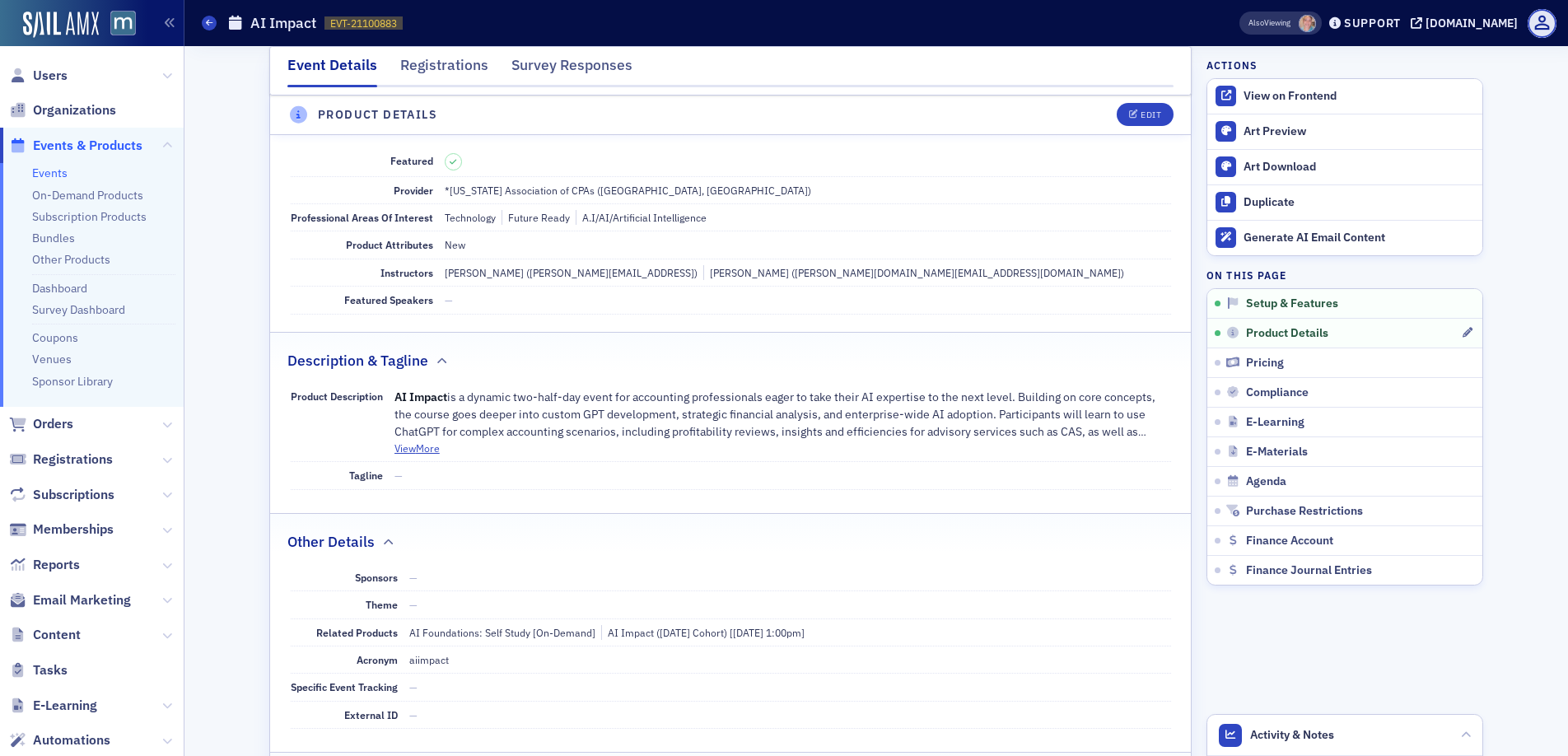
scroll to position [459, 0]
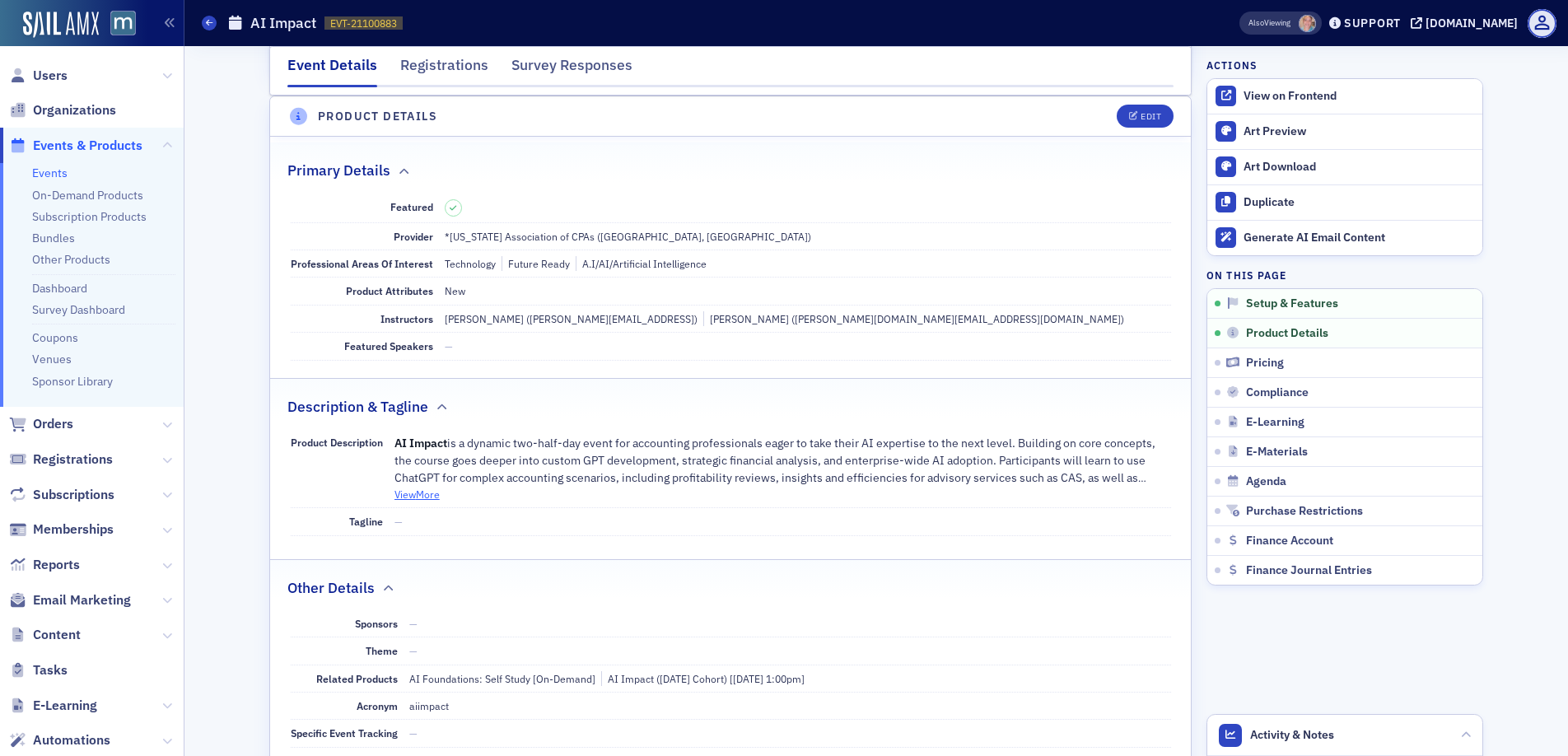
click at [424, 493] on button "View More" at bounding box center [417, 494] width 45 height 14
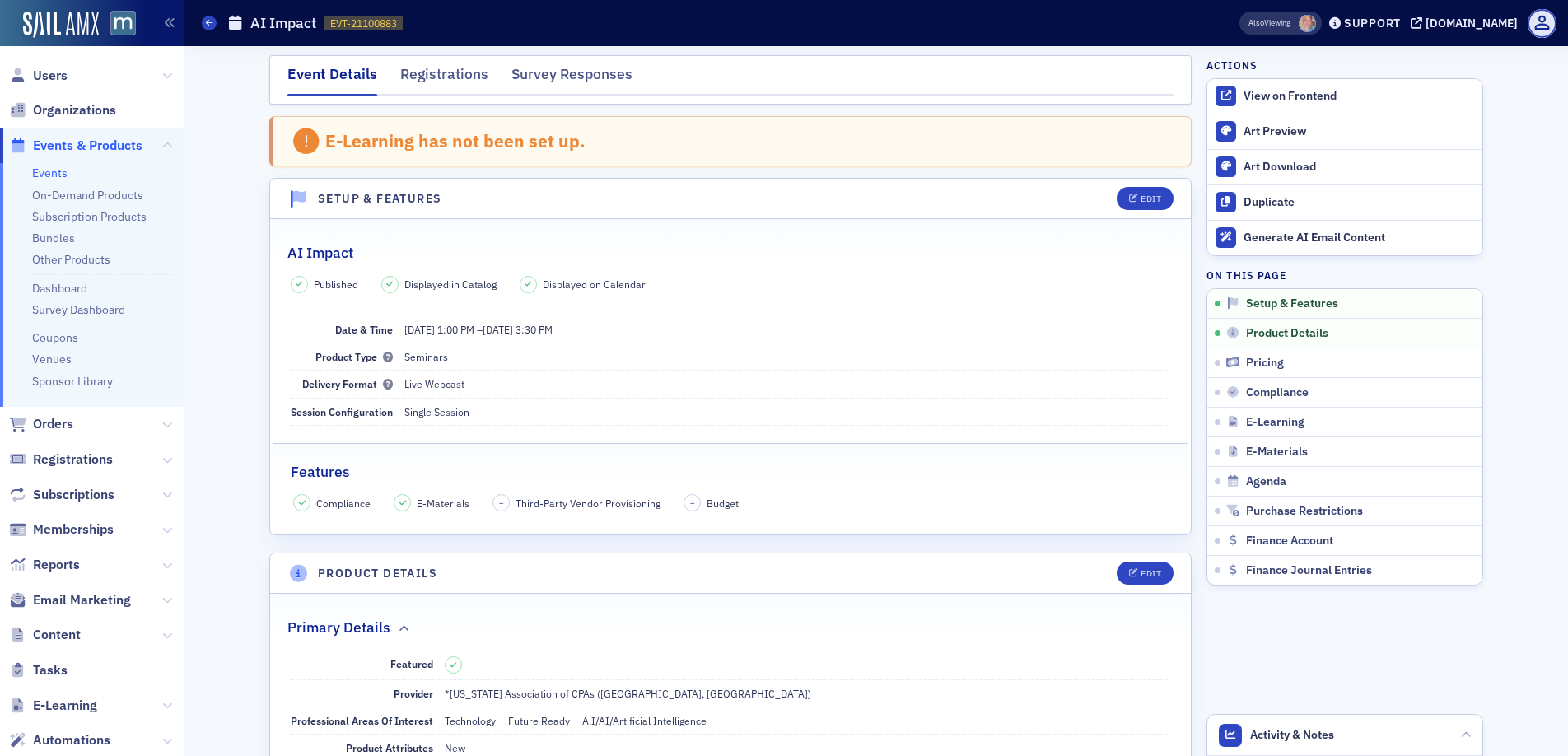
scroll to position [0, 0]
click at [427, 80] on div "Registrations" at bounding box center [444, 81] width 88 height 31
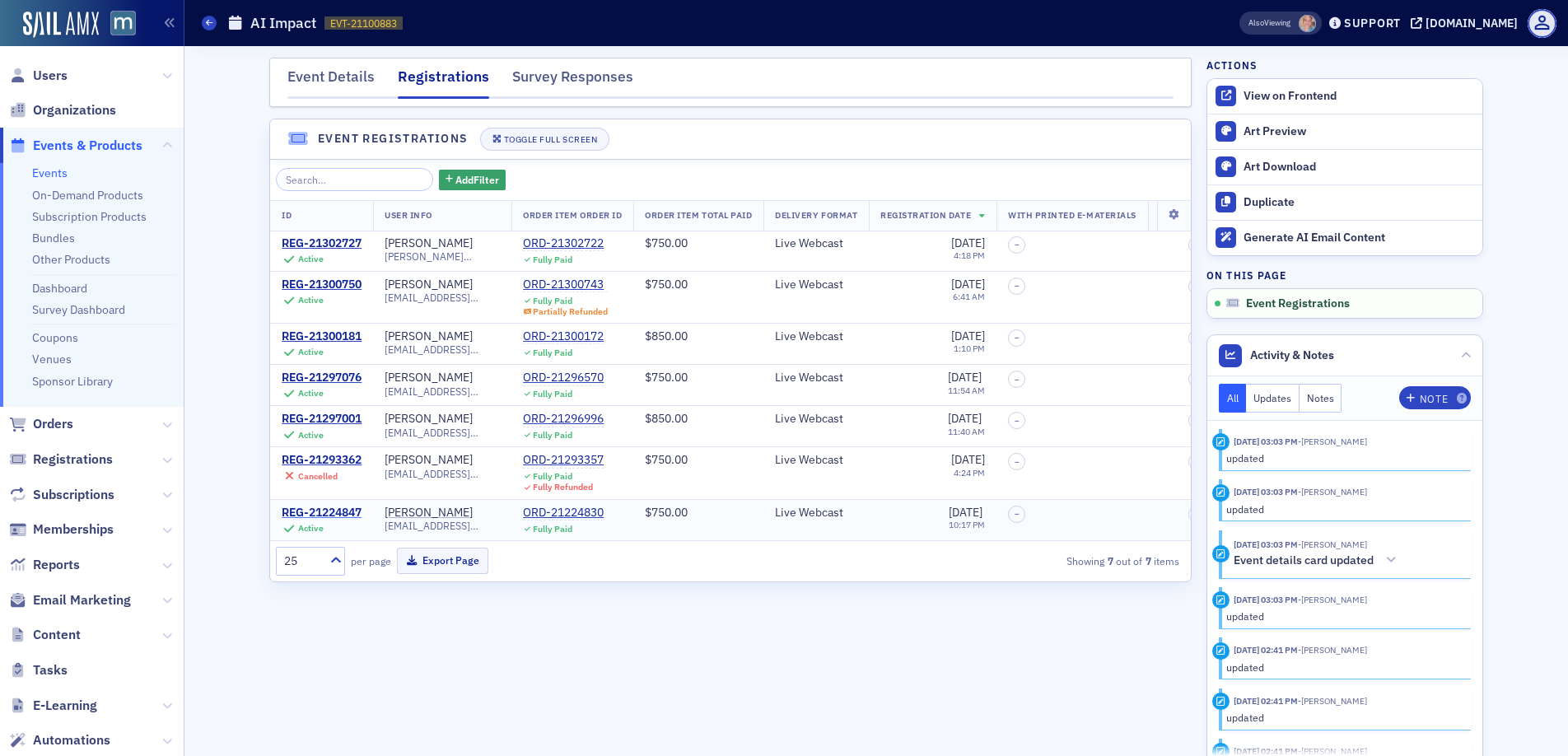
click at [323, 512] on div "REG-21224847" at bounding box center [321, 513] width 80 height 14
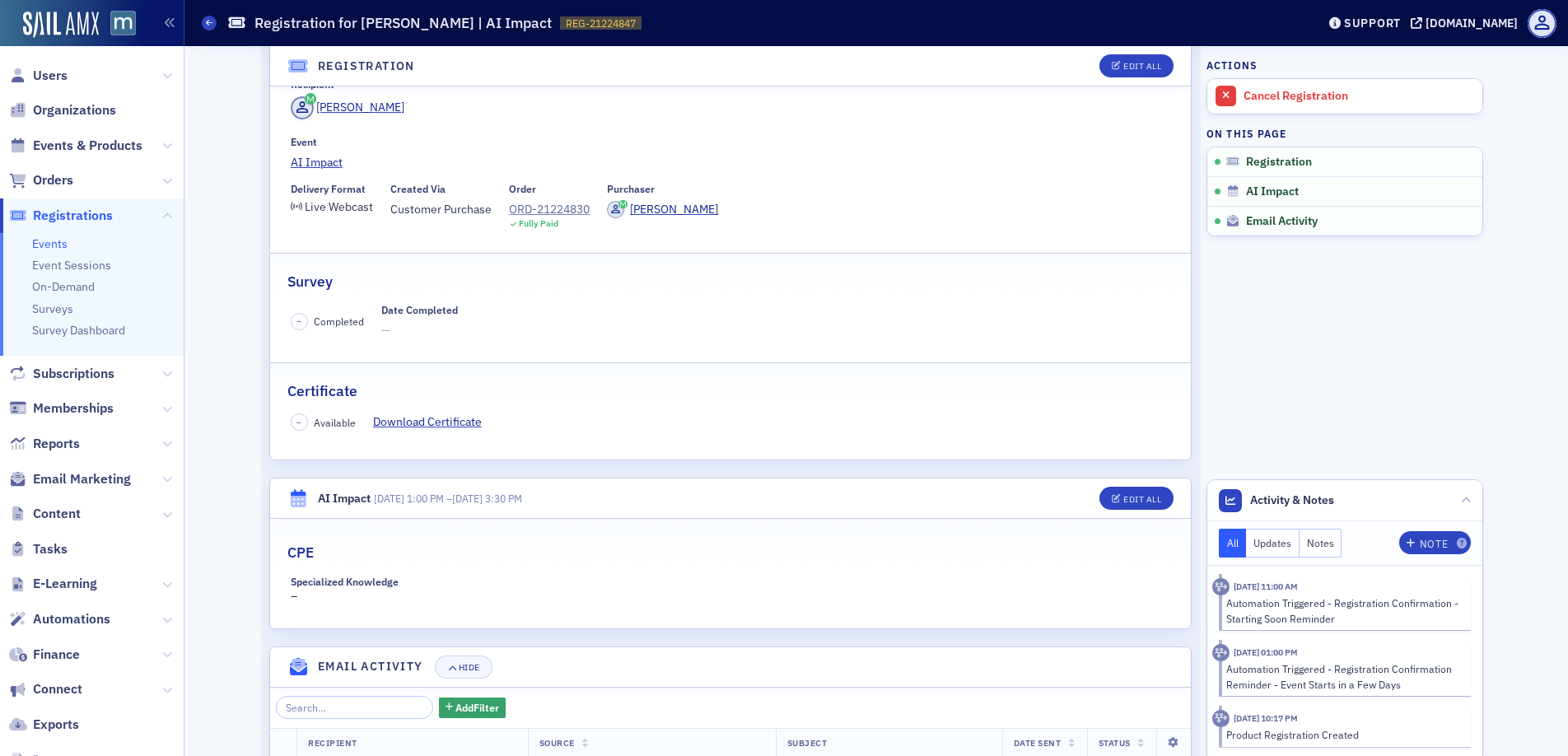
scroll to position [458, 0]
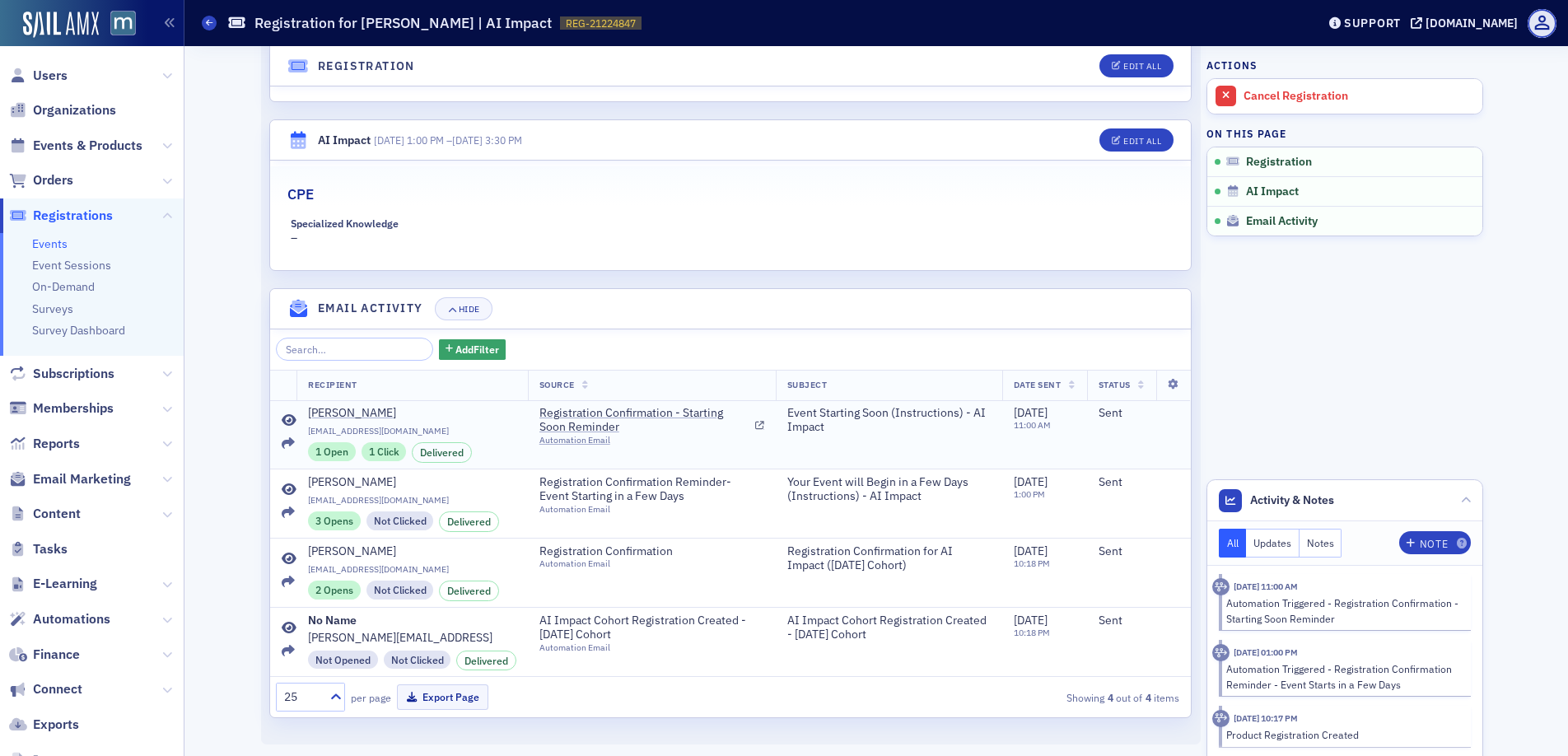
click at [710, 445] on td "Registration Confirmation - Starting Soon Reminder Automation Email" at bounding box center [651, 434] width 248 height 68
click at [571, 421] on span "Registration Confirmation - Starting Soon Reminder" at bounding box center [644, 421] width 210 height 29
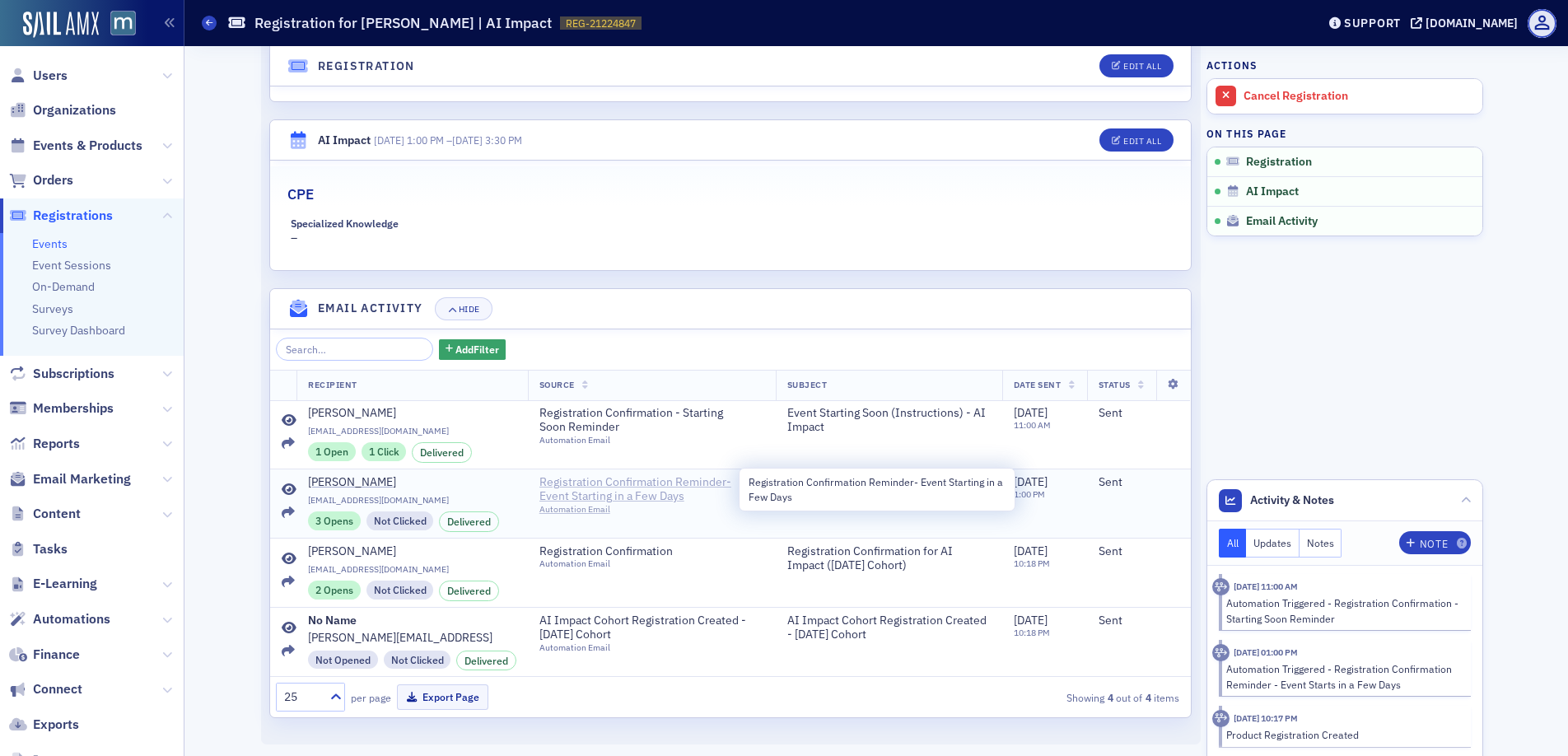
click at [563, 489] on span "Registration Confirmation Reminder- Event Starting in a Few Days" at bounding box center [644, 490] width 210 height 29
click at [577, 494] on span "Registration Confirmation Reminder- Event Starting in a Few Days" at bounding box center [644, 490] width 210 height 29
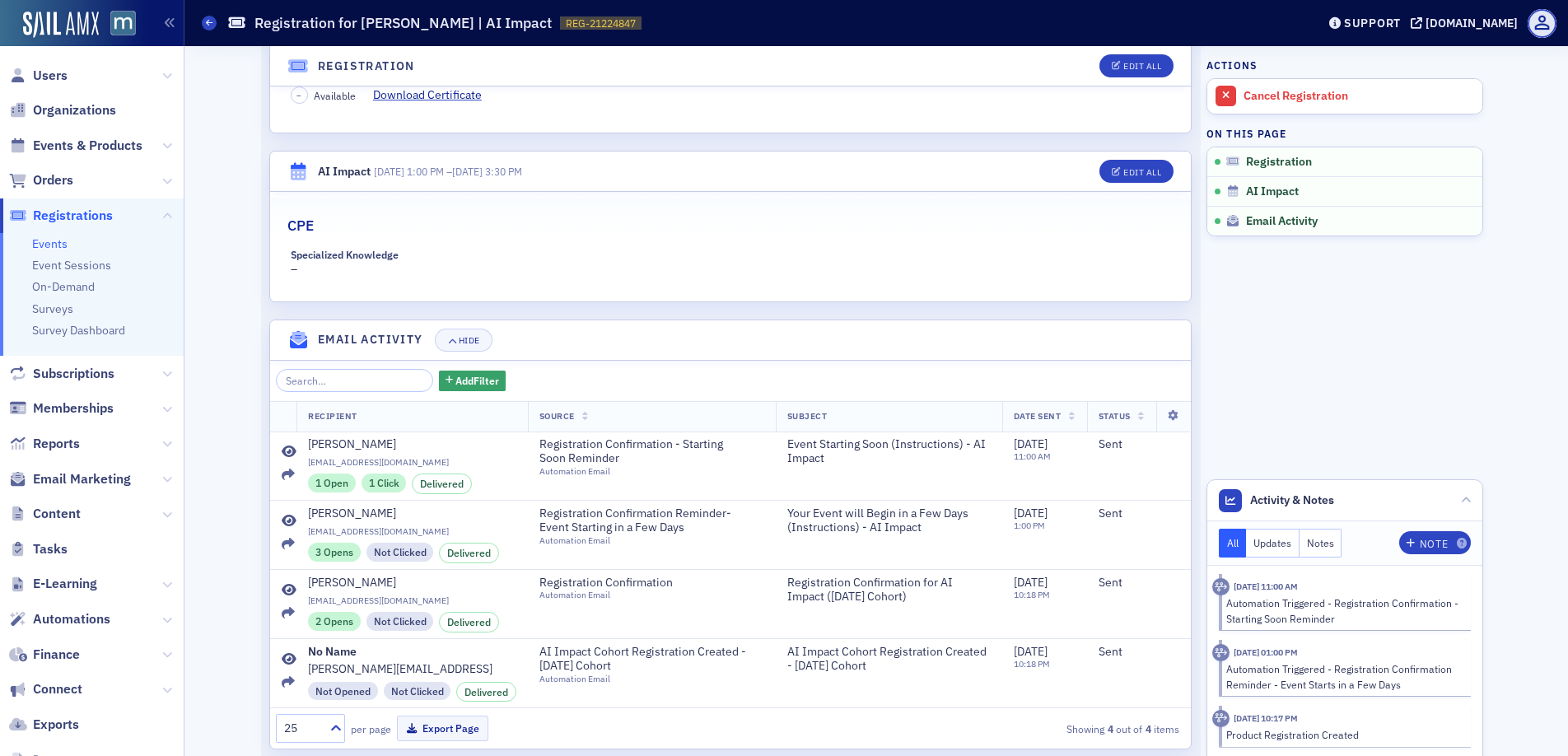
scroll to position [0, 0]
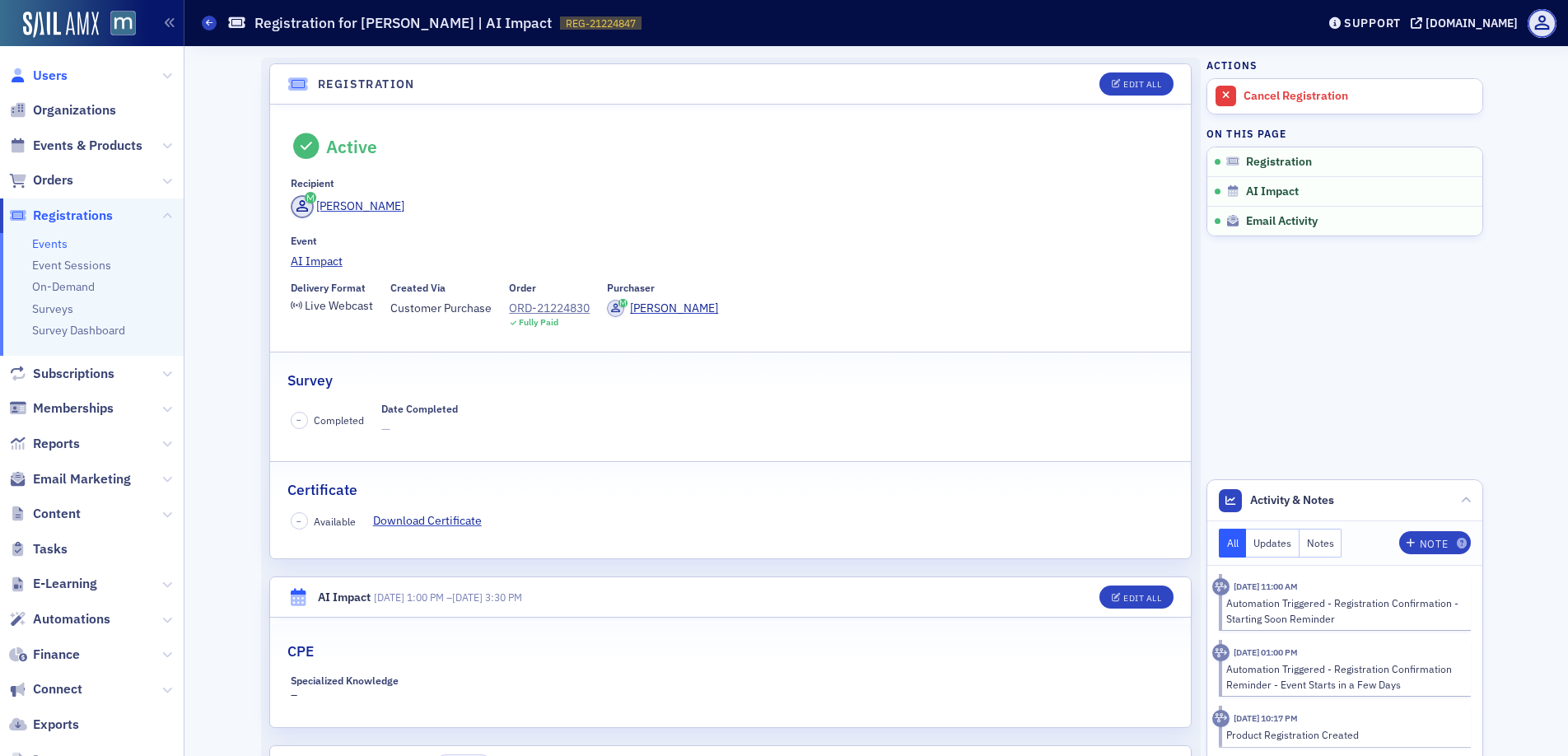
click at [52, 69] on span "Users" at bounding box center [50, 76] width 34 height 18
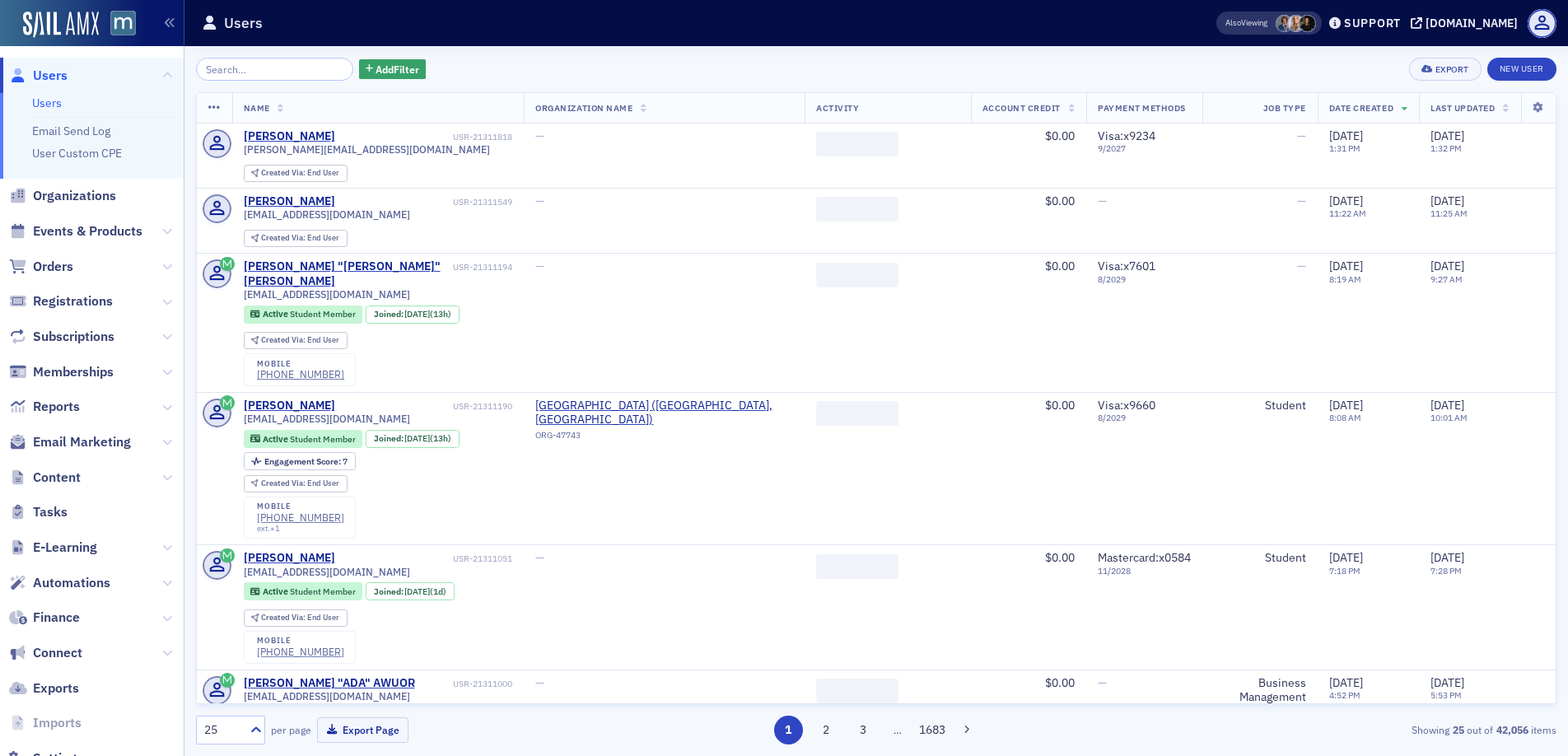
click at [264, 72] on input "search" at bounding box center [274, 69] width 157 height 23
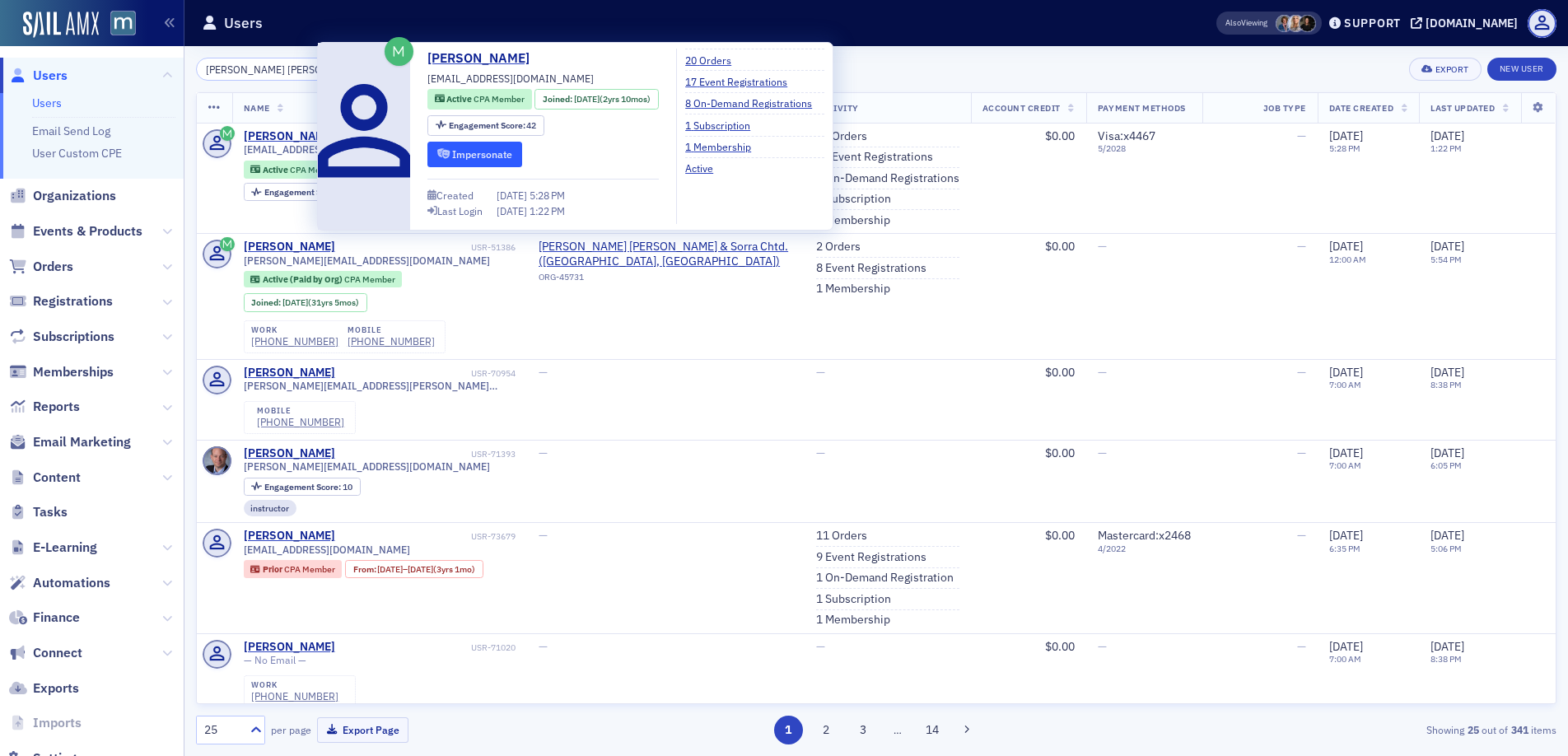
type input "krissa jeff"
click at [474, 156] on button "Impersonate" at bounding box center [474, 155] width 94 height 25
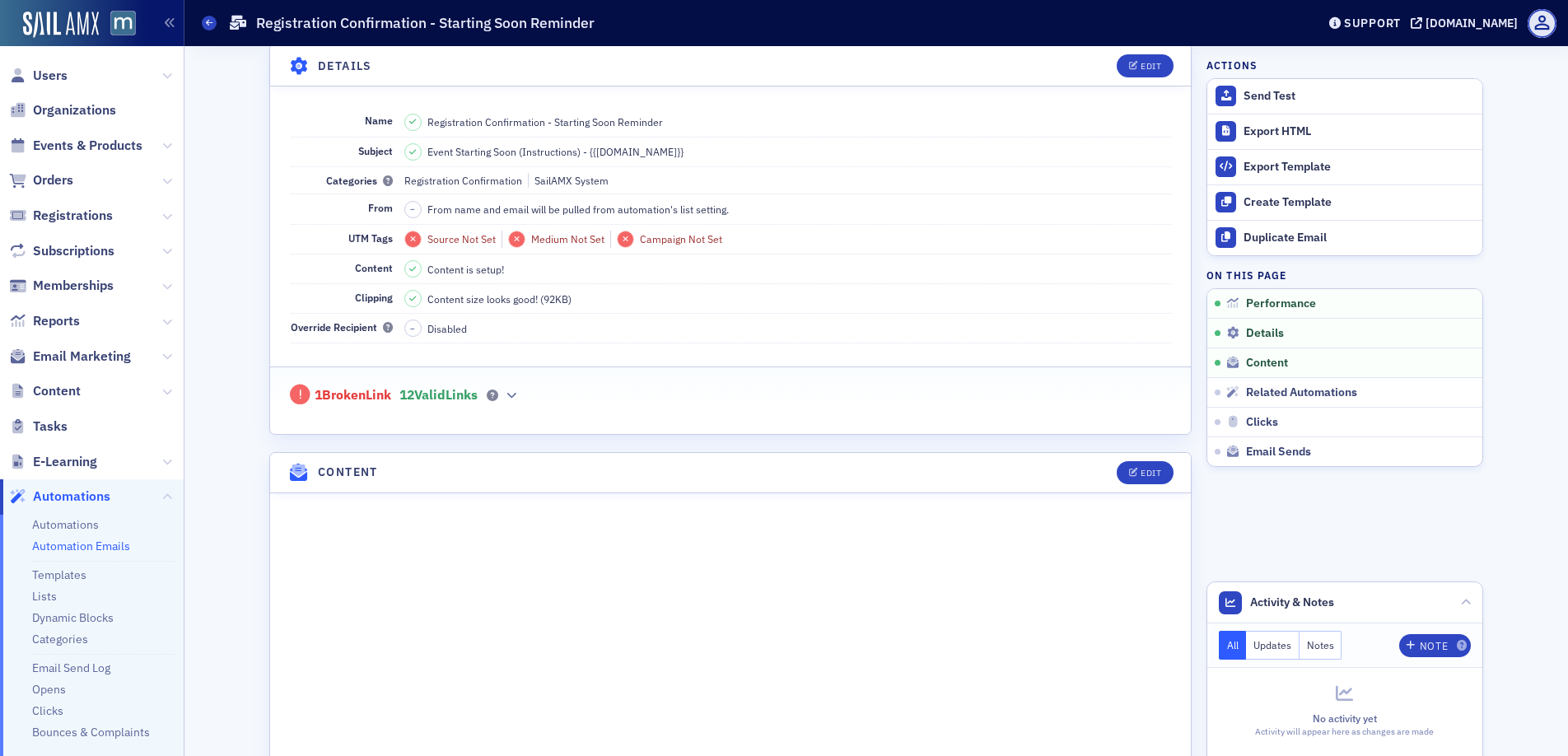
scroll to position [228, 0]
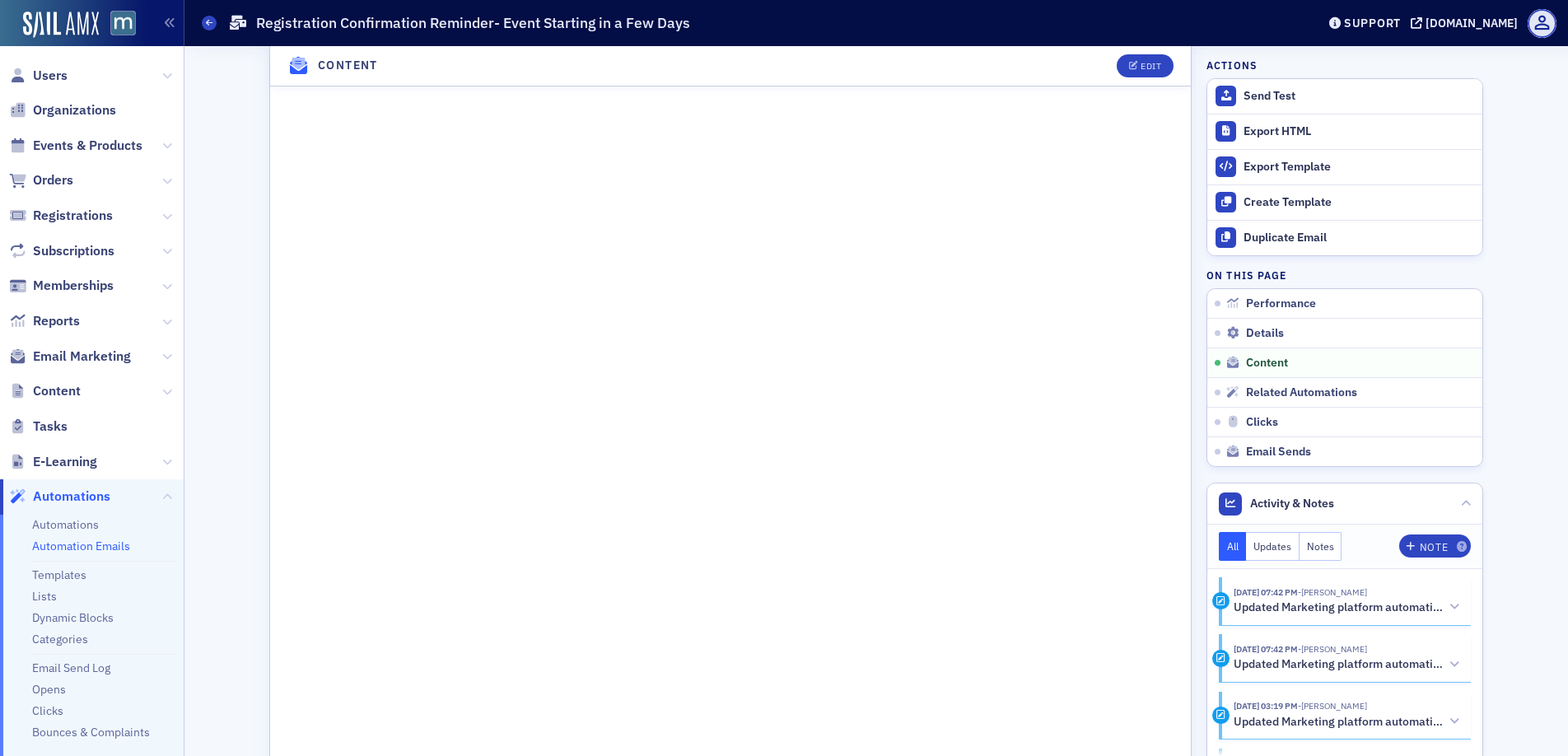
scroll to position [939, 0]
